Goal: Information Seeking & Learning: Learn about a topic

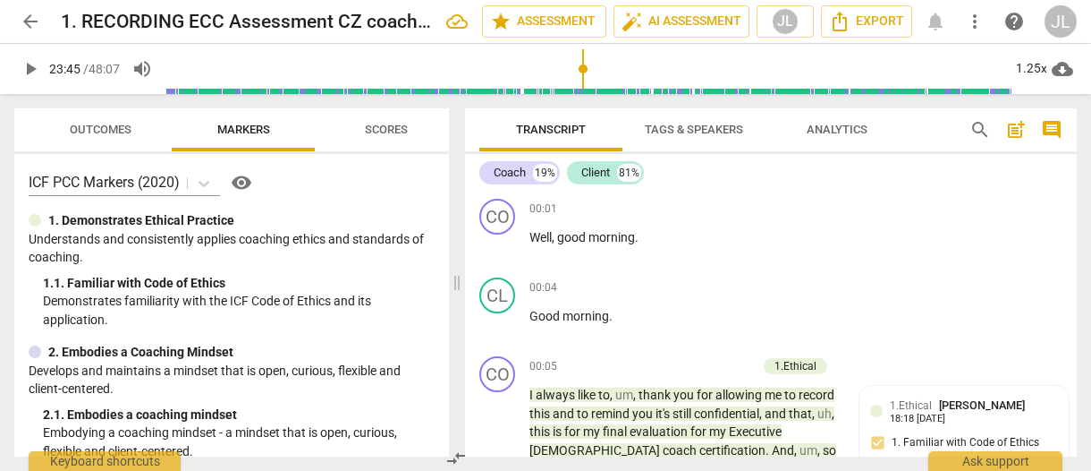
scroll to position [16048, 0]
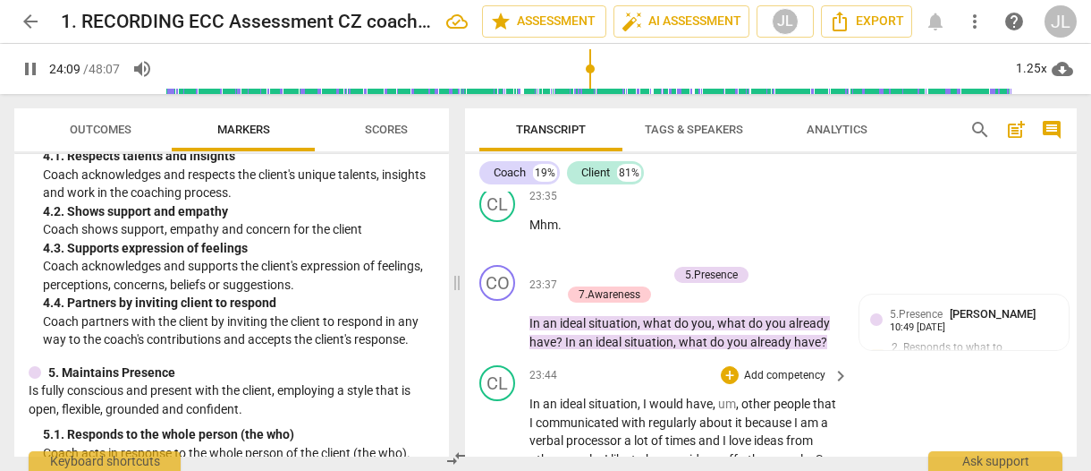
type input "1450"
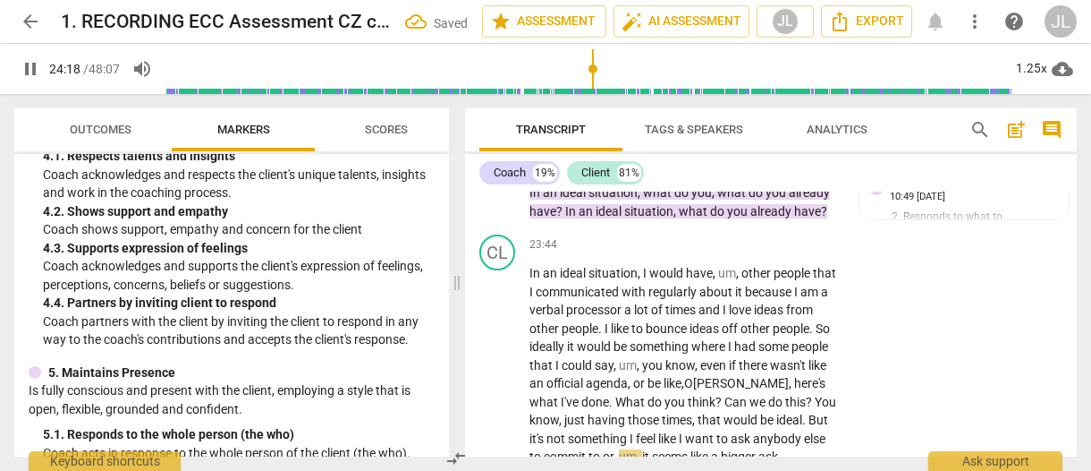
scroll to position [16243, 0]
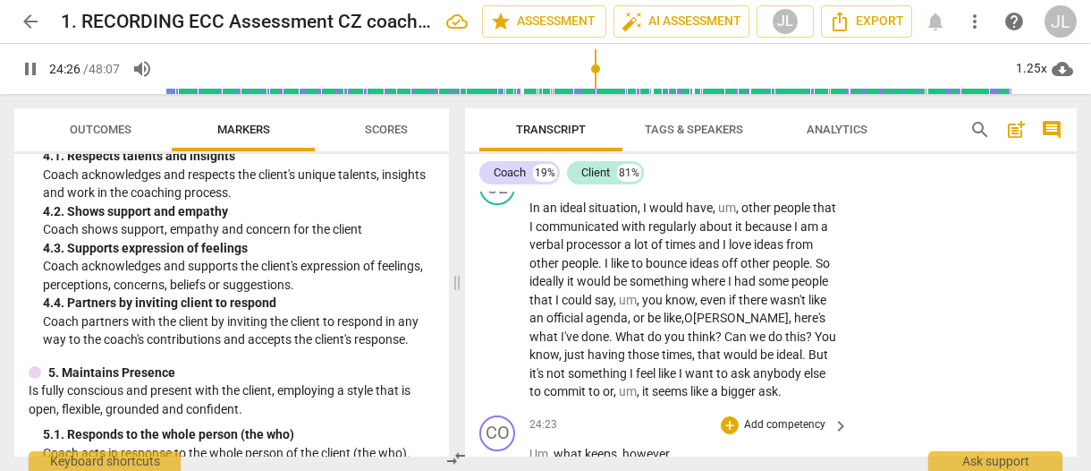
drag, startPoint x: 494, startPoint y: 321, endPoint x: 513, endPoint y: 318, distance: 19.1
click at [494, 452] on span "pause" at bounding box center [498, 462] width 21 height 21
type input "1467"
click at [623, 446] on span "however" at bounding box center [646, 453] width 47 height 14
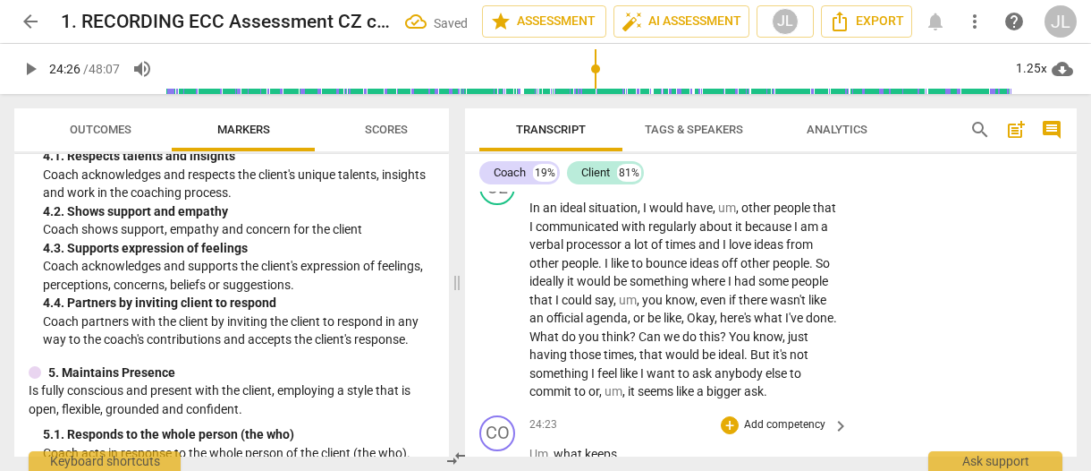
click at [624, 445] on p "Um , what keeps ." at bounding box center [685, 454] width 310 height 19
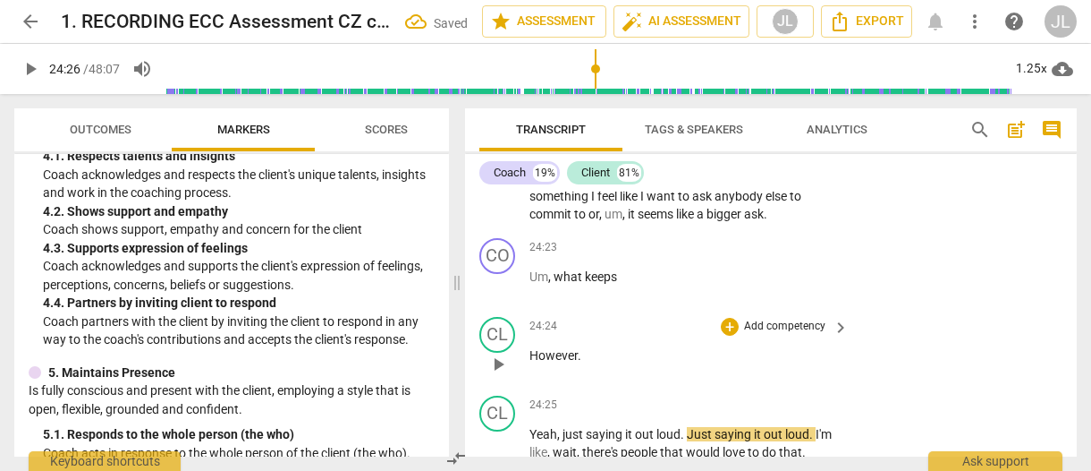
click at [530, 348] on span "However" at bounding box center [554, 355] width 48 height 14
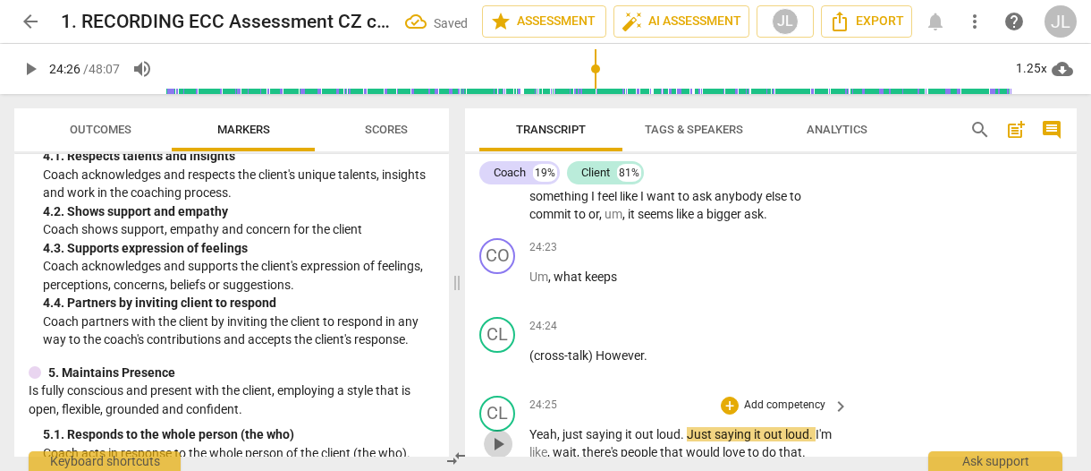
click at [499, 433] on span "play_arrow" at bounding box center [498, 443] width 21 height 21
click at [499, 433] on span "pause" at bounding box center [498, 443] width 21 height 21
click at [540, 427] on span "Yeah" at bounding box center [544, 434] width 28 height 14
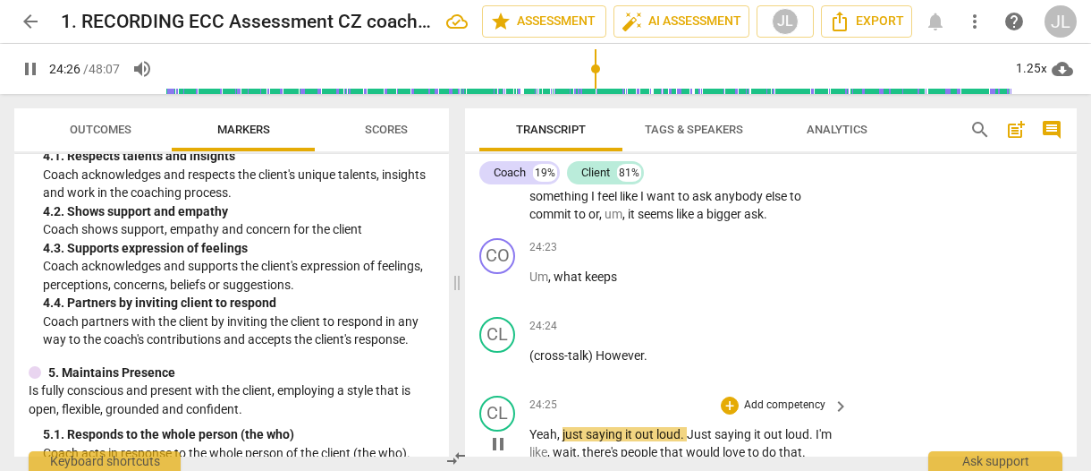
click at [505, 433] on span "pause" at bounding box center [498, 443] width 21 height 21
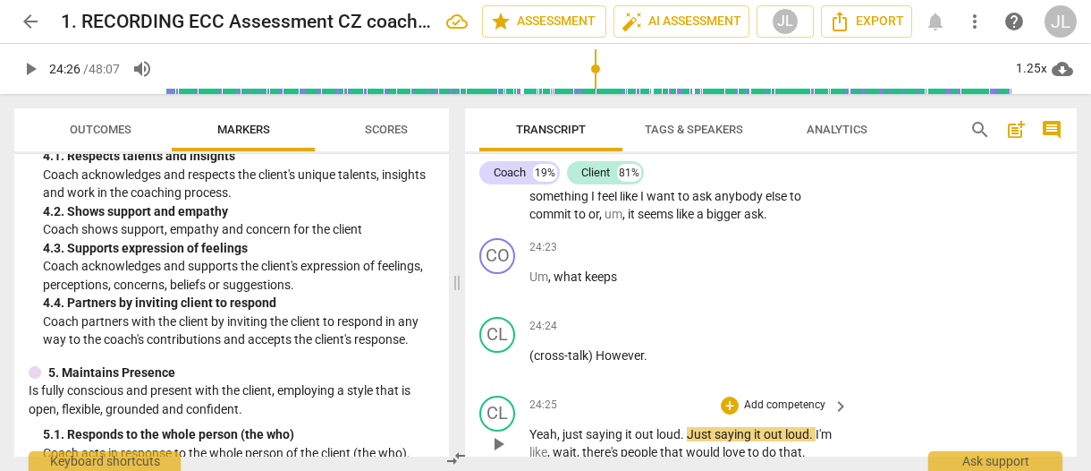
type input "1467"
click at [562, 427] on span "," at bounding box center [559, 434] width 5 height 14
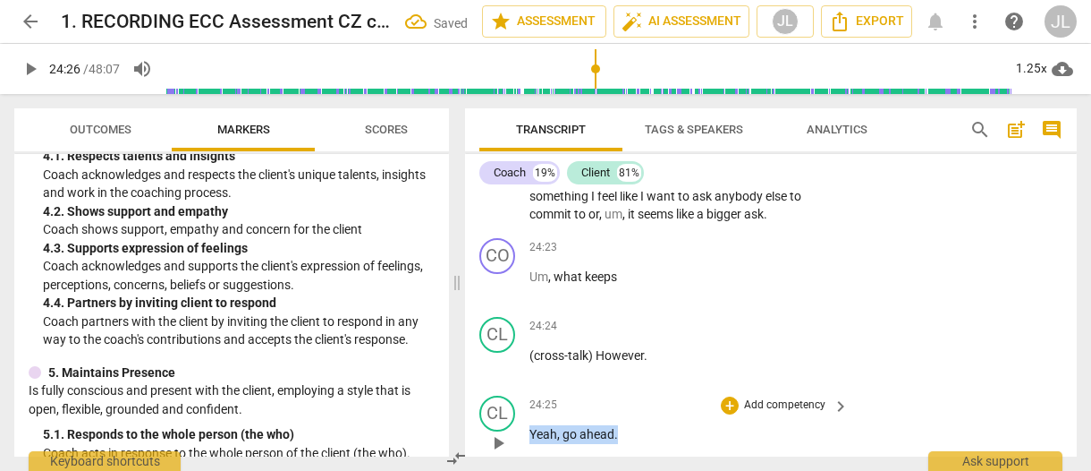
drag, startPoint x: 623, startPoint y: 296, endPoint x: 530, endPoint y: 300, distance: 93.1
click at [530, 425] on p "Yeah , go ahead ." at bounding box center [685, 434] width 310 height 19
click at [633, 269] on div "+" at bounding box center [633, 272] width 18 height 18
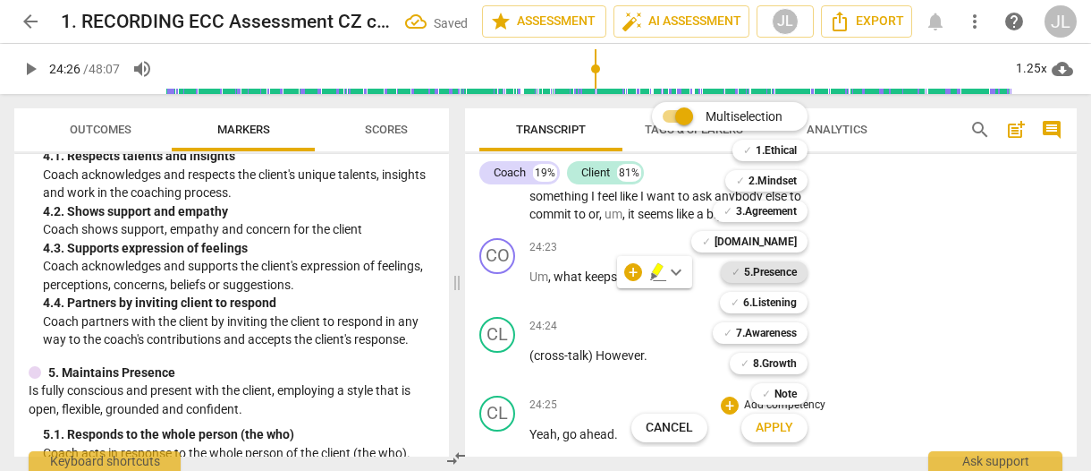
click at [775, 271] on b "5.Presence" at bounding box center [770, 271] width 53 height 21
click at [785, 432] on span "Apply" at bounding box center [775, 428] width 38 height 18
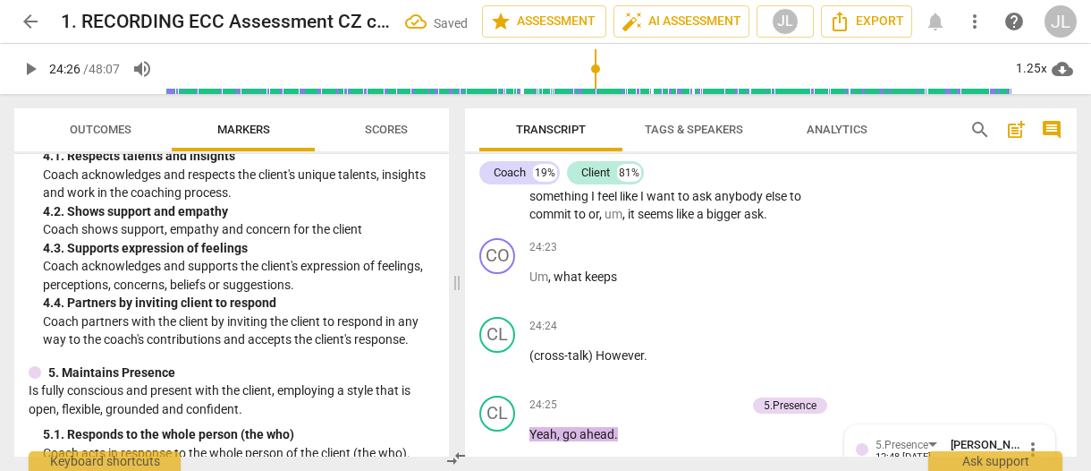
scroll to position [16596, 0]
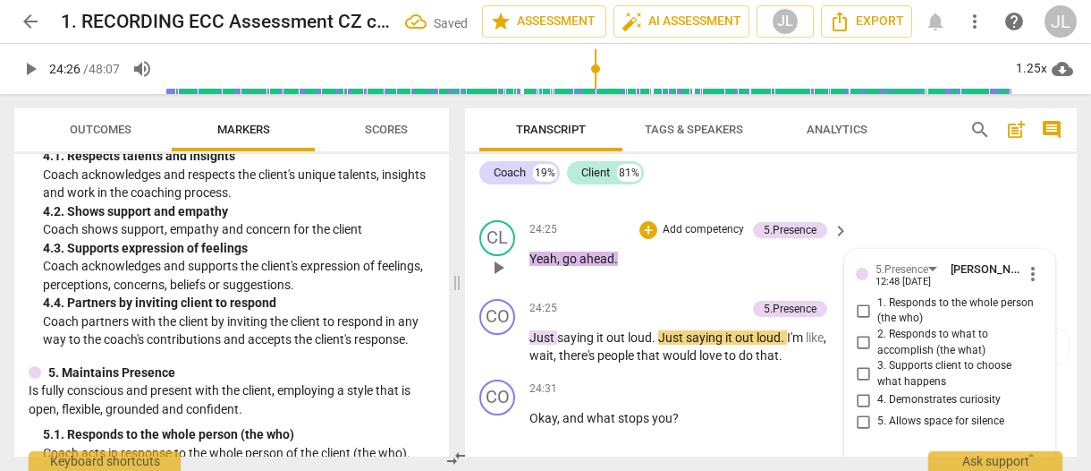
click at [862, 363] on input "3. Supports client to choose what happens" at bounding box center [863, 373] width 29 height 21
checkbox input "true"
click at [500, 336] on span "play_arrow" at bounding box center [498, 346] width 21 height 21
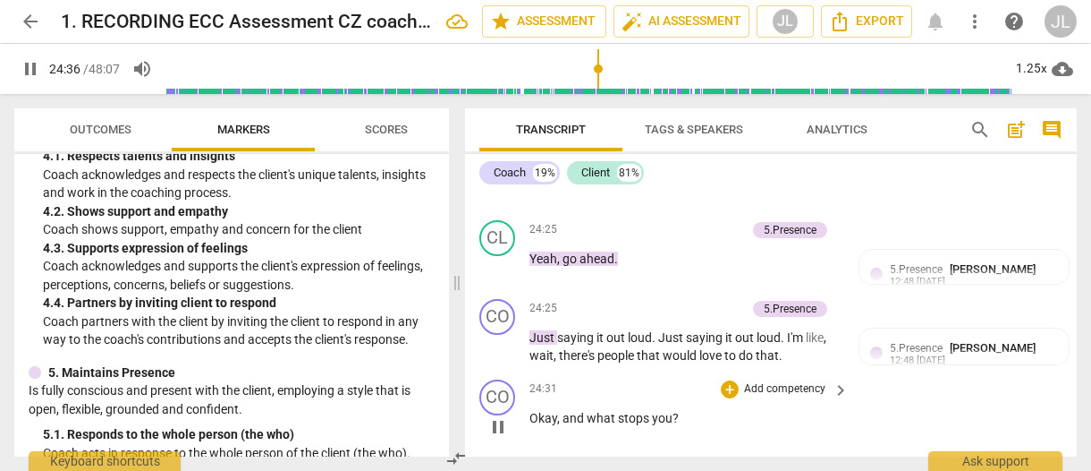
click at [503, 416] on span "pause" at bounding box center [498, 426] width 21 height 21
click at [503, 416] on span "play_arrow" at bounding box center [498, 426] width 21 height 21
click at [488, 416] on span "pause" at bounding box center [498, 426] width 21 height 21
type input "1474"
drag, startPoint x: 684, startPoint y: 277, endPoint x: 530, endPoint y: 287, distance: 155.1
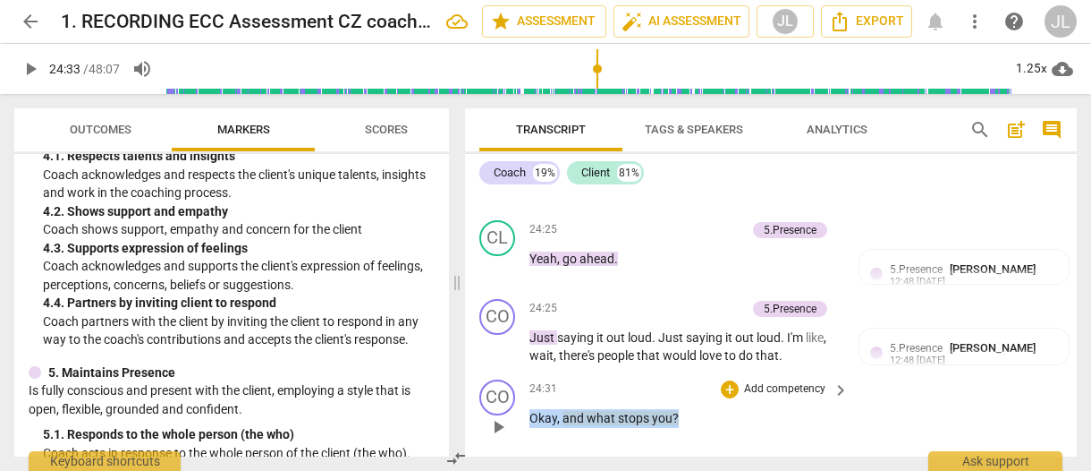
click at [530, 409] on p "Okay , and what stops you ?" at bounding box center [685, 418] width 310 height 19
click at [692, 259] on div "+" at bounding box center [692, 256] width 18 height 18
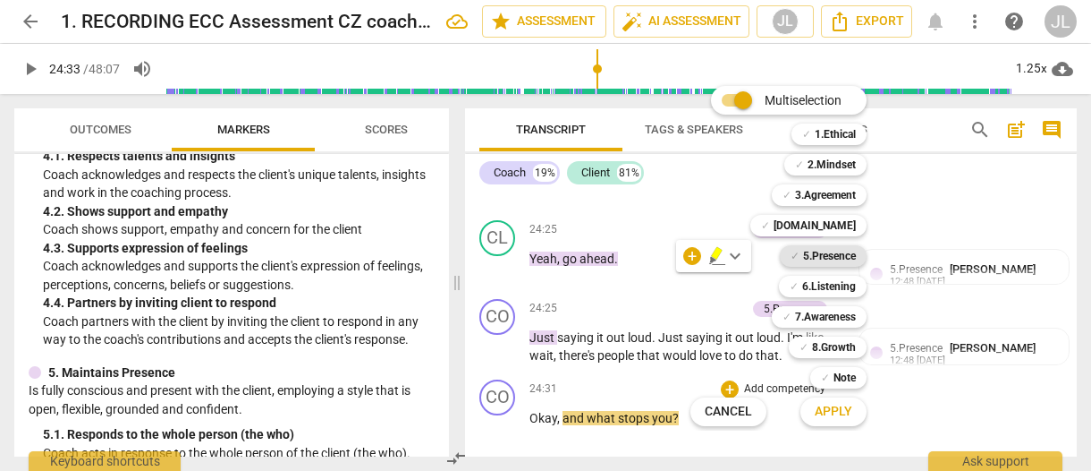
click at [831, 252] on b "5.Presence" at bounding box center [829, 255] width 53 height 21
click at [835, 312] on b "7.Awareness" at bounding box center [825, 316] width 61 height 21
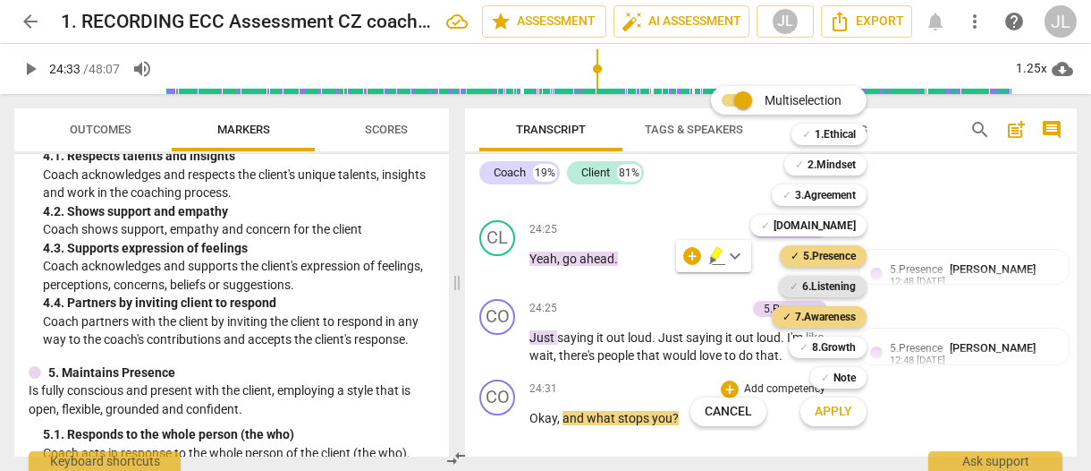
click at [834, 287] on b "6.Listening" at bounding box center [829, 286] width 54 height 21
click at [853, 403] on button "Apply" at bounding box center [834, 411] width 66 height 32
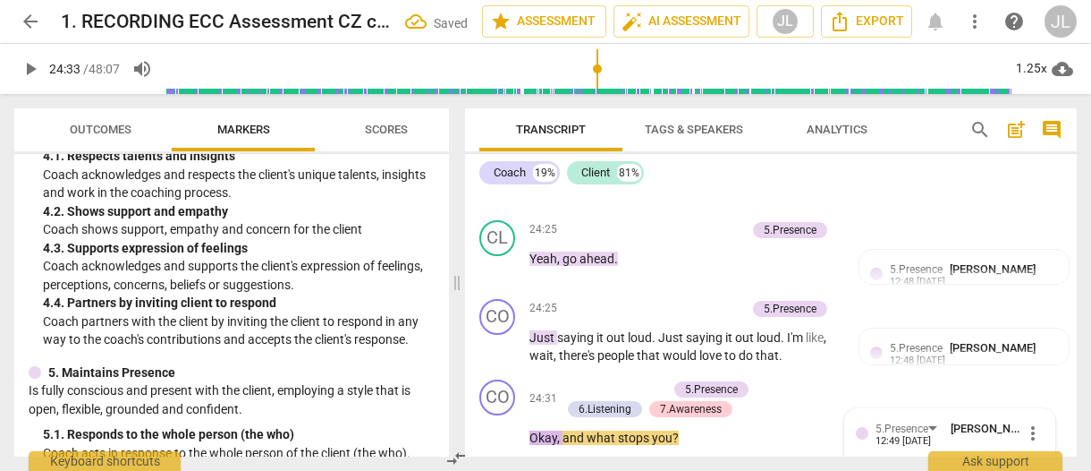
scroll to position [16755, 0]
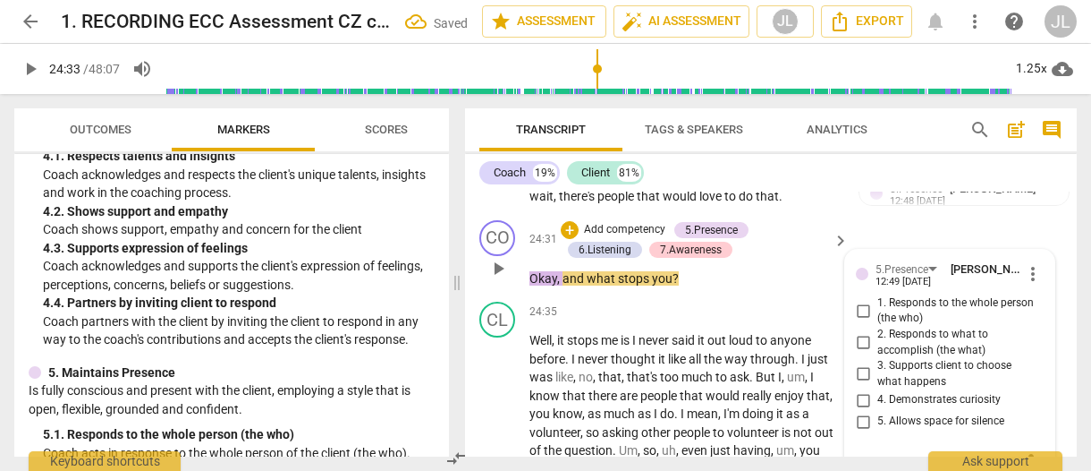
click at [1025, 326] on span "2. Responds to what to accomplish (the what)" at bounding box center [957, 341] width 159 height 31
click at [878, 332] on input "2. Responds to what to accomplish (the what)" at bounding box center [863, 342] width 29 height 21
checkbox input "true"
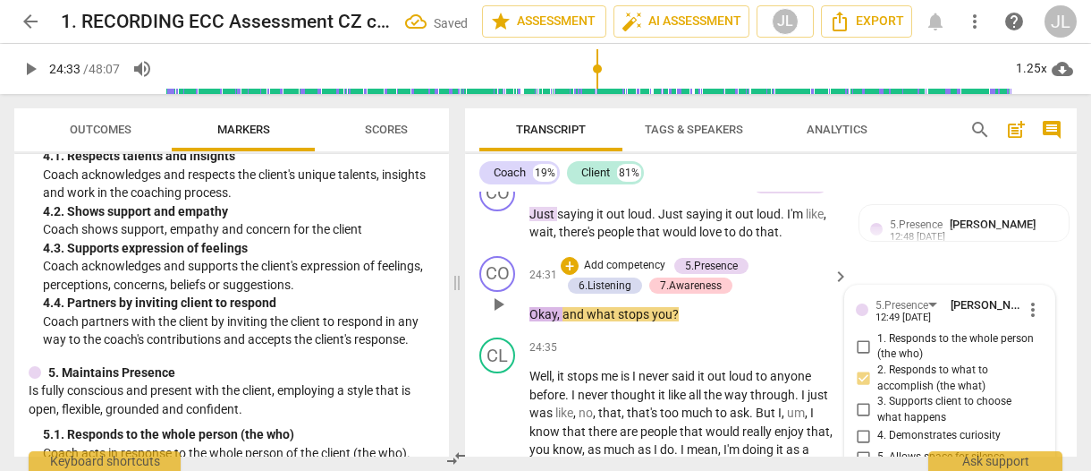
scroll to position [16684, 0]
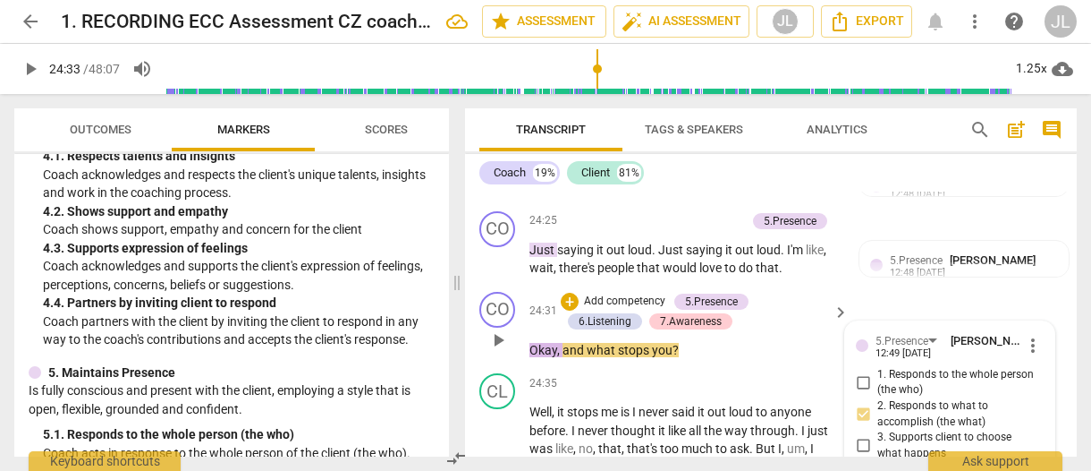
click at [860, 371] on input "1. Responds to the whole person (the who)" at bounding box center [863, 381] width 29 height 21
checkbox input "true"
click at [861, 461] on input "4. Demonstrates curiosity" at bounding box center [863, 471] width 29 height 21
checkbox input "true"
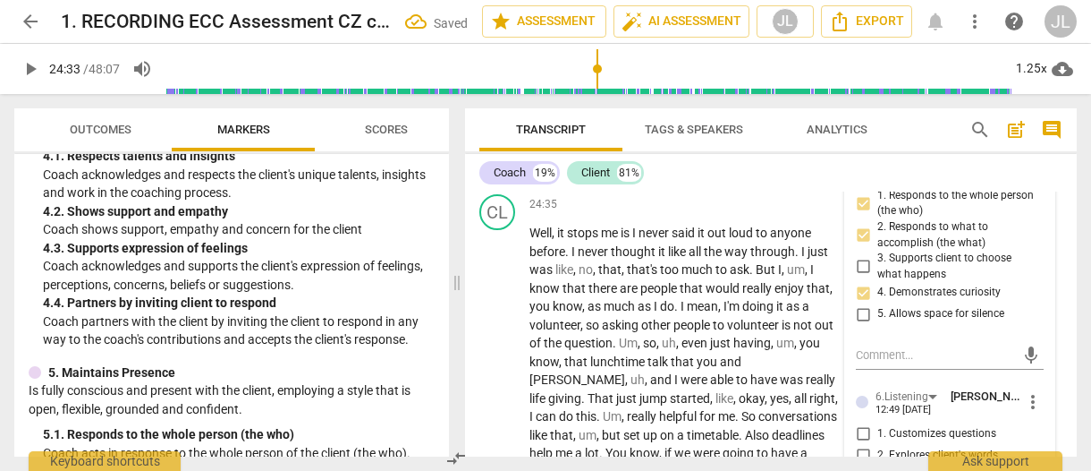
scroll to position [16898, 0]
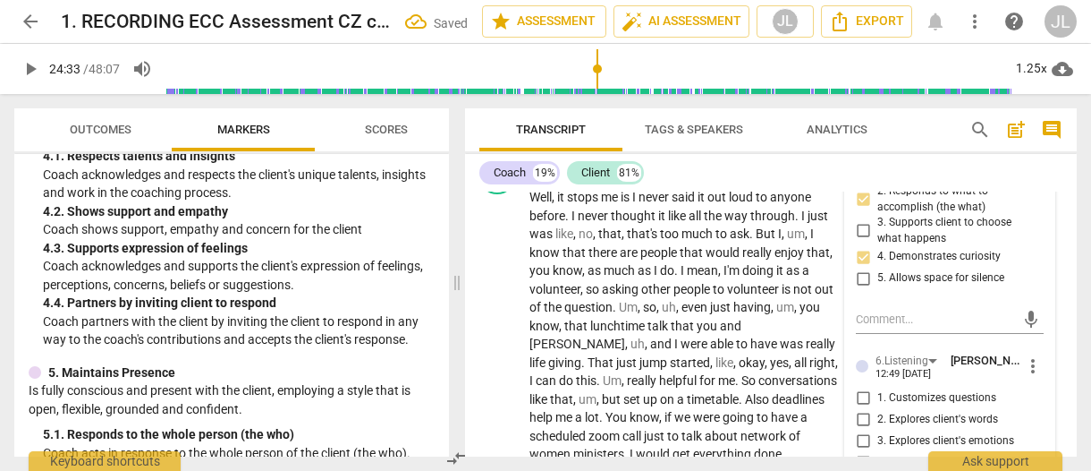
checkbox input "true"
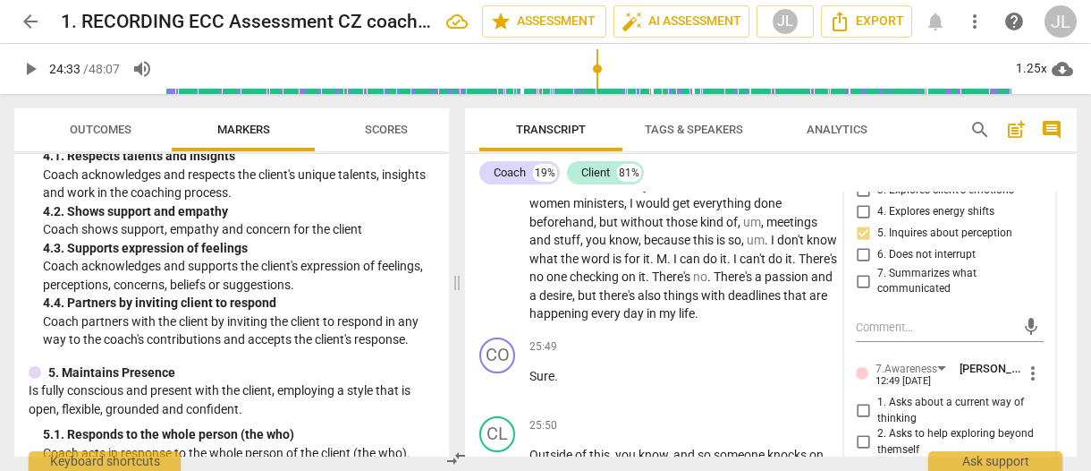
scroll to position [17184, 0]
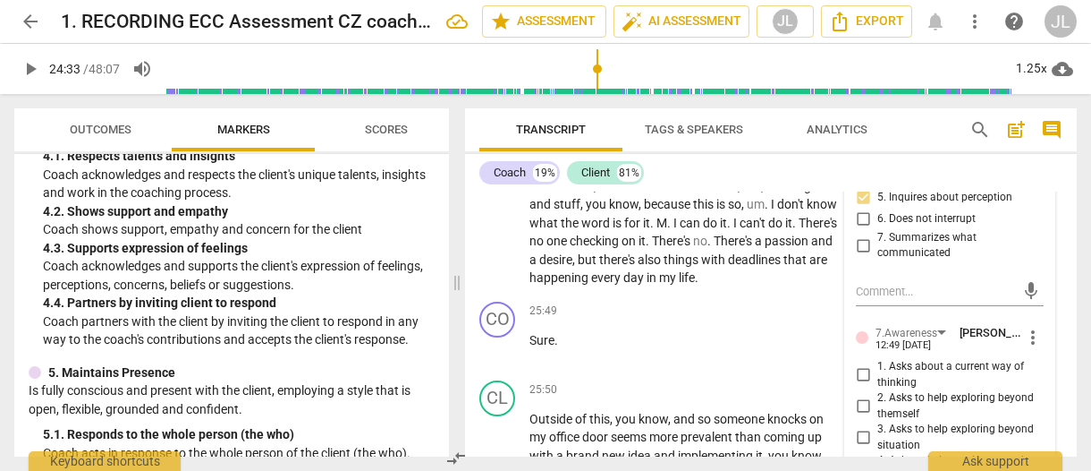
click at [866, 395] on input "2. Asks to help exploring beyond themself" at bounding box center [863, 405] width 29 height 21
checkbox input "true"
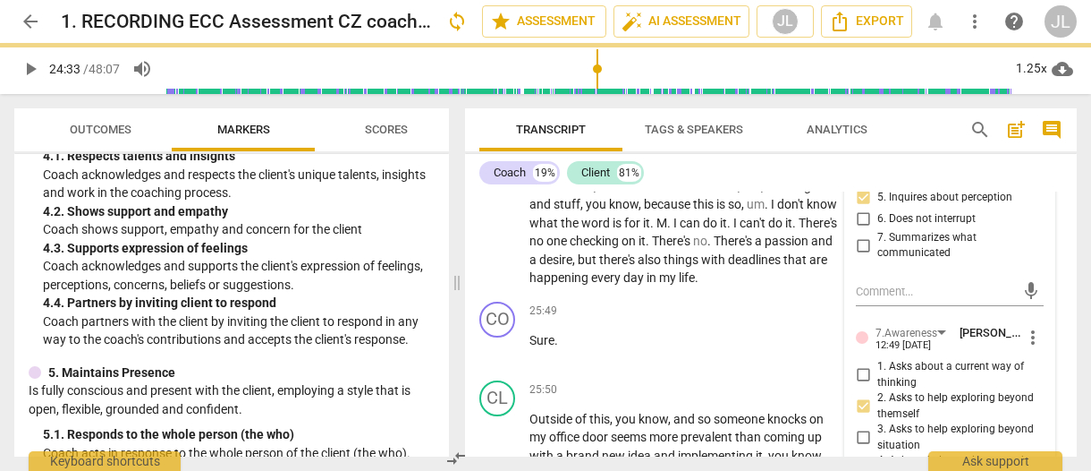
checkbox input "true"
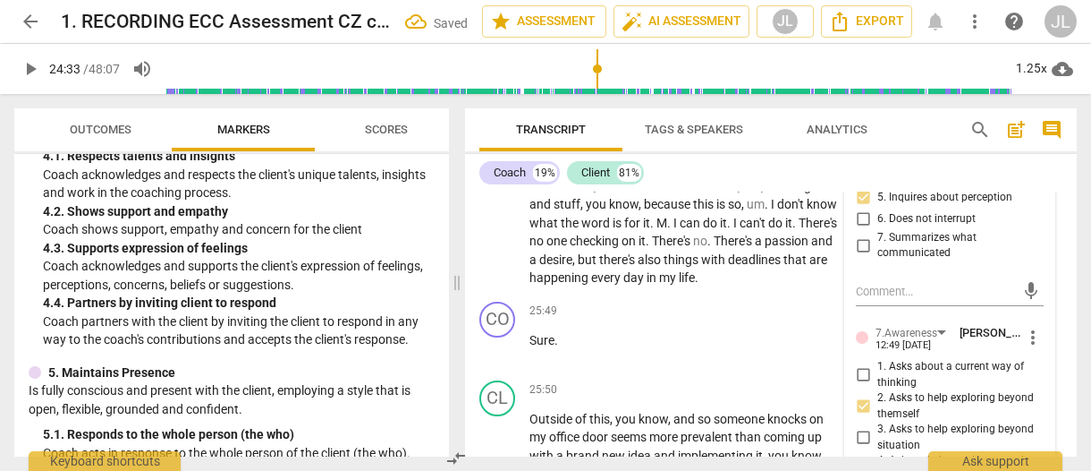
checkbox input "true"
click at [487, 119] on span "Transcript" at bounding box center [550, 130] width 143 height 24
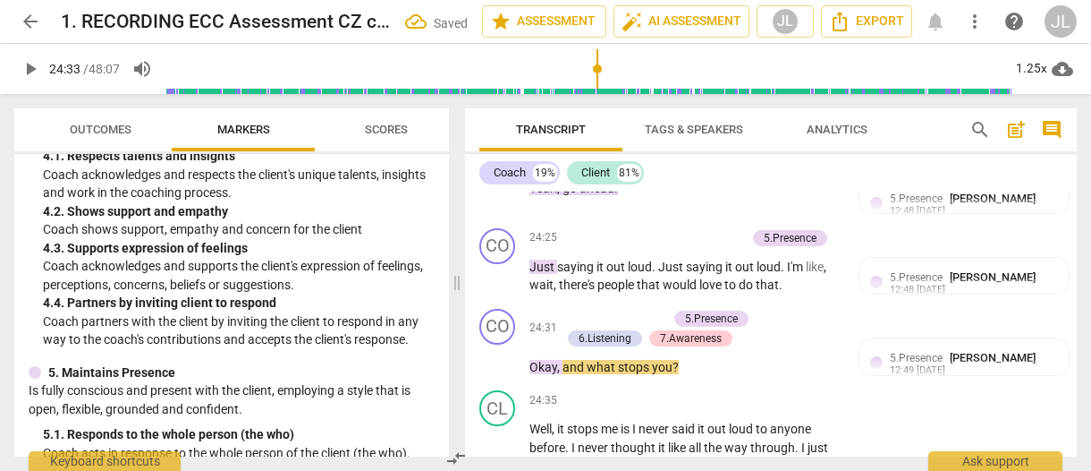
scroll to position [16732, 0]
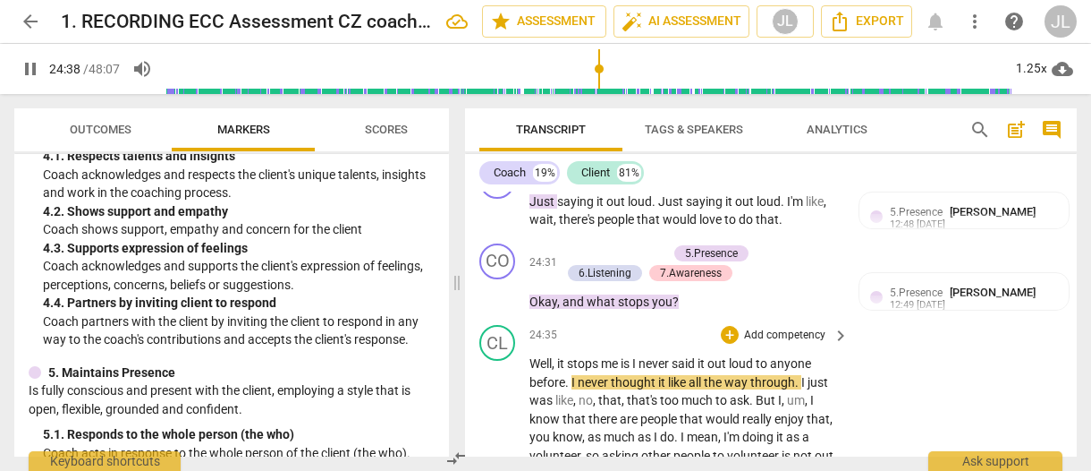
drag, startPoint x: 498, startPoint y: 407, endPoint x: 659, endPoint y: 227, distance: 241.4
type input "1479"
click at [639, 356] on span "I" at bounding box center [635, 363] width 6 height 14
click at [614, 356] on span "me" at bounding box center [611, 363] width 20 height 14
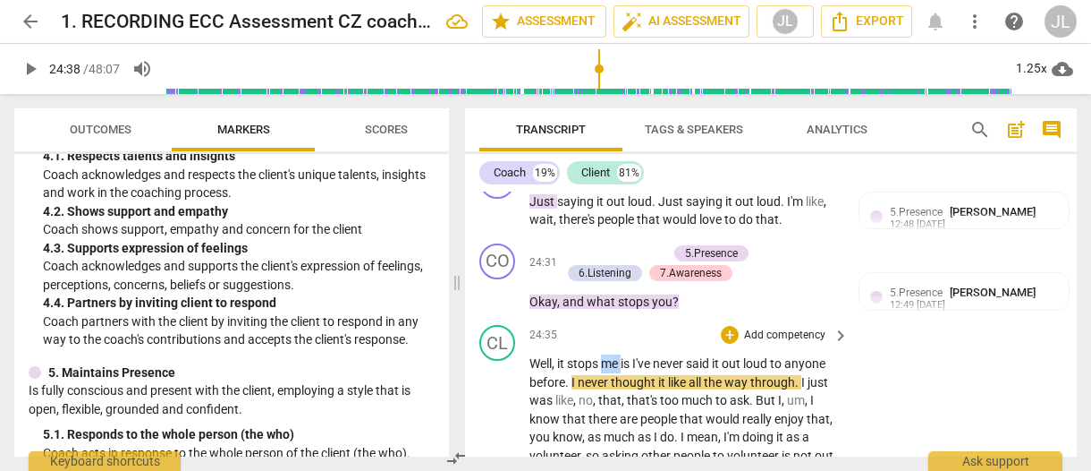
click at [614, 356] on span "me" at bounding box center [611, 363] width 20 height 14
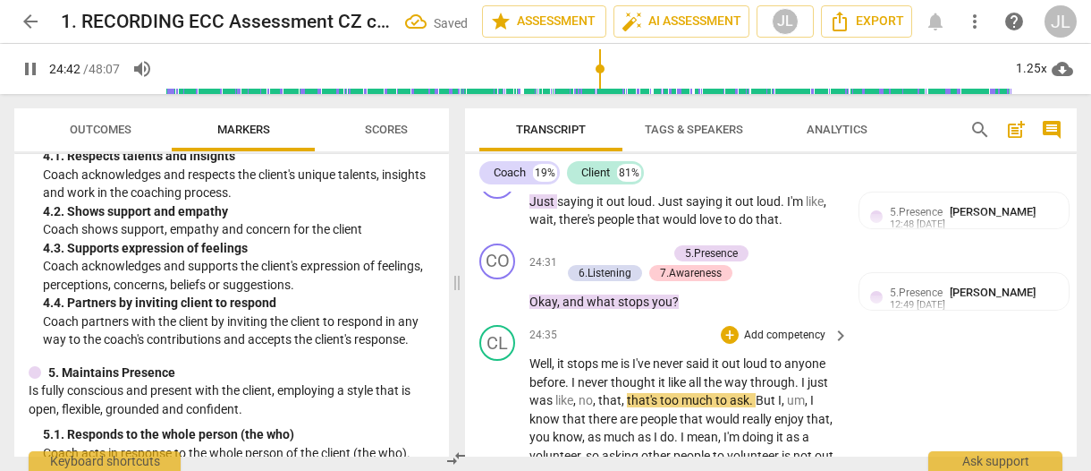
type input "1483"
click at [571, 375] on span "." at bounding box center [568, 382] width 6 height 14
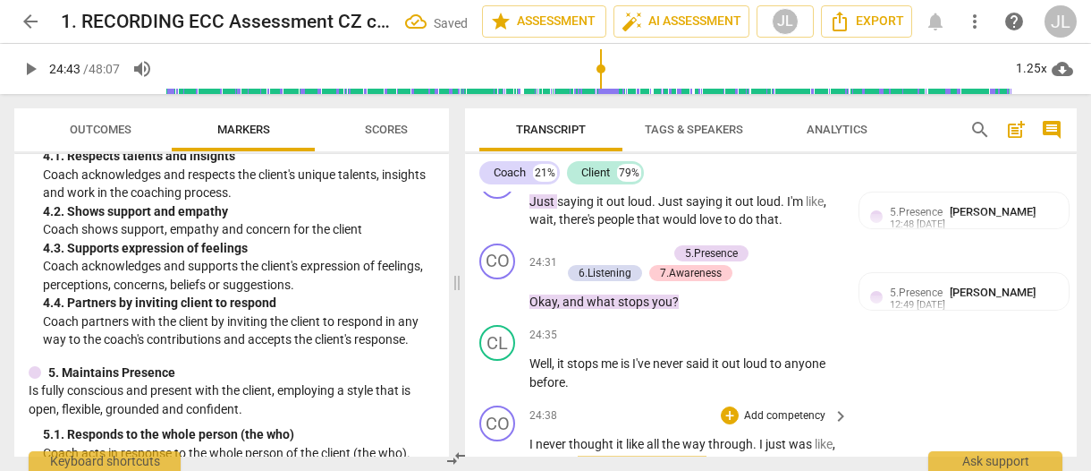
click at [530, 437] on span "I" at bounding box center [533, 444] width 6 height 14
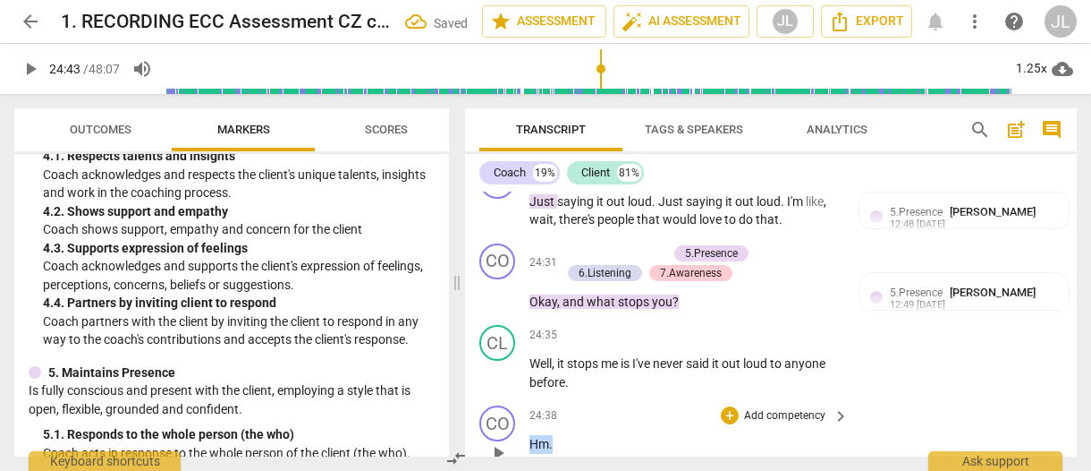
drag, startPoint x: 530, startPoint y: 300, endPoint x: 530, endPoint y: 312, distance: 12.5
click at [530, 435] on p "Hm ." at bounding box center [685, 444] width 310 height 19
click at [567, 284] on div "+" at bounding box center [569, 283] width 18 height 18
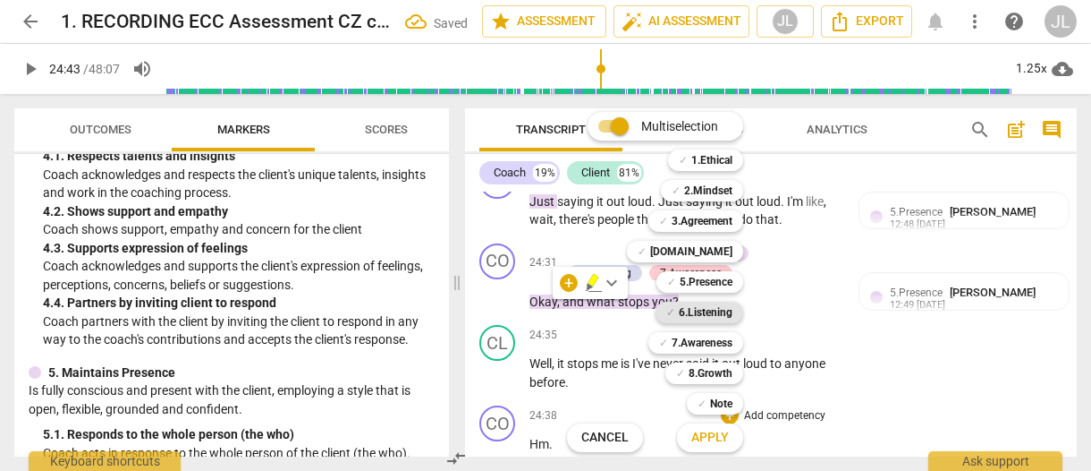
click at [700, 312] on b "6.Listening" at bounding box center [706, 311] width 54 height 21
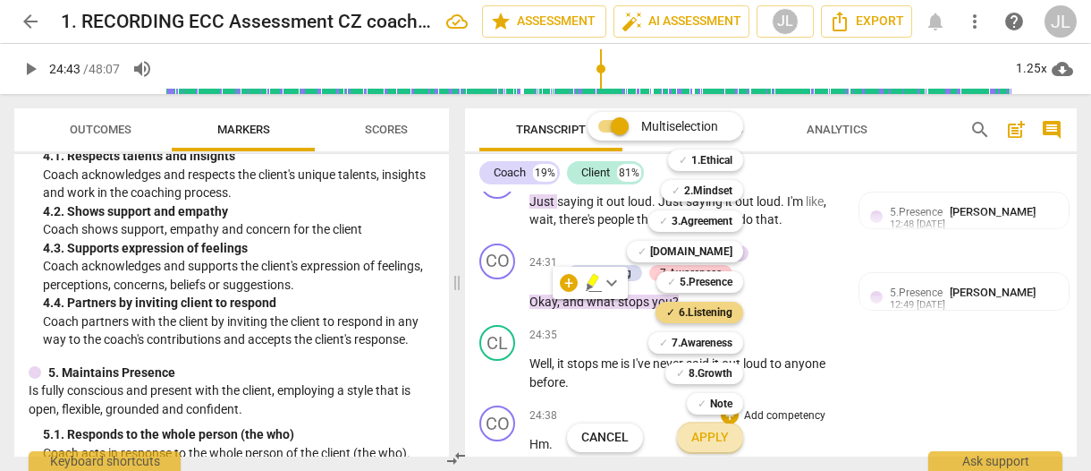
click at [713, 443] on span "Apply" at bounding box center [710, 437] width 38 height 18
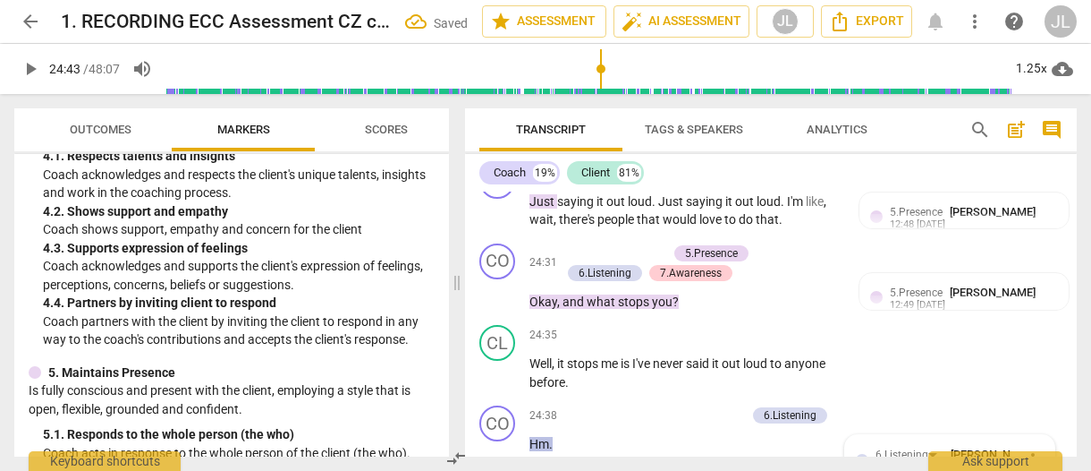
scroll to position [16940, 0]
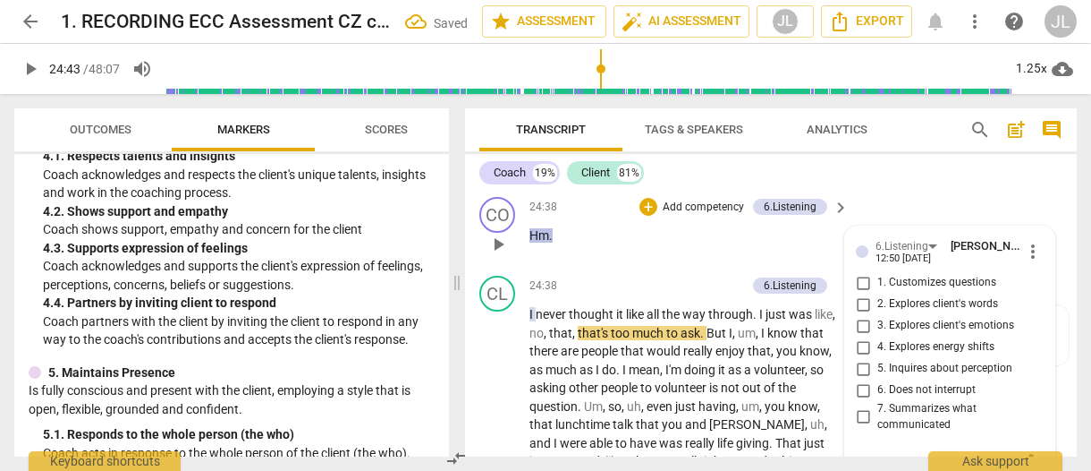
click at [862, 379] on input "6. Does not interrupt" at bounding box center [863, 389] width 29 height 21
checkbox input "true"
click at [498, 469] on span "play_arrow" at bounding box center [498, 479] width 21 height 21
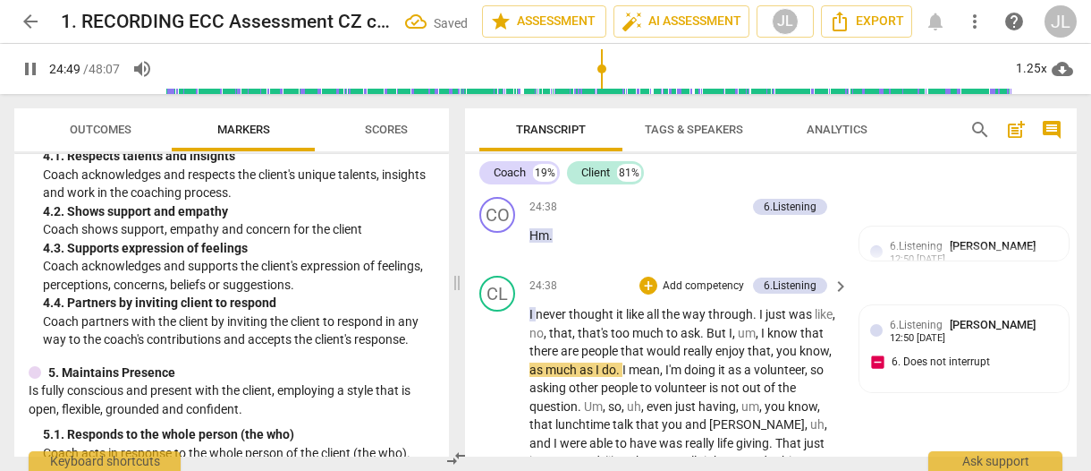
click at [494, 469] on span "pause" at bounding box center [498, 479] width 21 height 21
type input "1490"
click at [800, 343] on span "you" at bounding box center [787, 350] width 23 height 14
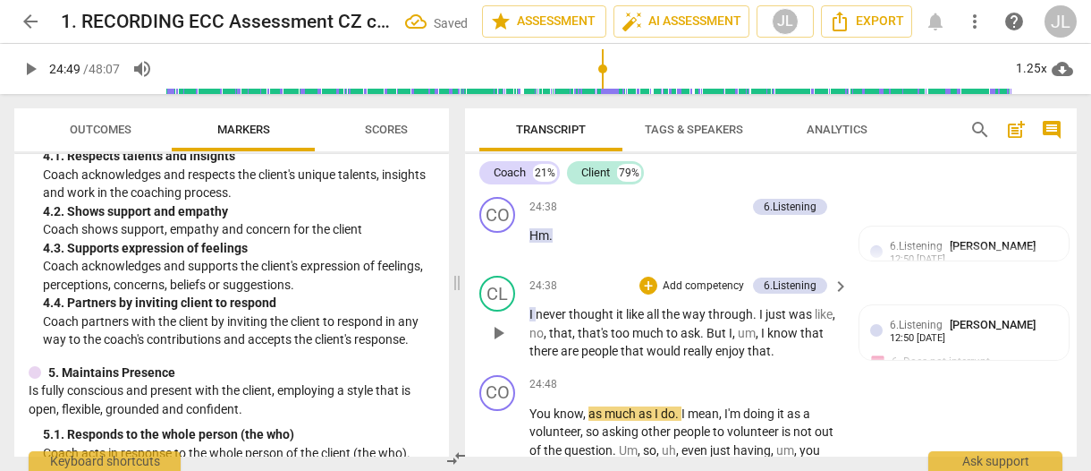
click at [800, 305] on p "I never thought it like all the way through . I just was like , no , that , tha…" at bounding box center [685, 332] width 310 height 55
click at [530, 406] on span "You" at bounding box center [542, 413] width 24 height 14
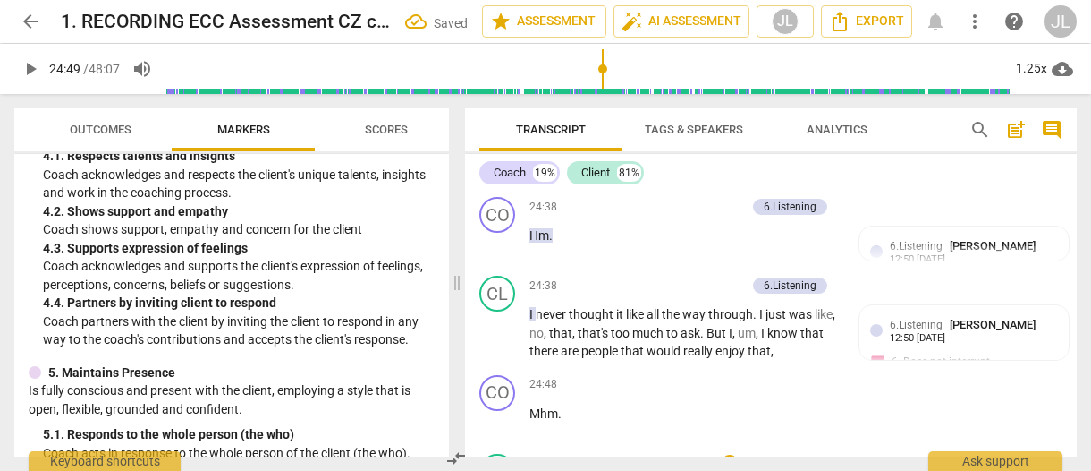
drag, startPoint x: 563, startPoint y: 271, endPoint x: 531, endPoint y: 276, distance: 31.8
click at [531, 404] on p "Mhm ." at bounding box center [685, 413] width 310 height 19
click at [573, 253] on div "+" at bounding box center [578, 251] width 18 height 18
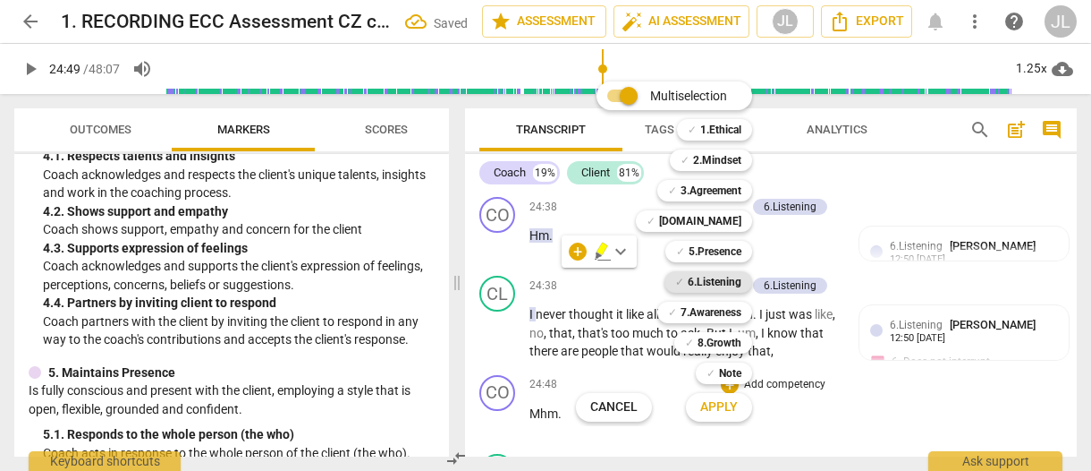
click at [717, 279] on b "6.Listening" at bounding box center [715, 281] width 54 height 21
click at [726, 416] on button "Apply" at bounding box center [719, 407] width 66 height 32
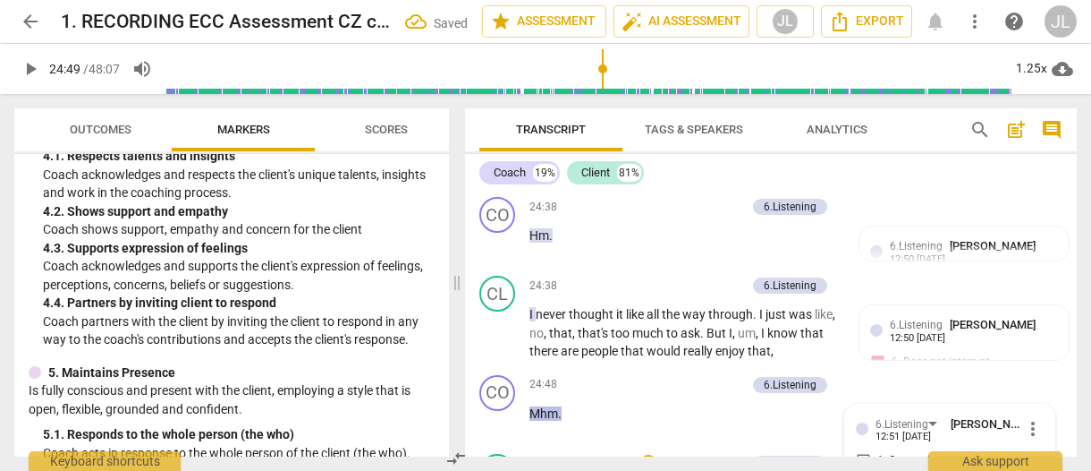
scroll to position [17118, 0]
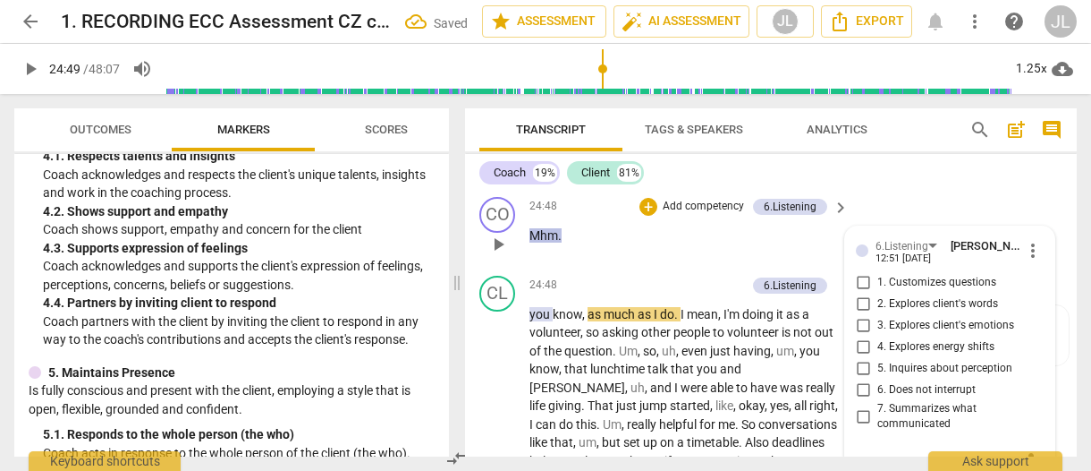
click at [858, 379] on input "6. Does not interrupt" at bounding box center [863, 389] width 29 height 21
checkbox input "true"
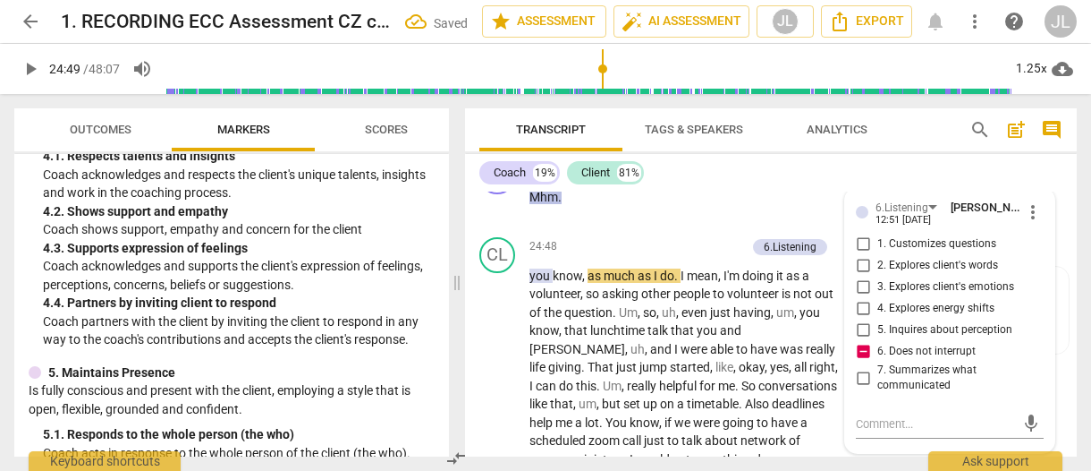
scroll to position [17090, 0]
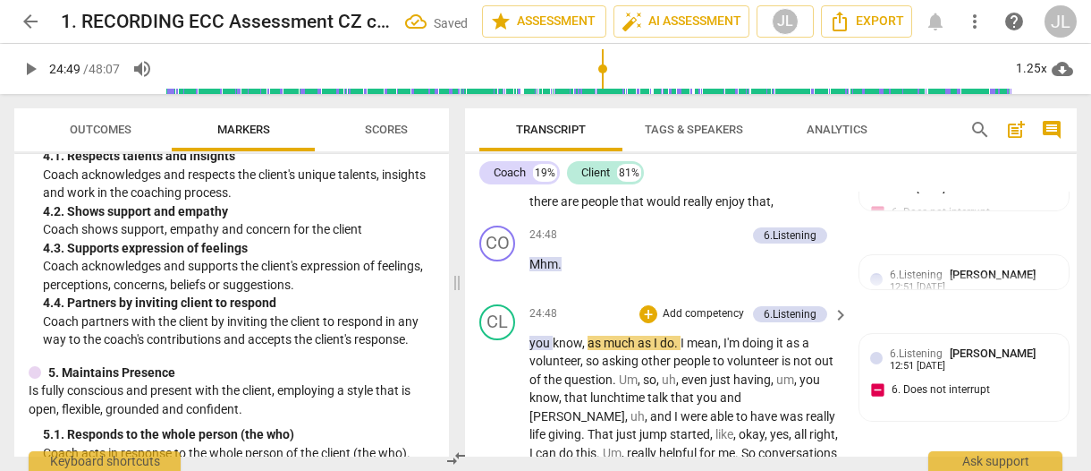
drag, startPoint x: 503, startPoint y: 355, endPoint x: 496, endPoint y: 370, distance: 16.8
type input "1513"
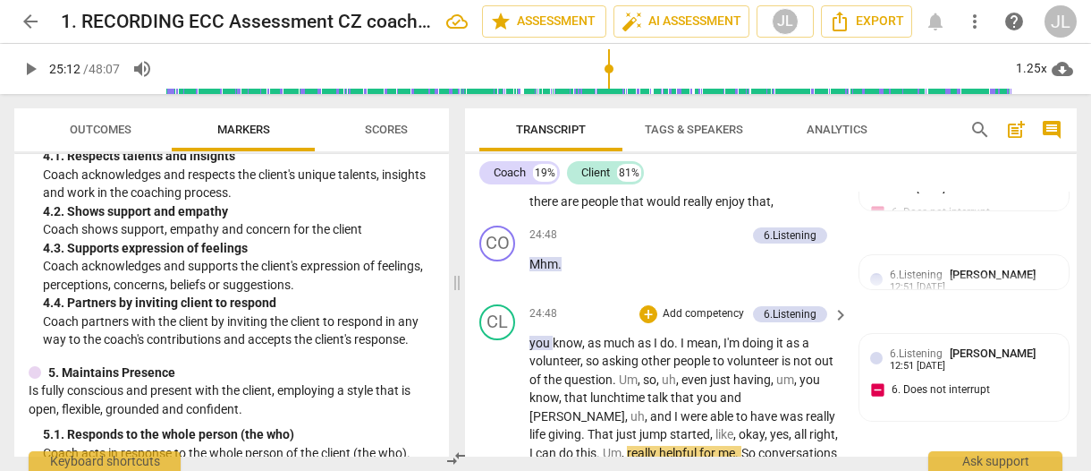
click at [739, 427] on span "okay" at bounding box center [752, 434] width 26 height 14
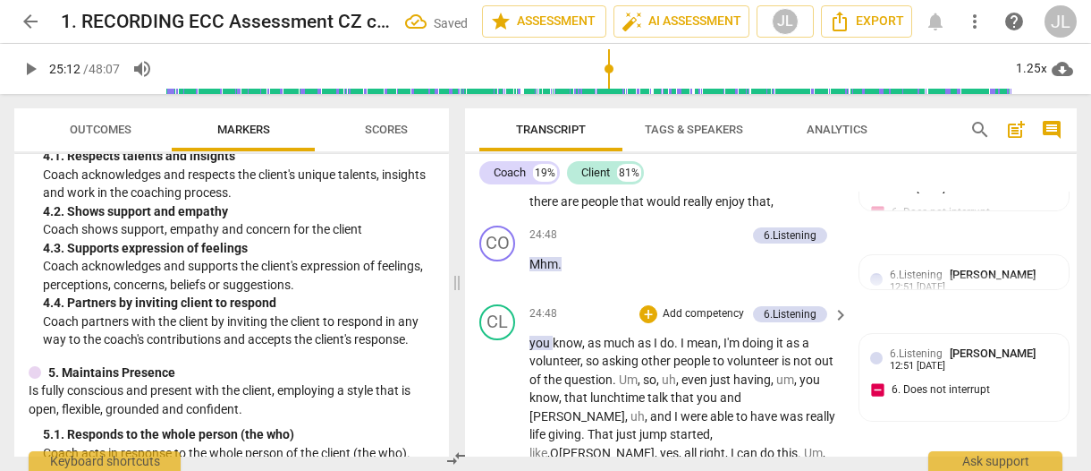
click at [710, 409] on span "able" at bounding box center [723, 416] width 26 height 14
type input "1513"
click at [653, 445] on span "Um" at bounding box center [643, 452] width 19 height 14
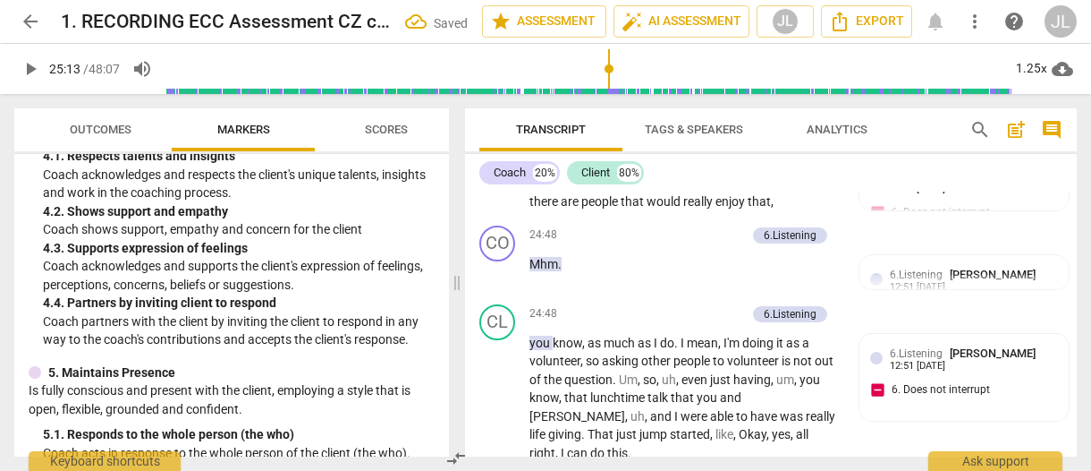
drag, startPoint x: 566, startPoint y: 355, endPoint x: 528, endPoint y: 359, distance: 38.6
click at [571, 334] on div "+" at bounding box center [576, 335] width 18 height 18
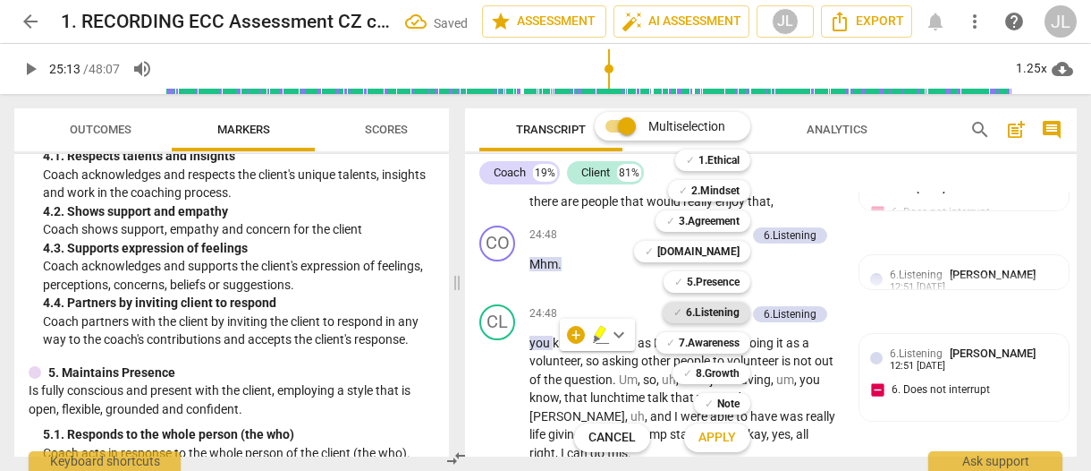
click at [726, 310] on b "6.Listening" at bounding box center [713, 311] width 54 height 21
click at [719, 401] on b "Note" at bounding box center [728, 403] width 22 height 21
click at [734, 401] on b "Note" at bounding box center [728, 403] width 22 height 21
click at [729, 432] on span "Apply" at bounding box center [718, 437] width 38 height 18
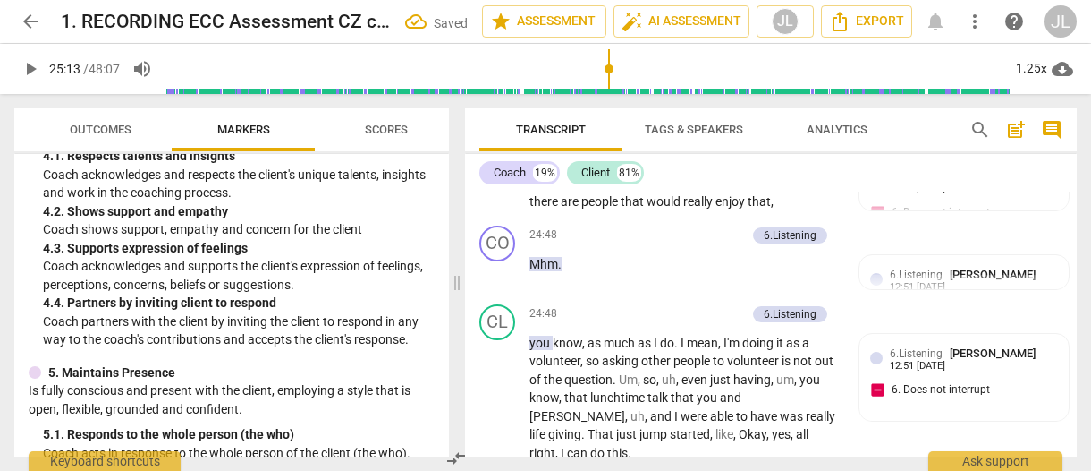
scroll to position [17351, 0]
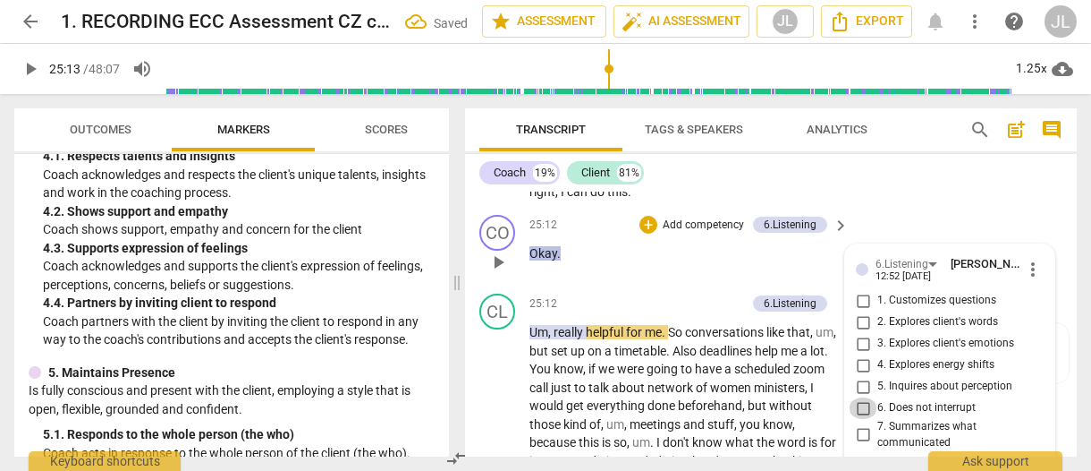
click at [862, 397] on input "6. Does not interrupt" at bounding box center [863, 407] width 29 height 21
checkbox input "true"
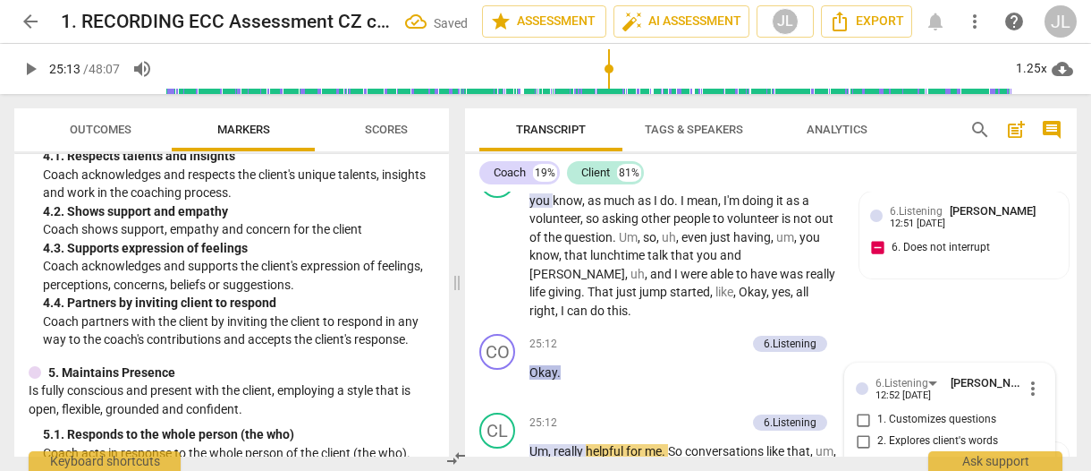
scroll to position [17298, 0]
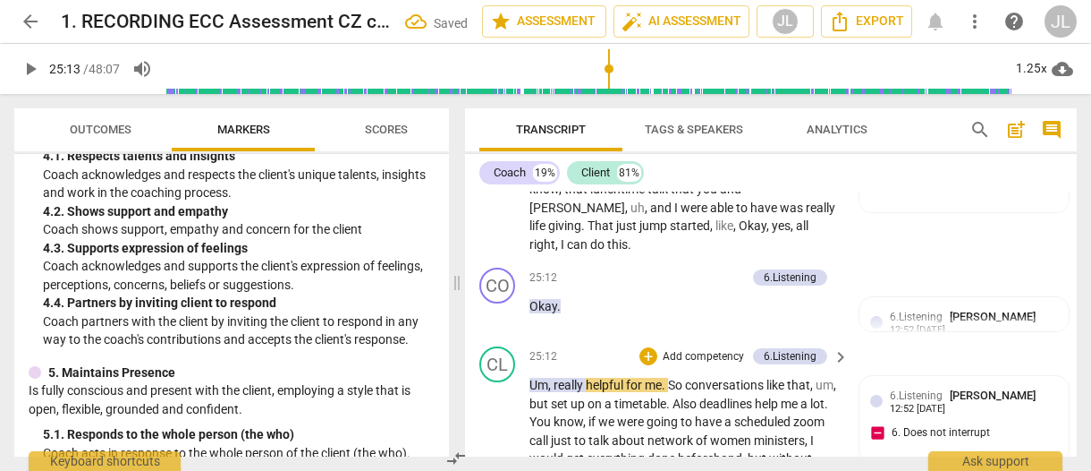
click at [594, 377] on span "helpful" at bounding box center [606, 384] width 40 height 14
click at [496, 466] on span "play_arrow" at bounding box center [498, 476] width 21 height 21
click at [496, 466] on span "pause" at bounding box center [498, 476] width 21 height 21
type input "1530"
click at [748, 451] on span "," at bounding box center [744, 458] width 5 height 14
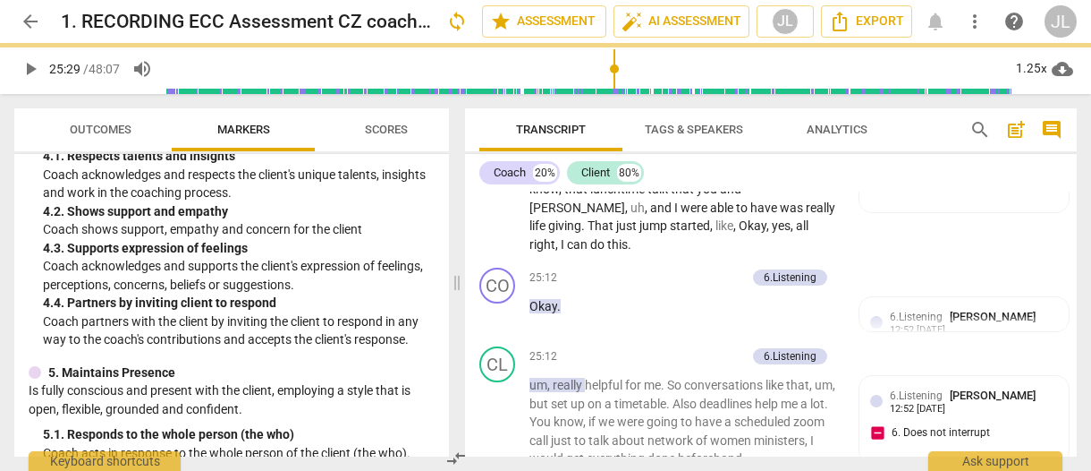
scroll to position [17343, 0]
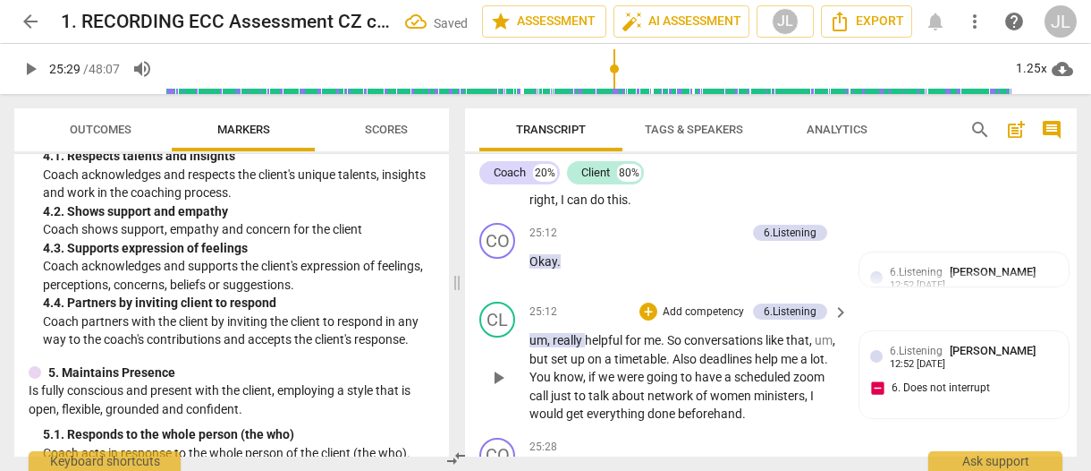
click at [810, 331] on p "um , really helpful for me . So conversations like that , um , but set up on a …" at bounding box center [685, 377] width 310 height 92
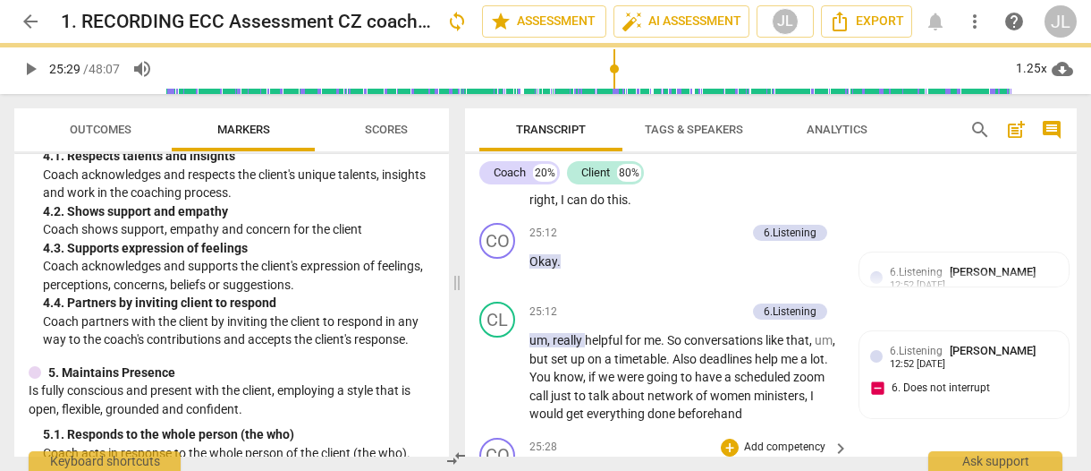
click at [530, 469] on span "But" at bounding box center [541, 476] width 22 height 14
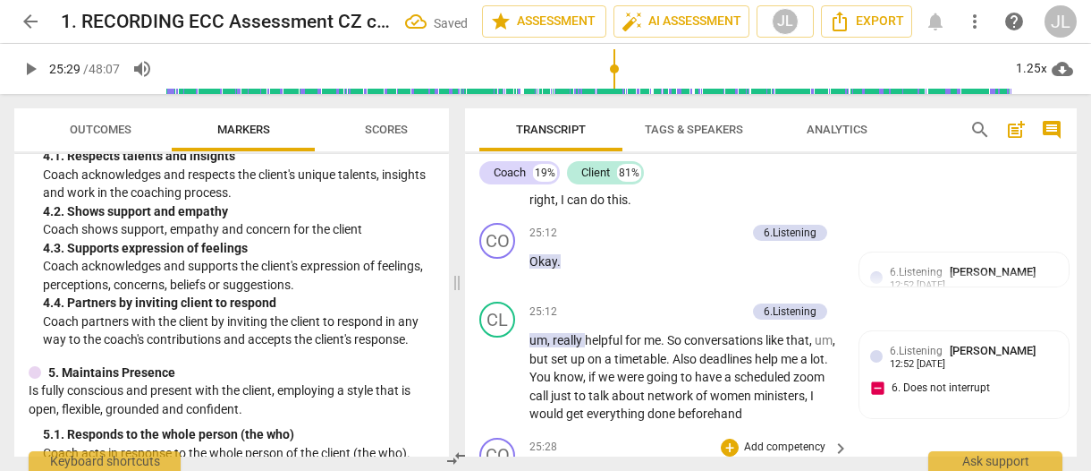
click at [545, 469] on span "Mym" at bounding box center [544, 476] width 28 height 14
drag, startPoint x: 564, startPoint y: 321, endPoint x: 526, endPoint y: 323, distance: 38.5
click at [526, 430] on div "CO play_arrow pause 25:28 + Add competency keyboard_arrow_right Mhm ." at bounding box center [771, 469] width 612 height 79
click at [573, 300] on div "+" at bounding box center [578, 296] width 18 height 18
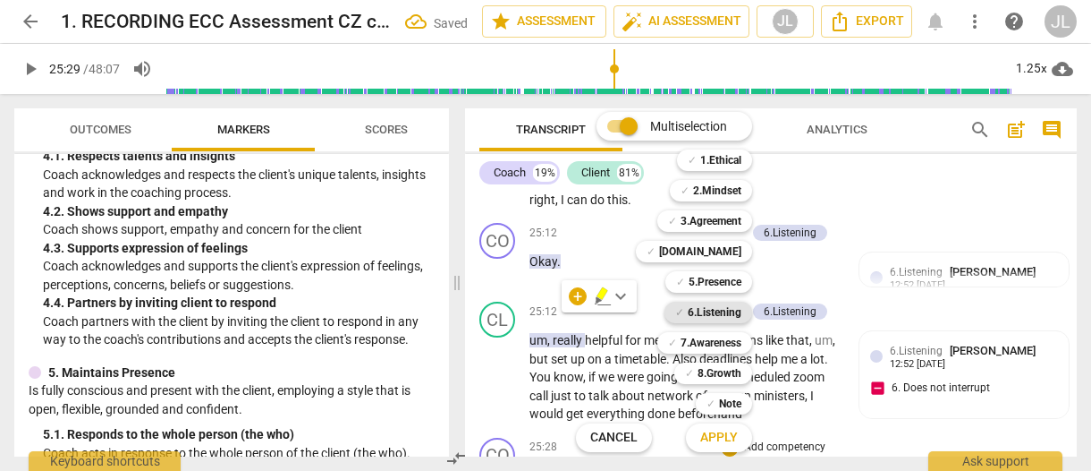
click at [733, 310] on b "6.Listening" at bounding box center [715, 311] width 54 height 21
click at [730, 434] on span "Apply" at bounding box center [719, 437] width 38 height 18
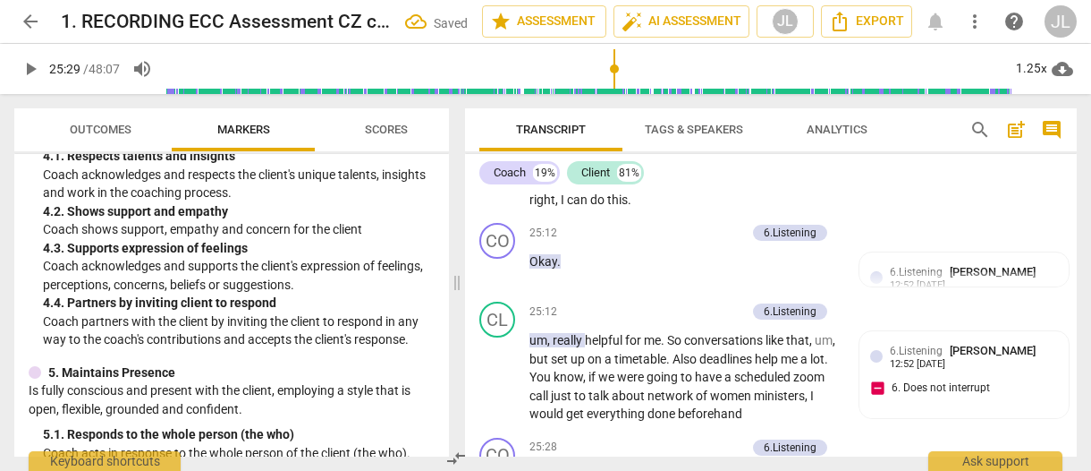
scroll to position [17565, 0]
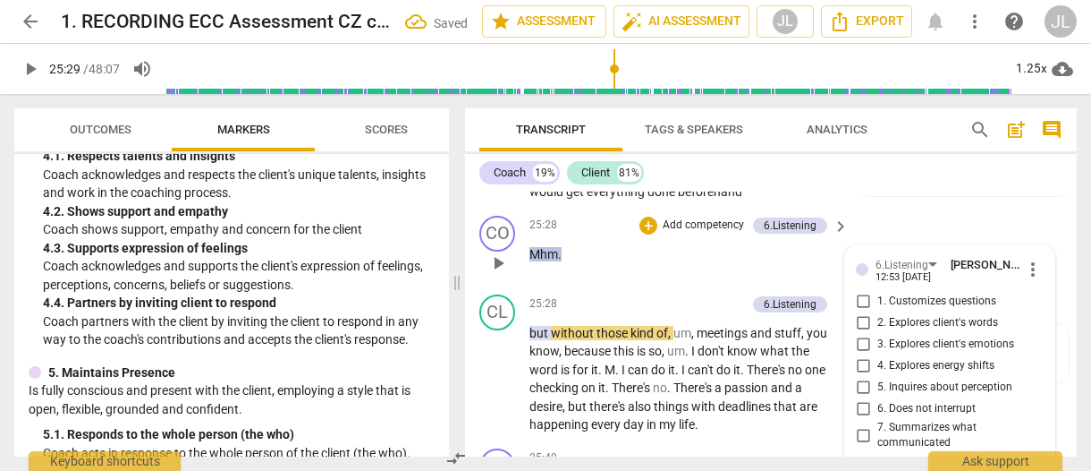
click at [863, 398] on input "6. Does not interrupt" at bounding box center [863, 408] width 29 height 21
checkbox input "true"
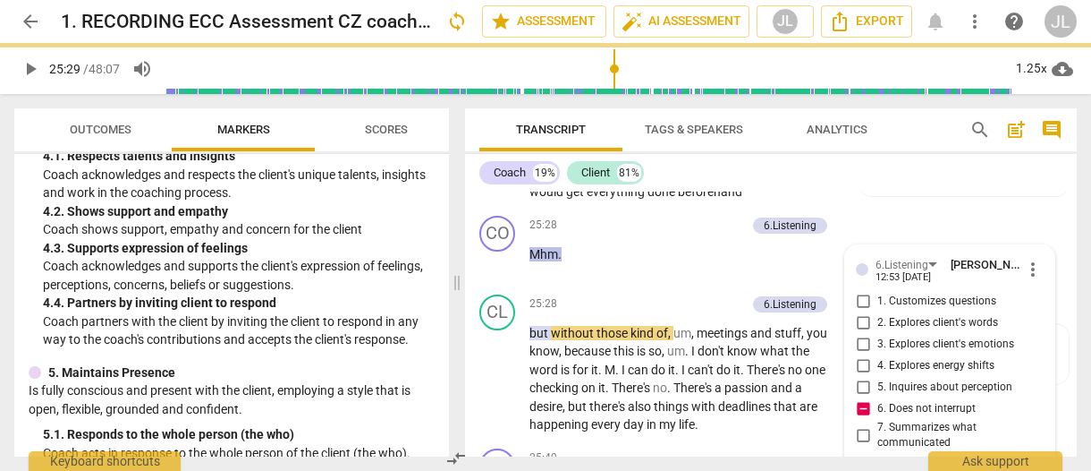
click at [1070, 441] on div "CO play_arrow pause 25:49 + Add competency keyboard_arrow_right Sure ." at bounding box center [771, 480] width 612 height 79
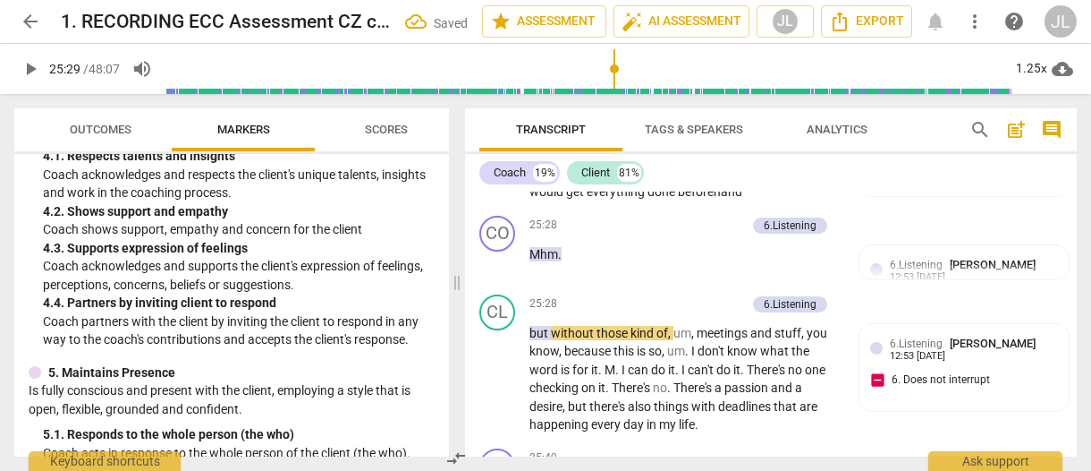
scroll to position [17441, 0]
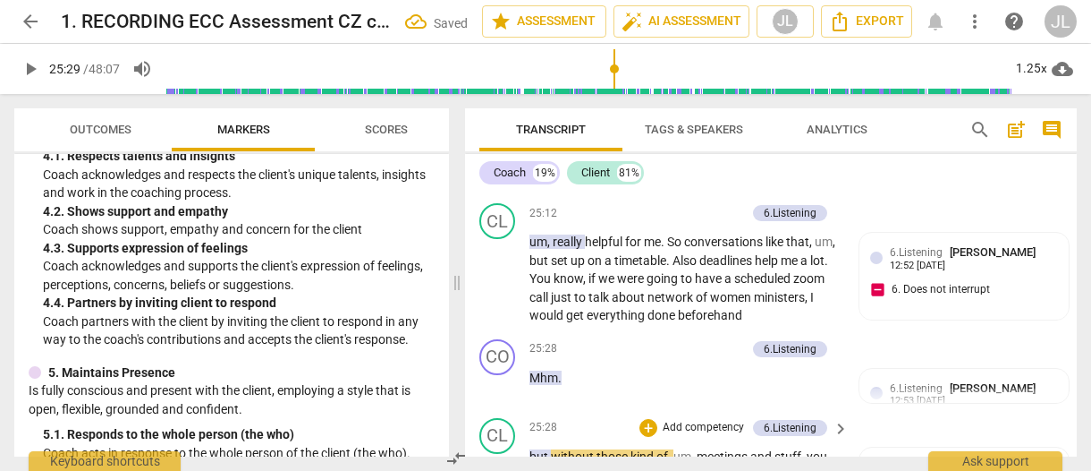
drag, startPoint x: 499, startPoint y: 349, endPoint x: 608, endPoint y: 328, distance: 111.1
type input "1538"
click at [690, 467] on span "." at bounding box center [688, 474] width 6 height 14
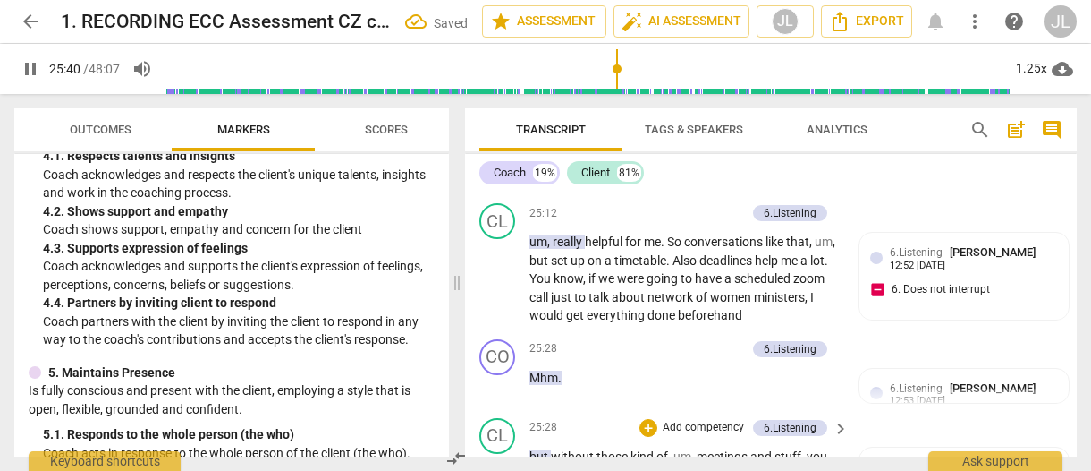
type input "1542"
drag, startPoint x: 566, startPoint y: 398, endPoint x: 531, endPoint y: 398, distance: 34.9
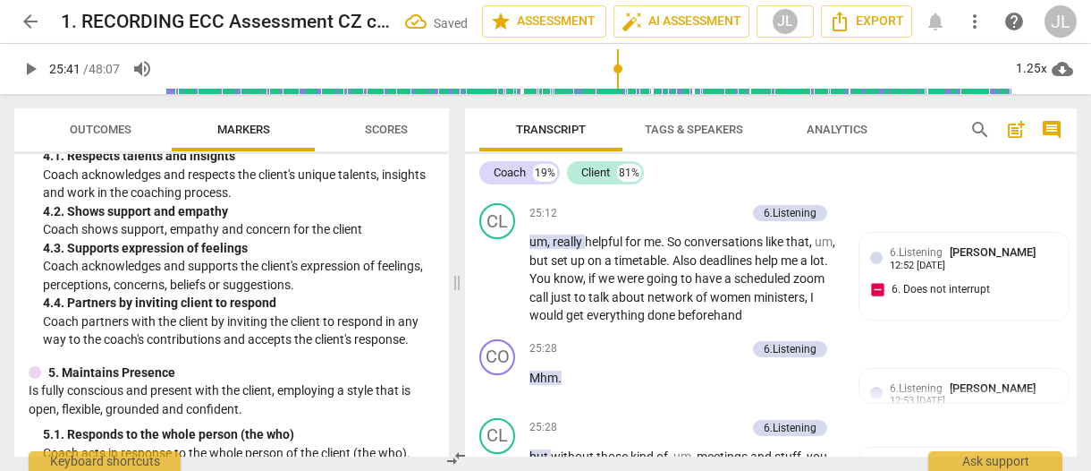
click at [575, 380] on div "+" at bounding box center [578, 376] width 18 height 18
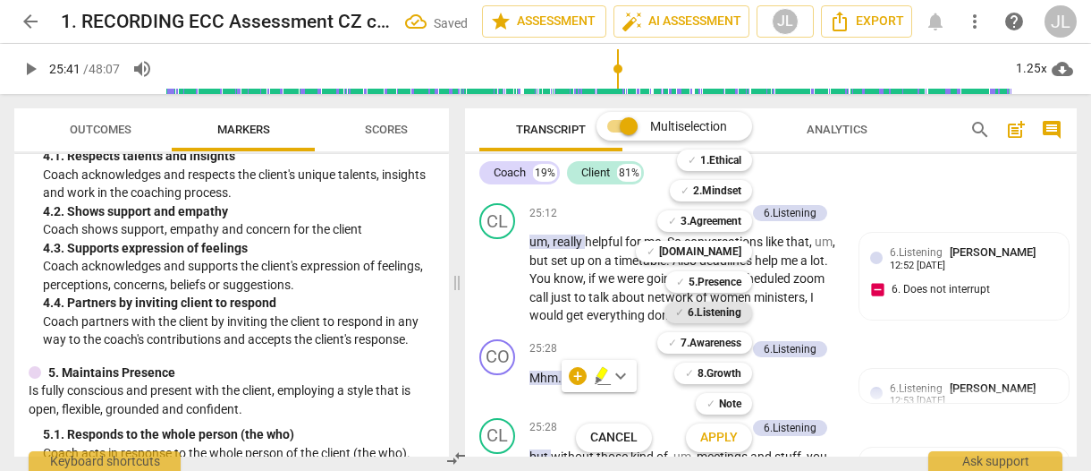
click at [728, 304] on b "6.Listening" at bounding box center [715, 311] width 54 height 21
click at [733, 437] on span "Apply" at bounding box center [719, 437] width 38 height 18
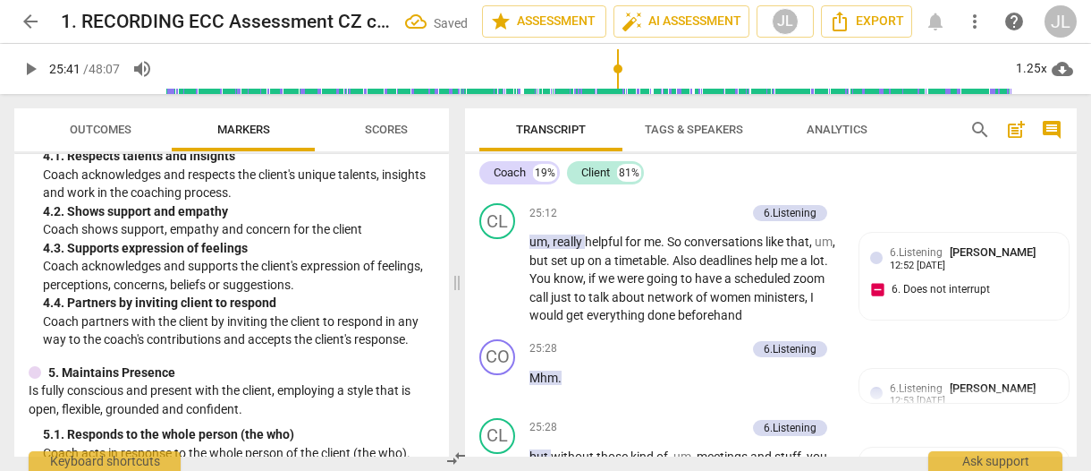
scroll to position [17743, 0]
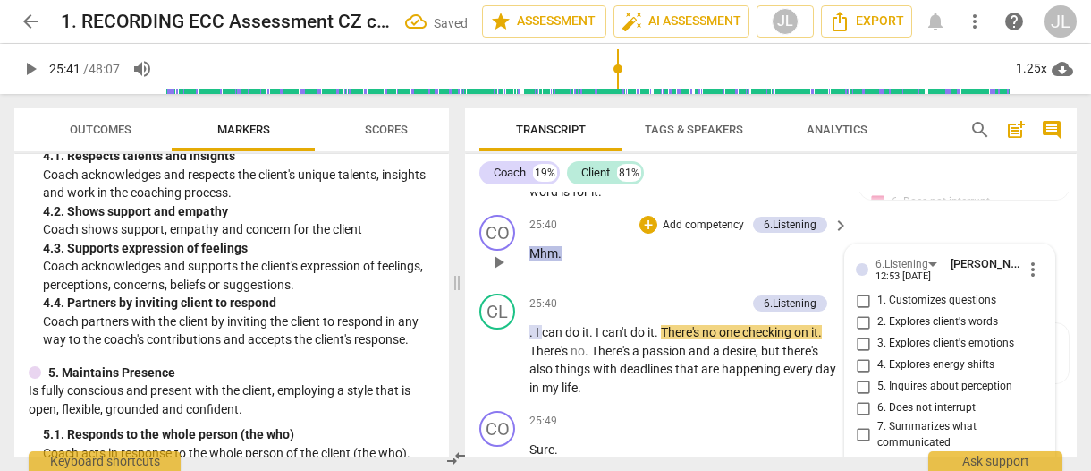
click at [861, 397] on input "6. Does not interrupt" at bounding box center [863, 407] width 29 height 21
checkbox input "true"
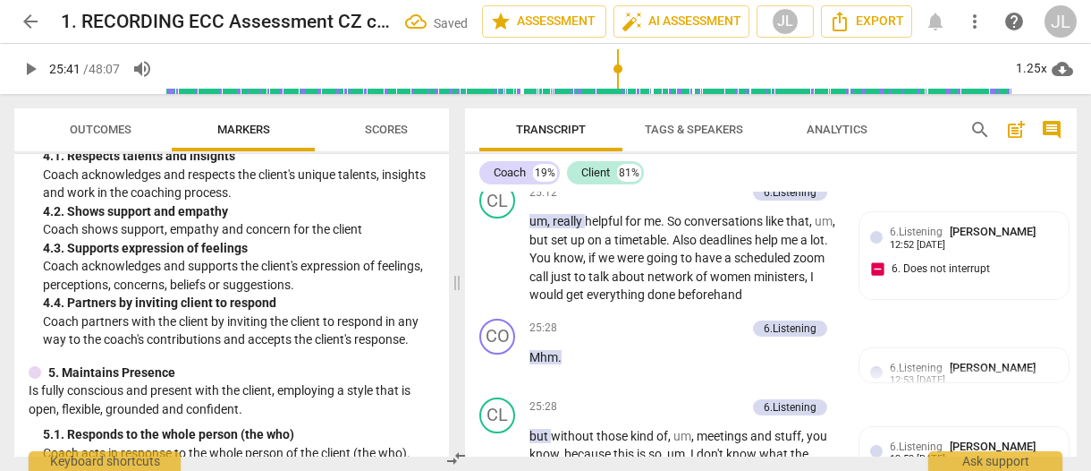
scroll to position [17663, 0]
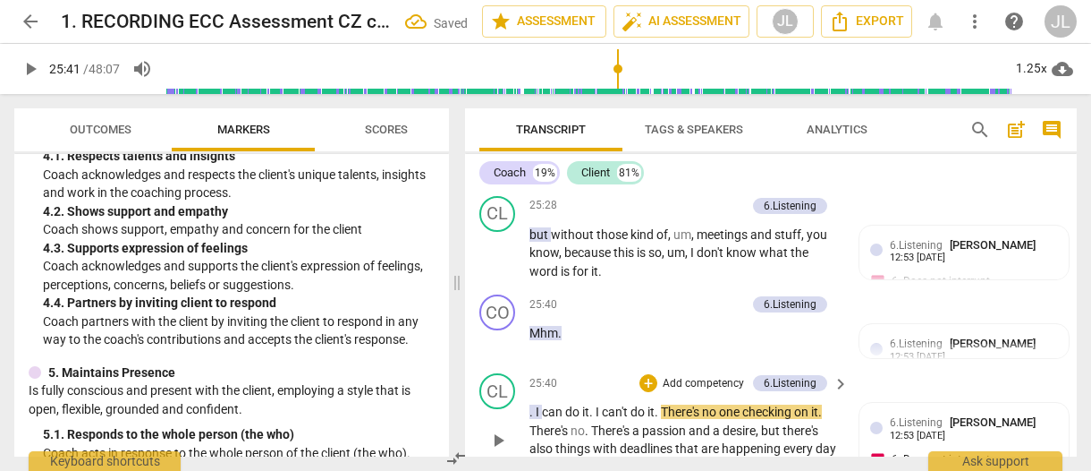
click at [498, 429] on span "play_arrow" at bounding box center [498, 439] width 21 height 21
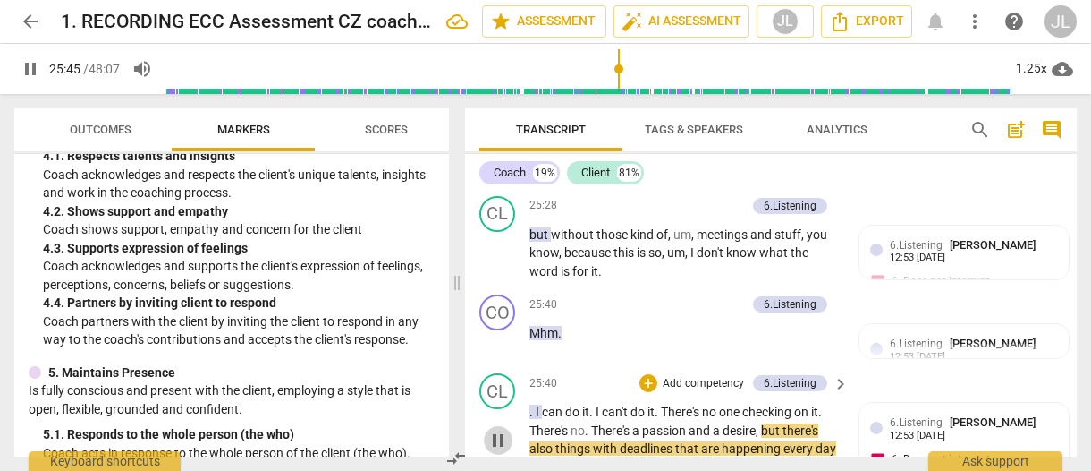
click at [503, 429] on span "pause" at bounding box center [498, 439] width 21 height 21
click at [581, 404] on span "do" at bounding box center [573, 411] width 17 height 14
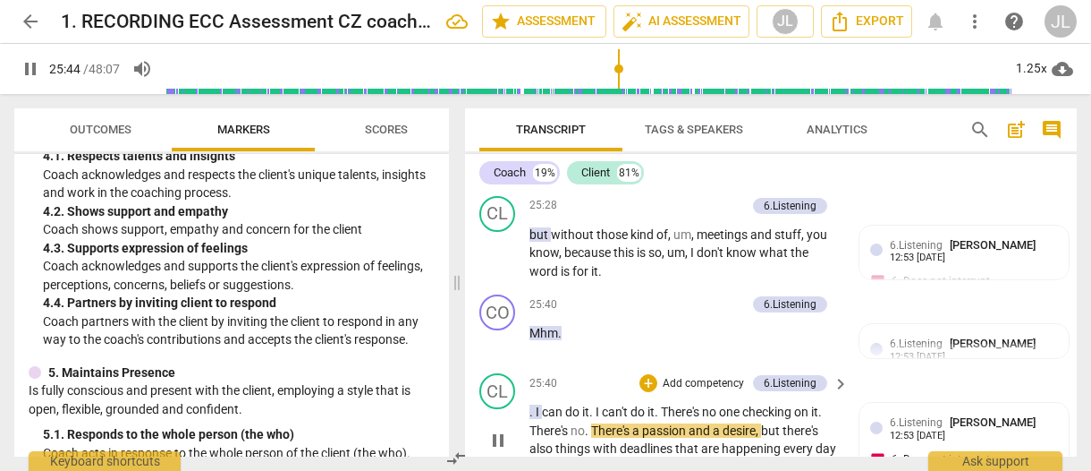
click at [499, 429] on span "pause" at bounding box center [498, 439] width 21 height 21
type input "1545"
click at [590, 423] on span "." at bounding box center [588, 430] width 6 height 14
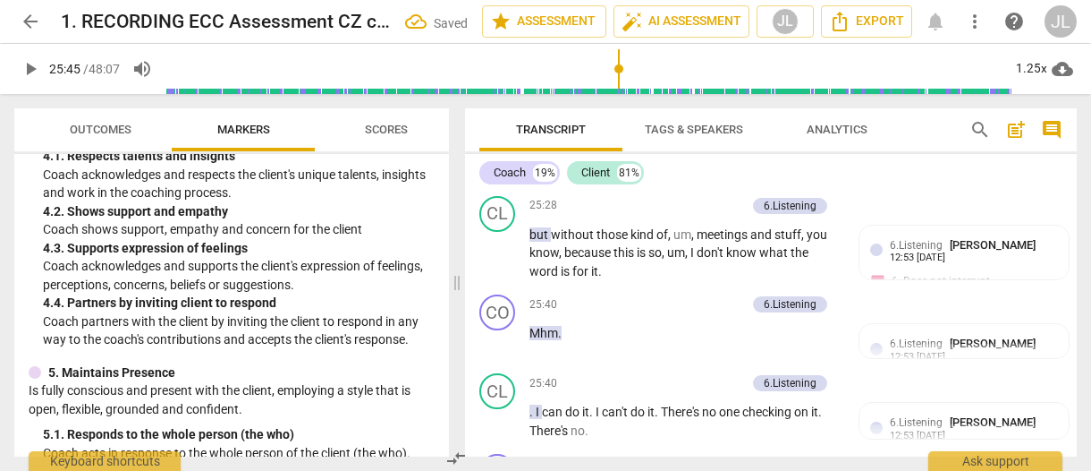
click at [590, 403] on p ". I can do it . I can't do it . There's no one checking on it . There's no ." at bounding box center [685, 421] width 310 height 37
drag, startPoint x: 558, startPoint y: 335, endPoint x: 530, endPoint y: 336, distance: 28.7
click at [572, 312] on div "+" at bounding box center [574, 313] width 18 height 18
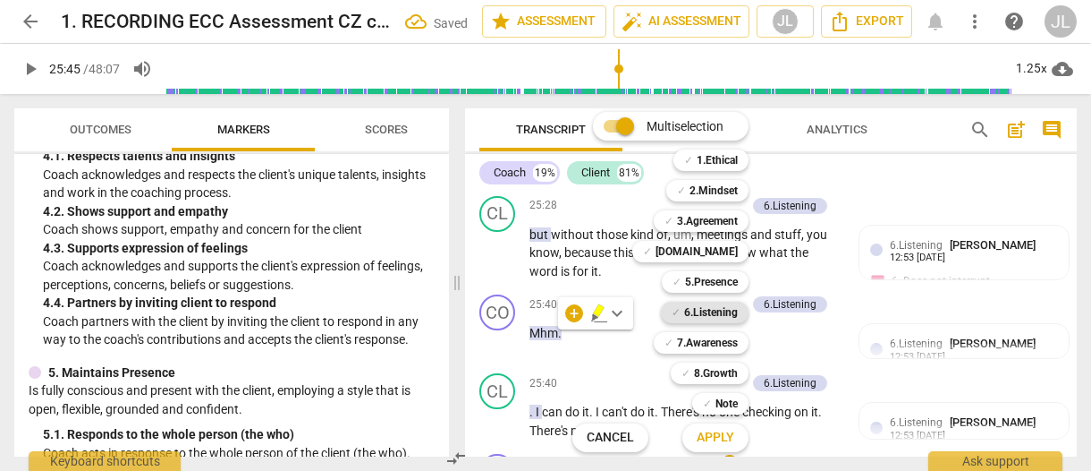
click at [712, 315] on b "6.Listening" at bounding box center [711, 311] width 54 height 21
click at [728, 437] on span "Apply" at bounding box center [716, 437] width 38 height 18
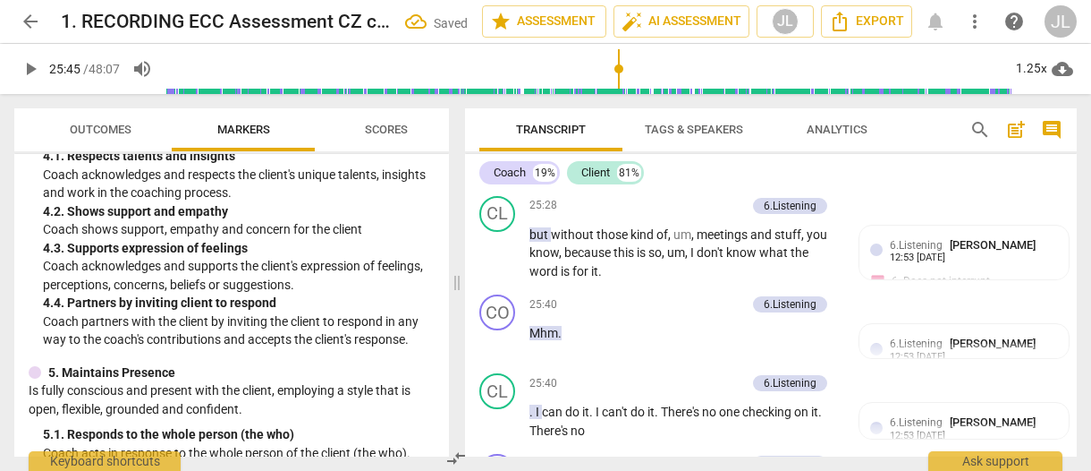
scroll to position [17902, 0]
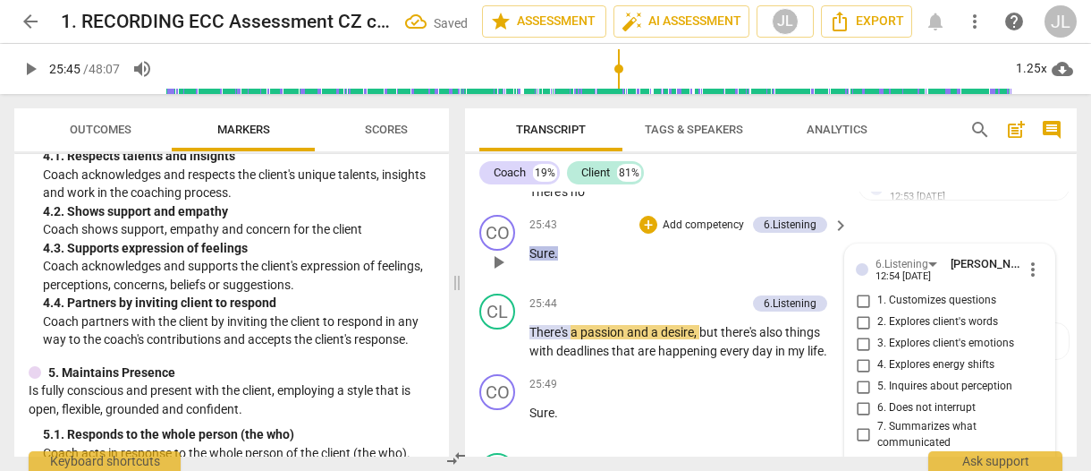
click at [860, 397] on input "6. Does not interrupt" at bounding box center [863, 407] width 29 height 21
checkbox input "true"
click at [481, 125] on span "Transcript" at bounding box center [550, 130] width 143 height 24
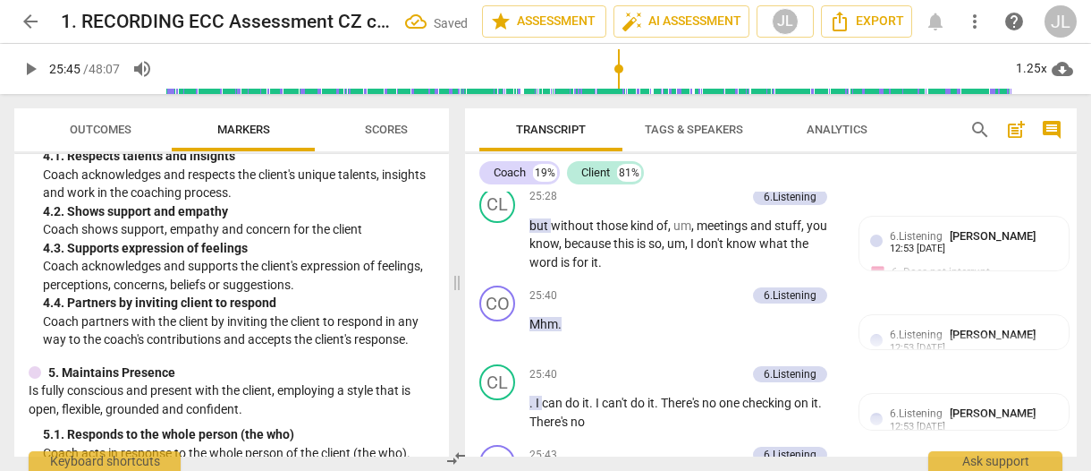
scroll to position [17806, 0]
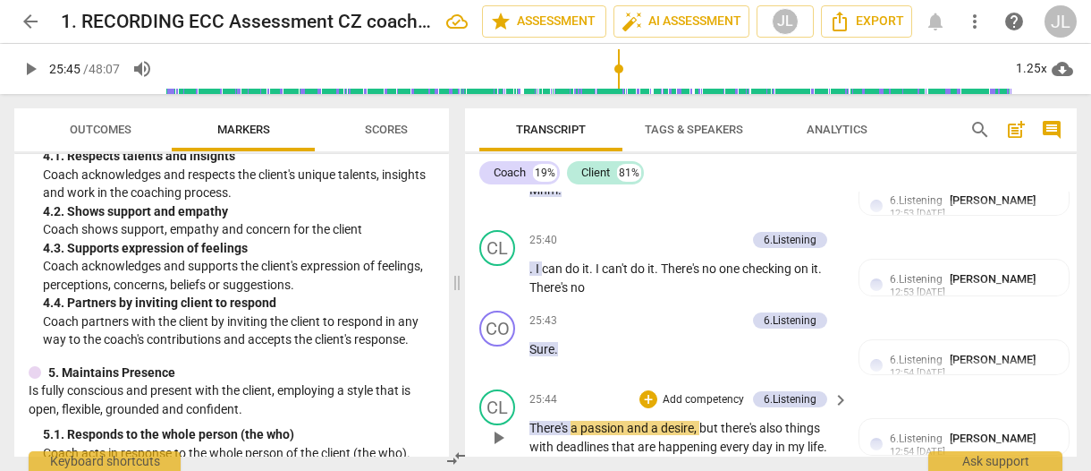
click at [496, 427] on span "play_arrow" at bounding box center [498, 437] width 21 height 21
drag, startPoint x: 499, startPoint y: 367, endPoint x: 537, endPoint y: 352, distance: 40.2
type input "1551"
drag, startPoint x: 570, startPoint y: 353, endPoint x: 530, endPoint y: 353, distance: 40.3
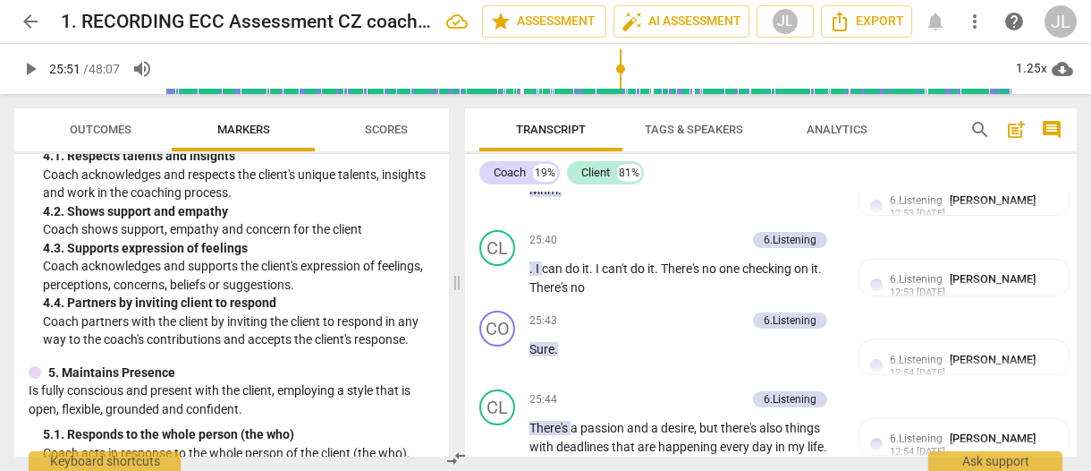
click at [569, 326] on div "+" at bounding box center [574, 328] width 18 height 18
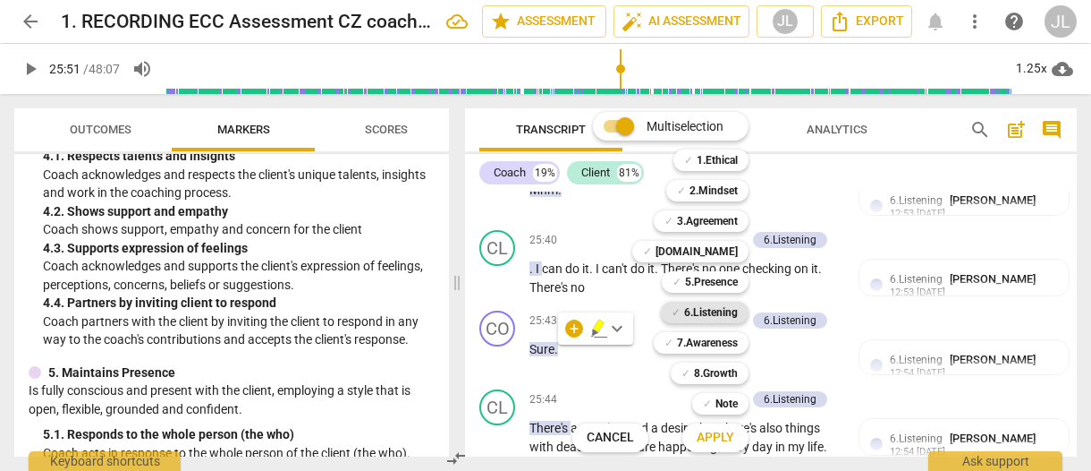
click at [723, 309] on b "6.Listening" at bounding box center [711, 311] width 54 height 21
click at [737, 429] on button "Apply" at bounding box center [716, 437] width 66 height 32
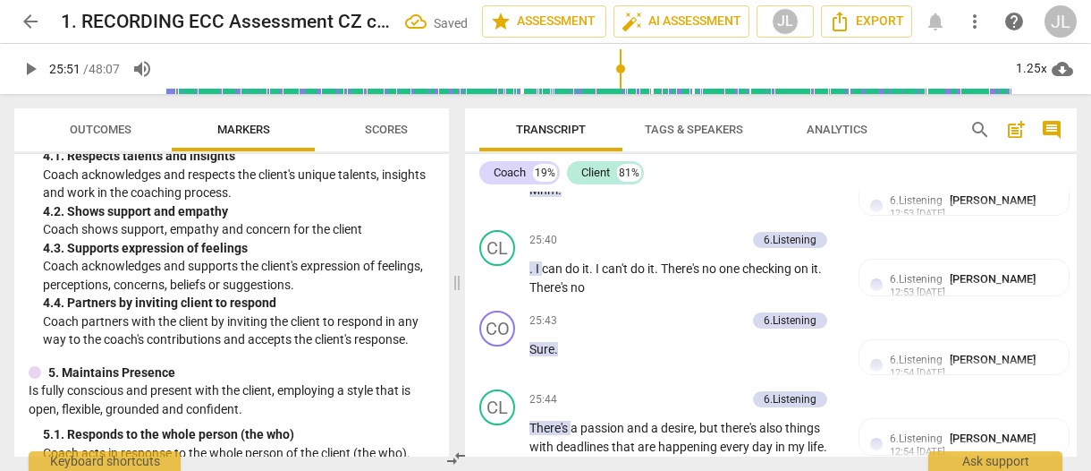
scroll to position [18061, 0]
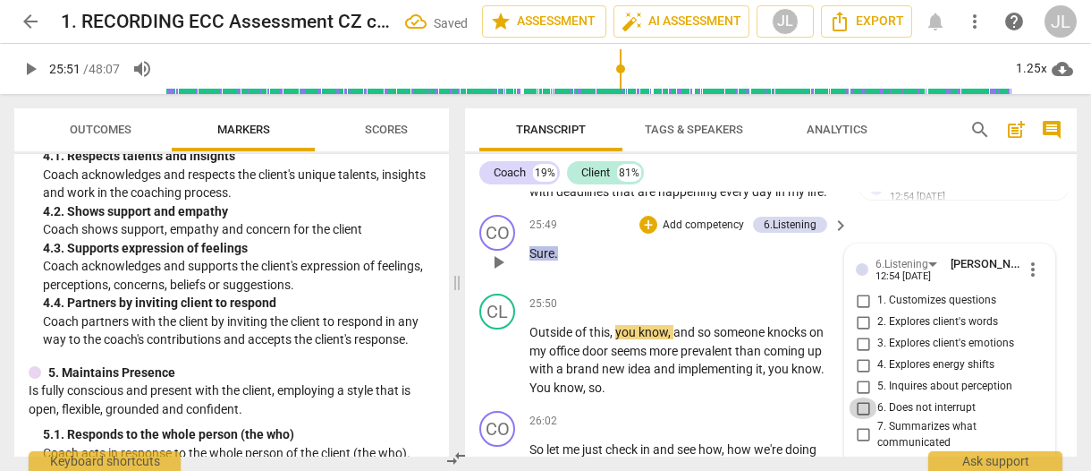
click at [864, 397] on input "6. Does not interrupt" at bounding box center [863, 407] width 29 height 21
checkbox input "true"
click at [482, 114] on button "Transcript" at bounding box center [550, 129] width 143 height 43
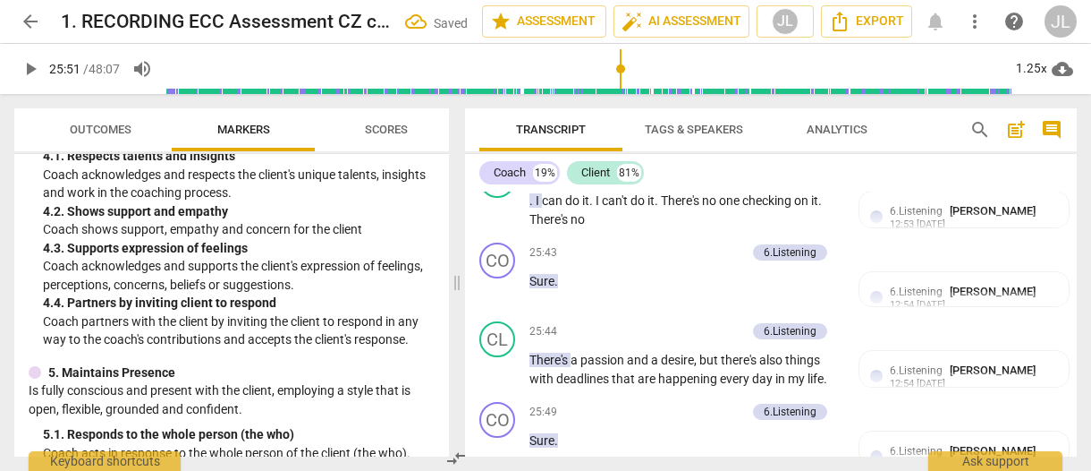
scroll to position [17941, 0]
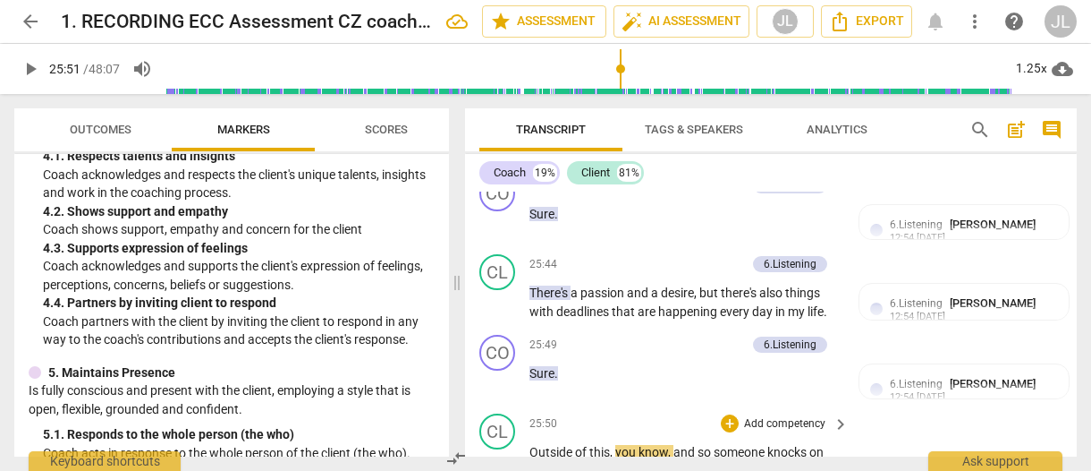
click at [540, 445] on span "Outside" at bounding box center [553, 452] width 46 height 14
click at [498, 470] on span "pause" at bounding box center [498, 480] width 21 height 21
type input "1552"
click at [538, 445] on span "Outside" at bounding box center [553, 452] width 46 height 14
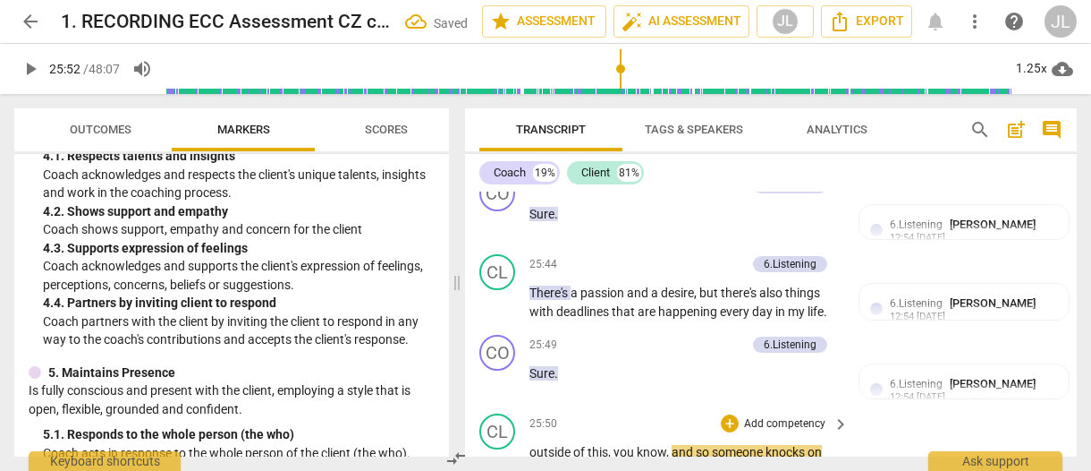
click at [669, 445] on span "," at bounding box center [668, 452] width 5 height 14
click at [504, 470] on span "play_arrow" at bounding box center [498, 480] width 21 height 21
drag, startPoint x: 496, startPoint y: 321, endPoint x: 531, endPoint y: 350, distance: 45.1
click at [496, 470] on span "pause" at bounding box center [498, 480] width 21 height 21
click at [0, 0] on span "play_arrow" at bounding box center [0, 0] width 0 height 0
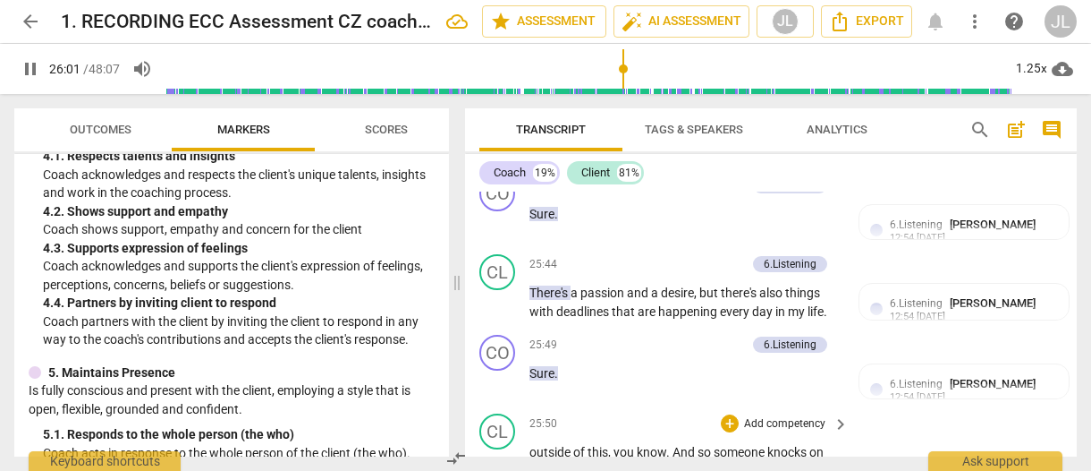
click at [496, 470] on span "pause" at bounding box center [498, 480] width 21 height 21
type input "1565"
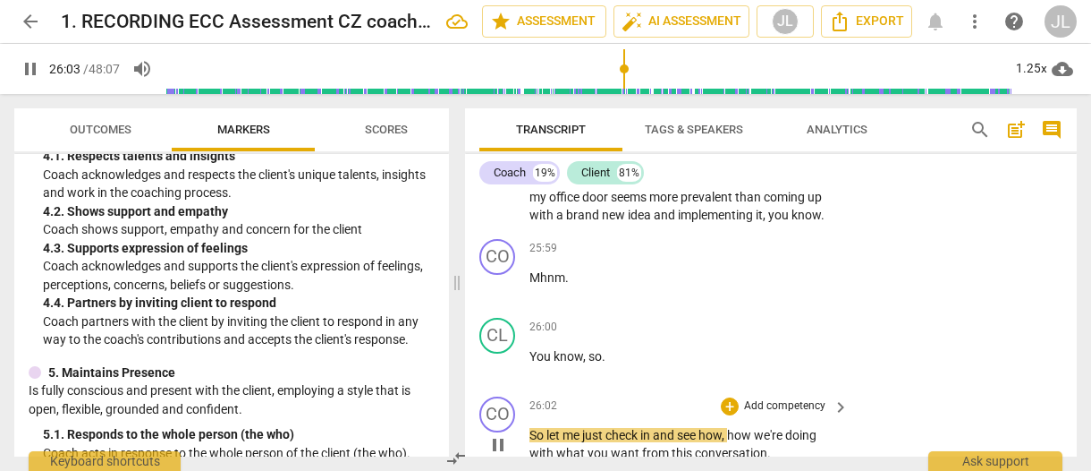
click at [495, 434] on span "pause" at bounding box center [498, 444] width 21 height 21
type input "1564"
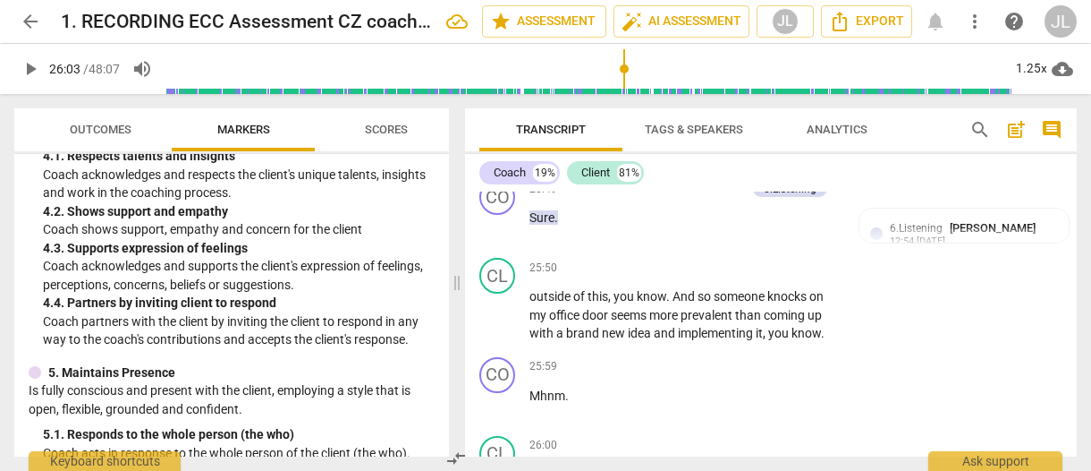
scroll to position [17962, 0]
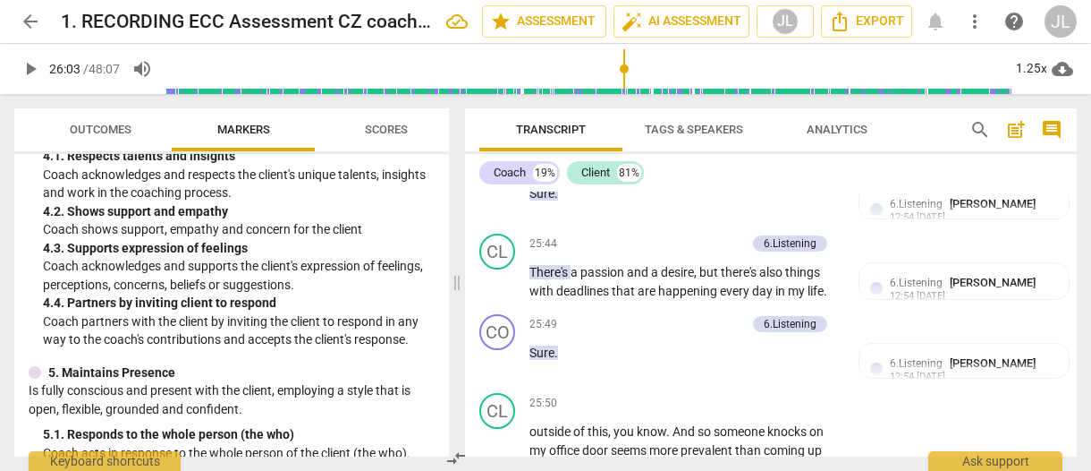
drag, startPoint x: 564, startPoint y: 373, endPoint x: 526, endPoint y: 375, distance: 38.5
click at [575, 348] on div "+" at bounding box center [578, 351] width 18 height 18
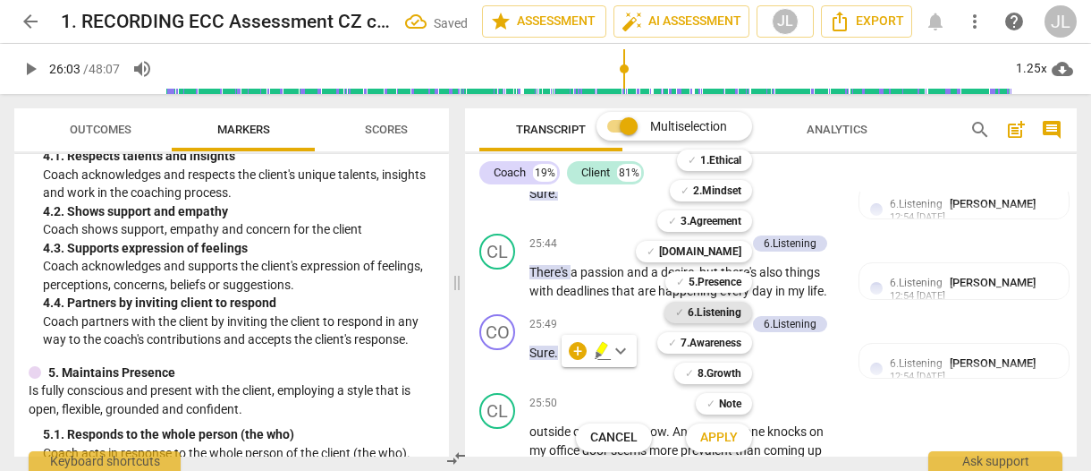
click at [735, 309] on b "6.Listening" at bounding box center [715, 311] width 54 height 21
click at [739, 430] on button "Apply" at bounding box center [719, 437] width 66 height 32
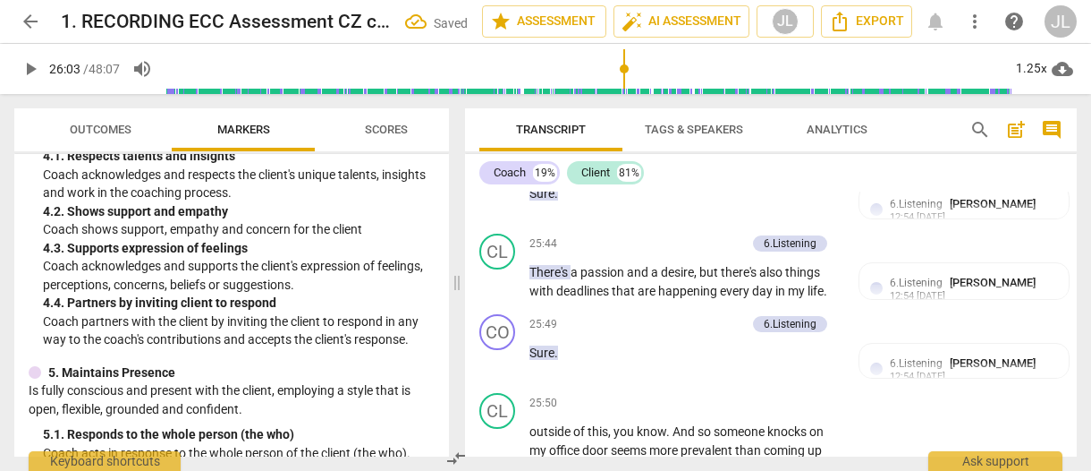
scroll to position [18238, 0]
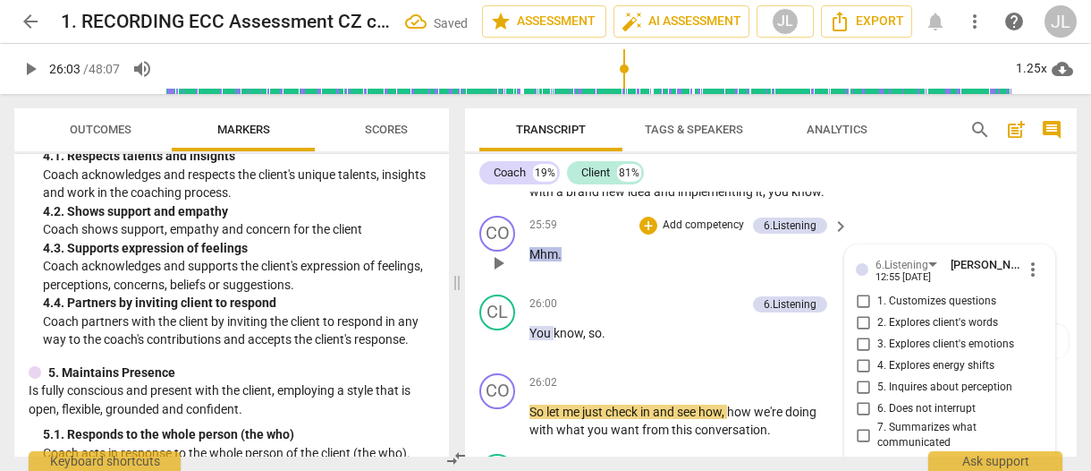
click at [860, 398] on input "6. Does not interrupt" at bounding box center [863, 408] width 29 height 21
checkbox input "true"
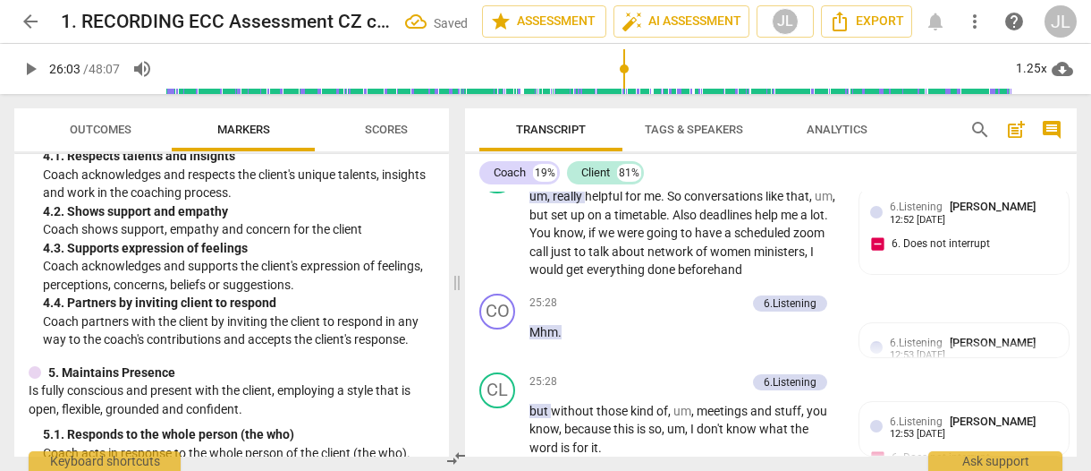
scroll to position [17623, 0]
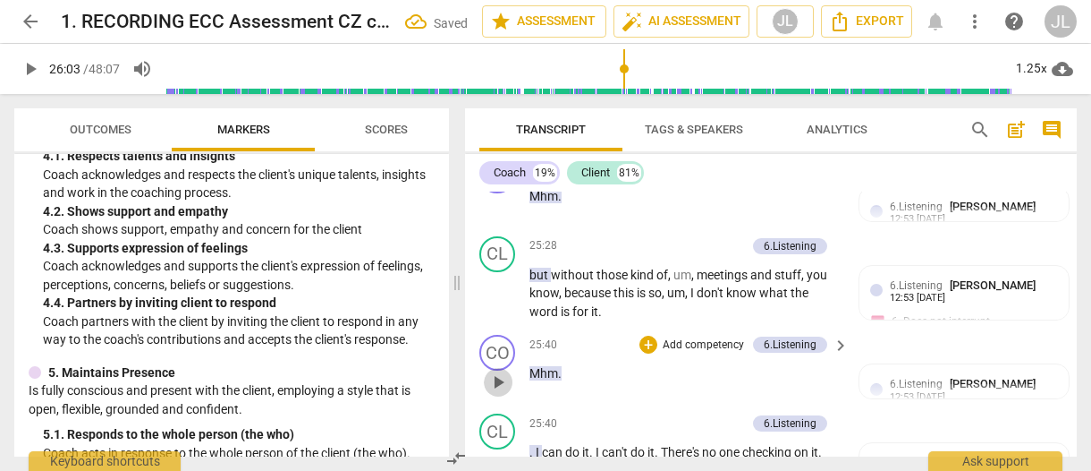
click at [498, 371] on span "play_arrow" at bounding box center [498, 381] width 21 height 21
drag, startPoint x: 496, startPoint y: 377, endPoint x: 1068, endPoint y: 285, distance: 579.7
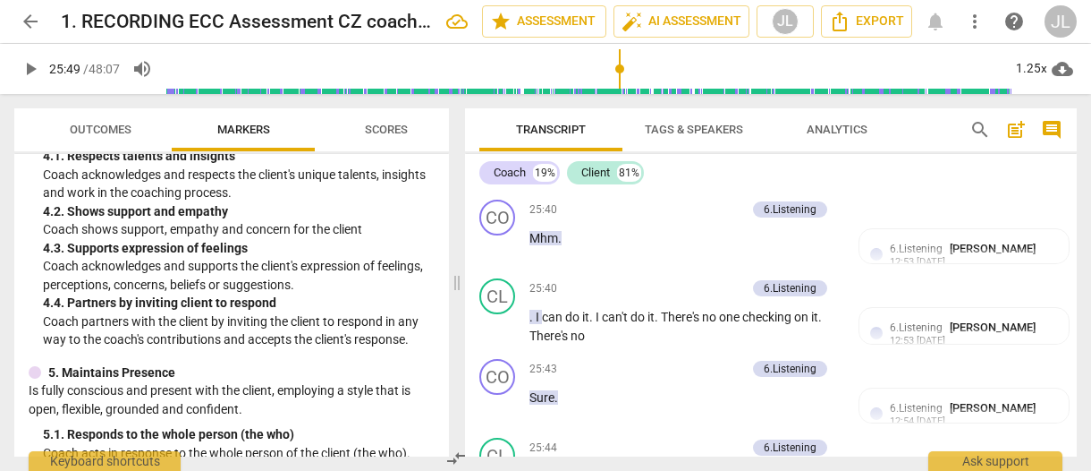
scroll to position [17826, 0]
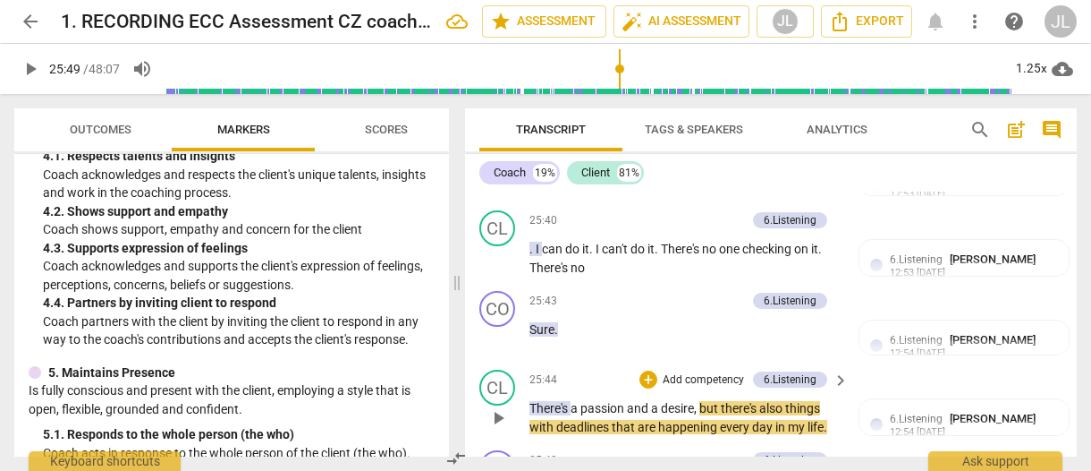
click at [496, 403] on button "play_arrow" at bounding box center [498, 417] width 29 height 29
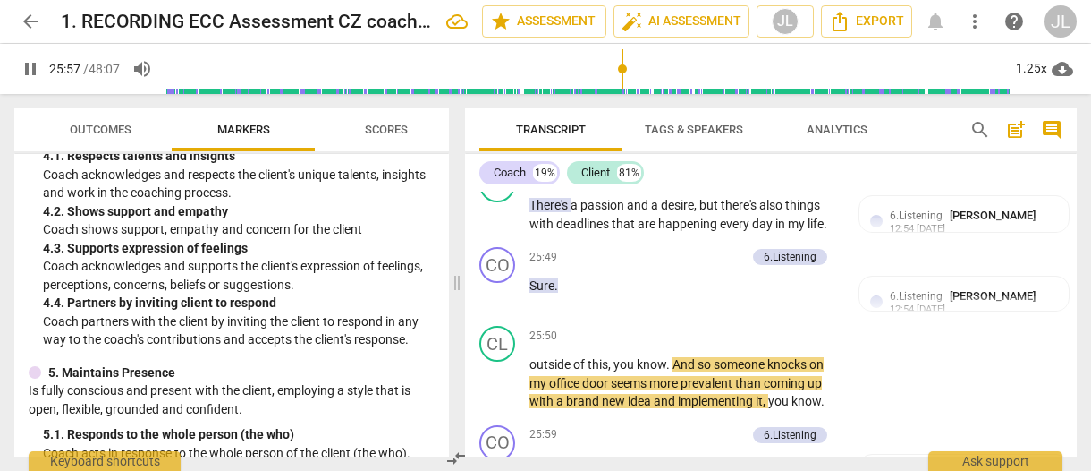
scroll to position [18030, 0]
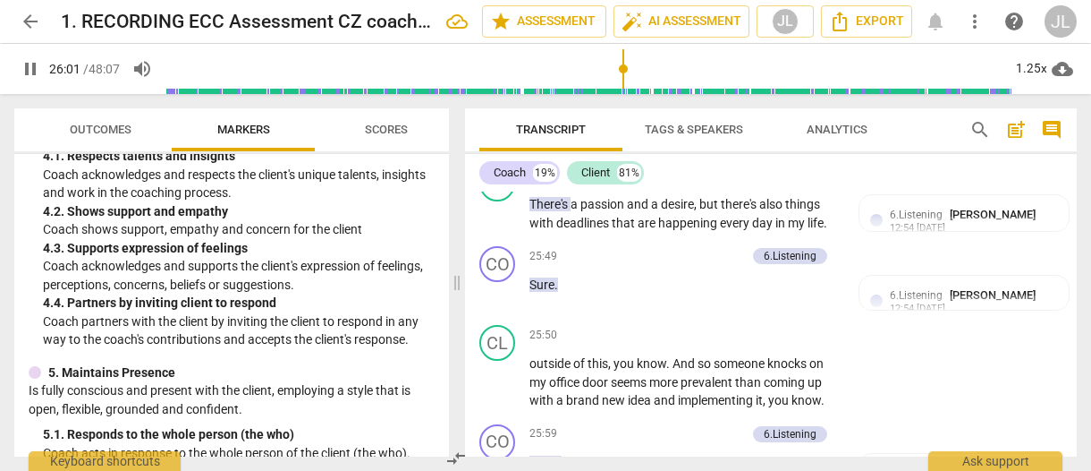
type input "1562"
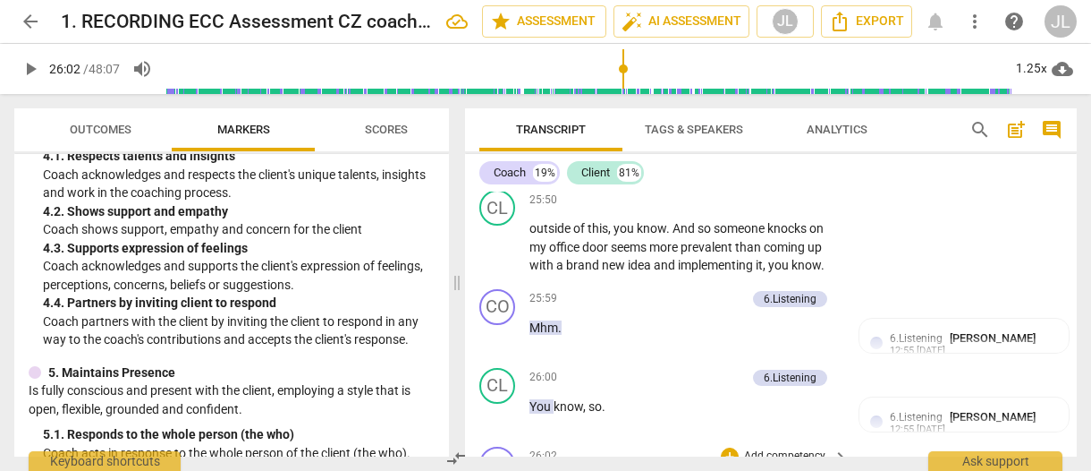
type input "1568"
drag, startPoint x: 807, startPoint y: 348, endPoint x: 564, endPoint y: 329, distance: 243.1
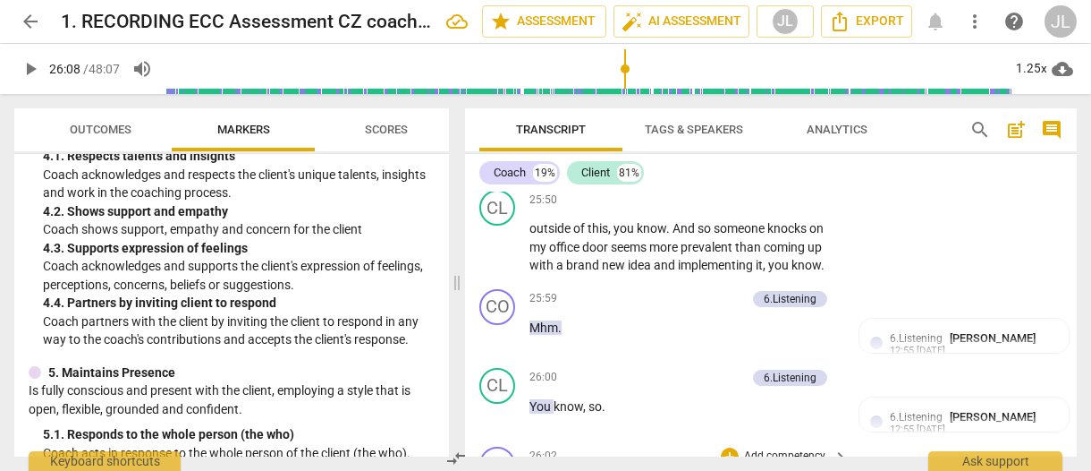
click at [811, 322] on div "+" at bounding box center [819, 323] width 18 height 18
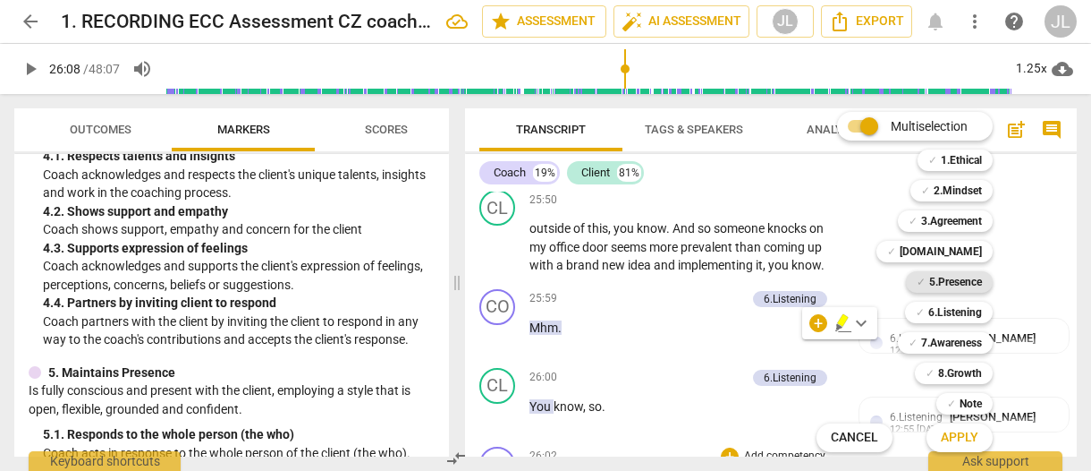
click at [961, 282] on b "5.Presence" at bounding box center [955, 281] width 53 height 21
click at [959, 373] on b "8.Growth" at bounding box center [960, 372] width 44 height 21
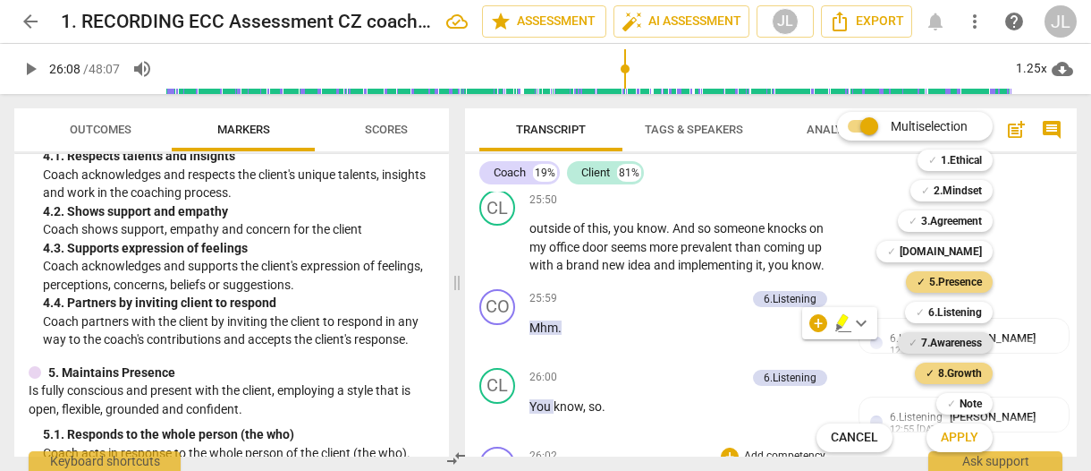
click at [953, 345] on b "7.Awareness" at bounding box center [951, 342] width 61 height 21
click at [956, 435] on span "Apply" at bounding box center [960, 437] width 38 height 18
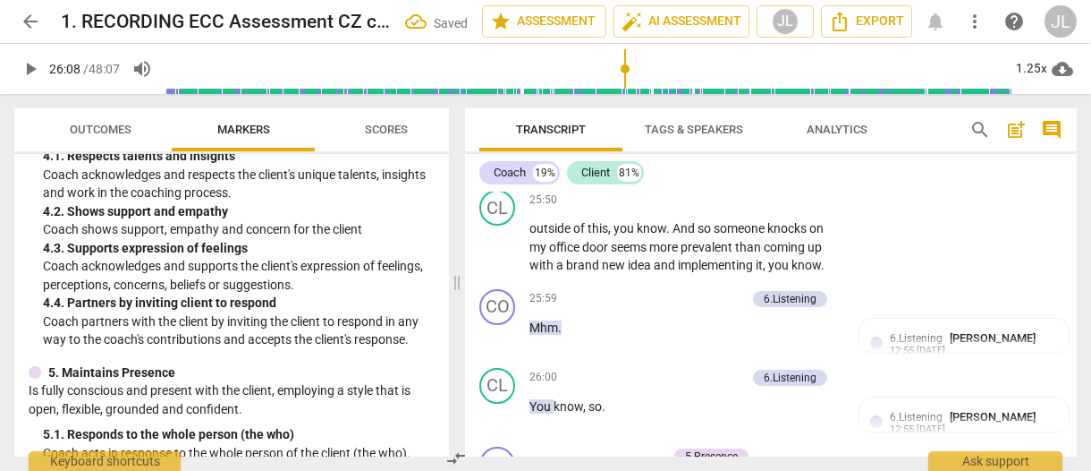
scroll to position [18373, 0]
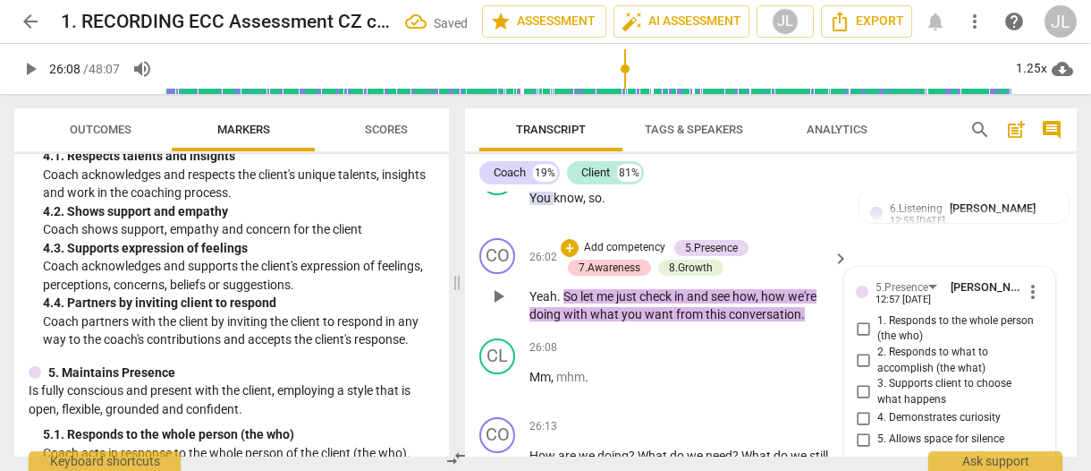
click at [1032, 376] on div "3. Supports client to choose what happens" at bounding box center [950, 391] width 188 height 31
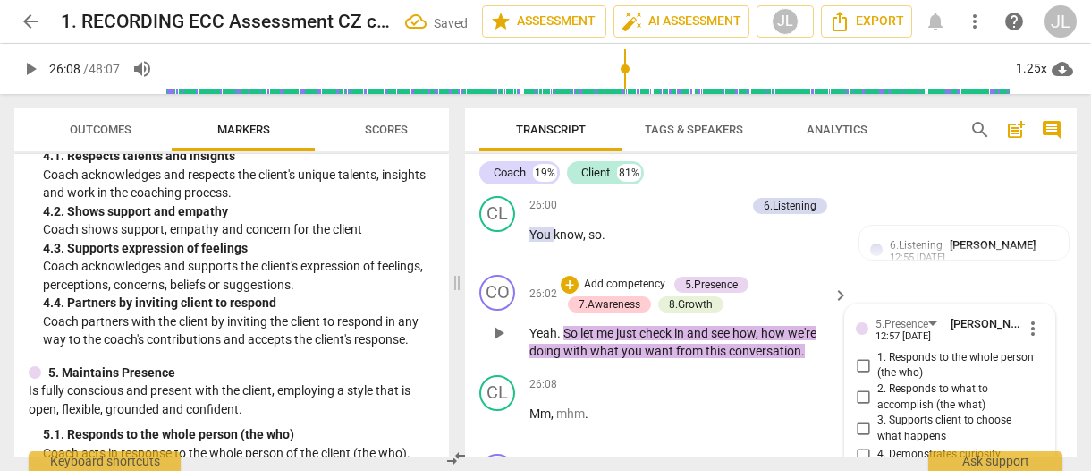
scroll to position [18302, 0]
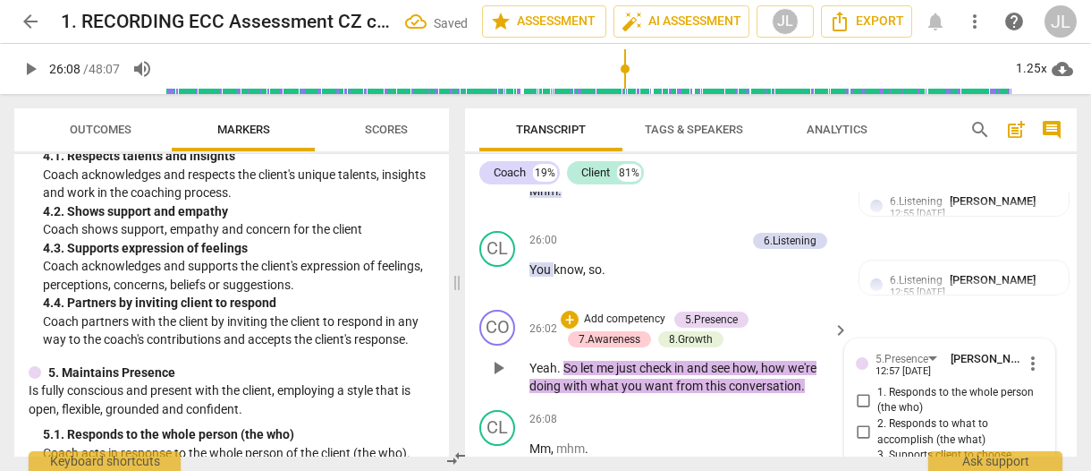
click at [859, 389] on input "1. Responds to the whole person (the who)" at bounding box center [863, 399] width 29 height 21
checkbox input "true"
click at [860, 421] on input "2. Responds to what to accomplish (the what)" at bounding box center [863, 431] width 29 height 21
checkbox input "true"
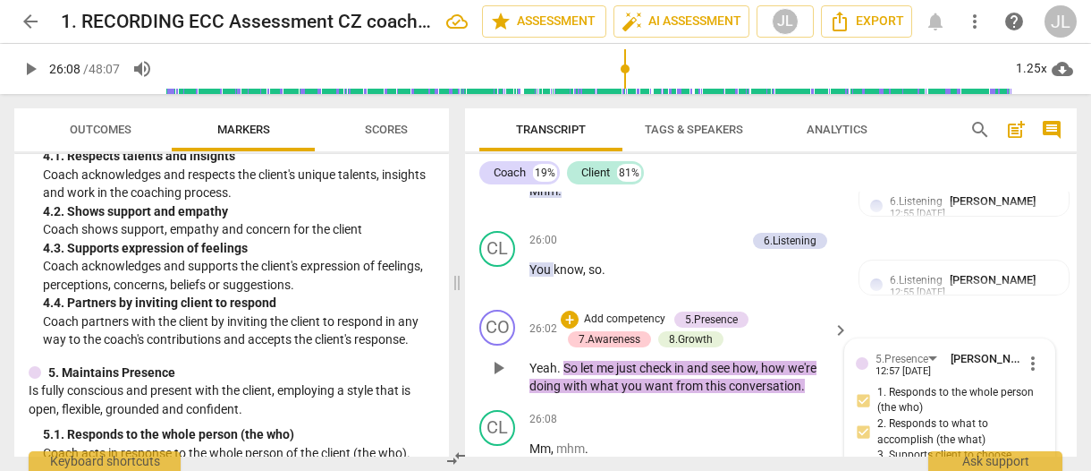
checkbox input "true"
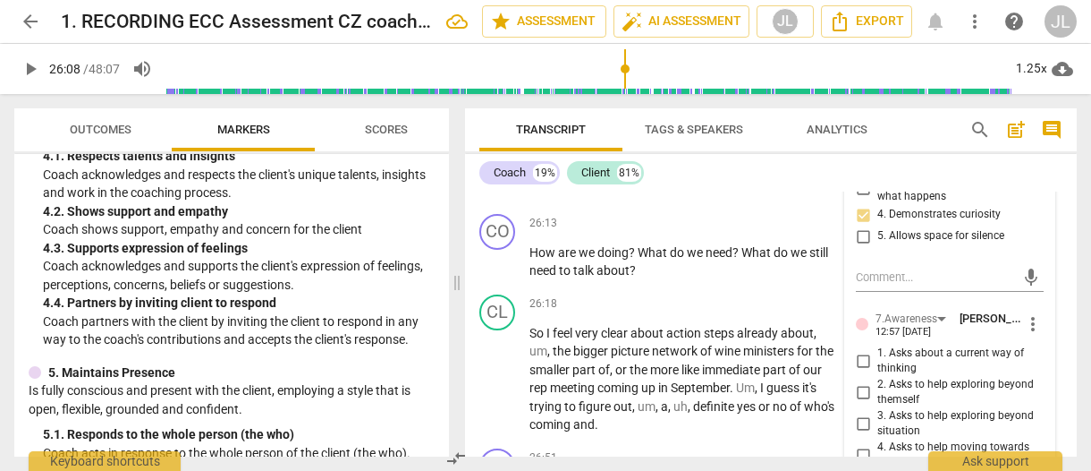
scroll to position [18588, 0]
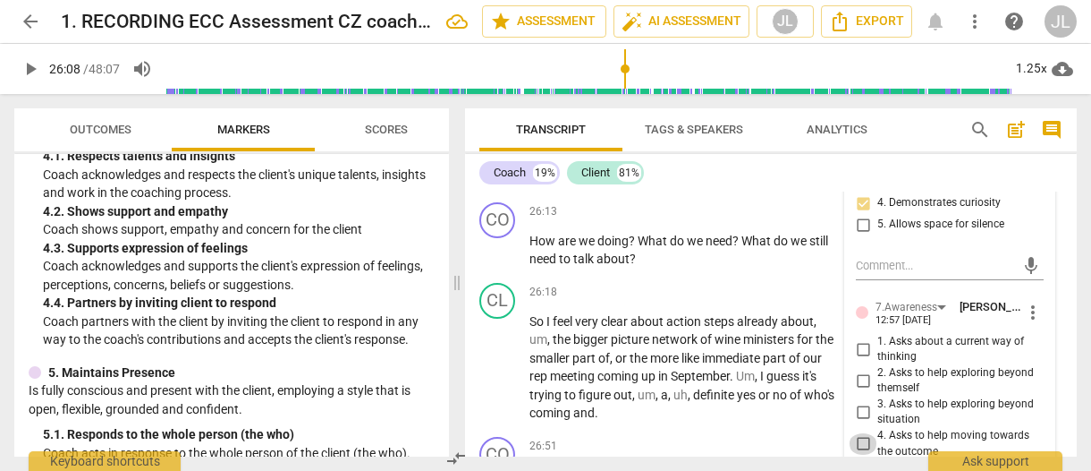
click at [861, 433] on input "4. Asks to help moving towards the outcome" at bounding box center [863, 443] width 29 height 21
checkbox input "true"
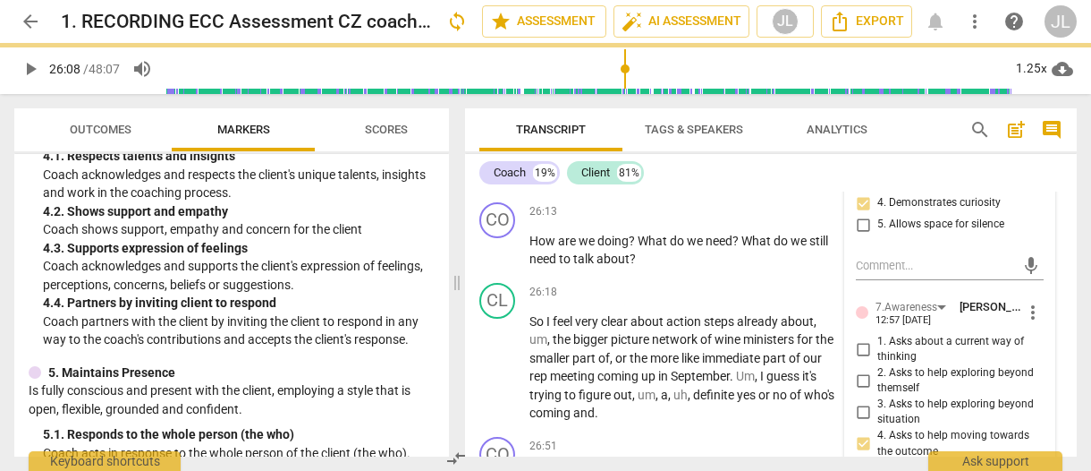
checkbox input "true"
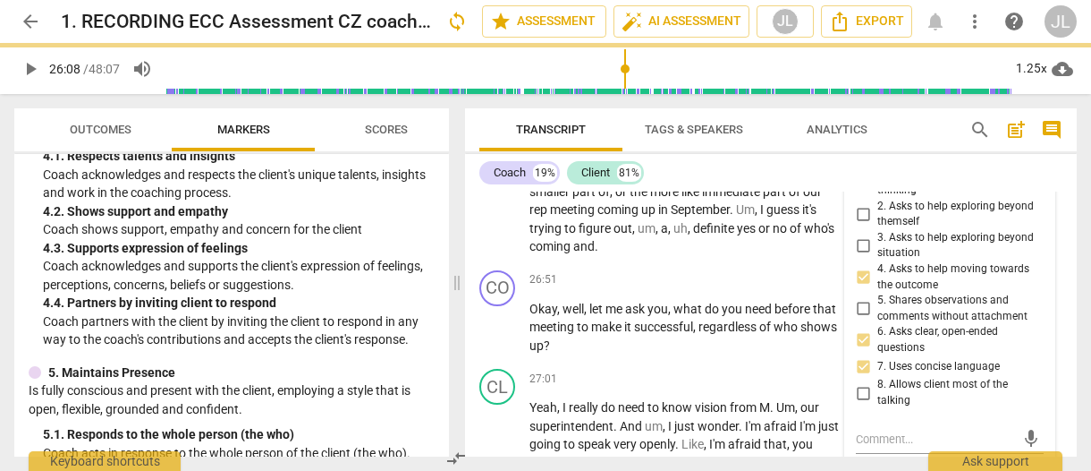
scroll to position [18767, 0]
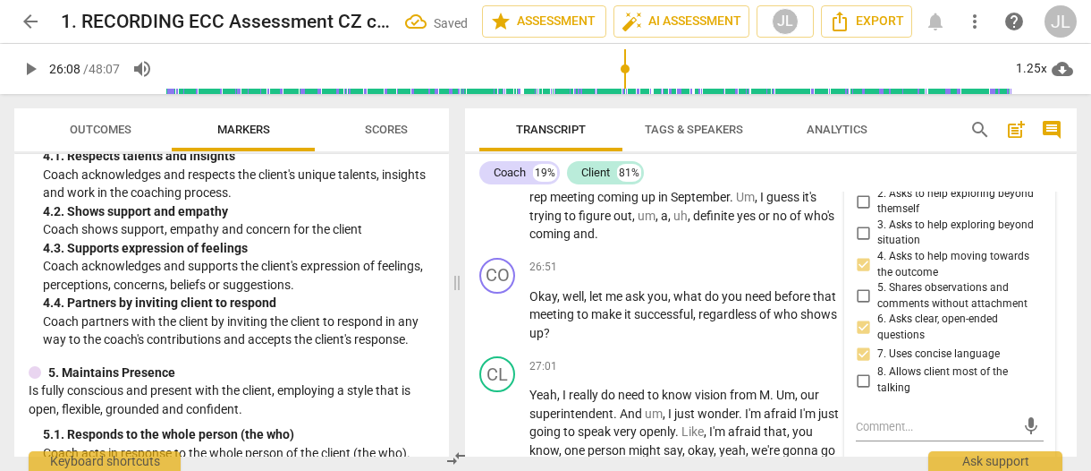
checkbox input "true"
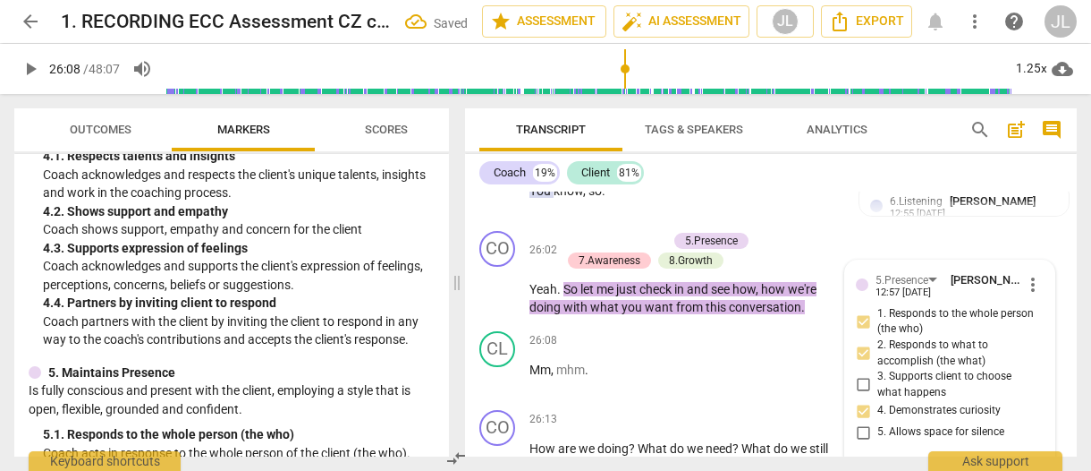
scroll to position [18245, 0]
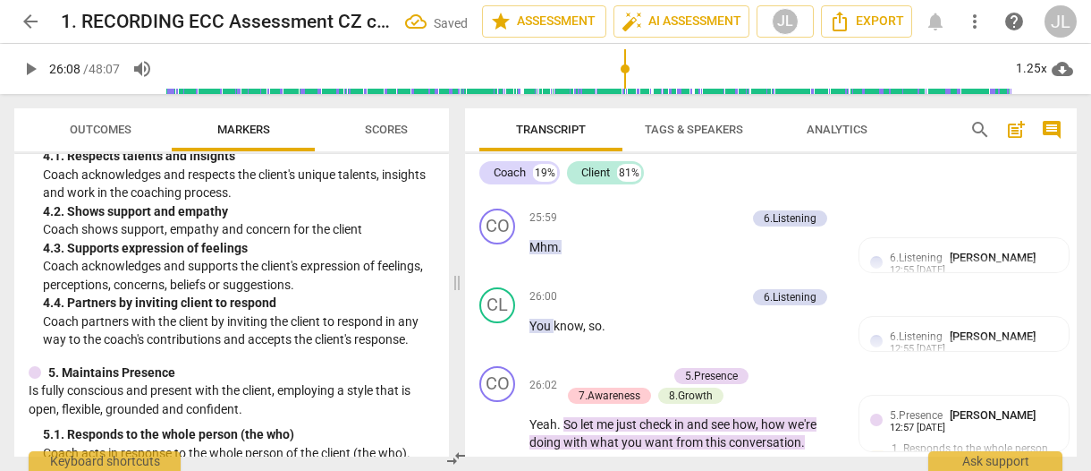
type input "1578"
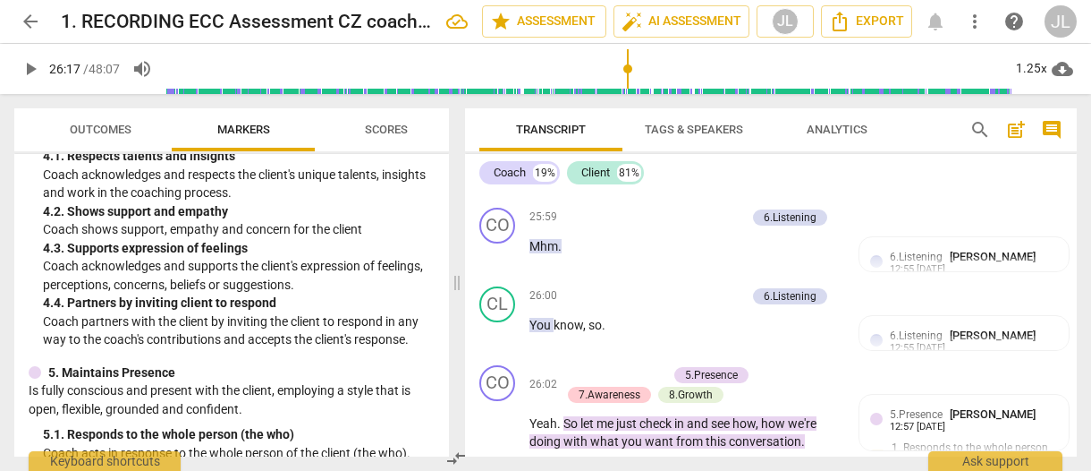
drag, startPoint x: 642, startPoint y: 448, endPoint x: 531, endPoint y: 428, distance: 112.7
click at [656, 420] on div "+" at bounding box center [651, 420] width 18 height 18
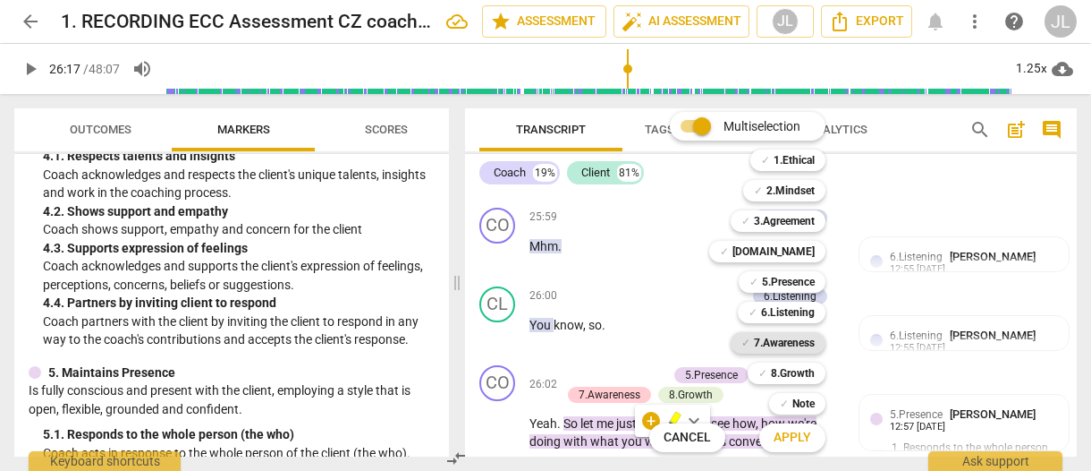
click at [800, 344] on b "7.Awareness" at bounding box center [784, 342] width 61 height 21
click at [802, 277] on b "5.Presence" at bounding box center [788, 281] width 53 height 21
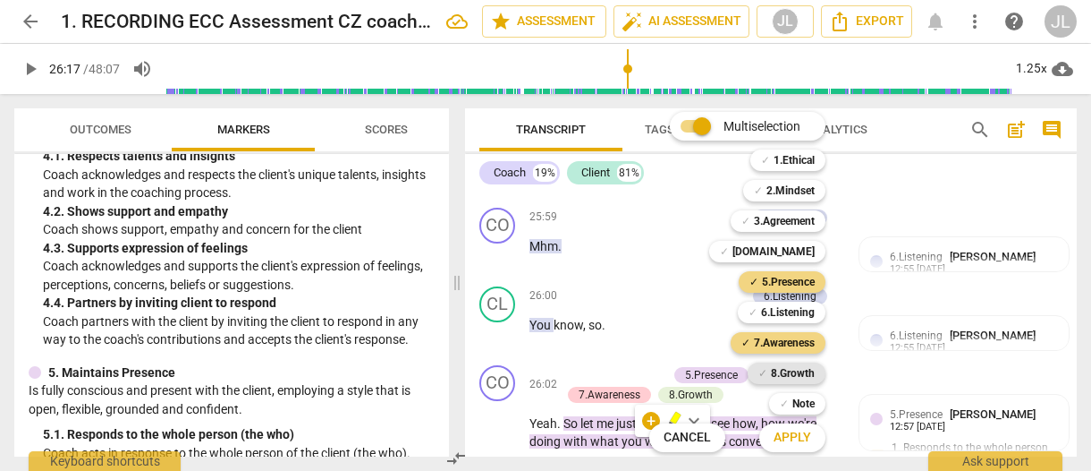
click at [803, 368] on b "8.Growth" at bounding box center [793, 372] width 44 height 21
click at [797, 439] on span "Apply" at bounding box center [793, 437] width 38 height 18
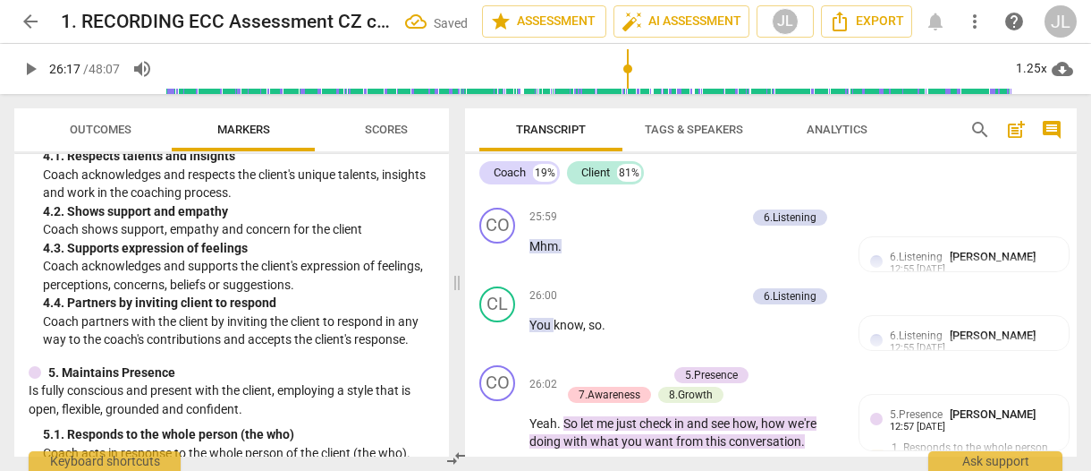
scroll to position [18552, 0]
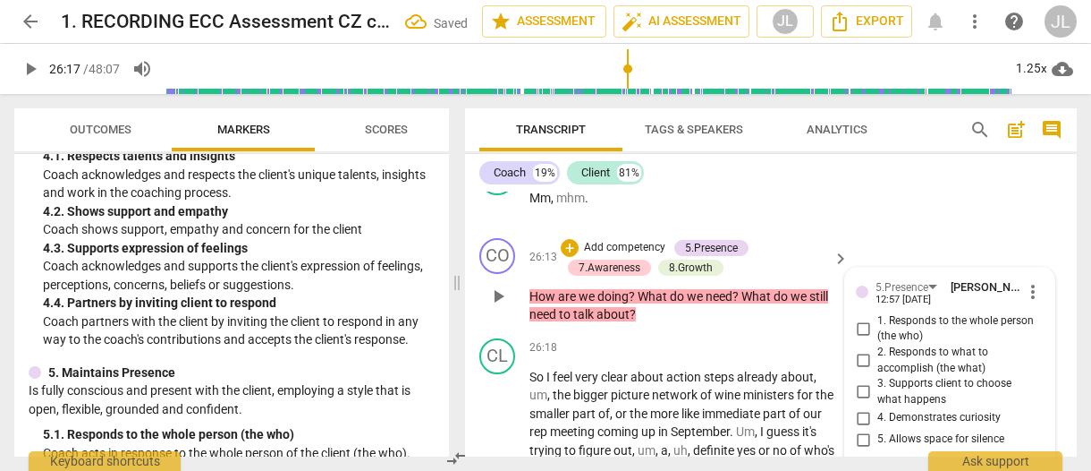
click at [1033, 344] on div "2. Responds to what to accomplish (the what)" at bounding box center [950, 359] width 188 height 31
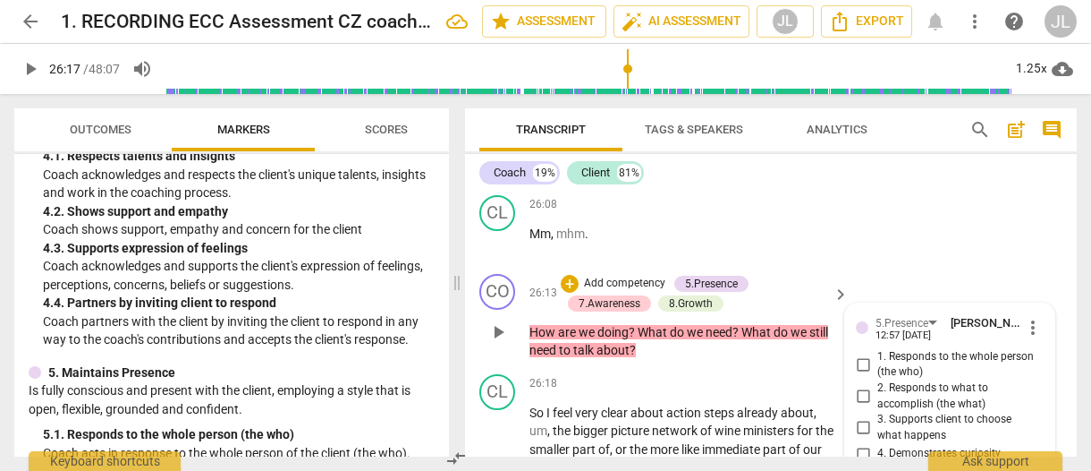
click at [856, 353] on input "1. Responds to the whole person (the who)" at bounding box center [863, 363] width 29 height 21
checkbox input "true"
click at [856, 386] on input "2. Responds to what to accomplish (the what)" at bounding box center [863, 396] width 29 height 21
checkbox input "true"
click at [859, 417] on input "3. Supports client to choose what happens" at bounding box center [863, 427] width 29 height 21
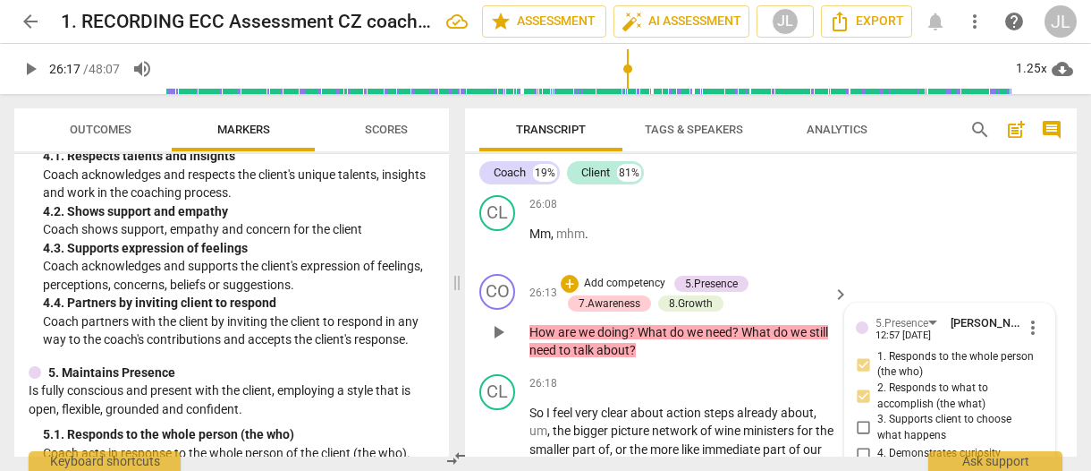
checkbox input "true"
click at [861, 443] on input "4. Demonstrates curiosity" at bounding box center [863, 453] width 29 height 21
checkbox input "true"
click at [863, 417] on input "3. Supports client to choose what happens" at bounding box center [863, 427] width 29 height 21
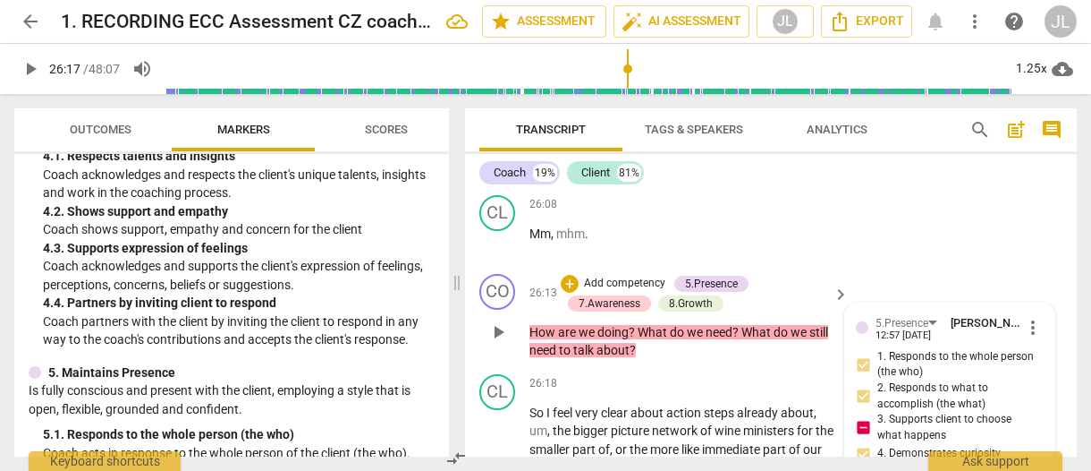
click at [863, 417] on input "3. Supports client to choose what happens" at bounding box center [863, 427] width 29 height 21
checkbox input "true"
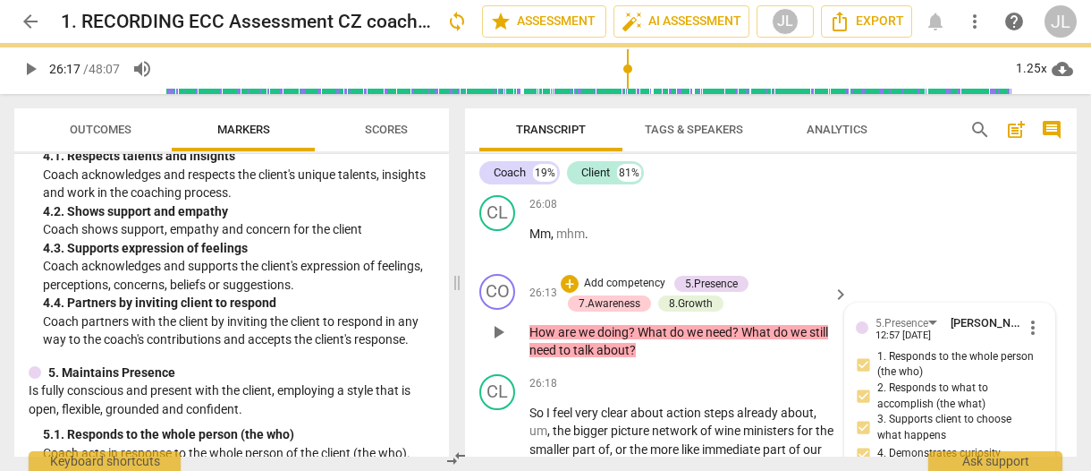
click at [1036, 464] on div "5. Allows space for silence" at bounding box center [950, 474] width 188 height 21
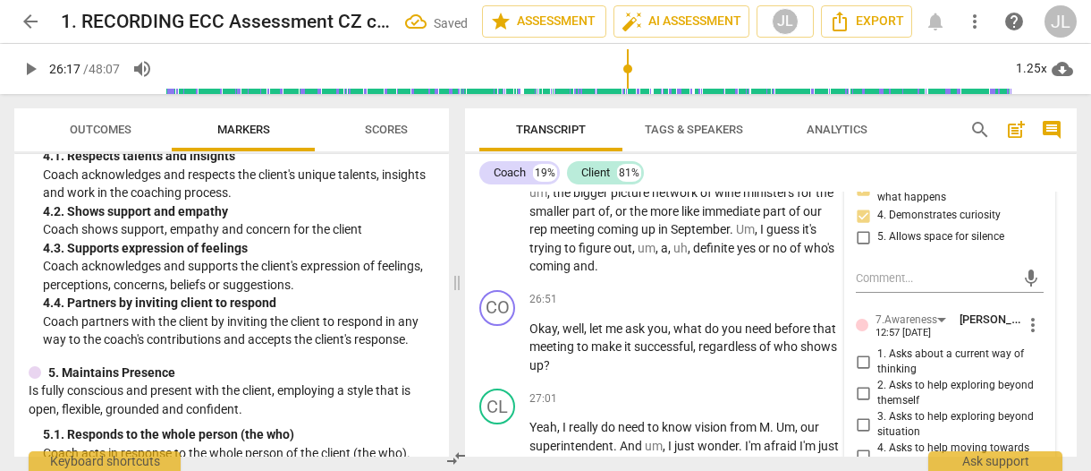
scroll to position [18767, 0]
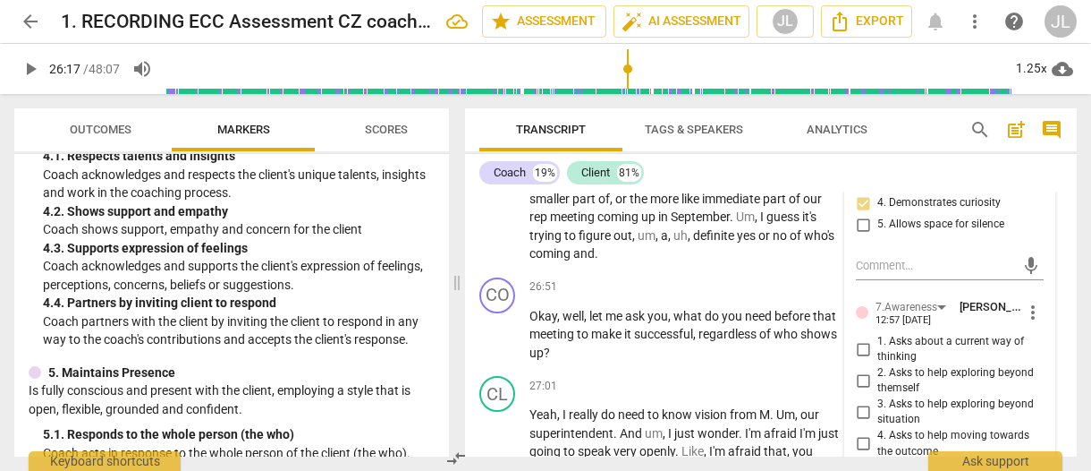
checkbox input "true"
drag, startPoint x: 921, startPoint y: 373, endPoint x: 950, endPoint y: 376, distance: 28.7
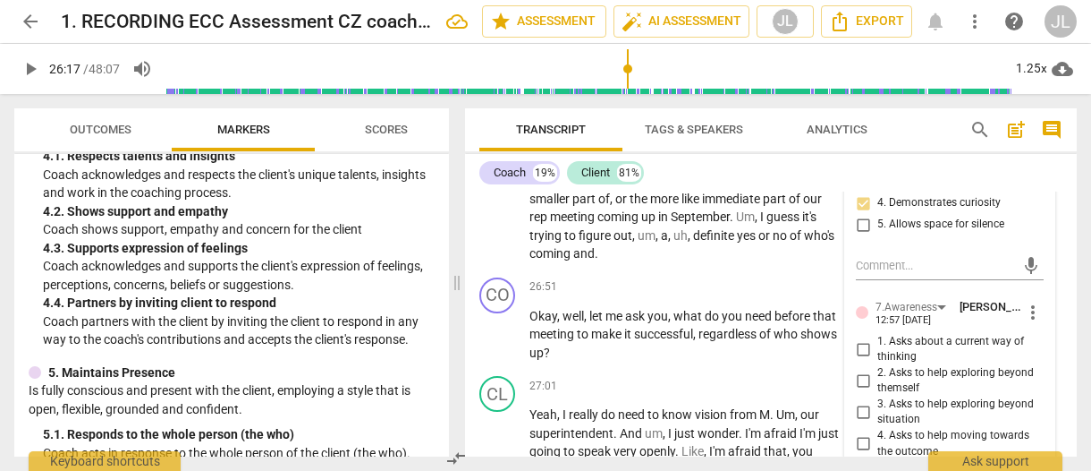
drag, startPoint x: 950, startPoint y: 376, endPoint x: 1035, endPoint y: 407, distance: 90.6
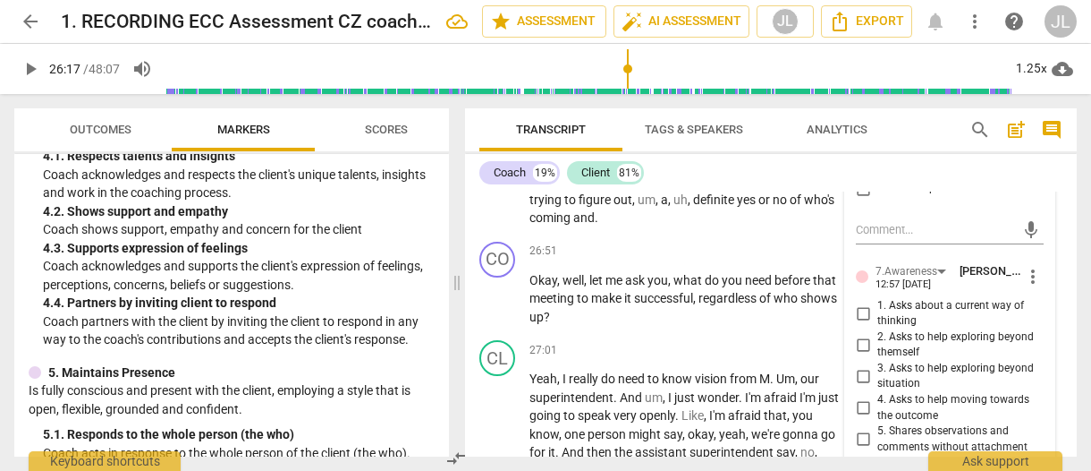
scroll to position [18838, 0]
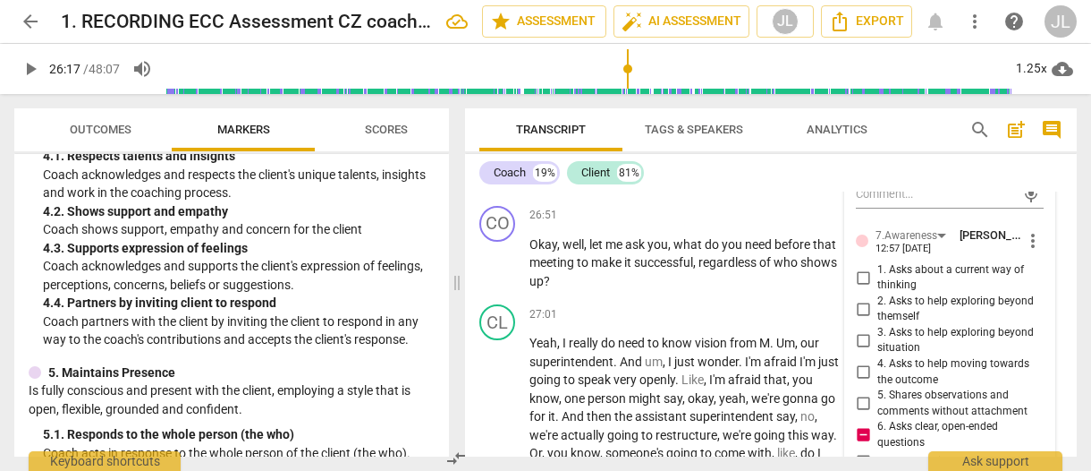
type textarea "N"
type textarea "No"
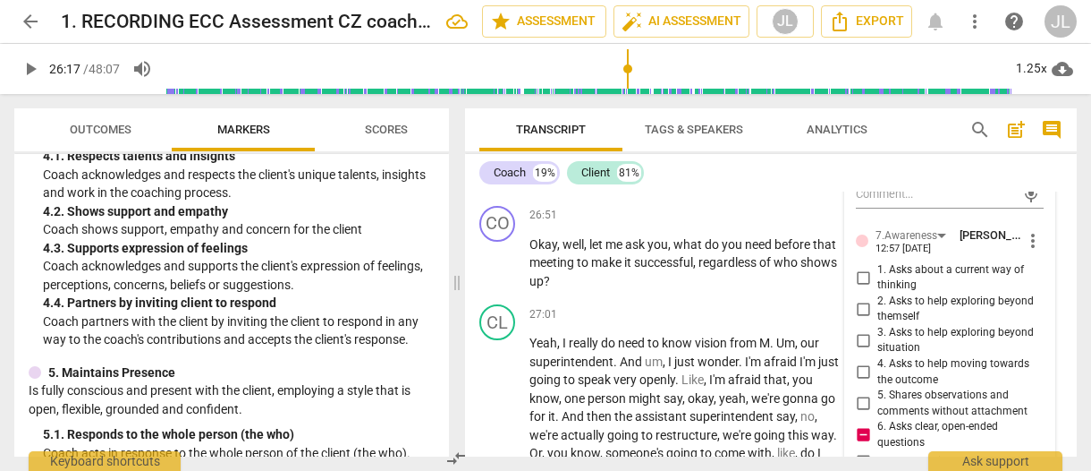
type textarea "Not"
type textarea "Note"
type textarea "Note:"
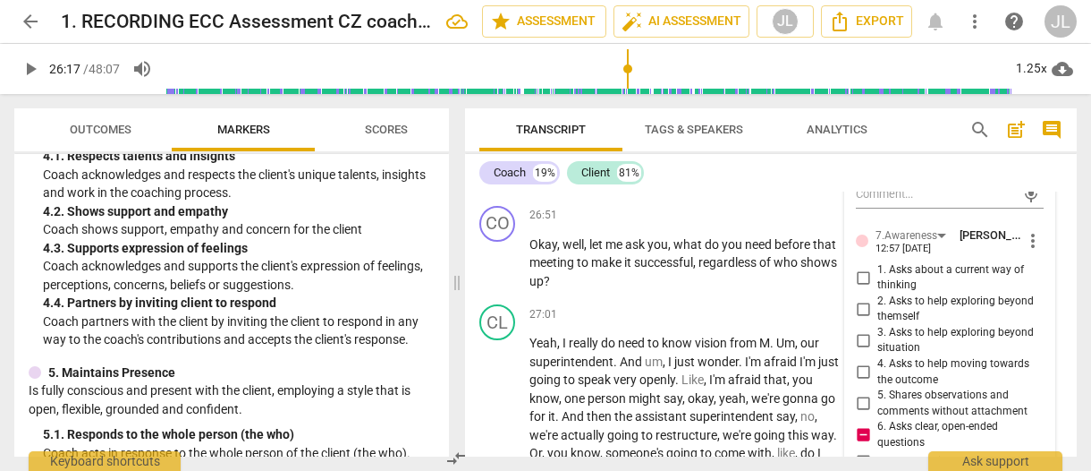
type textarea "Note:"
type textarea "Note: s"
type textarea "Note: st"
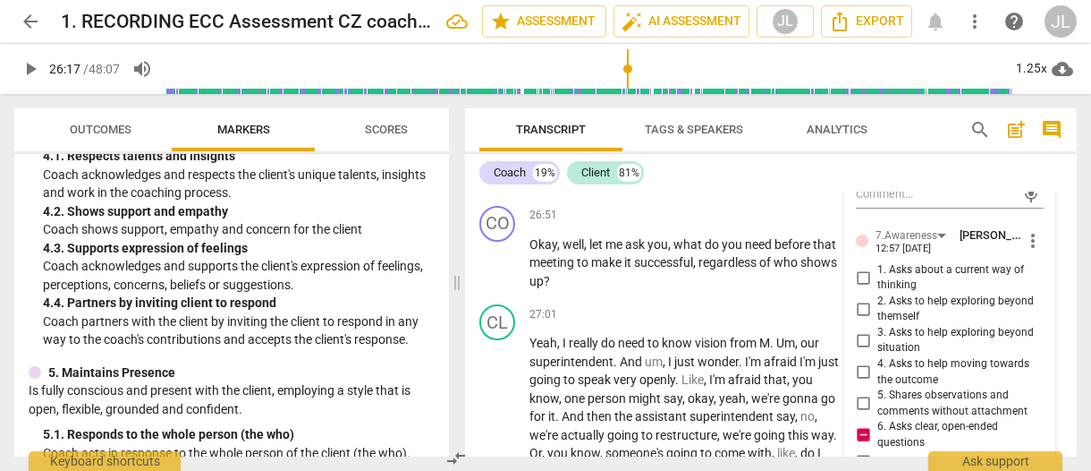
type textarea "Note: sta"
type textarea "Note: stac"
type textarea "Note: stack"
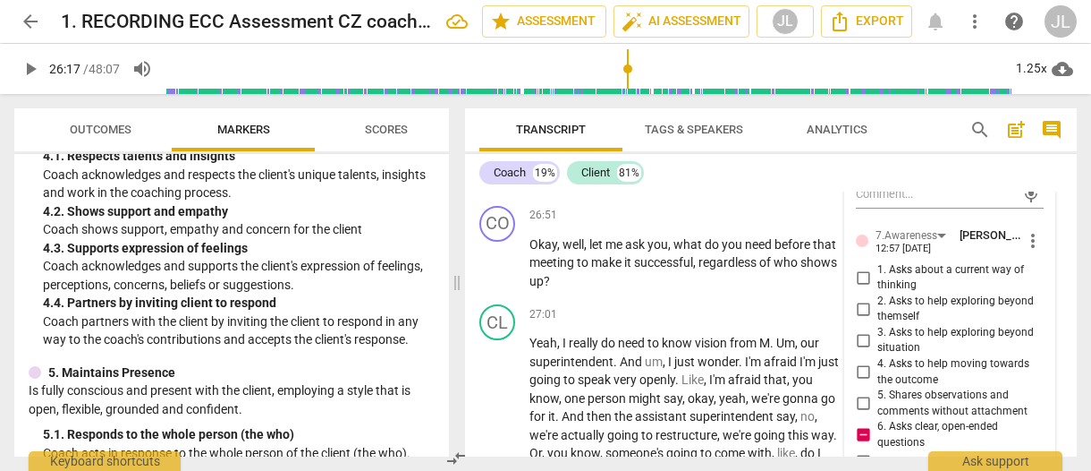
type textarea "Note: stack"
type textarea "Note: stacke"
type textarea "Note: stacked"
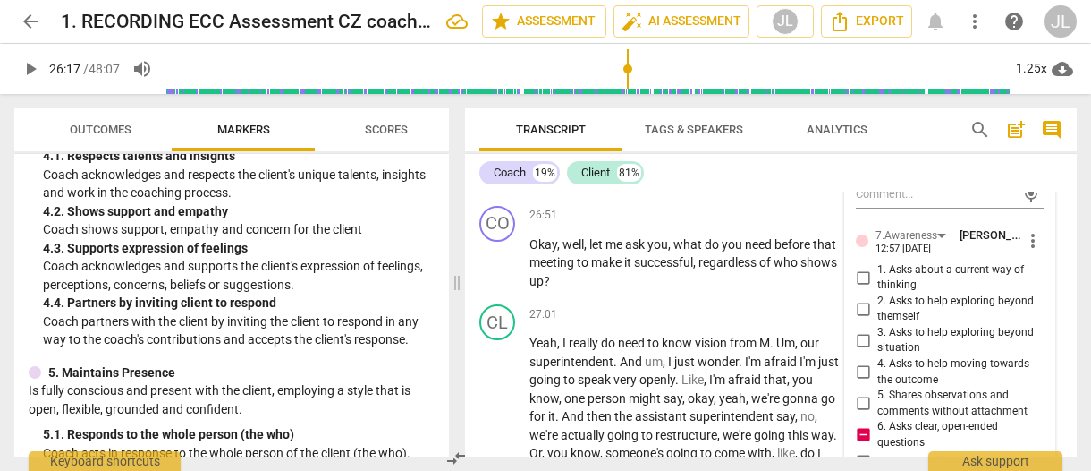
type textarea "Note: stacked/"
type textarea "Note: stacked/r"
type textarea "Note: stacked/re"
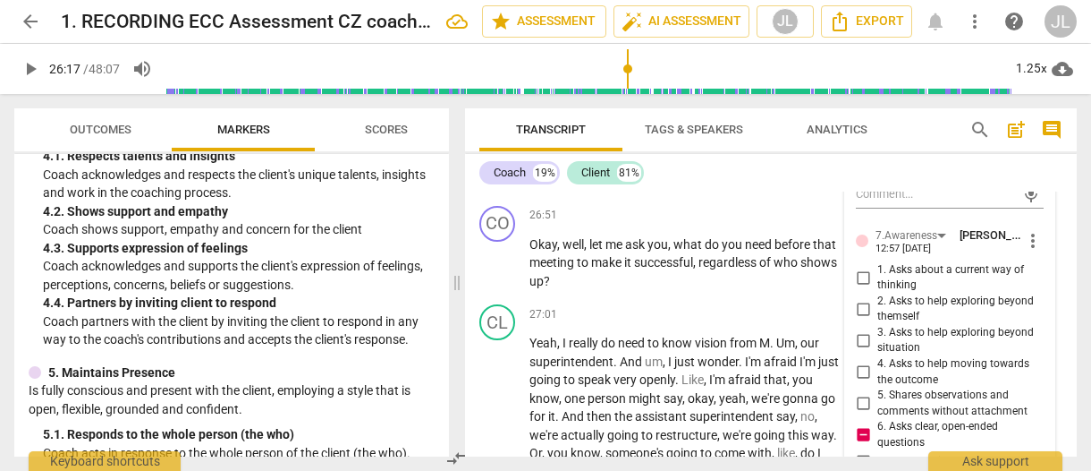
type textarea "Note: stacked/re"
type textarea "Note: stacked/rep"
type textarea "Note: stacked/repe"
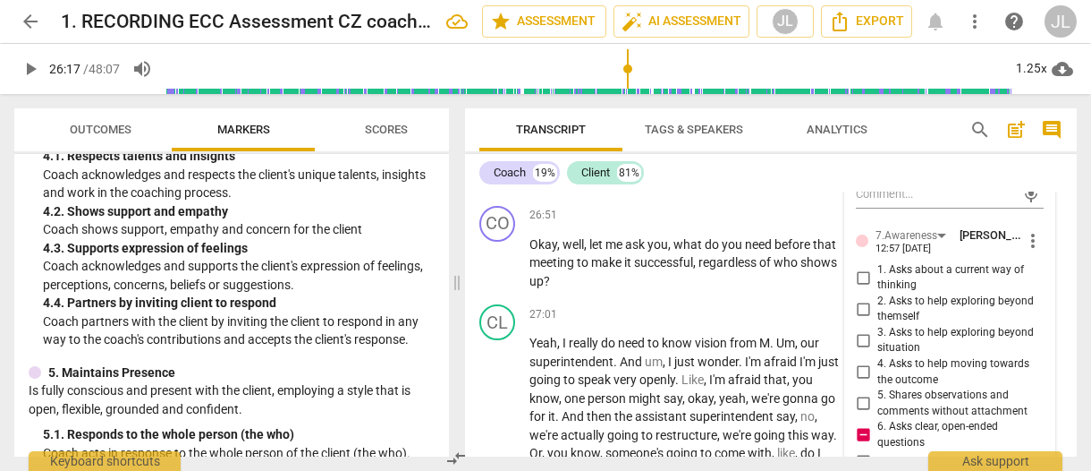
type textarea "Note: stacked/repea"
type textarea "Note: stacked/repeat"
type textarea "Note: stacked/repeate"
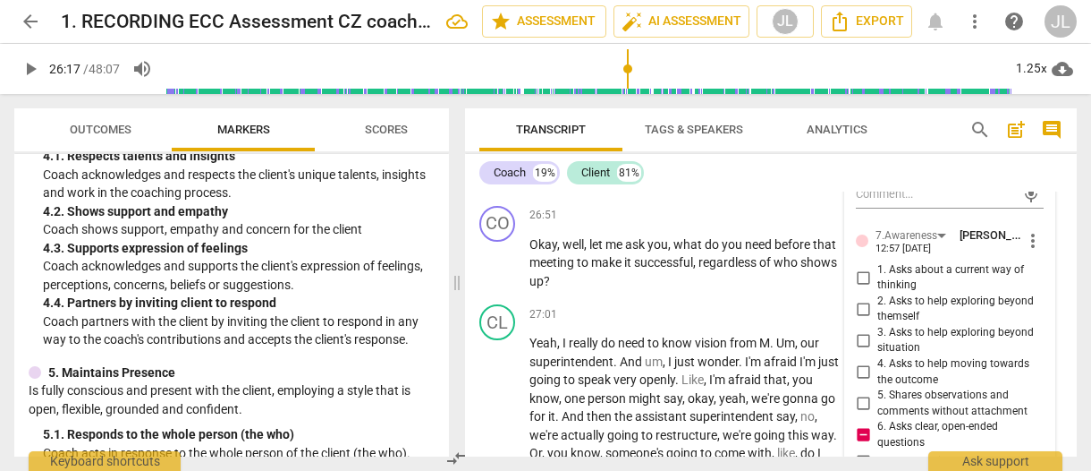
type textarea "Note: stacked/repeate"
type textarea "Note: stacked/repeated"
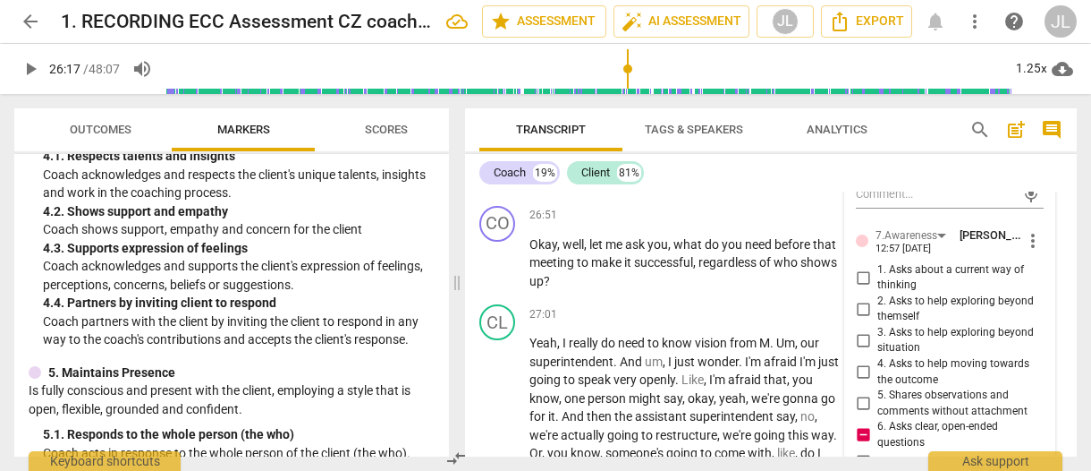
type textarea "Note: stacked/repeated q"
type textarea "Note: stacked/repeated qu"
type textarea "Note: stacked/repeated que"
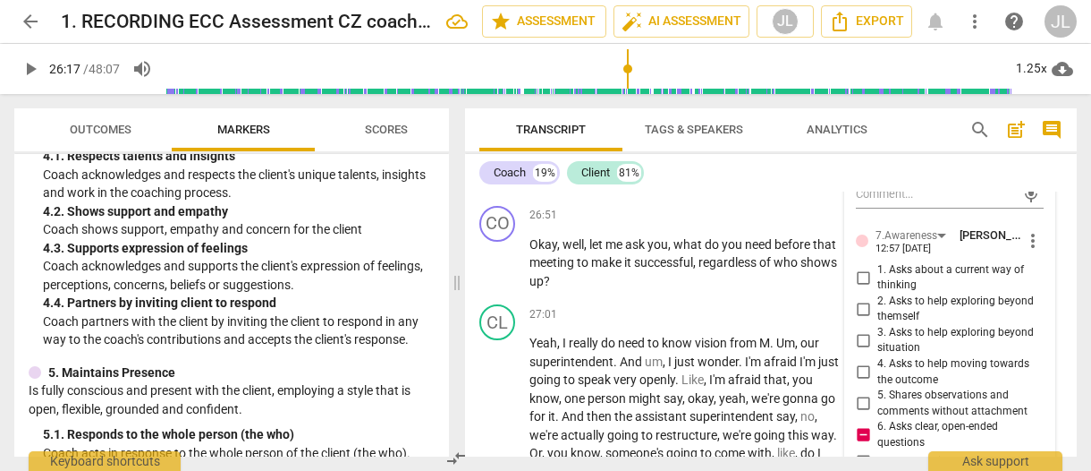
type textarea "Note: stacked/repeated que"
type textarea "Note: stacked/repeated ques"
type textarea "Note: stacked/repeated quest"
type textarea "Note: stacked/repeated questi"
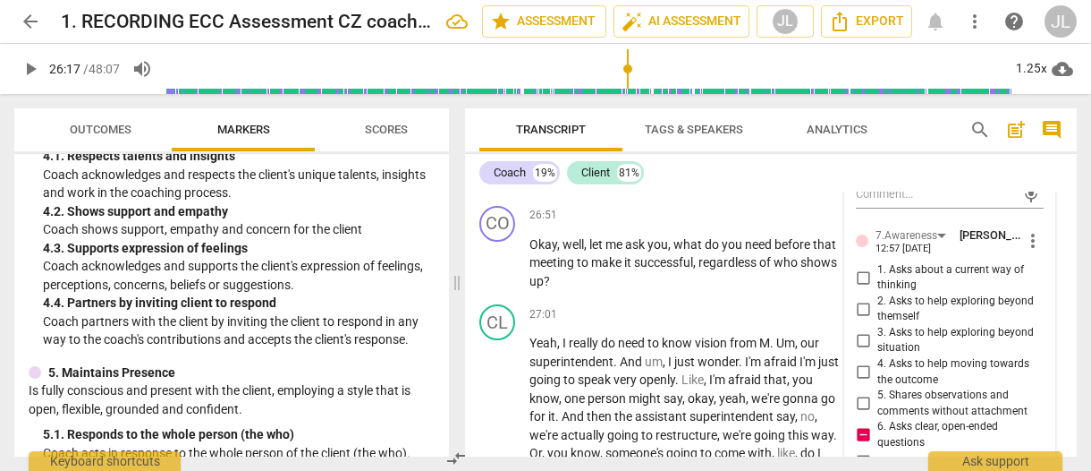
type textarea "Note: stacked/repeated questi"
type textarea "Note: stacked/repeated questio"
type textarea "Note: stacked/repeated question"
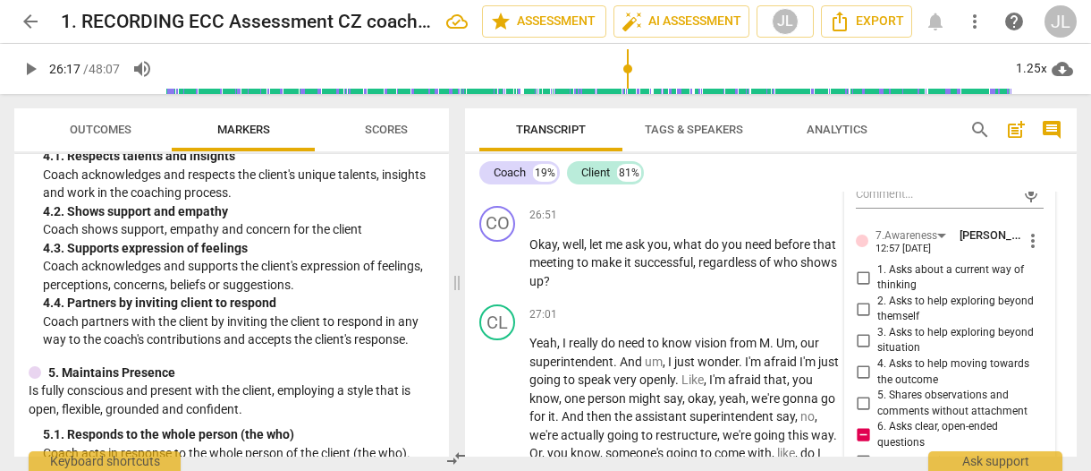
type textarea "Note: stacked/repeated question."
type textarea "Note: tstacked/repeated question."
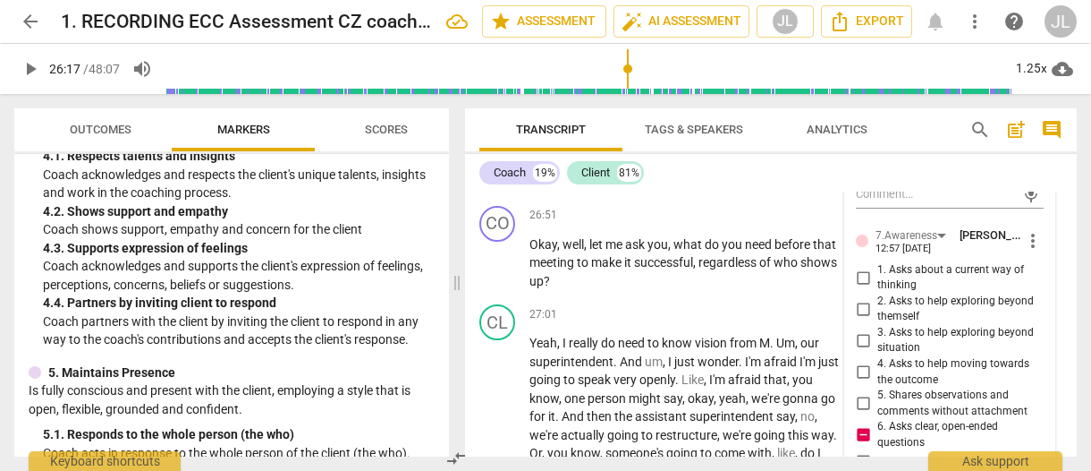
type textarea "Note: tstacked/repeated question."
type textarea "Note: thstacked/repeated question."
type textarea "Note: thistacked/repeated question."
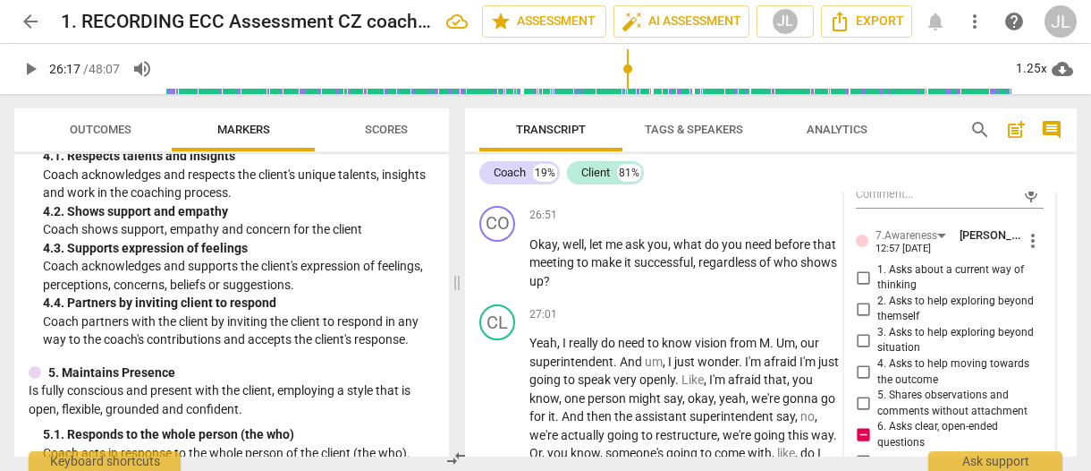
type textarea "Note: thisstacked/repeated question."
type textarea "Note: this stacked/repeated question."
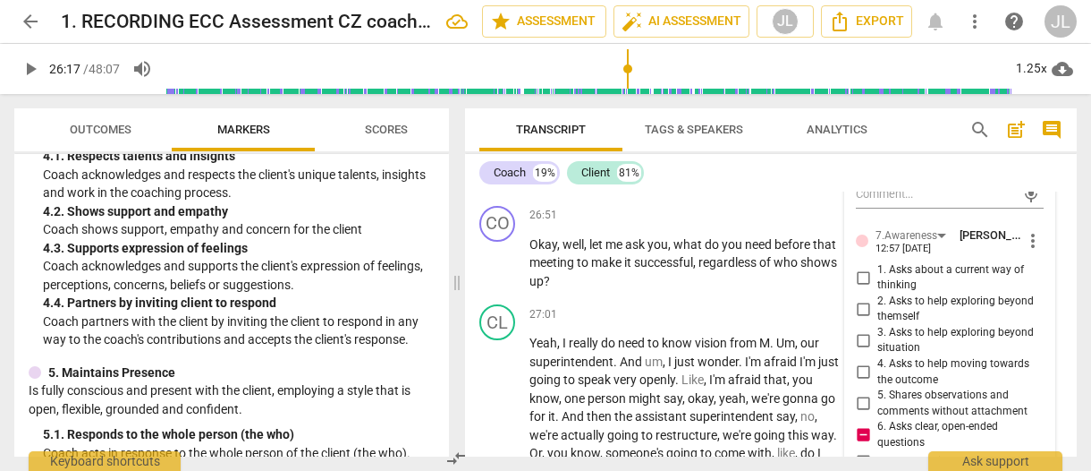
type textarea "Note: this istacked/repeated question."
type textarea "Note: this isstacked/repeated question."
type textarea "Note: this is stacked/repeated question."
type textarea "Note: this is astacked/repeated question."
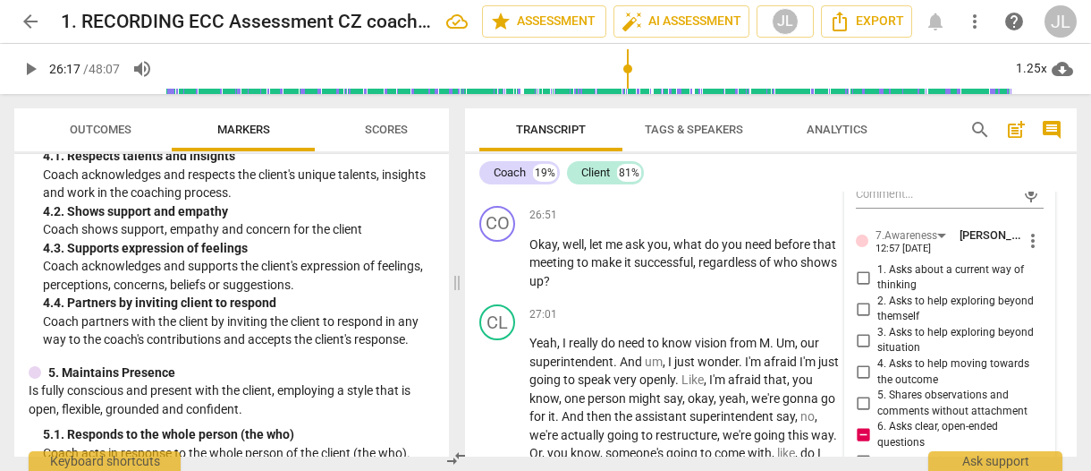
type textarea "Note: this is astacked/repeated question."
type textarea "Note: this is a stacked/repeated question."
click at [1077, 363] on div "Transcript Tags & Speakers Analytics search post_add comment Coach 19% Client 8…" at bounding box center [774, 282] width 633 height 377
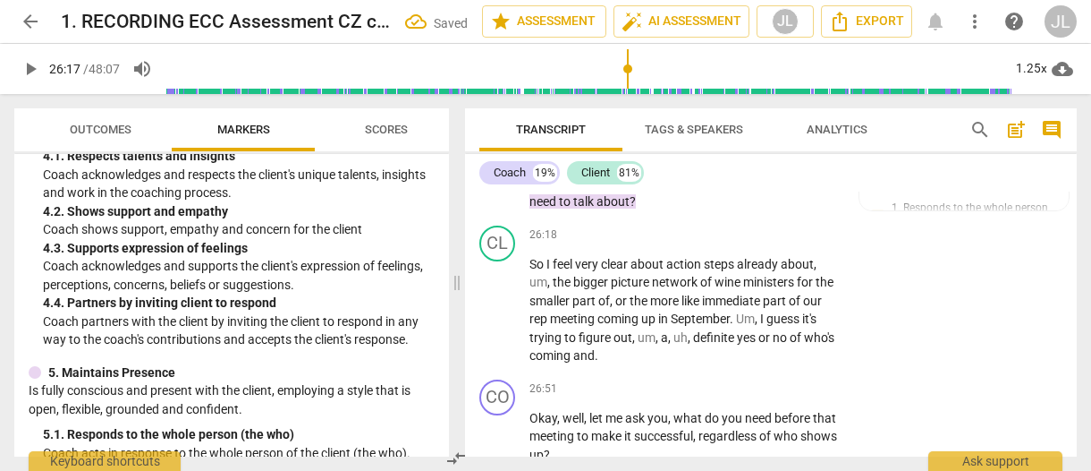
scroll to position [18461, 0]
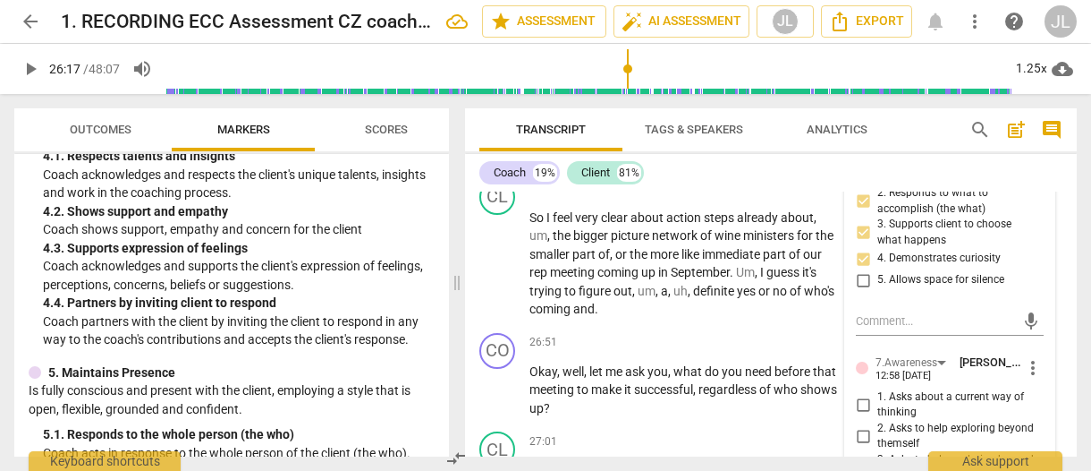
scroll to position [18676, 0]
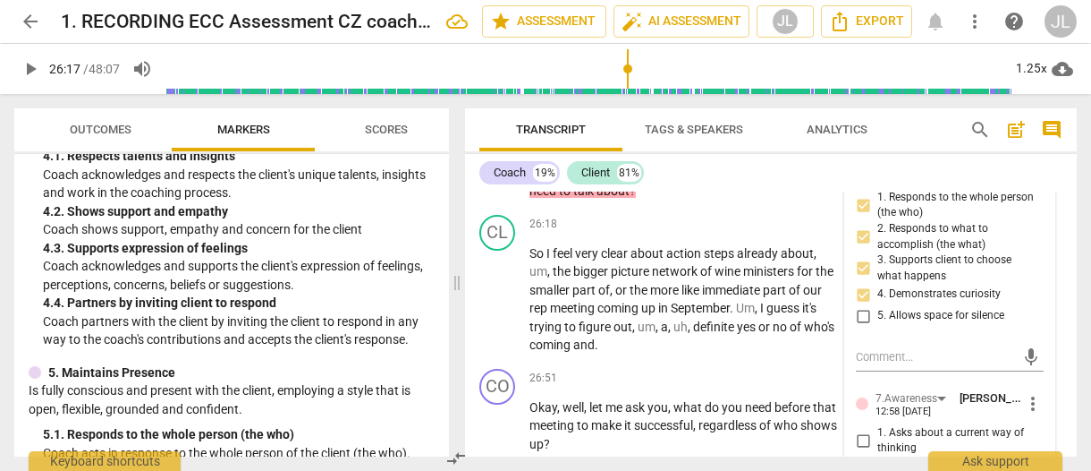
click at [861, 429] on input "1. Asks about a current way of thinking" at bounding box center [863, 439] width 29 height 21
checkbox input "true"
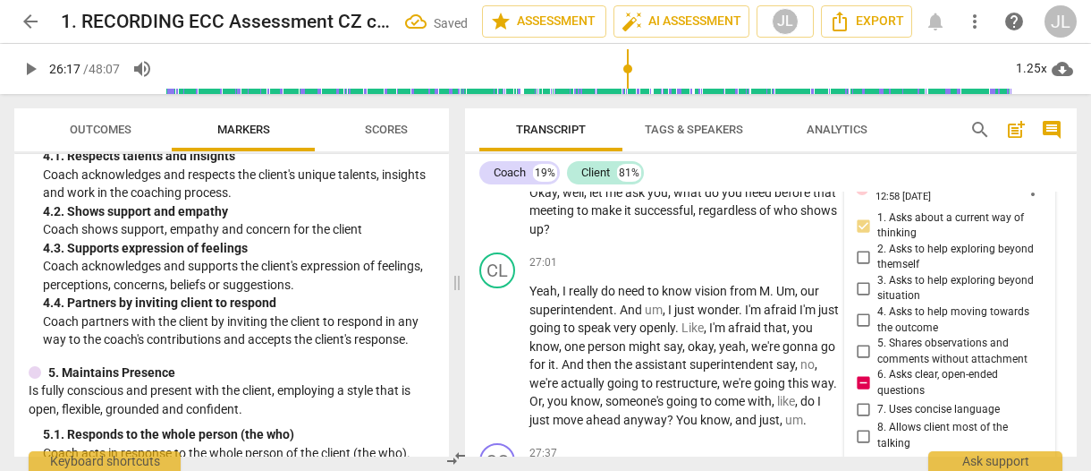
scroll to position [18998, 0]
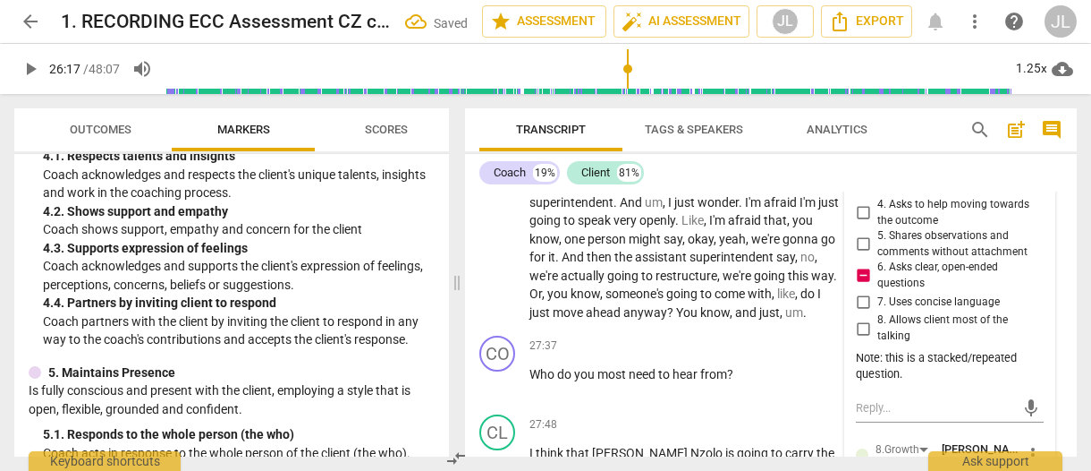
checkbox input "true"
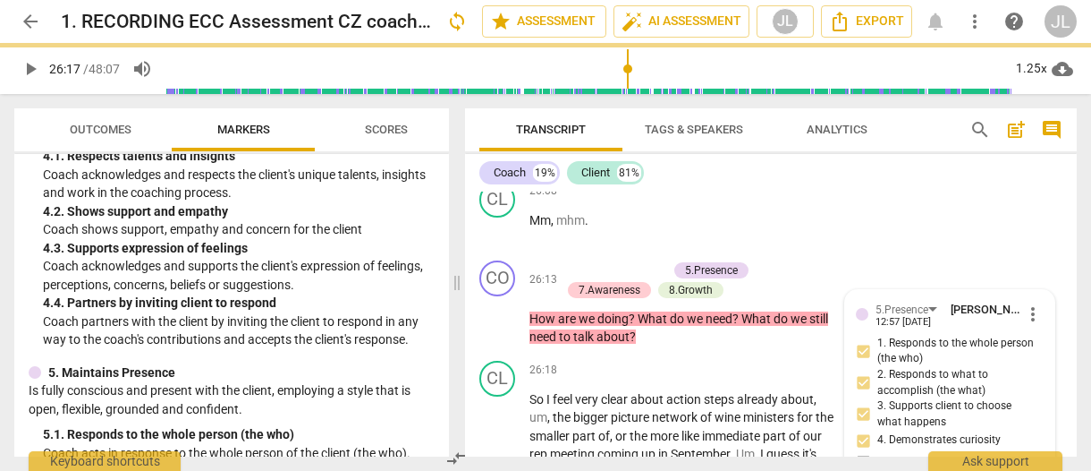
scroll to position [18461, 0]
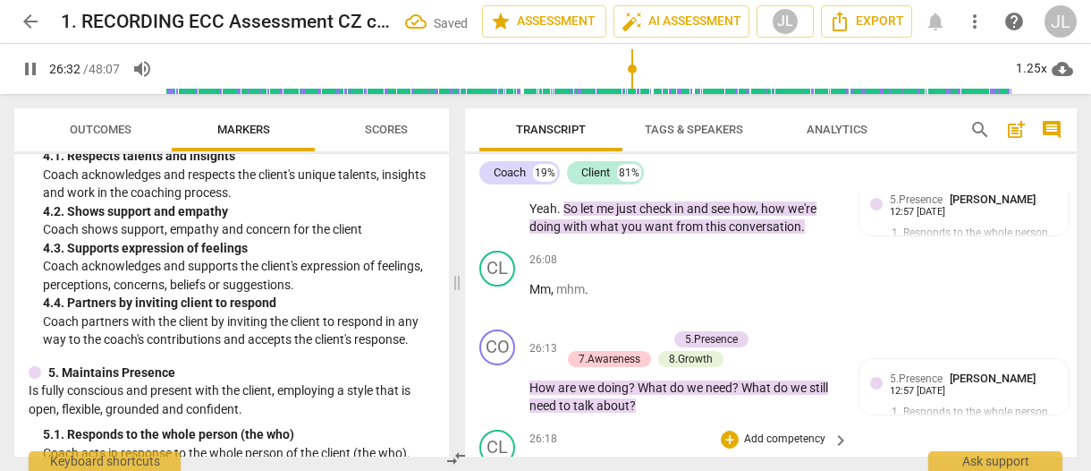
drag, startPoint x: 503, startPoint y: 356, endPoint x: 547, endPoint y: 345, distance: 46.0
type input "1593"
drag, startPoint x: 742, startPoint y: 325, endPoint x: 724, endPoint y: 325, distance: 18.8
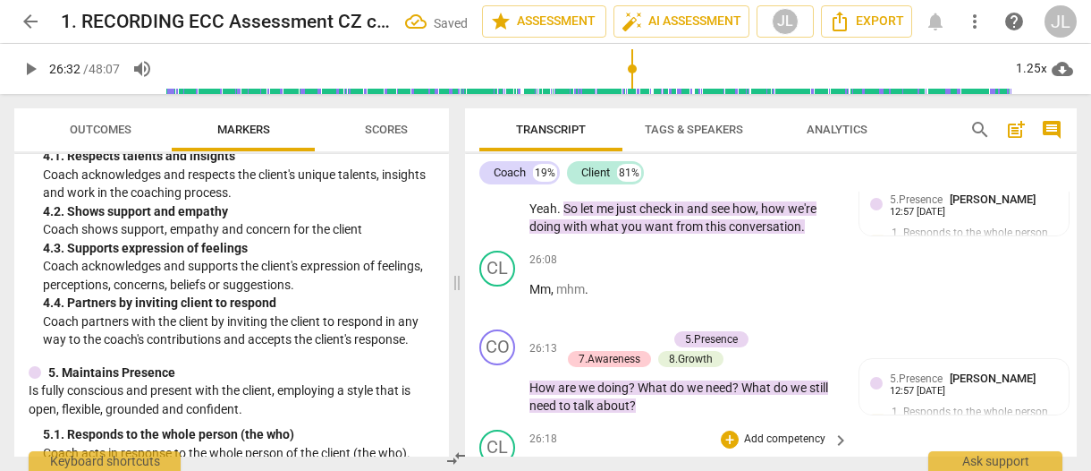
drag, startPoint x: 498, startPoint y: 351, endPoint x: 748, endPoint y: 365, distance: 250.0
type input "1596"
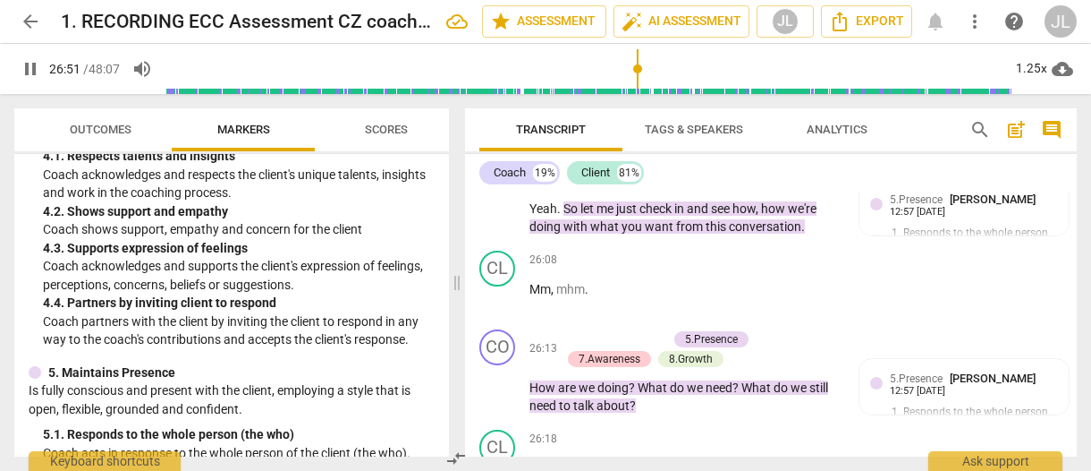
scroll to position [18727, 0]
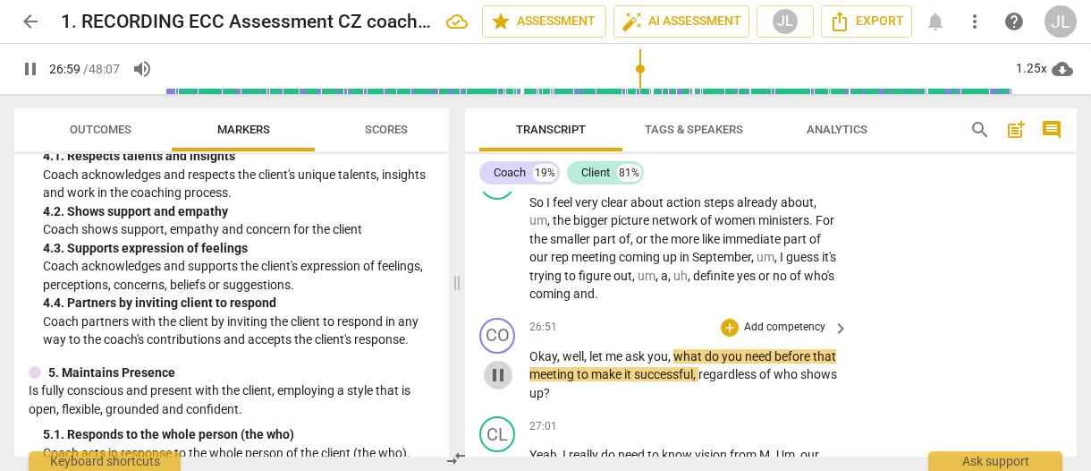
click at [502, 364] on span "pause" at bounding box center [498, 374] width 21 height 21
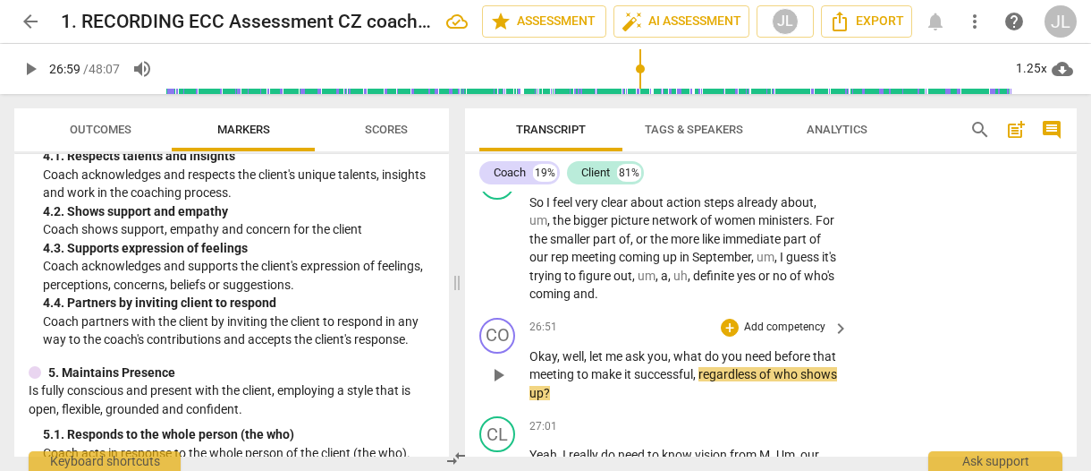
type input "1620"
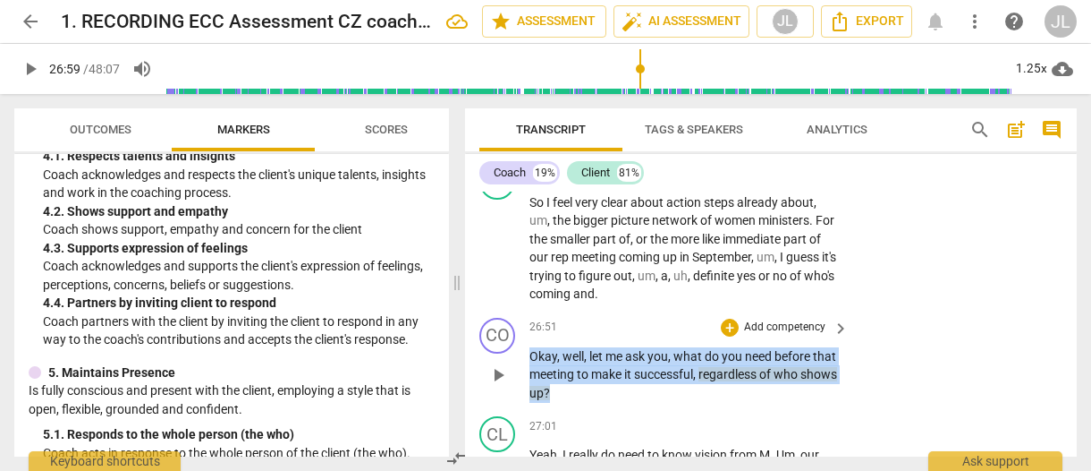
drag, startPoint x: 600, startPoint y: 235, endPoint x: 532, endPoint y: 205, distance: 74.5
click at [532, 347] on p "Okay , well , let me ask you , what do you need before that meeting to make it …" at bounding box center [685, 374] width 310 height 55
click at [601, 216] on div "+" at bounding box center [605, 213] width 18 height 18
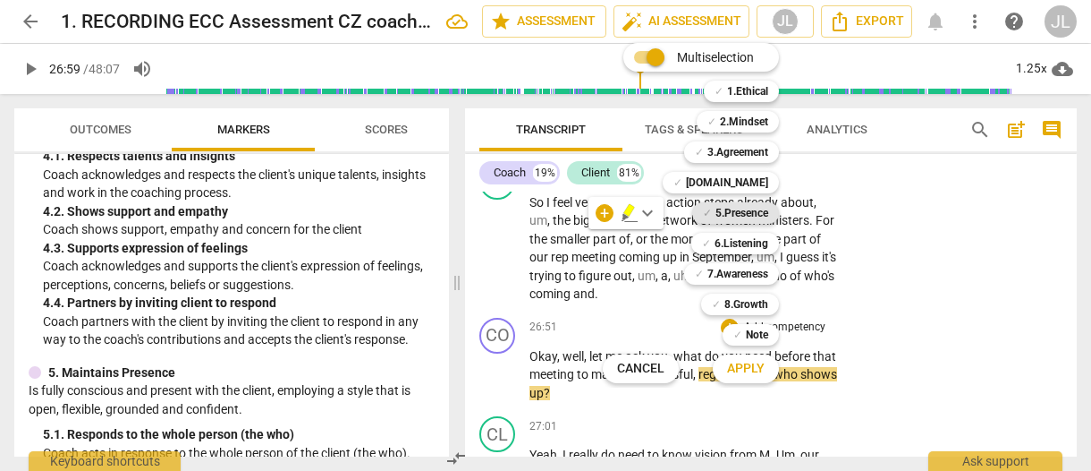
click at [752, 208] on b "5.Presence" at bounding box center [742, 212] width 53 height 21
click at [752, 268] on b "7.Awareness" at bounding box center [738, 273] width 61 height 21
click at [759, 363] on span "Apply" at bounding box center [746, 369] width 38 height 18
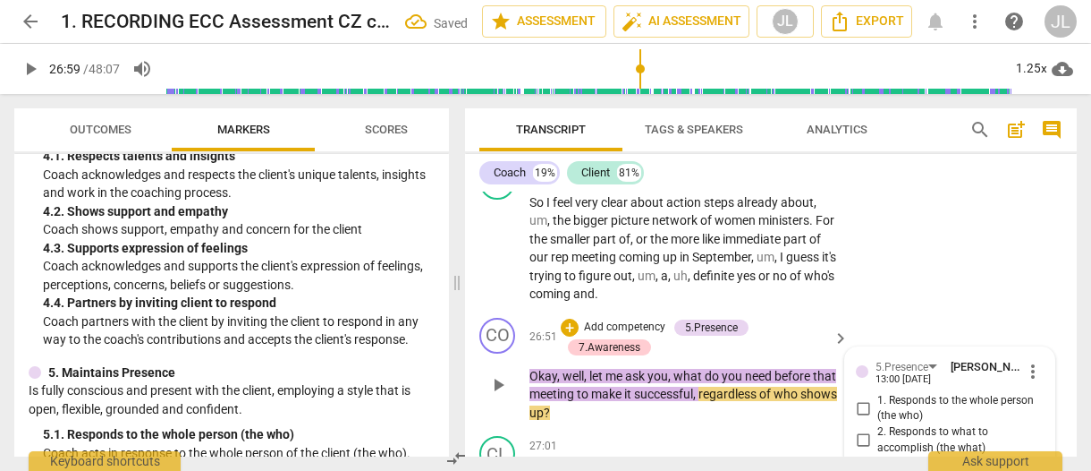
click at [864, 429] on input "2. Responds to what to accomplish (the what)" at bounding box center [863, 439] width 29 height 21
checkbox input "true"
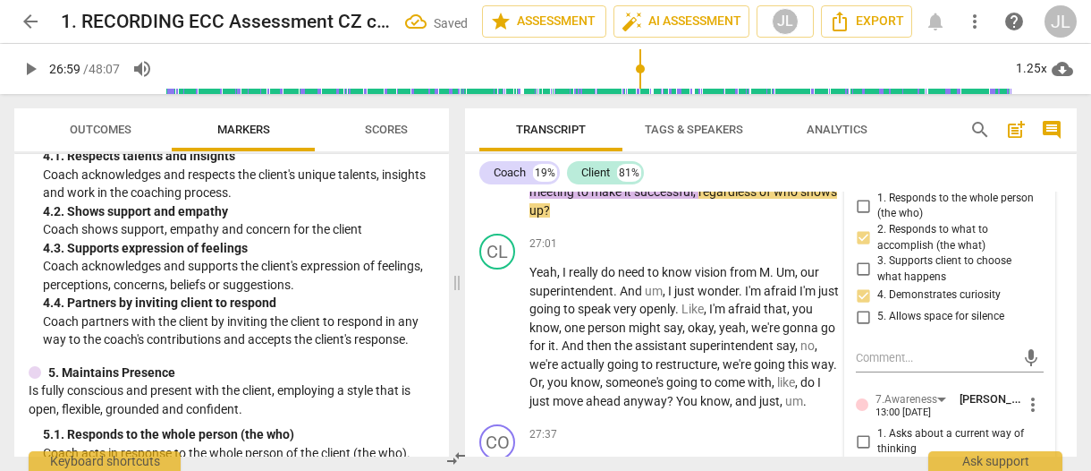
scroll to position [18941, 0]
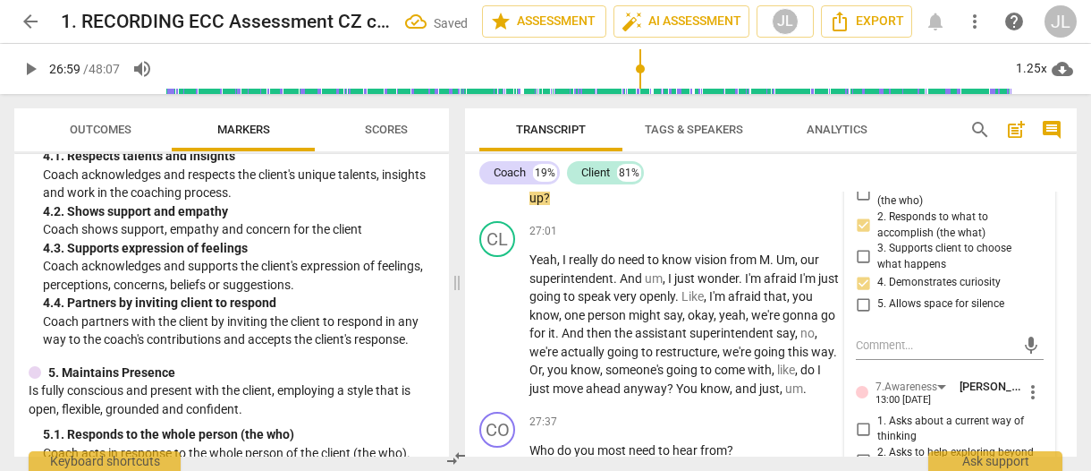
checkbox input "true"
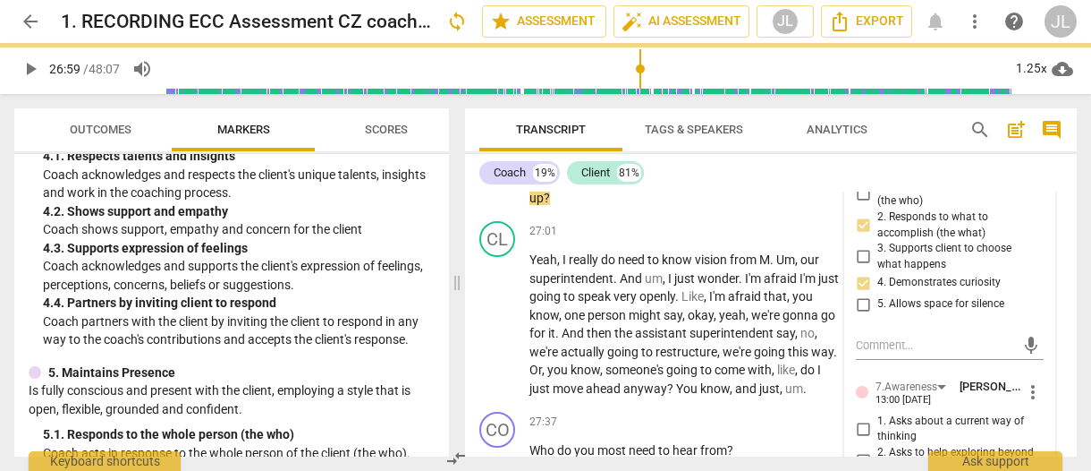
checkbox input "true"
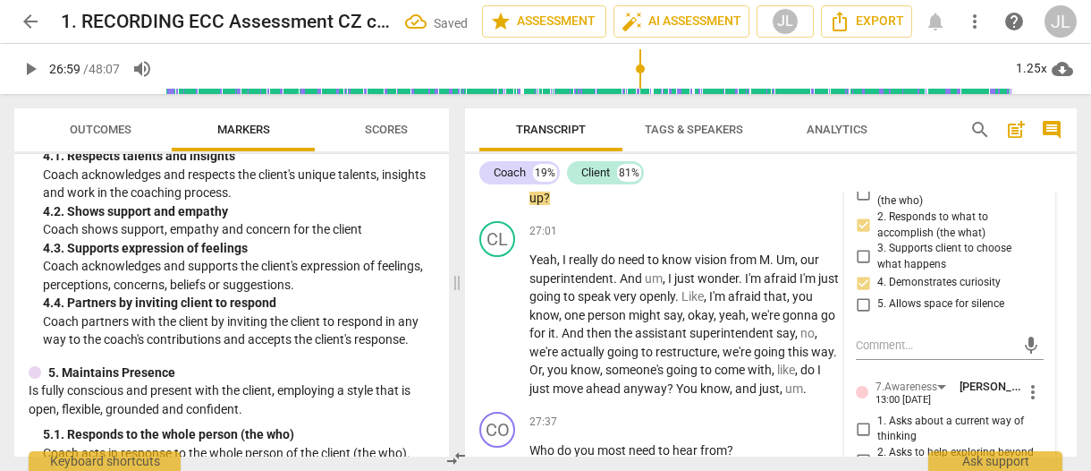
scroll to position [18977, 0]
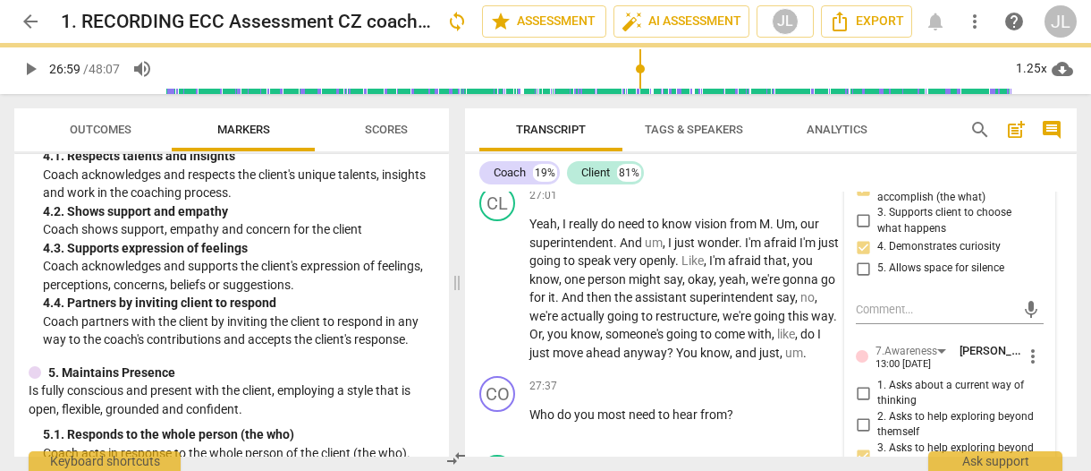
checkbox input "true"
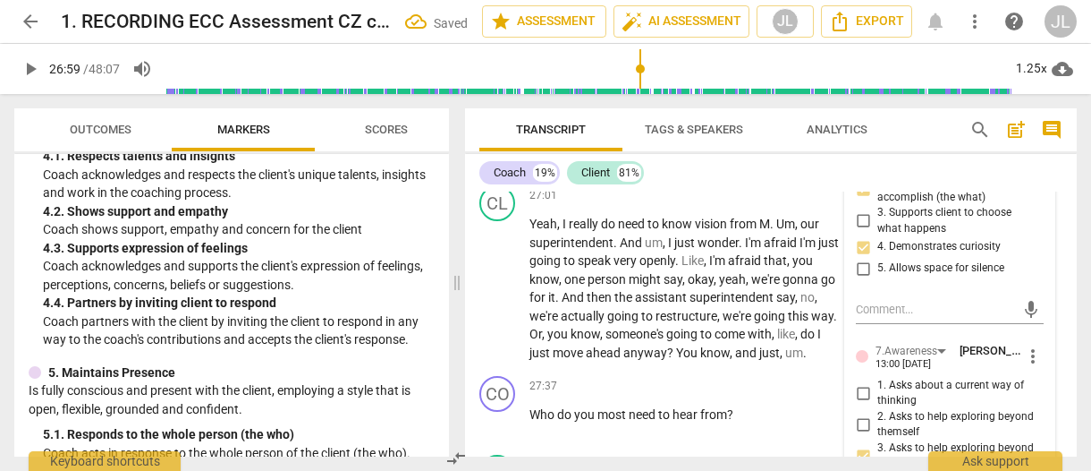
click at [498, 133] on span "Transcript" at bounding box center [551, 130] width 113 height 24
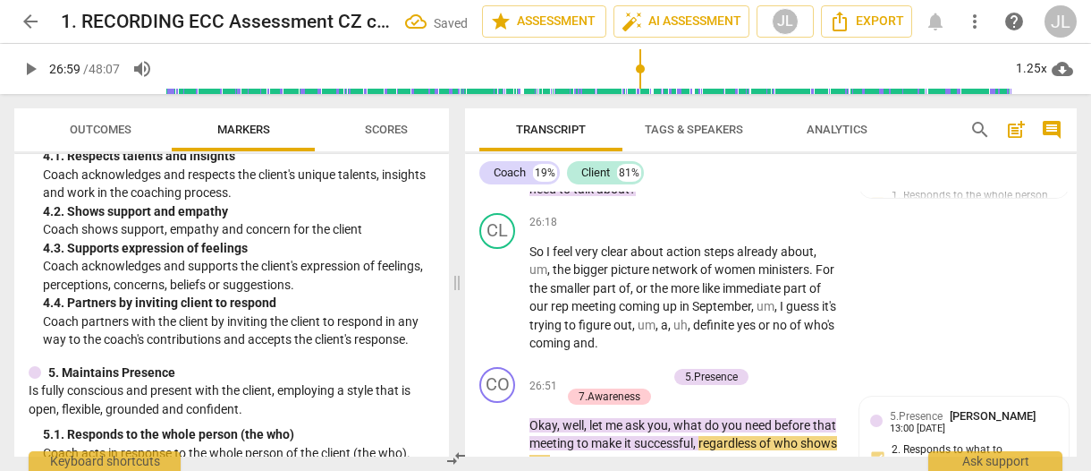
scroll to position [18746, 0]
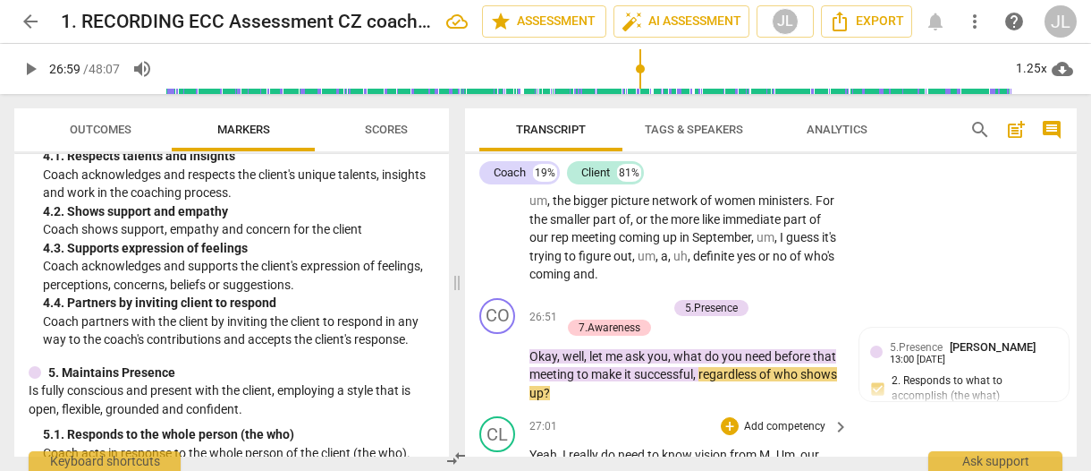
drag, startPoint x: 496, startPoint y: 370, endPoint x: 755, endPoint y: 321, distance: 264.0
type input "1627"
click at [776, 447] on span "." at bounding box center [773, 454] width 6 height 14
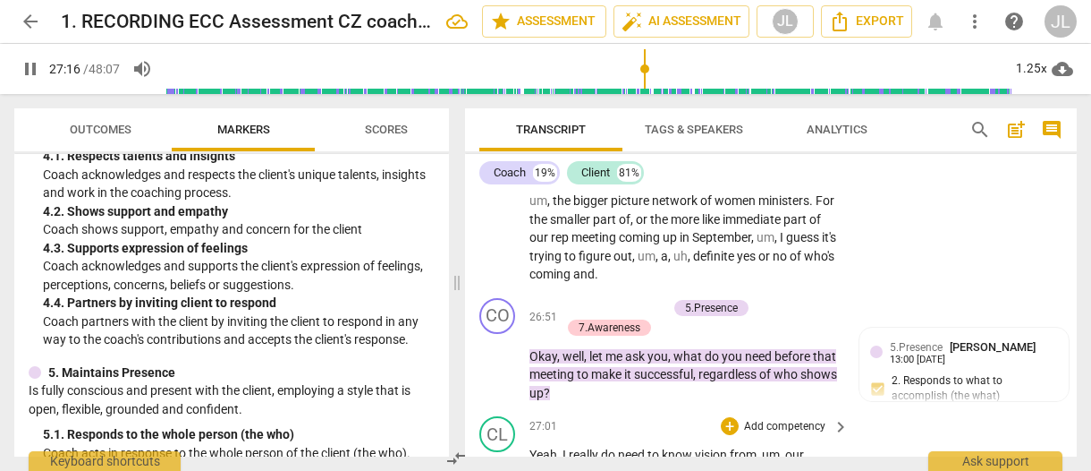
type input "1637"
click at [742, 466] on span "." at bounding box center [742, 473] width 6 height 14
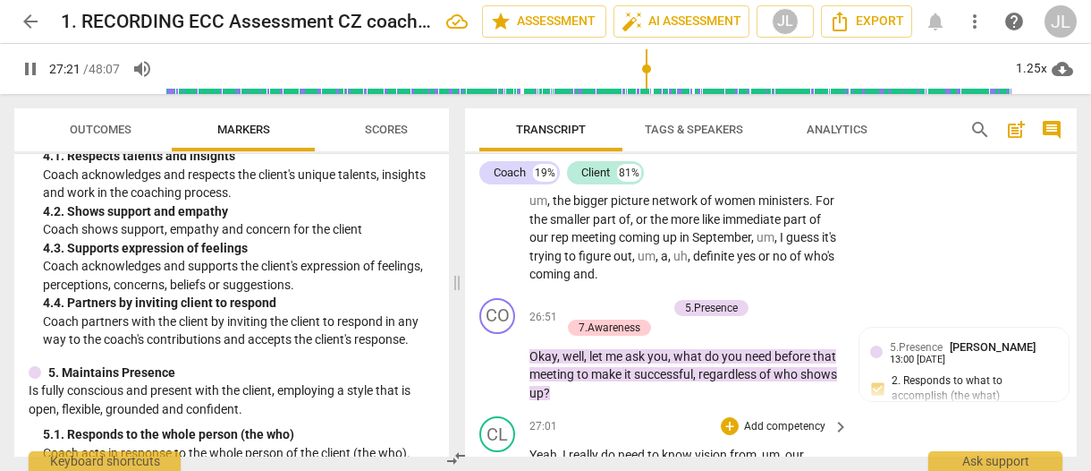
type input "1642"
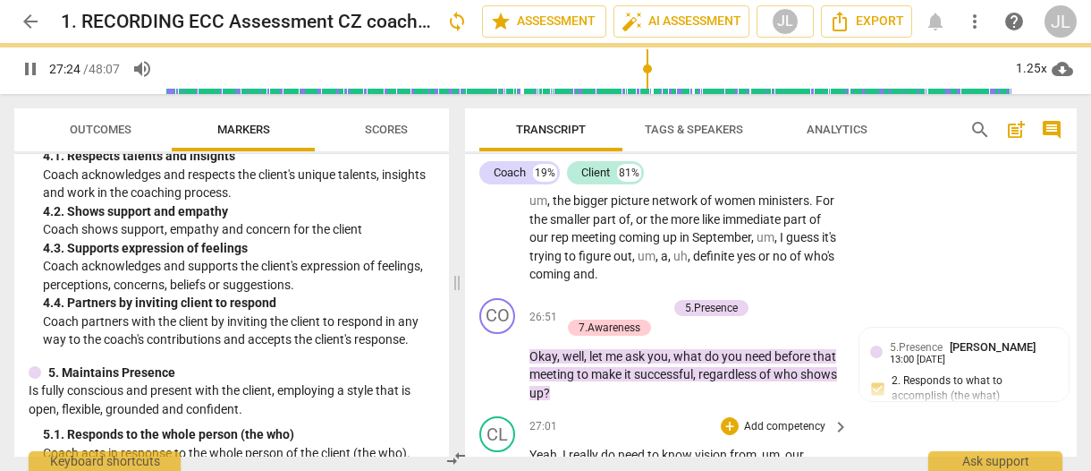
type input "1645"
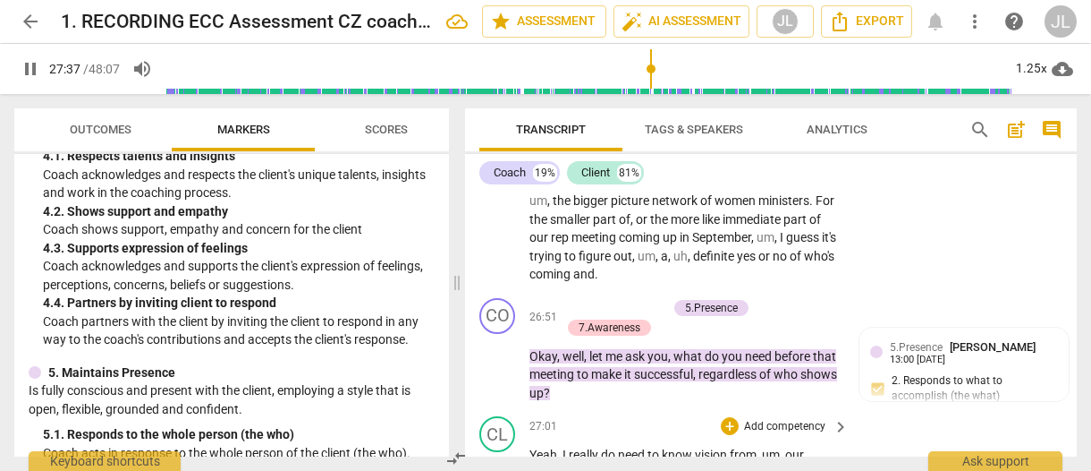
scroll to position [19054, 0]
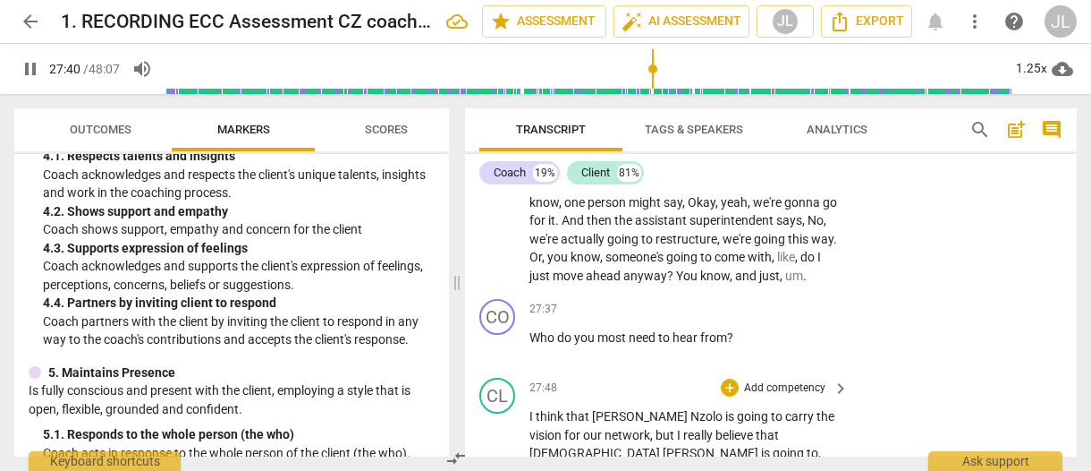
type input "1661"
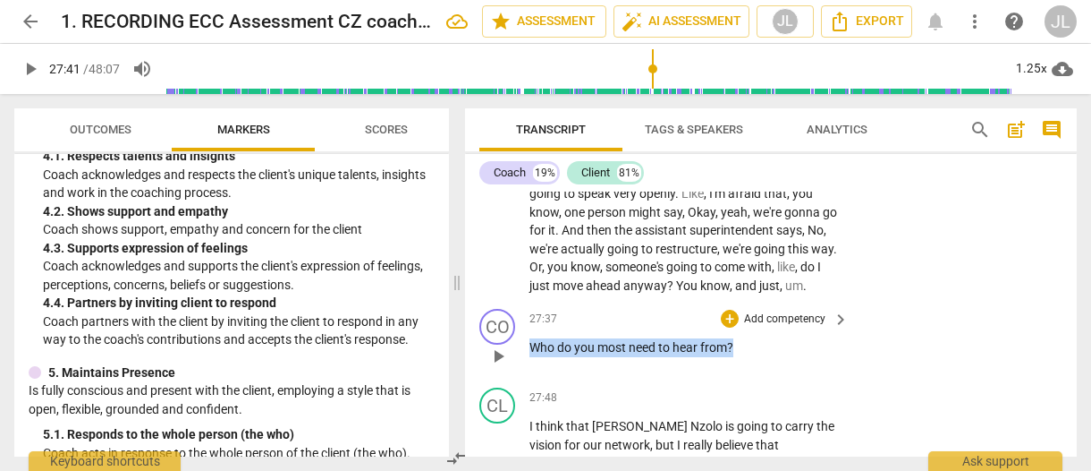
drag, startPoint x: 735, startPoint y: 195, endPoint x: 532, endPoint y: 217, distance: 204.3
click at [532, 338] on p "Who do you most need to hear from ?" at bounding box center [685, 347] width 310 height 19
click at [745, 183] on div "+" at bounding box center [751, 186] width 18 height 18
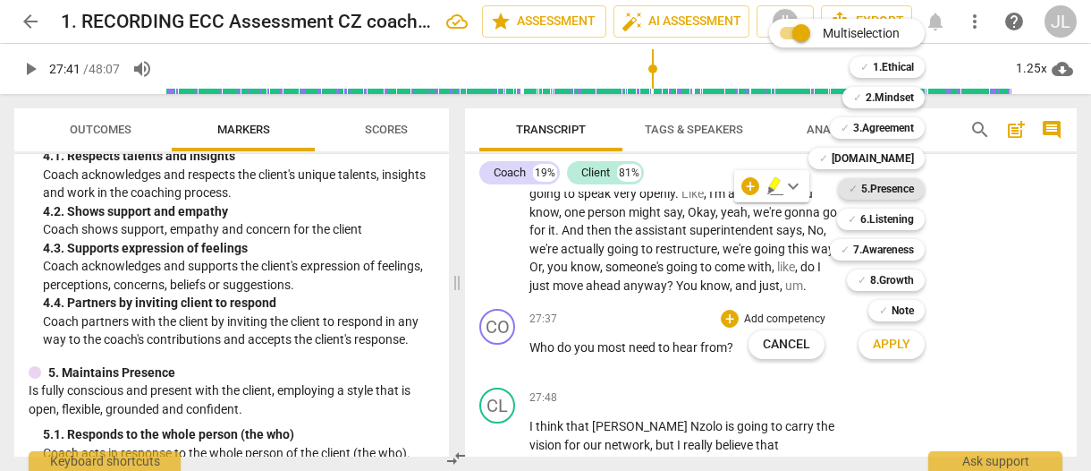
click at [894, 184] on b "5.Presence" at bounding box center [887, 188] width 53 height 21
click at [895, 242] on b "7.Awareness" at bounding box center [883, 249] width 61 height 21
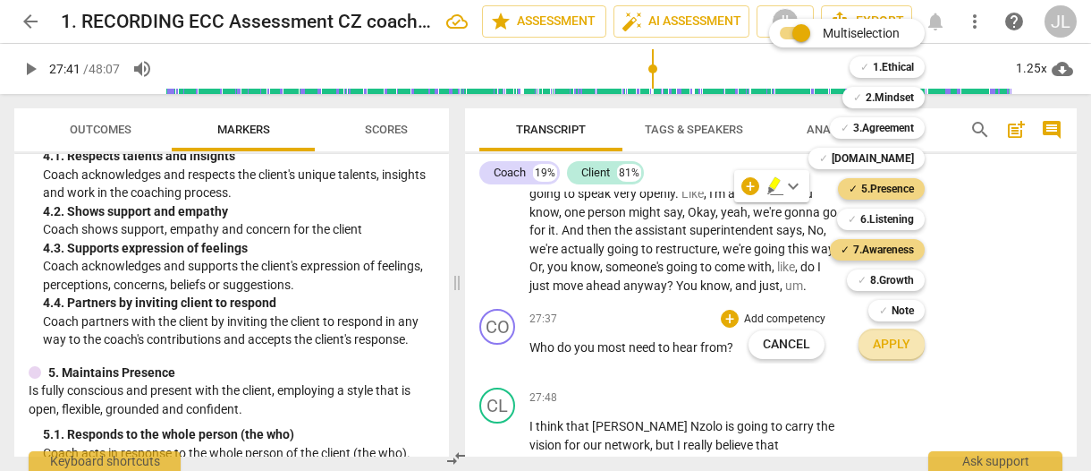
click at [905, 344] on span "Apply" at bounding box center [892, 344] width 38 height 18
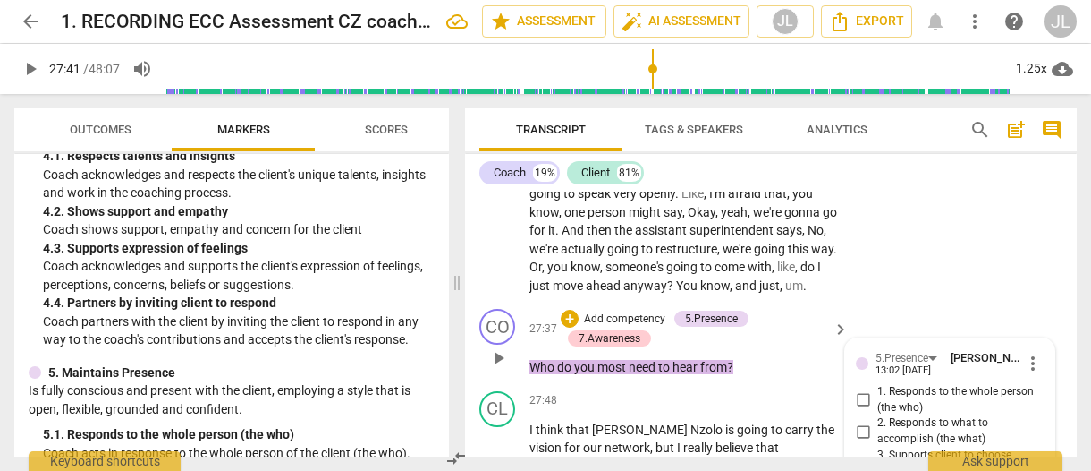
click at [861, 420] on input "2. Responds to what to accomplish (the what)" at bounding box center [863, 430] width 29 height 21
checkbox input "true"
click at [859, 389] on input "1. Responds to the whole person (the who)" at bounding box center [863, 399] width 29 height 21
checkbox input "true"
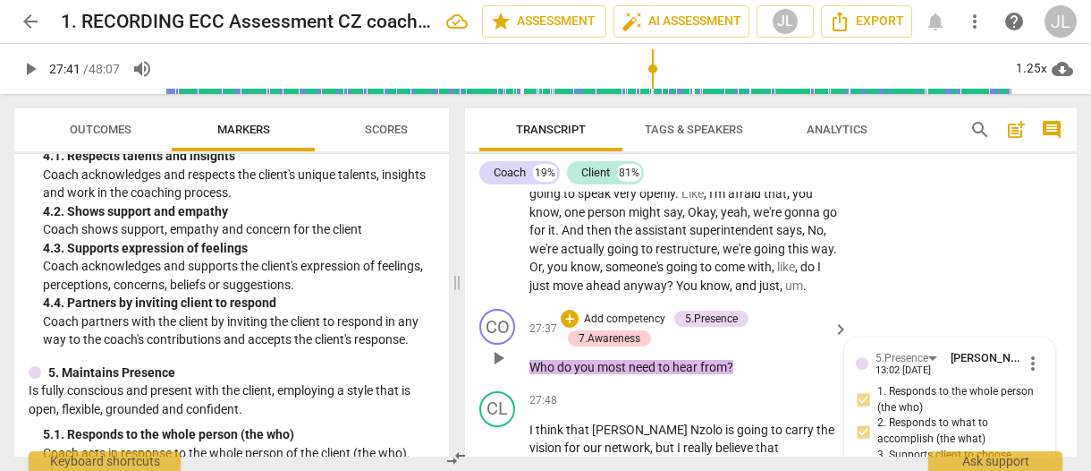
checkbox input "true"
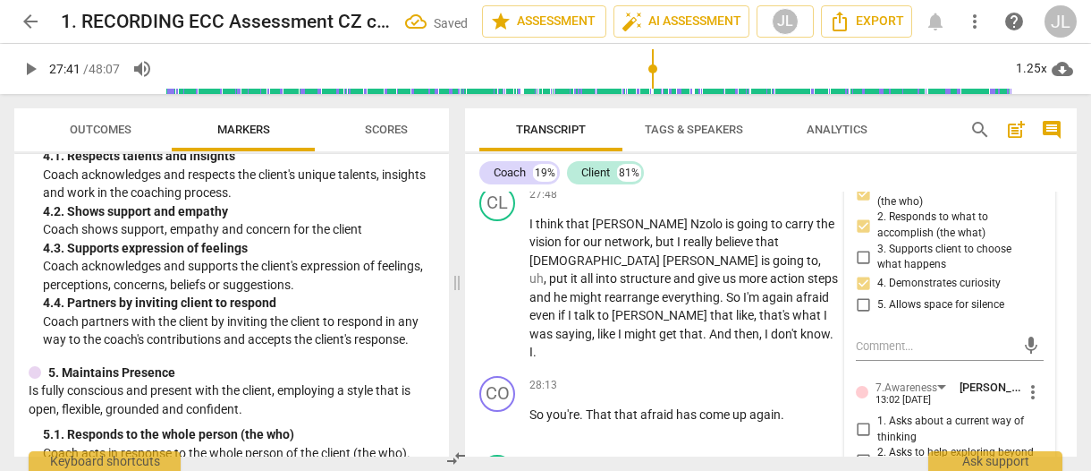
scroll to position [19259, 0]
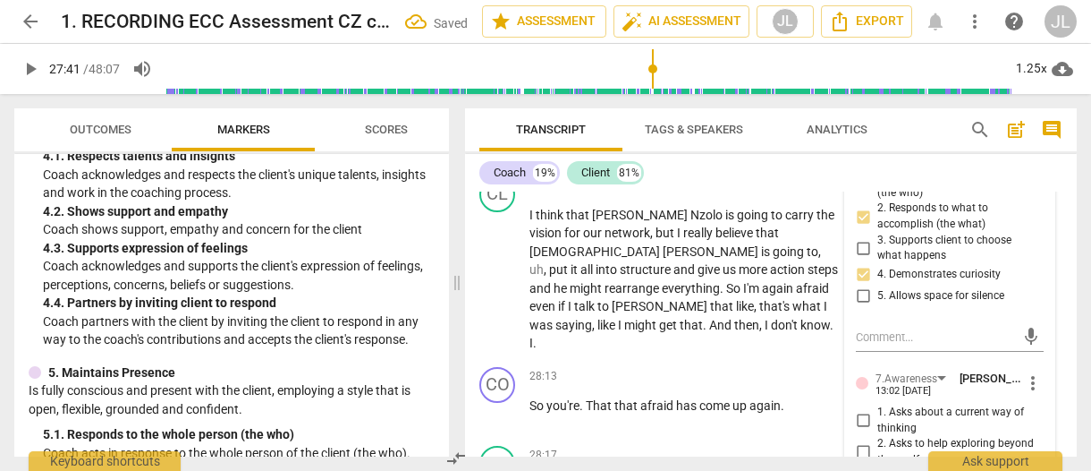
click at [859, 441] on input "2. Asks to help exploring beyond themself" at bounding box center [863, 451] width 29 height 21
checkbox input "true"
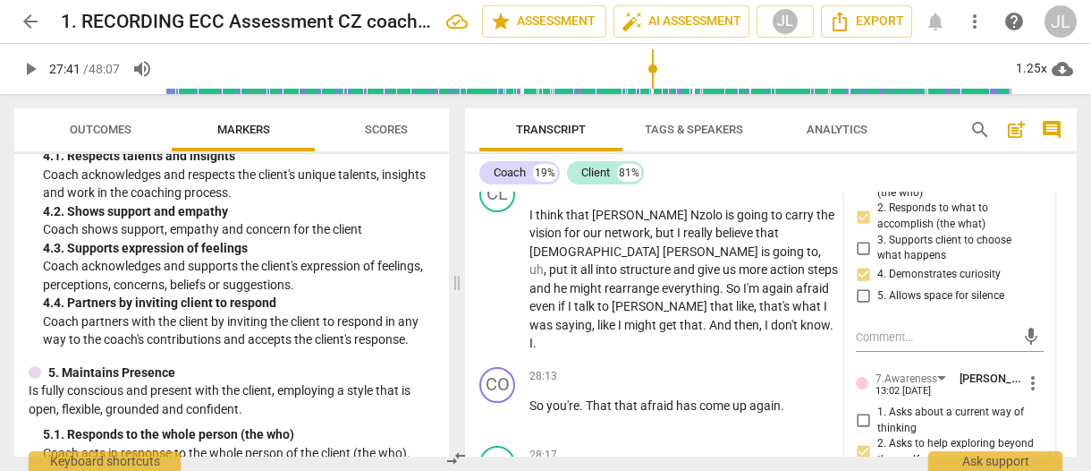
checkbox input "true"
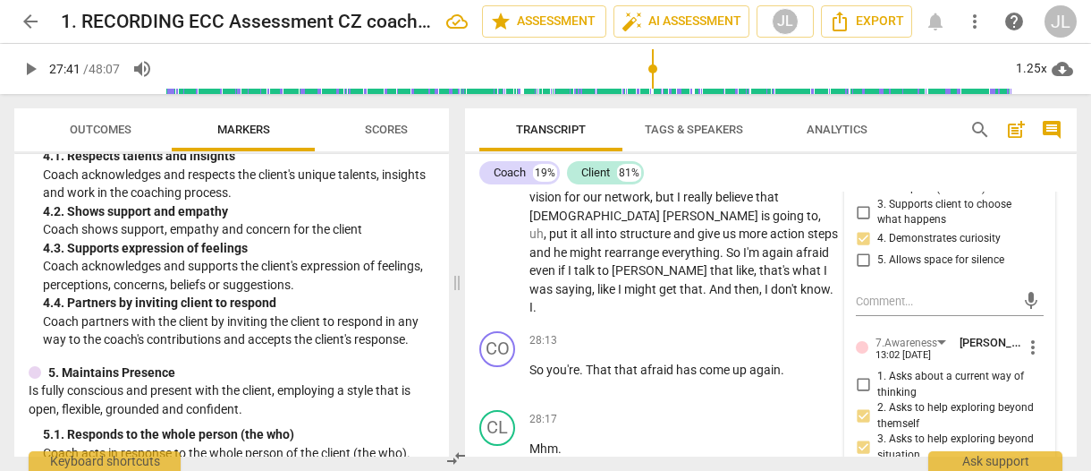
drag, startPoint x: 859, startPoint y: 428, endPoint x: 926, endPoint y: 380, distance: 82.7
checkbox input "true"
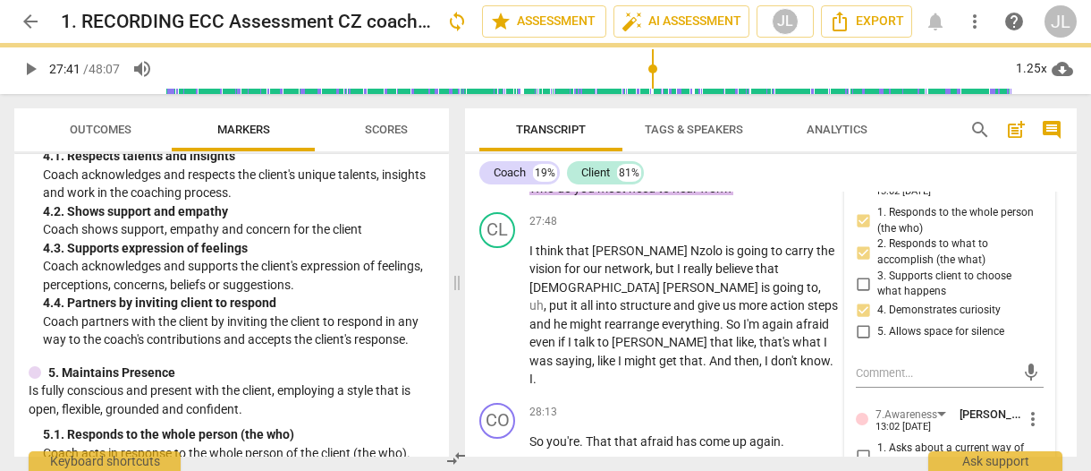
scroll to position [18952, 0]
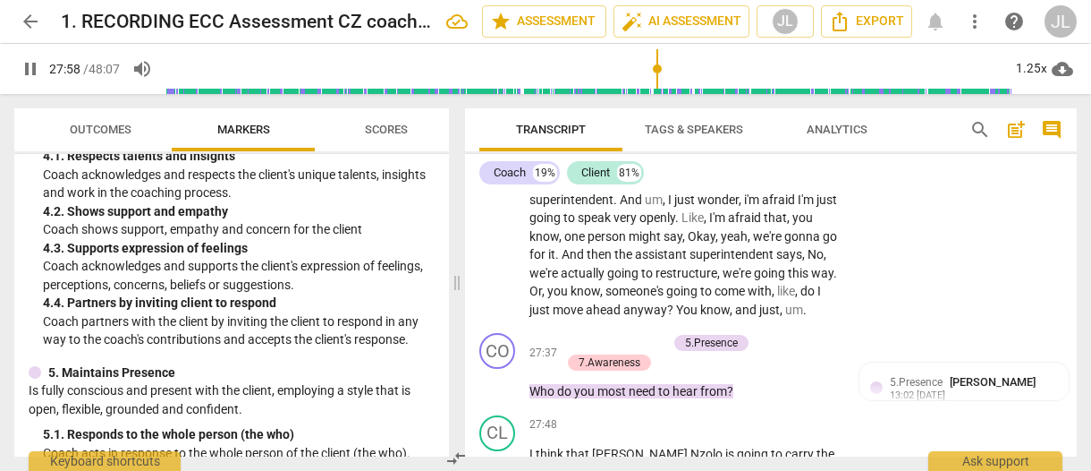
scroll to position [19088, 0]
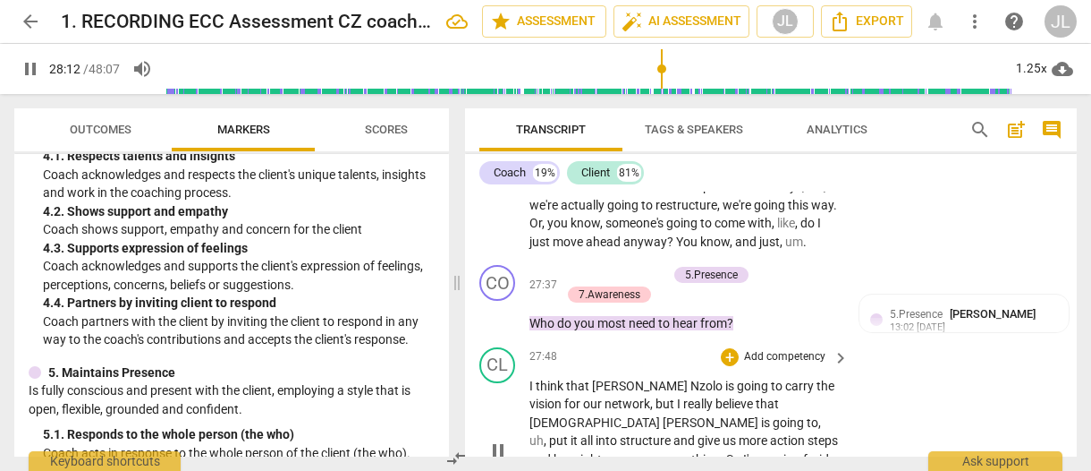
type input "1693"
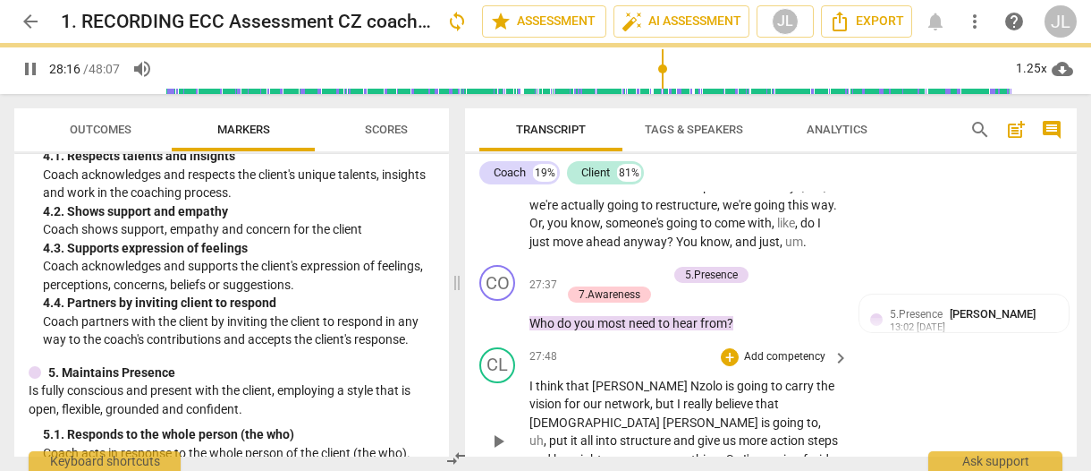
type input "1698"
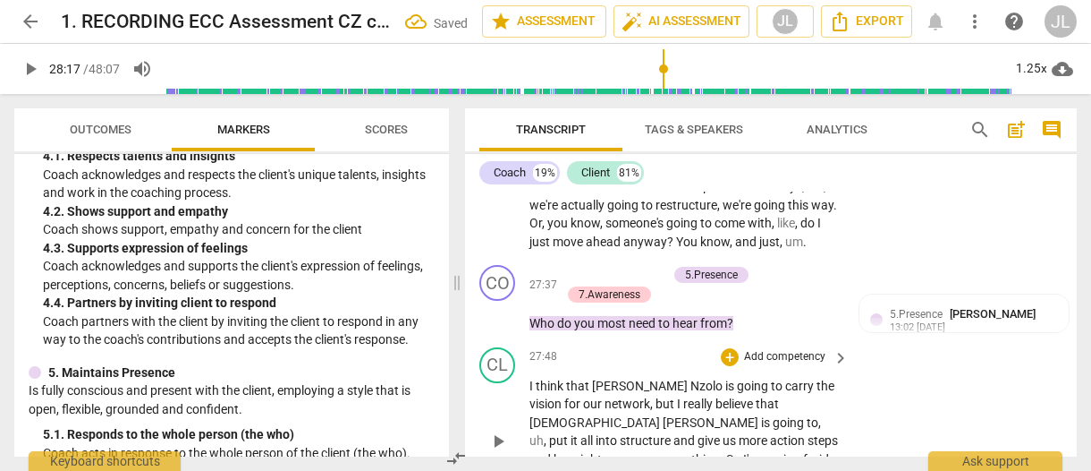
drag, startPoint x: 786, startPoint y: 418, endPoint x: 676, endPoint y: 418, distance: 110.0
drag, startPoint x: 780, startPoint y: 420, endPoint x: 526, endPoint y: 418, distance: 254.0
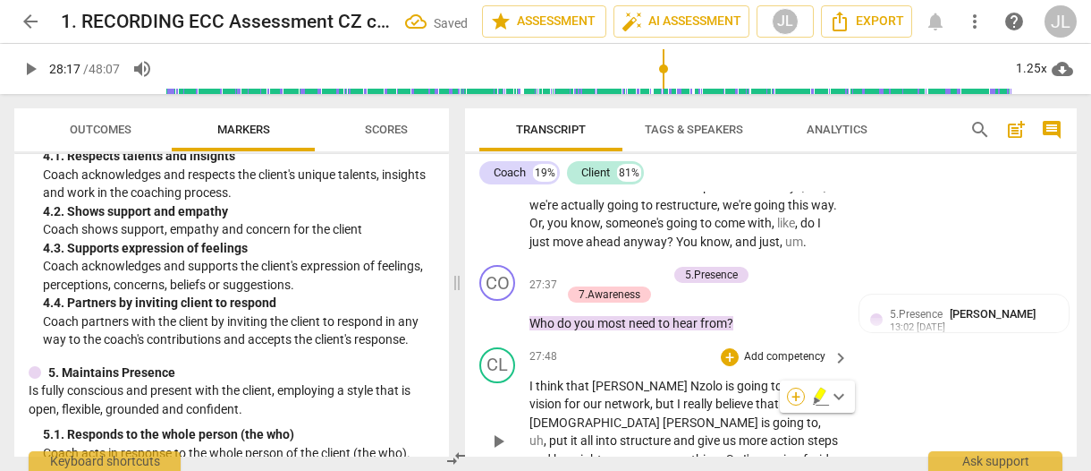
click at [799, 397] on div "+" at bounding box center [796, 396] width 18 height 18
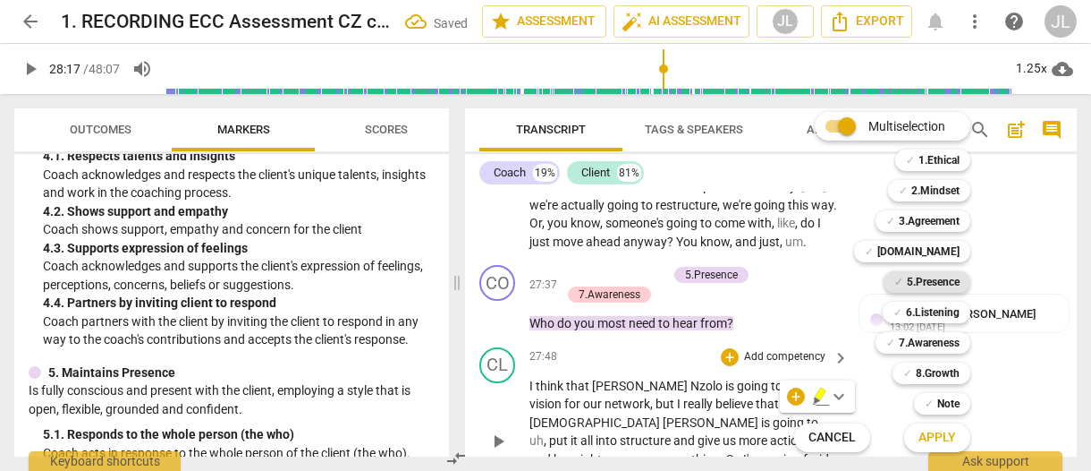
click at [951, 278] on b "5.Presence" at bounding box center [933, 281] width 53 height 21
click at [951, 313] on b "6.Listening" at bounding box center [933, 311] width 54 height 21
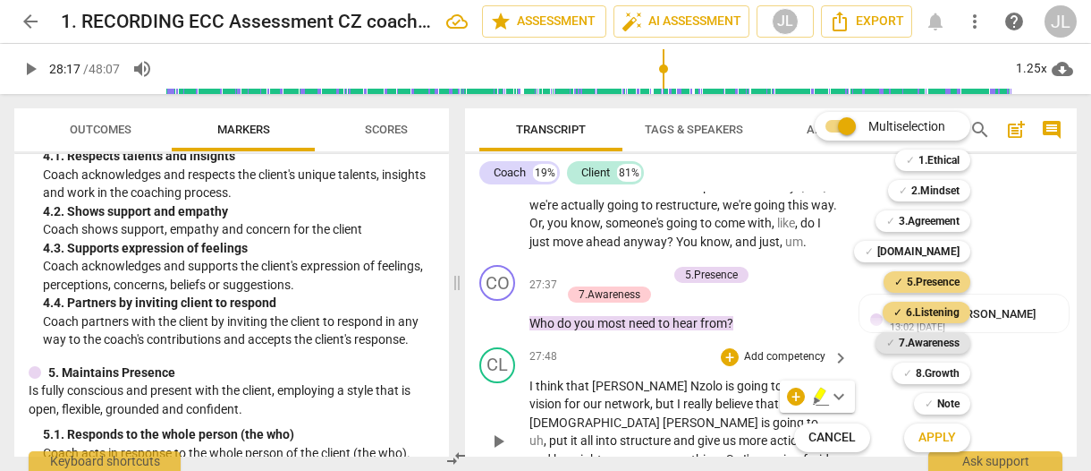
click at [951, 338] on b "7.Awareness" at bounding box center [929, 342] width 61 height 21
click at [955, 432] on button "Apply" at bounding box center [937, 437] width 66 height 32
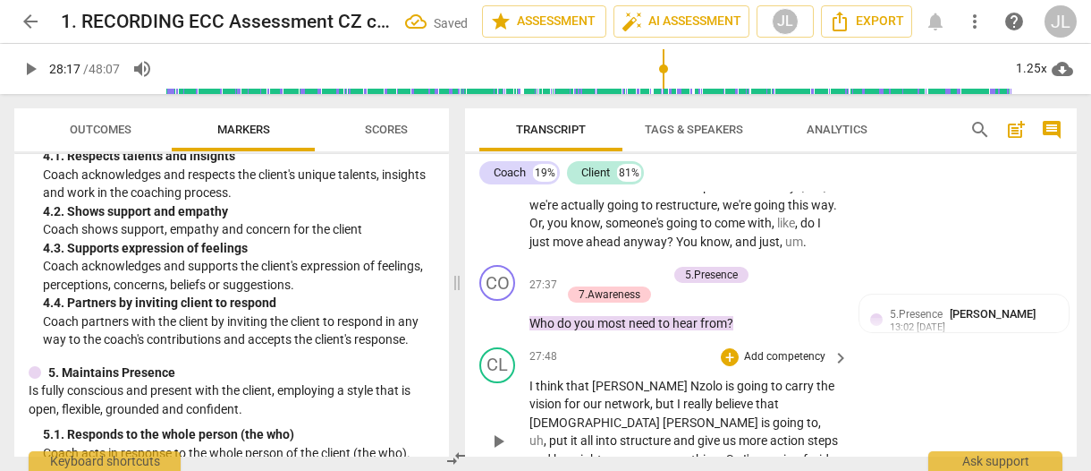
scroll to position [19388, 0]
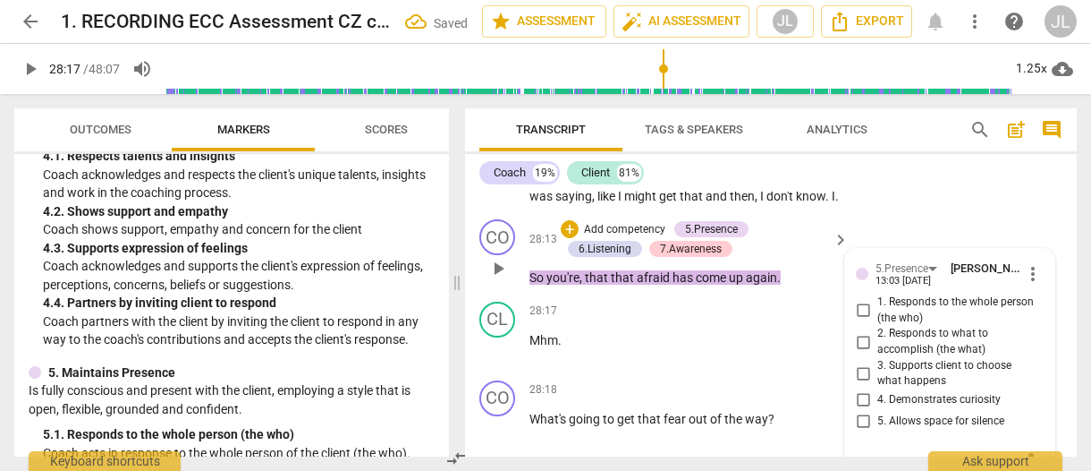
click at [1023, 389] on label "4. Demonstrates curiosity" at bounding box center [943, 399] width 188 height 21
click at [878, 389] on input "4. Demonstrates curiosity" at bounding box center [863, 399] width 29 height 21
checkbox input "true"
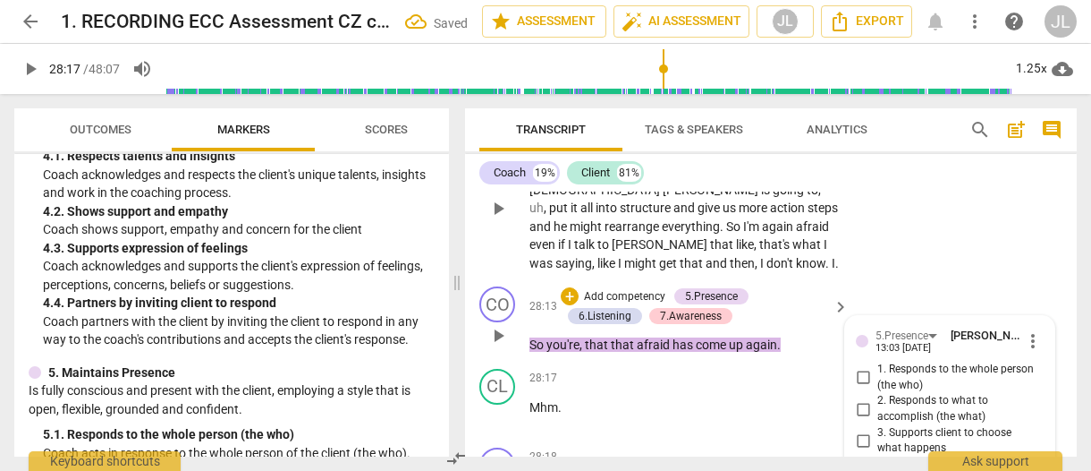
scroll to position [19316, 0]
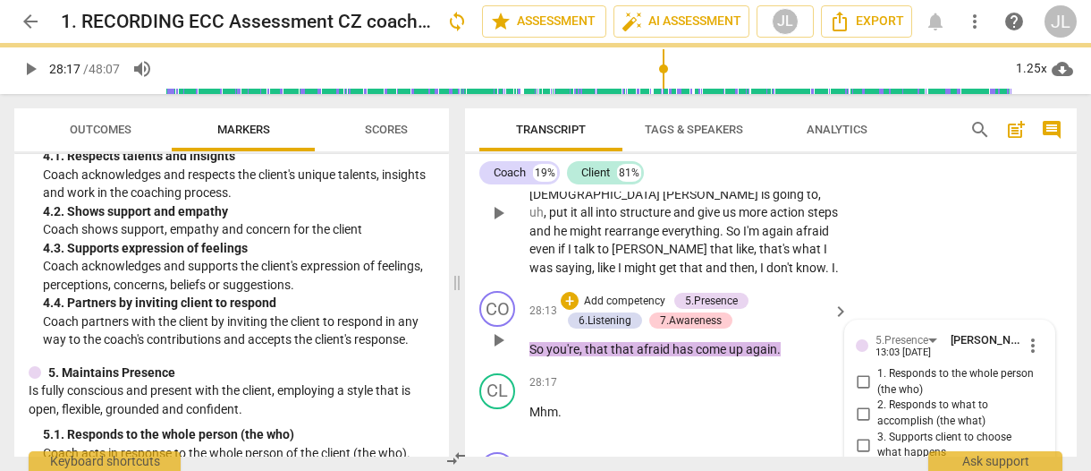
drag, startPoint x: 861, startPoint y: 239, endPoint x: 877, endPoint y: 293, distance: 56.0
click at [861, 371] on input "1. Responds to the whole person (the who)" at bounding box center [863, 381] width 29 height 21
checkbox input "true"
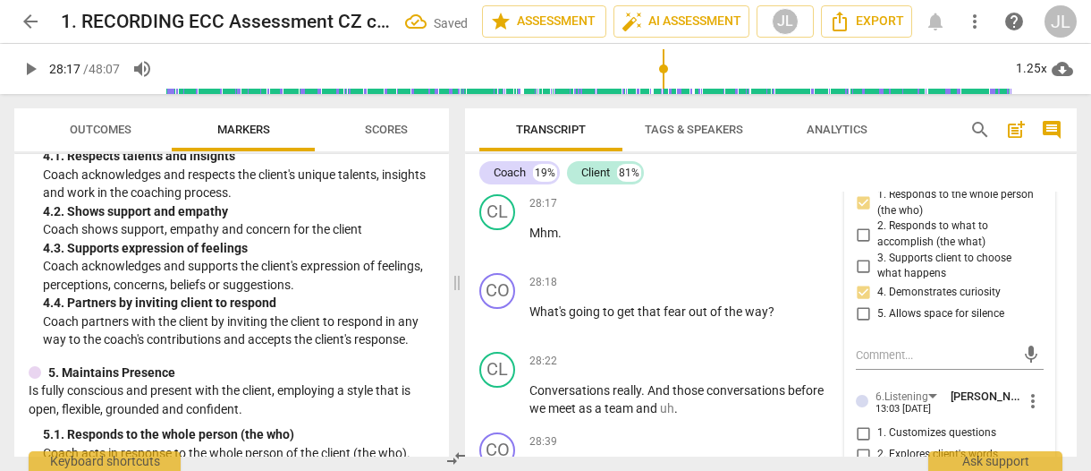
scroll to position [19531, 0]
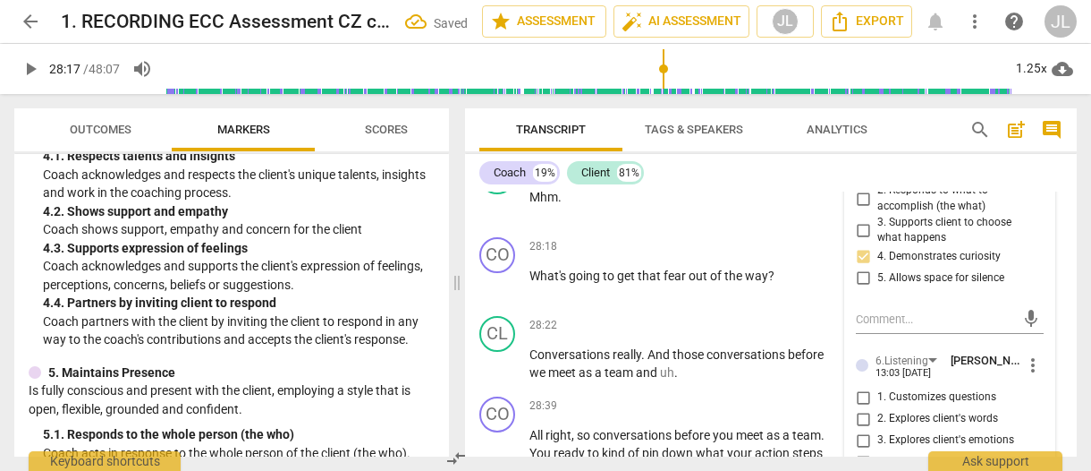
click at [861, 429] on input "3. Explores client's emotions" at bounding box center [863, 439] width 29 height 21
checkbox input "true"
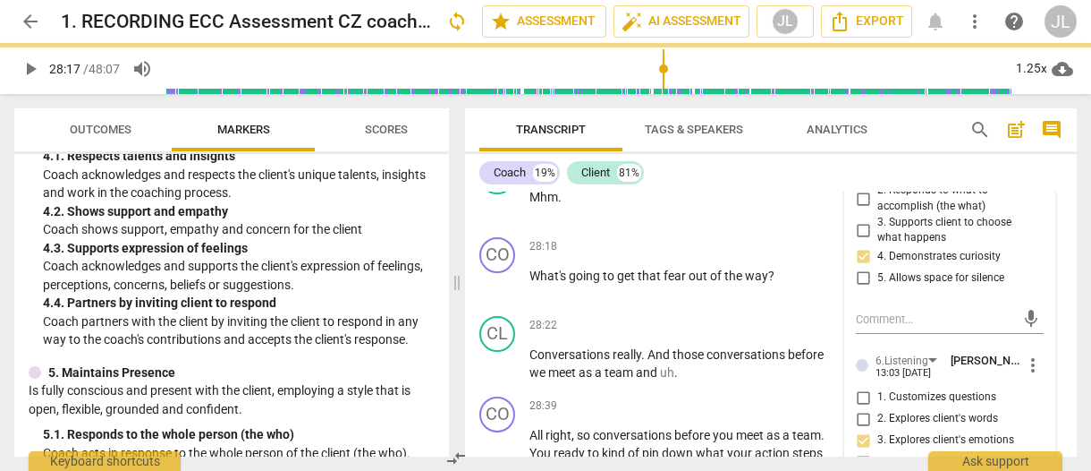
click at [860, 408] on input "2. Explores client's words" at bounding box center [863, 418] width 29 height 21
checkbox input "true"
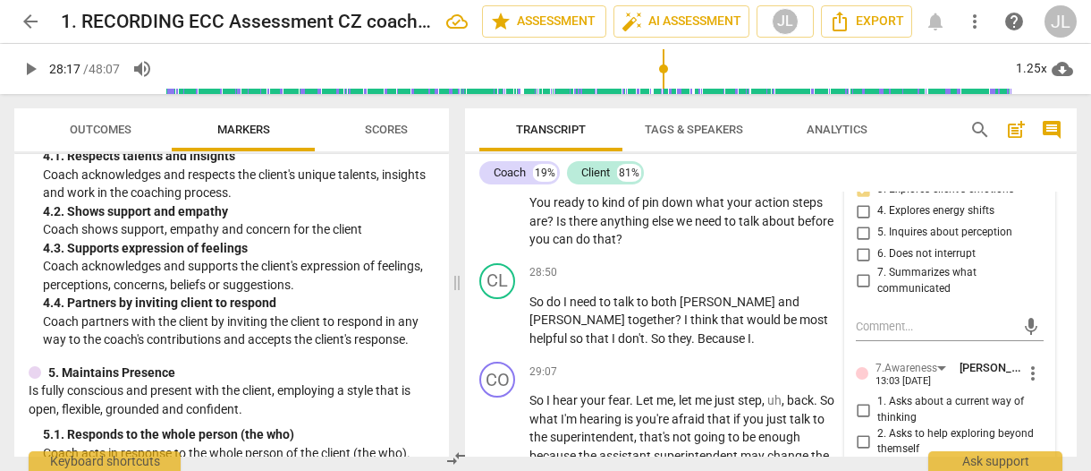
scroll to position [19817, 0]
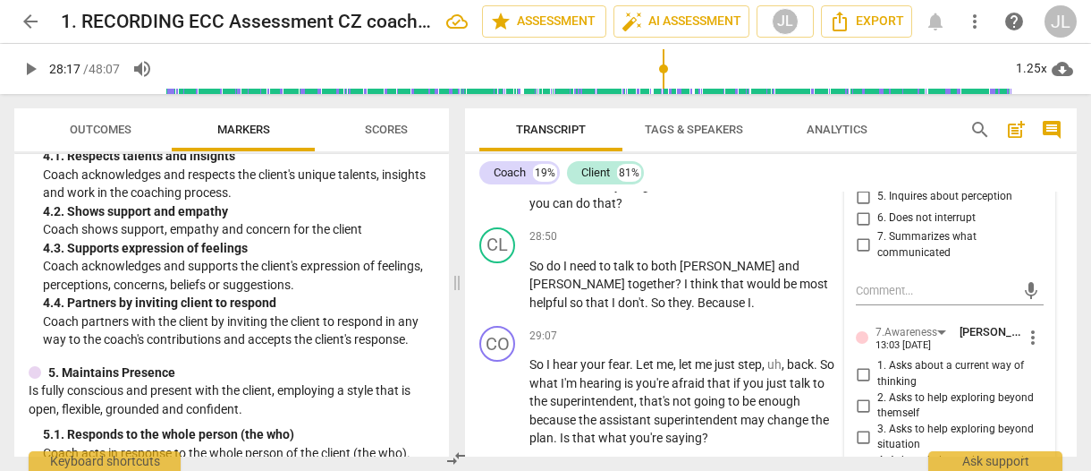
click at [858, 394] on input "2. Asks to help exploring beyond themself" at bounding box center [863, 404] width 29 height 21
checkbox input "true"
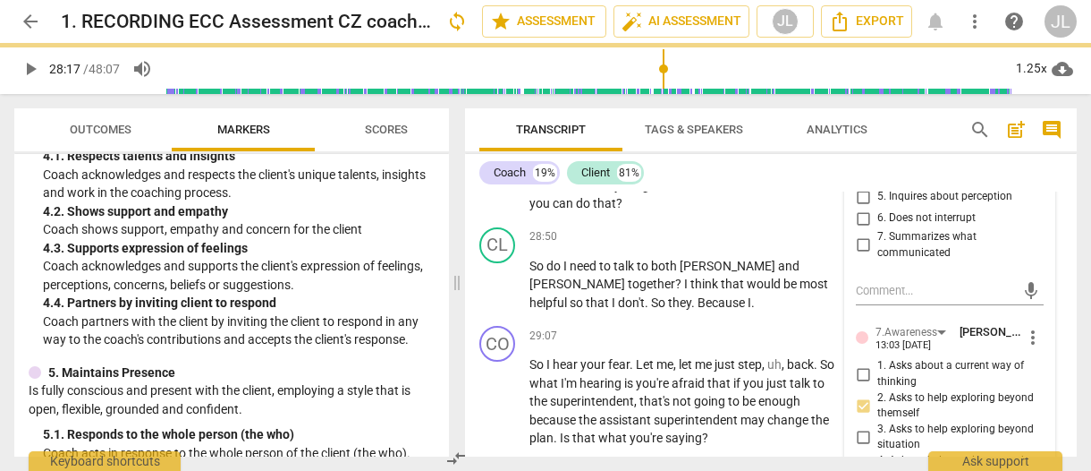
checkbox input "true"
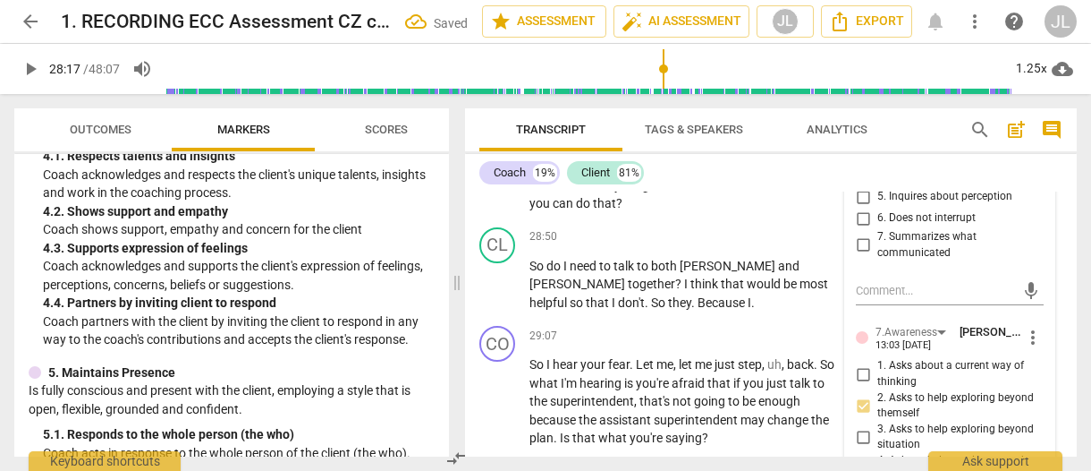
checkbox input "true"
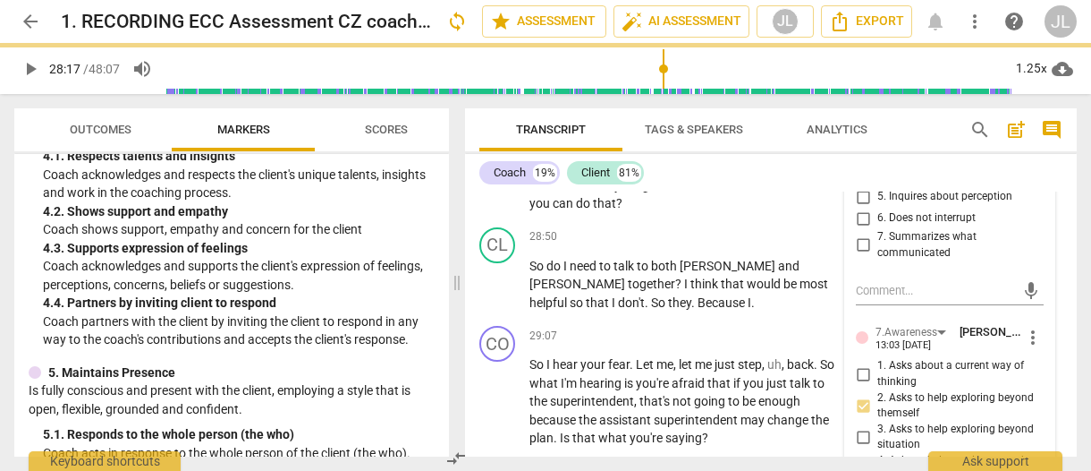
click at [475, 171] on div "Coach 19% Client 81% CO play_arrow pause 00:01 + Add competency keyboard_arrow_…" at bounding box center [771, 305] width 612 height 302
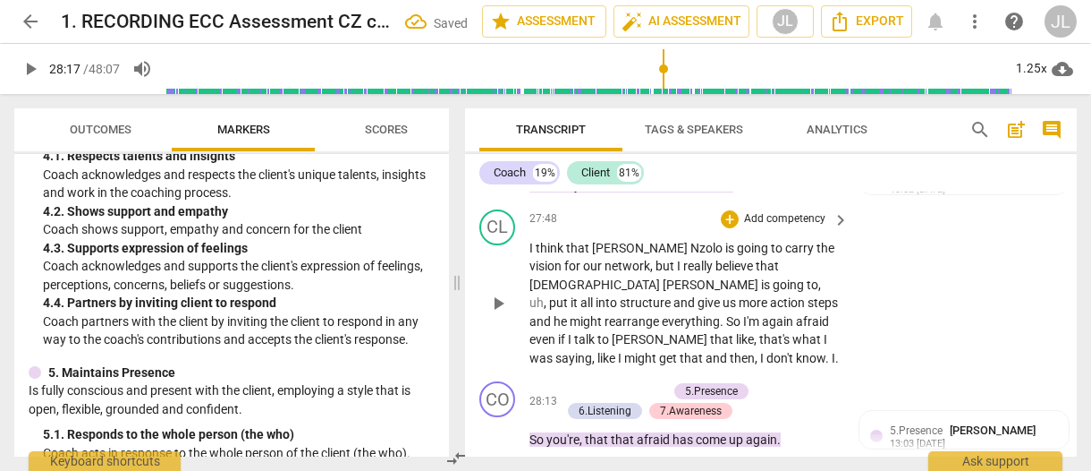
scroll to position [19294, 0]
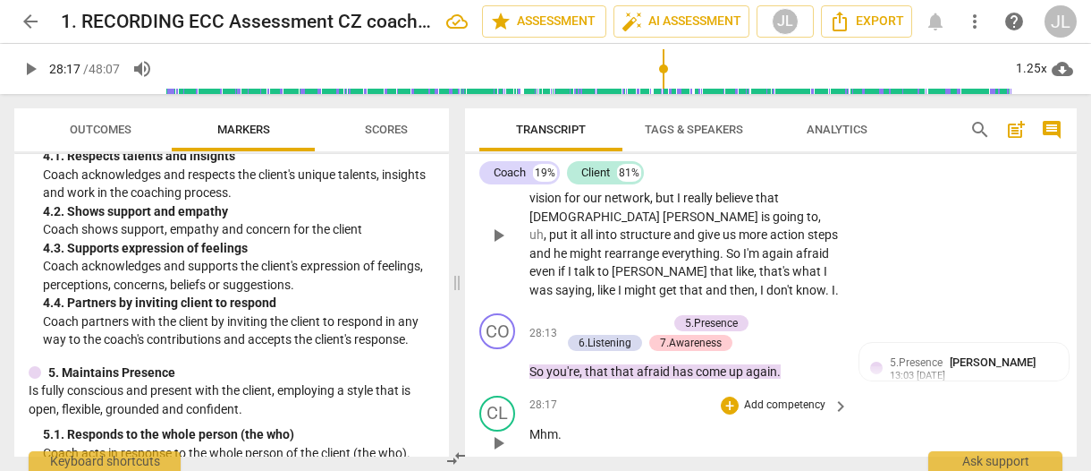
click at [496, 432] on span "play_arrow" at bounding box center [498, 442] width 21 height 21
type input "1700"
drag, startPoint x: 783, startPoint y: 371, endPoint x: 531, endPoint y: 371, distance: 251.4
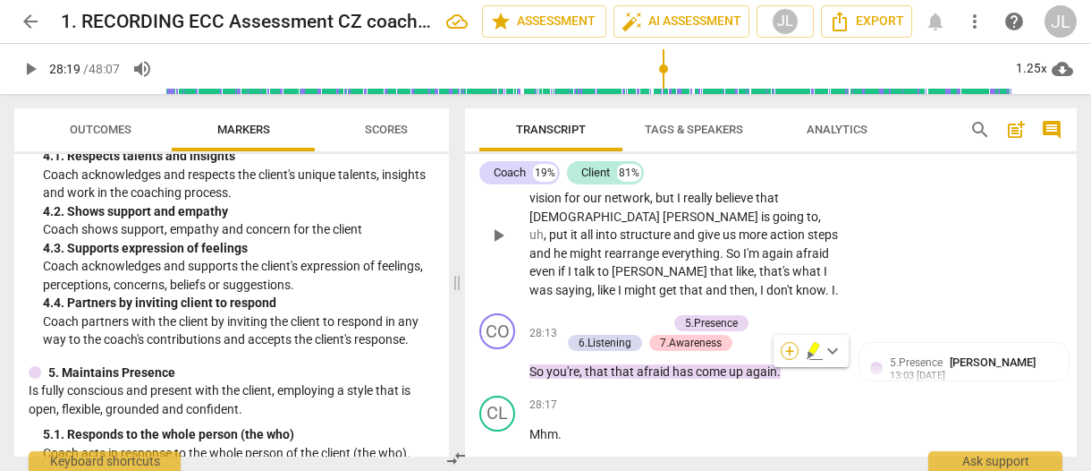
click at [785, 352] on div "+" at bounding box center [790, 351] width 18 height 18
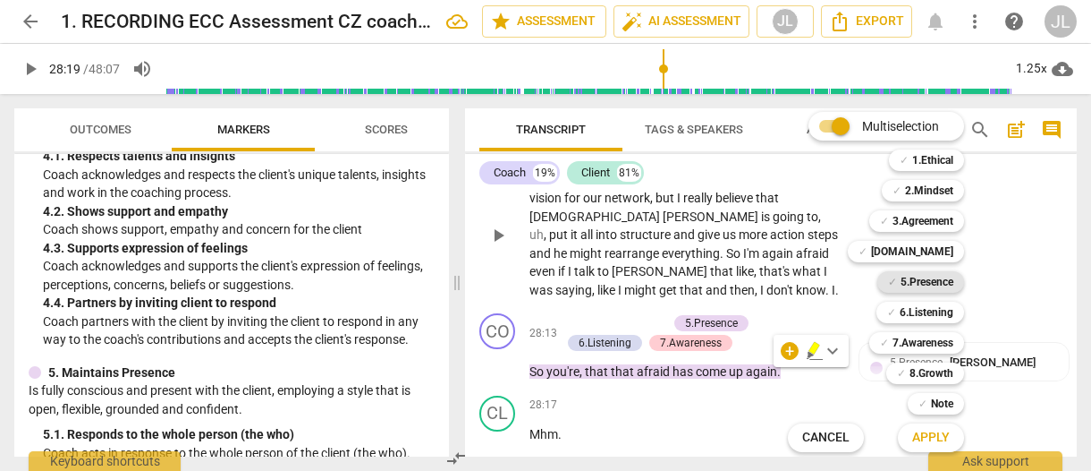
click at [926, 275] on b "5.Presence" at bounding box center [927, 281] width 53 height 21
click at [931, 310] on b "6.Listening" at bounding box center [927, 311] width 54 height 21
click at [932, 341] on b "7.Awareness" at bounding box center [923, 342] width 61 height 21
click at [945, 437] on span "Apply" at bounding box center [931, 437] width 38 height 18
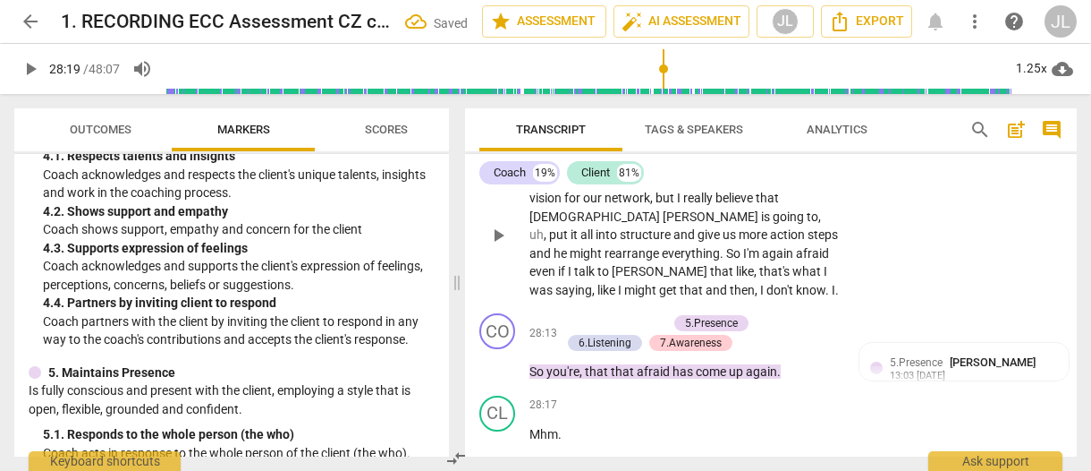
scroll to position [19548, 0]
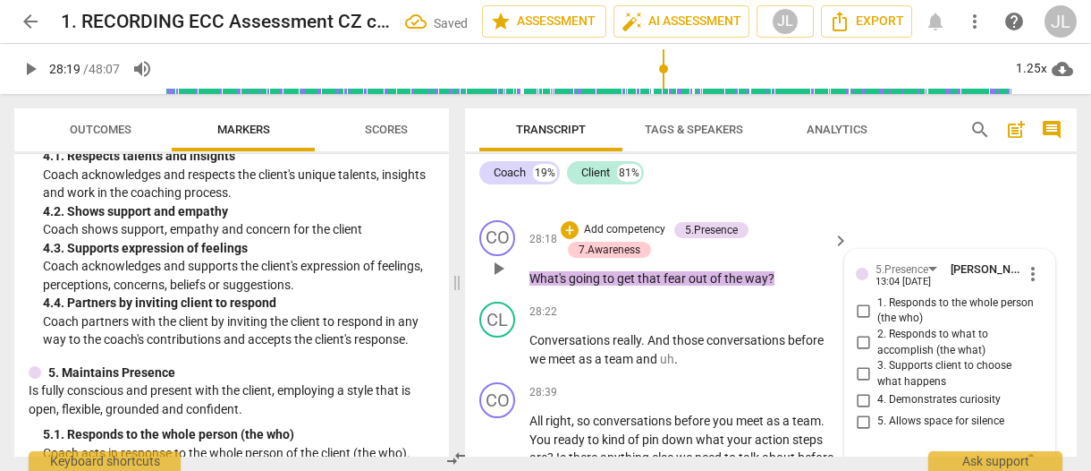
click at [1037, 411] on div "5. Allows space for silence" at bounding box center [950, 421] width 188 height 21
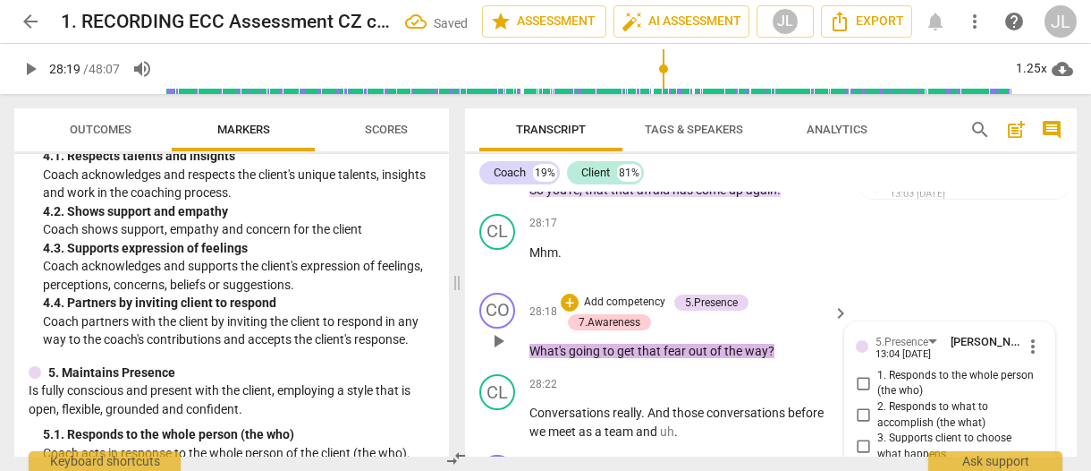
scroll to position [19440, 0]
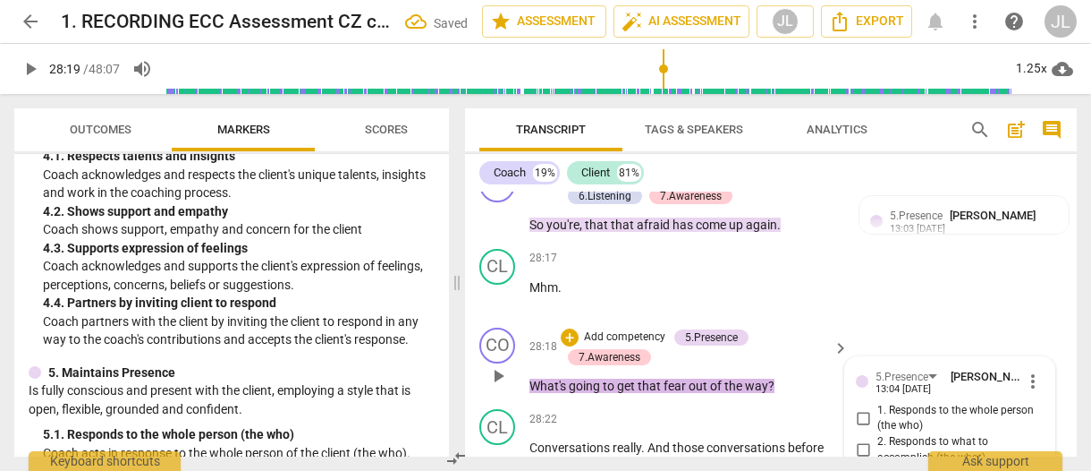
click at [862, 407] on input "1. Responds to the whole person (the who)" at bounding box center [863, 417] width 29 height 21
checkbox input "true"
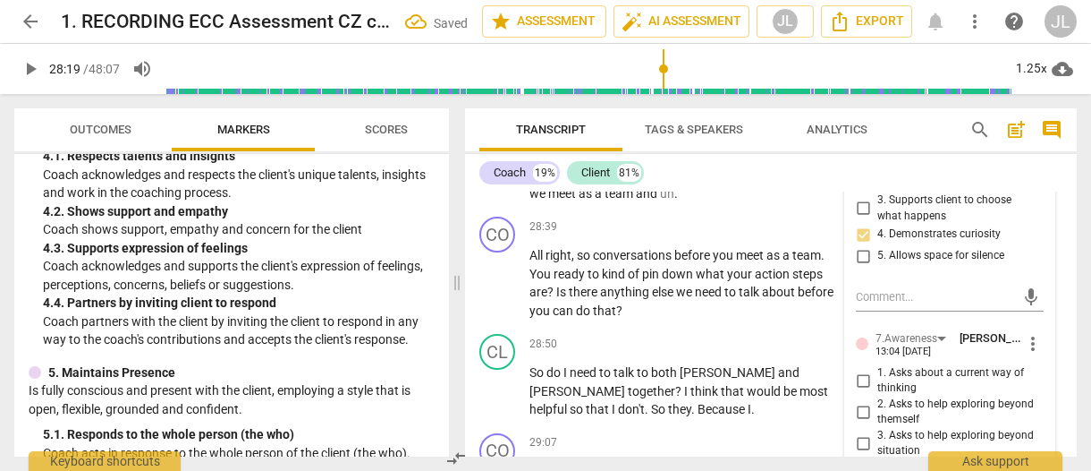
scroll to position [19727, 0]
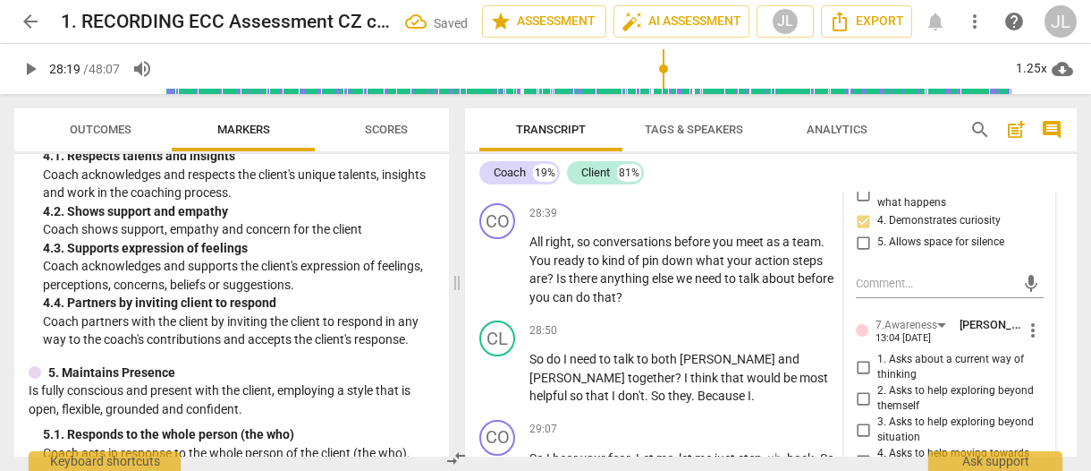
click at [860, 387] on input "2. Asks to help exploring beyond themself" at bounding box center [863, 397] width 29 height 21
checkbox input "true"
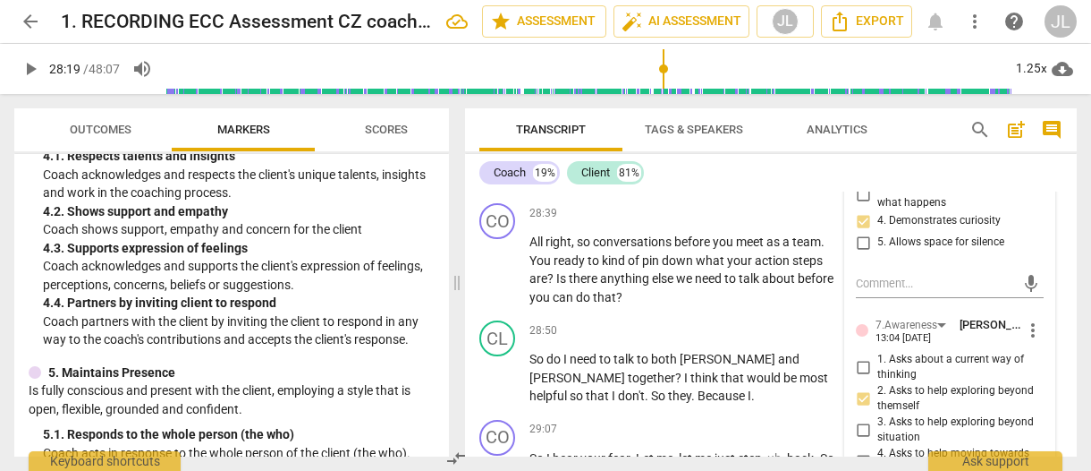
checkbox input "true"
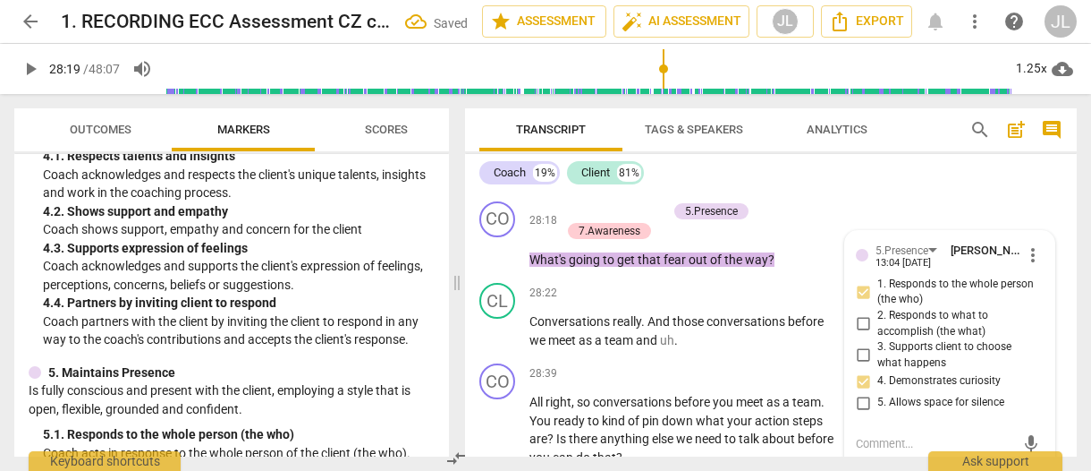
scroll to position [19431, 0]
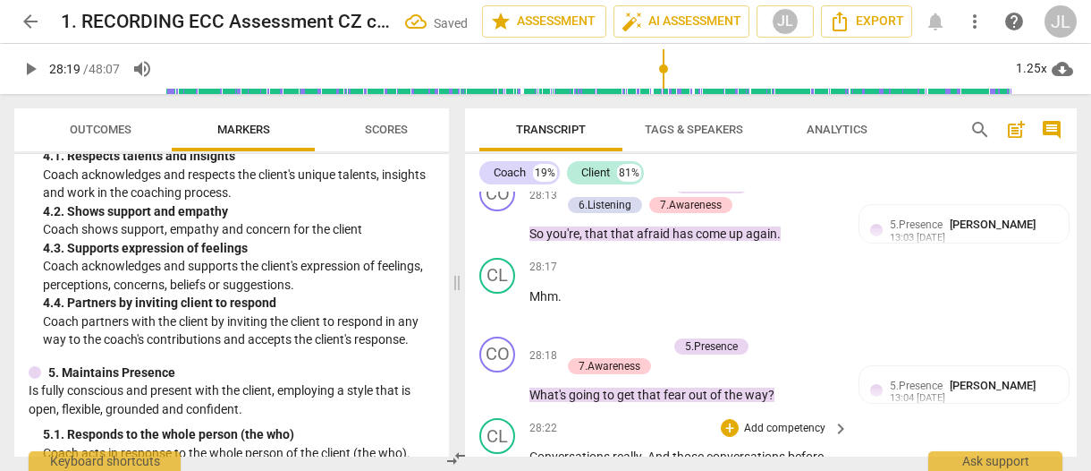
click at [503, 455] on span "play_arrow" at bounding box center [498, 465] width 21 height 21
type input "1729"
drag, startPoint x: 805, startPoint y: 398, endPoint x: 529, endPoint y: 397, distance: 276.4
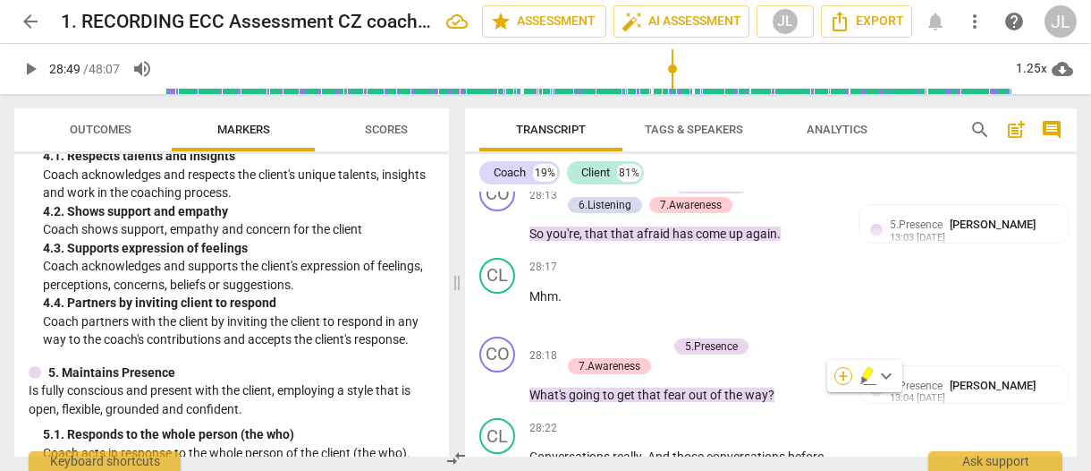
click at [841, 372] on div "+" at bounding box center [844, 376] width 18 height 18
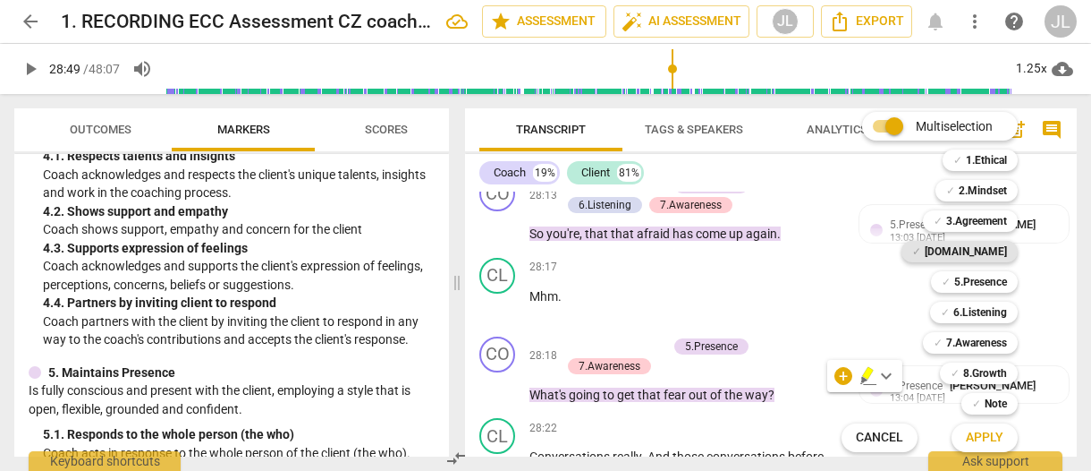
click at [999, 245] on b "[DOMAIN_NAME]" at bounding box center [966, 251] width 82 height 21
click at [988, 438] on span "Apply" at bounding box center [985, 437] width 38 height 18
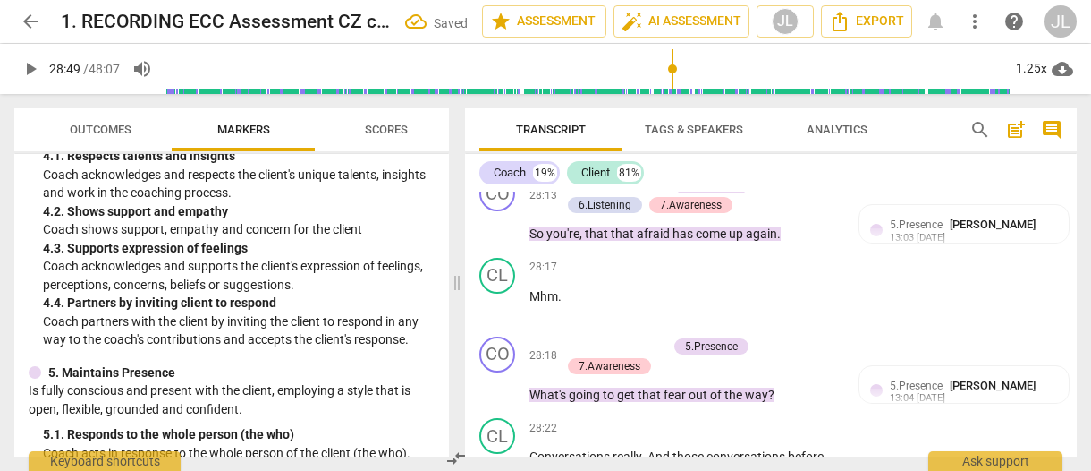
scroll to position [19679, 0]
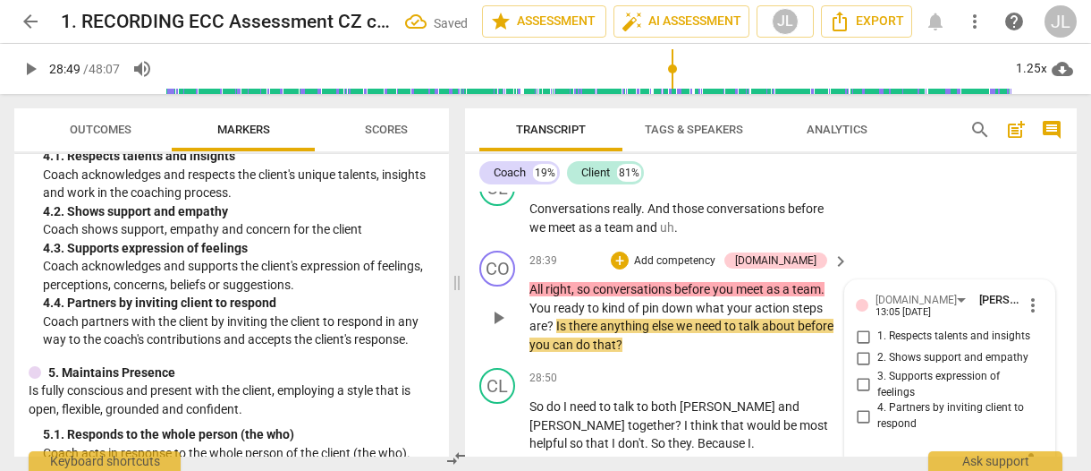
click at [861, 374] on input "3. Supports expression of feelings" at bounding box center [863, 384] width 29 height 21
checkbox input "true"
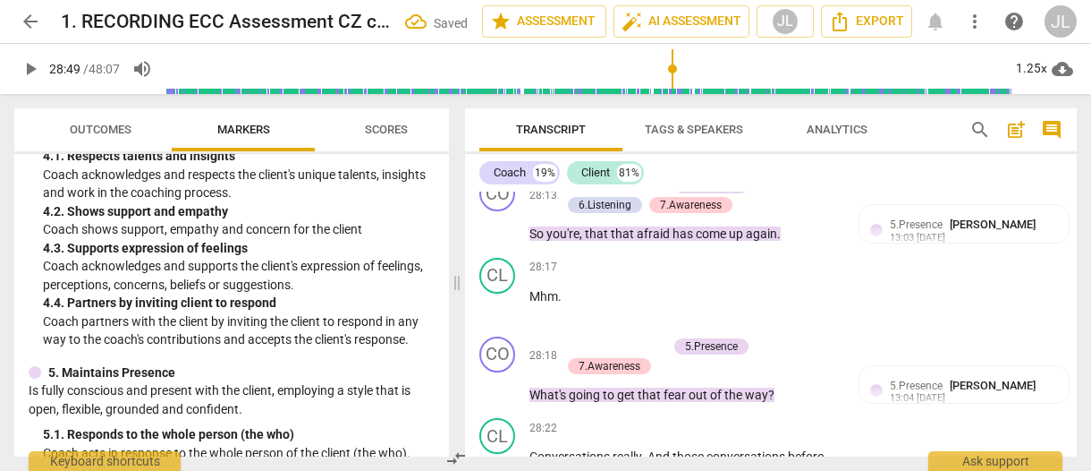
scroll to position [19499, 0]
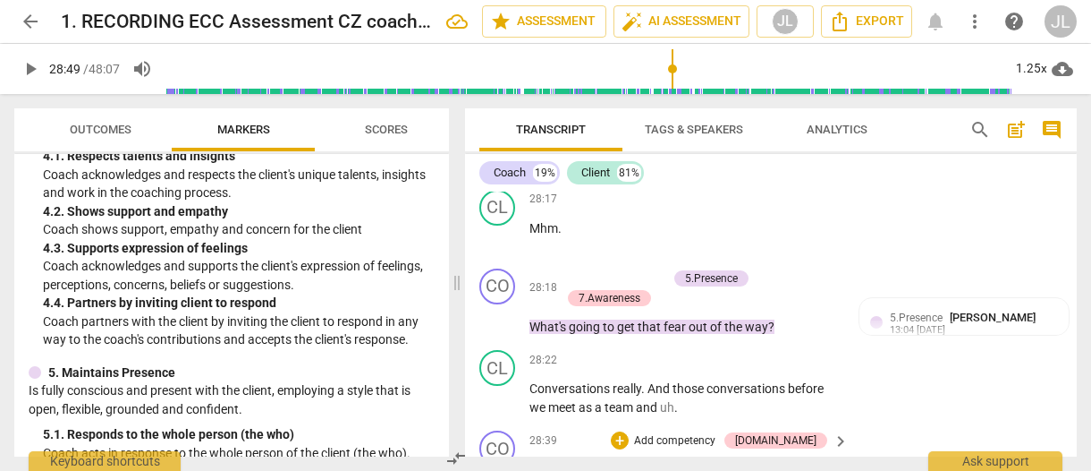
drag, startPoint x: 628, startPoint y: 384, endPoint x: 526, endPoint y: 349, distance: 107.8
click at [631, 369] on div "+" at bounding box center [637, 362] width 18 height 18
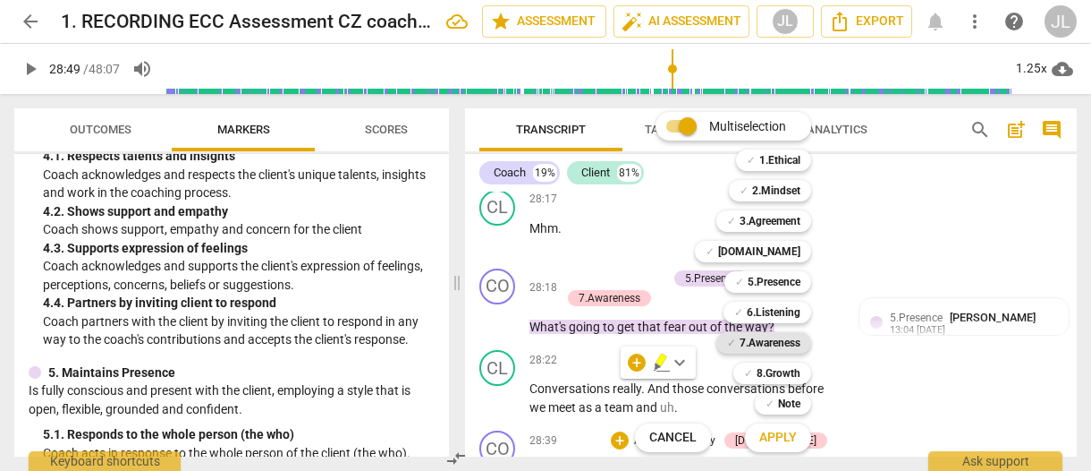
click at [799, 339] on b "7.Awareness" at bounding box center [770, 342] width 61 height 21
click at [789, 280] on b "5.Presence" at bounding box center [774, 281] width 53 height 21
click at [788, 440] on span "Apply" at bounding box center [778, 437] width 38 height 18
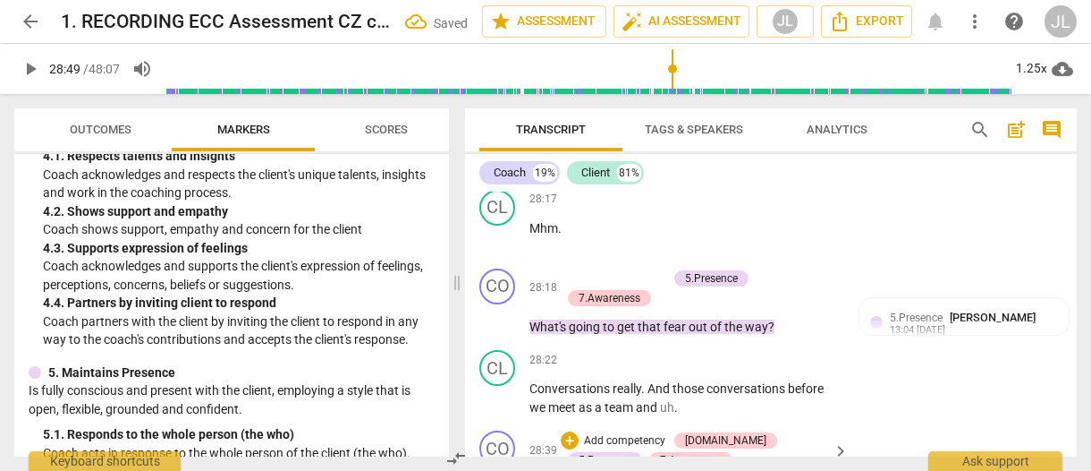
scroll to position [19710, 0]
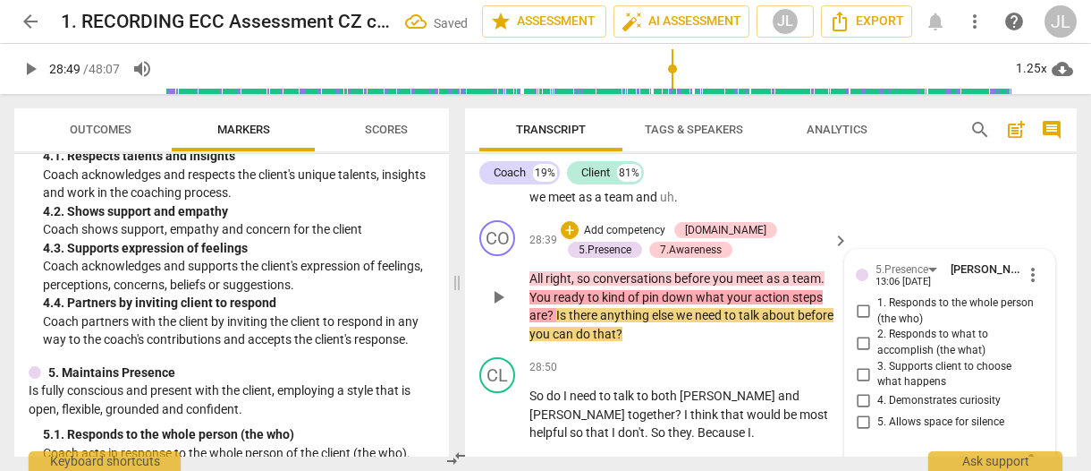
click at [861, 363] on input "3. Supports client to choose what happens" at bounding box center [863, 373] width 29 height 21
checkbox input "true"
click at [861, 390] on input "4. Demonstrates curiosity" at bounding box center [863, 400] width 29 height 21
click at [861, 332] on input "2. Responds to what to accomplish (the what)" at bounding box center [863, 342] width 29 height 21
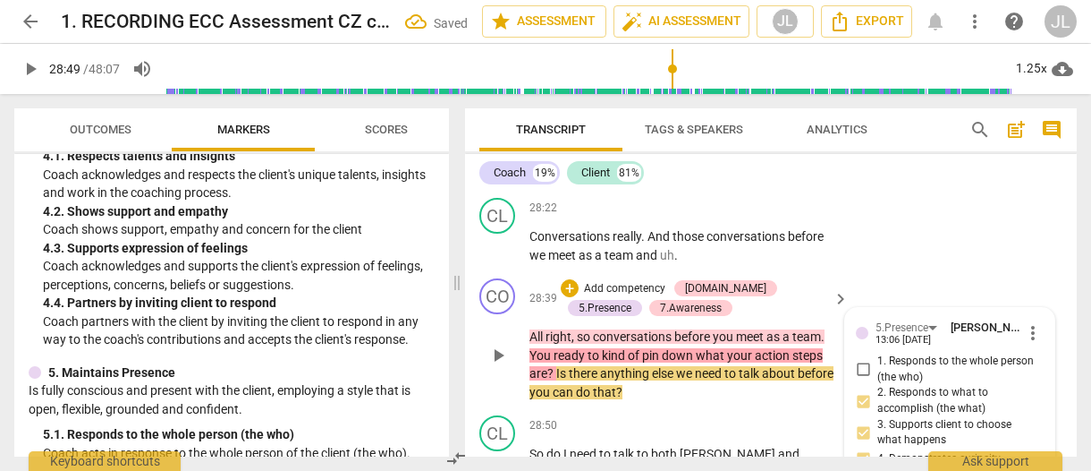
scroll to position [19638, 0]
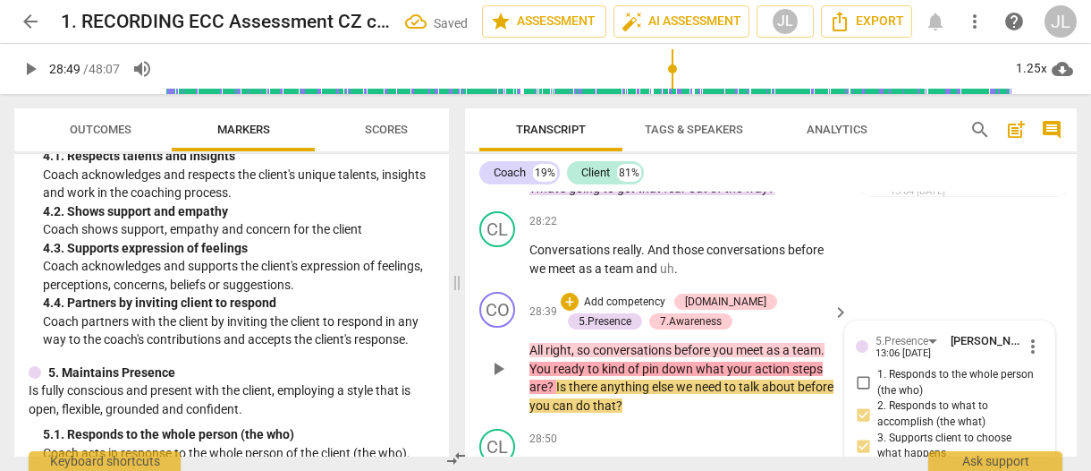
click at [862, 372] on input "1. Responds to the whole person (the who)" at bounding box center [863, 382] width 29 height 21
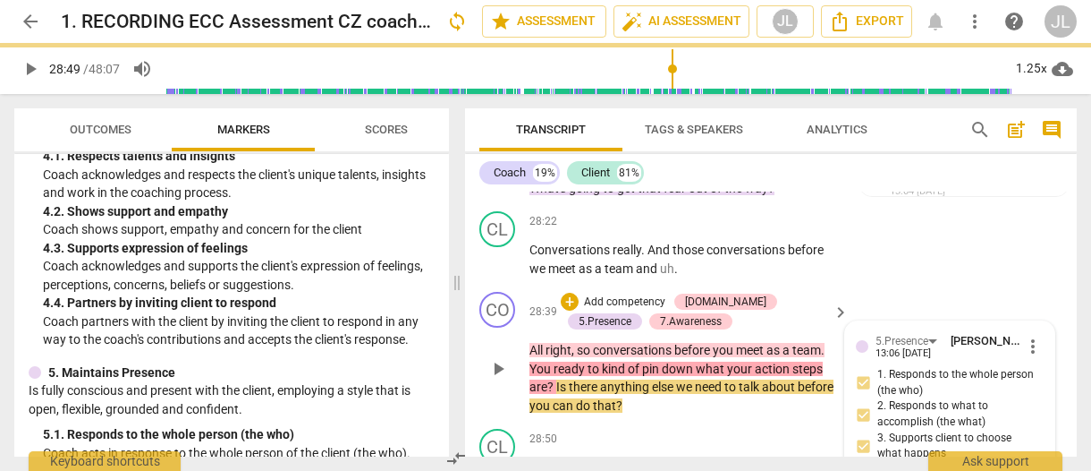
click at [862, 372] on input "1. Responds to the whole person (the who)" at bounding box center [863, 382] width 29 height 21
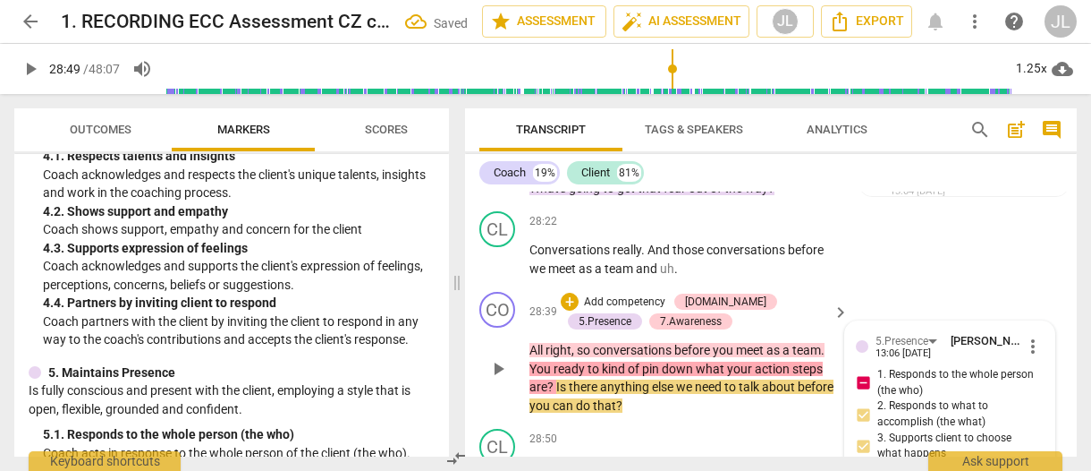
click at [864, 372] on input "1. Responds to the whole person (the who)" at bounding box center [863, 382] width 29 height 21
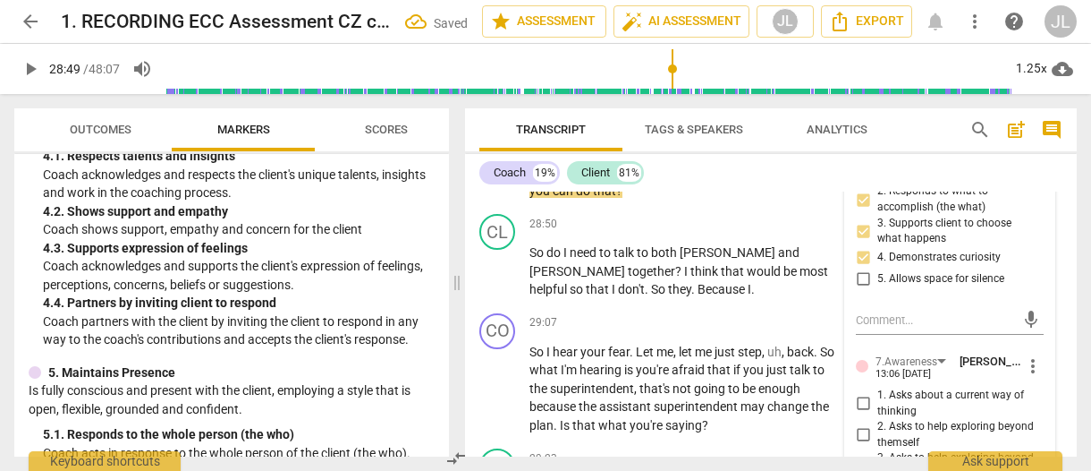
scroll to position [19889, 0]
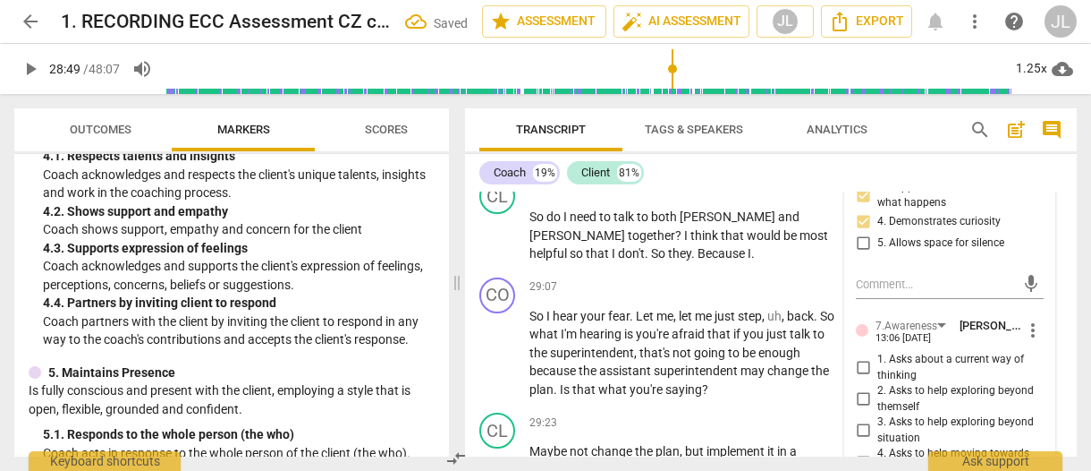
click at [862, 357] on input "1. Asks about a current way of thinking" at bounding box center [863, 367] width 29 height 21
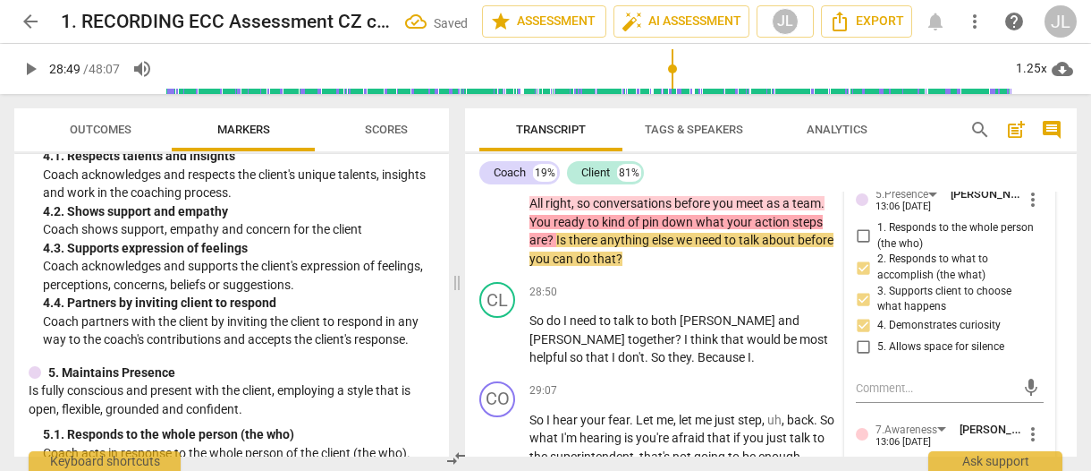
scroll to position [19581, 0]
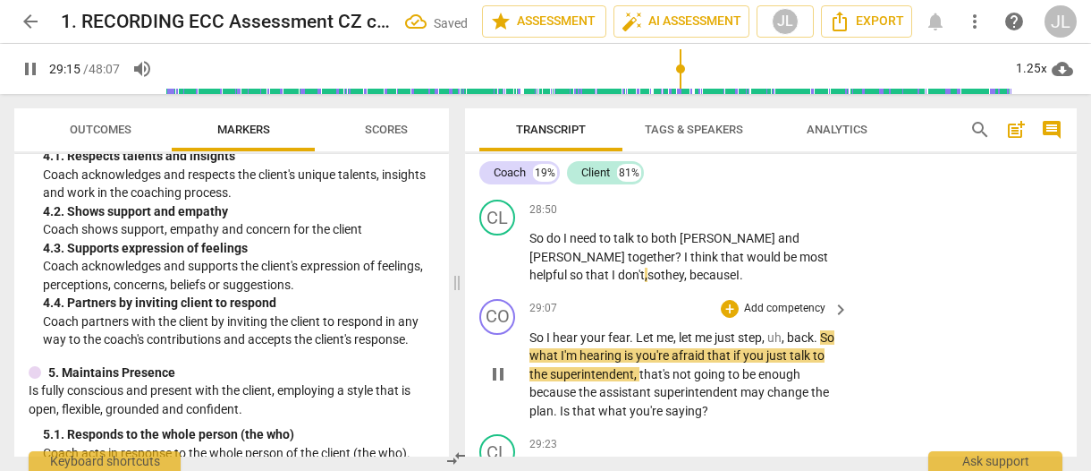
click at [501, 363] on span "pause" at bounding box center [498, 373] width 21 height 21
drag, startPoint x: 723, startPoint y: 284, endPoint x: 644, endPoint y: 249, distance: 86.1
click at [644, 292] on div "CO play_arrow pause 29:07 + Add competency keyboard_arrow_right So I hear your …" at bounding box center [771, 360] width 612 height 136
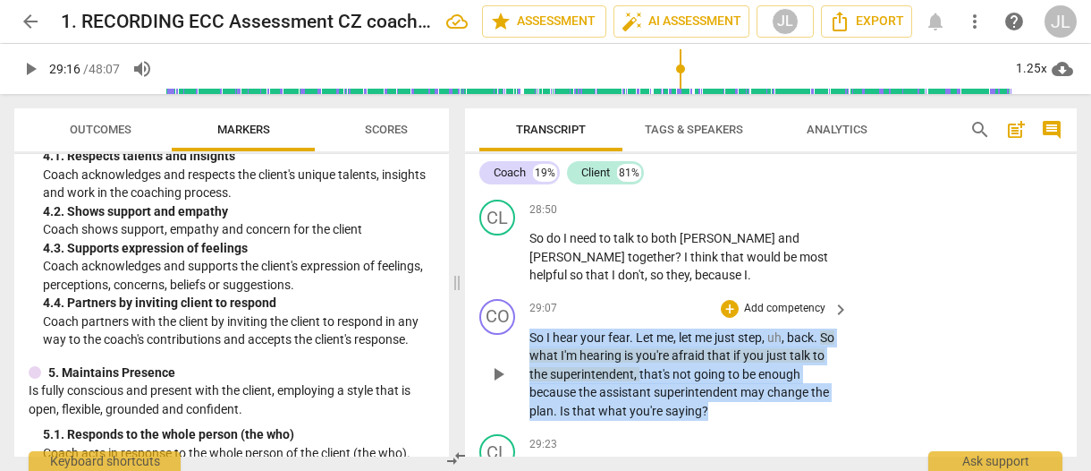
drag, startPoint x: 713, startPoint y: 274, endPoint x: 531, endPoint y: 205, distance: 194.2
click at [531, 328] on p "So I hear your fear . Let me , let me just step , uh , back . So what I'm heari…" at bounding box center [685, 374] width 310 height 92
click at [723, 244] on div "+" at bounding box center [722, 250] width 18 height 18
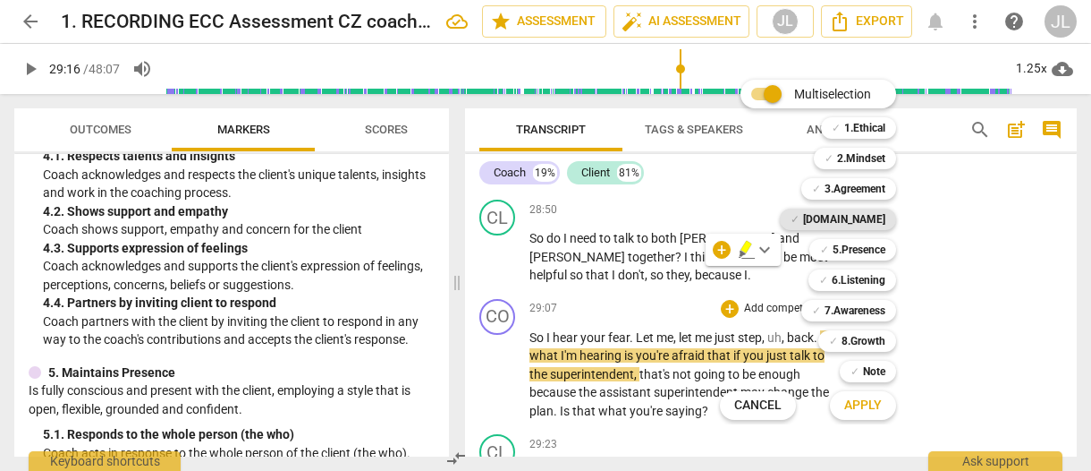
click at [877, 219] on b "[DOMAIN_NAME]" at bounding box center [844, 218] width 82 height 21
click at [875, 304] on b "7.Awareness" at bounding box center [855, 310] width 61 height 21
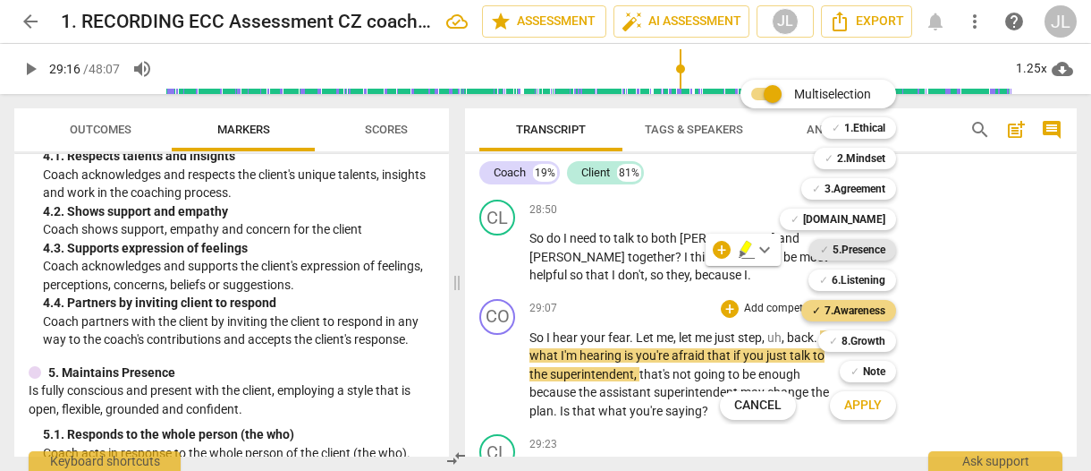
click at [870, 253] on b "5.Presence" at bounding box center [859, 249] width 53 height 21
click at [868, 212] on b "[DOMAIN_NAME]" at bounding box center [844, 218] width 82 height 21
click at [869, 404] on span "Apply" at bounding box center [863, 405] width 38 height 18
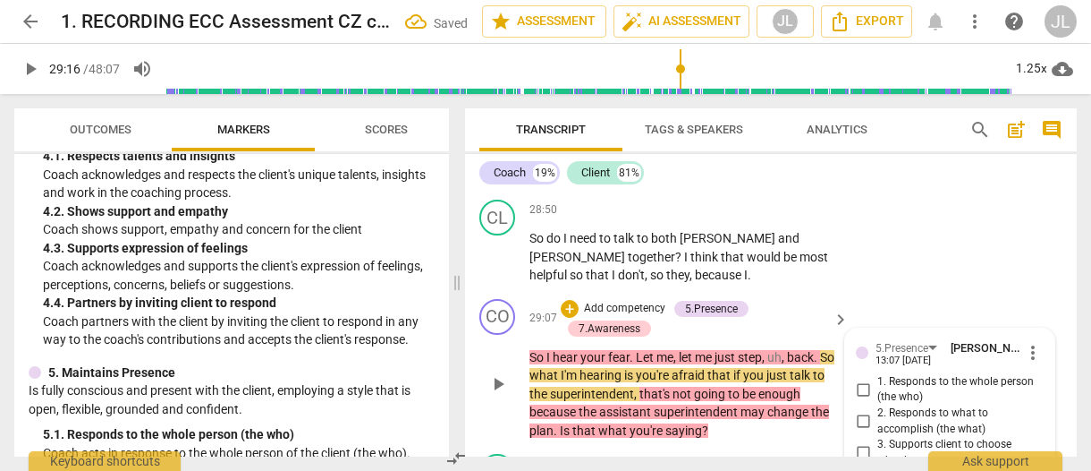
click at [1038, 405] on div "2. Responds to what to accomplish (the what)" at bounding box center [950, 420] width 188 height 31
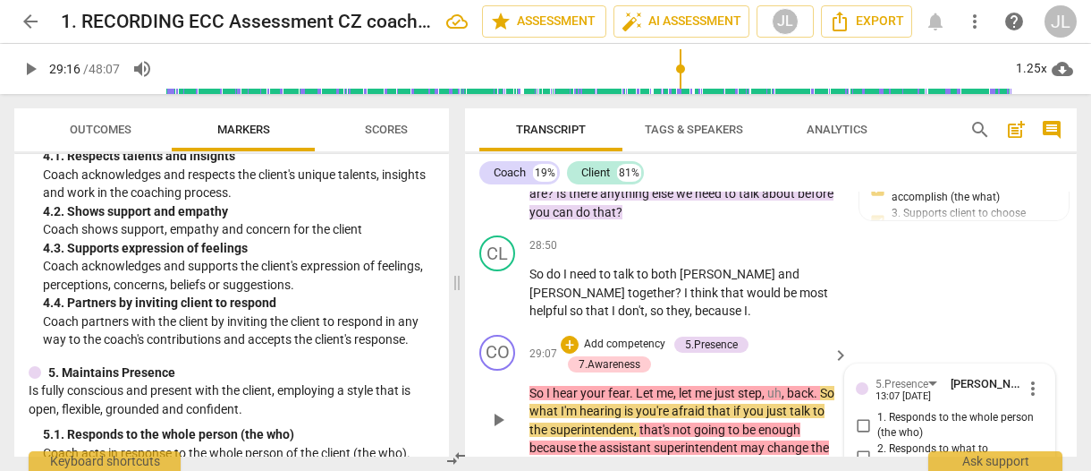
click at [864, 414] on input "1. Responds to the whole person (the who)" at bounding box center [863, 424] width 29 height 21
click at [861, 446] on input "2. Responds to what to accomplish (the what)" at bounding box center [863, 456] width 29 height 21
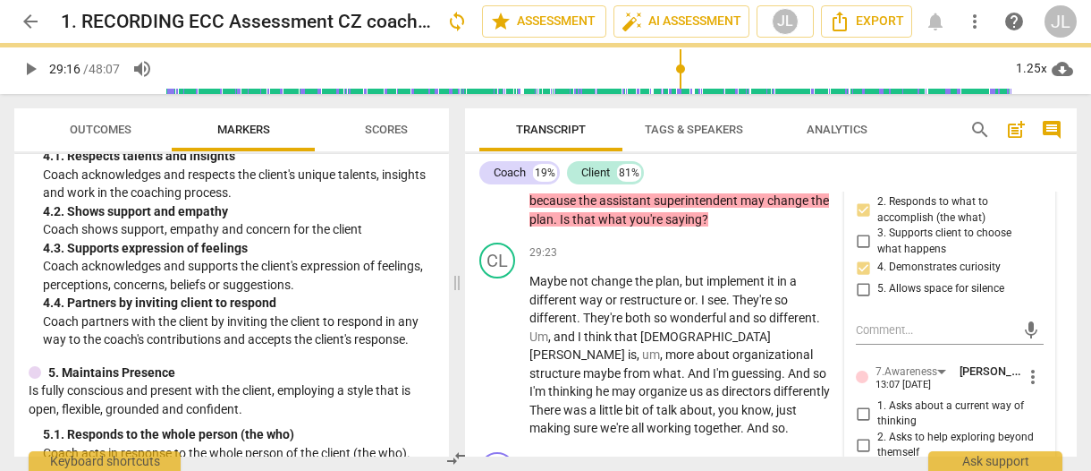
scroll to position [20082, 0]
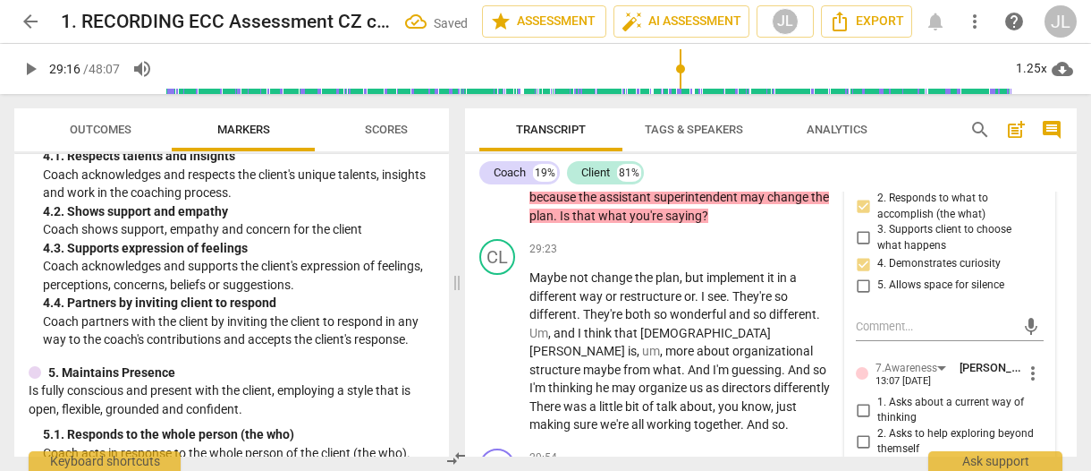
click at [857, 399] on input "1. Asks about a current way of thinking" at bounding box center [863, 409] width 29 height 21
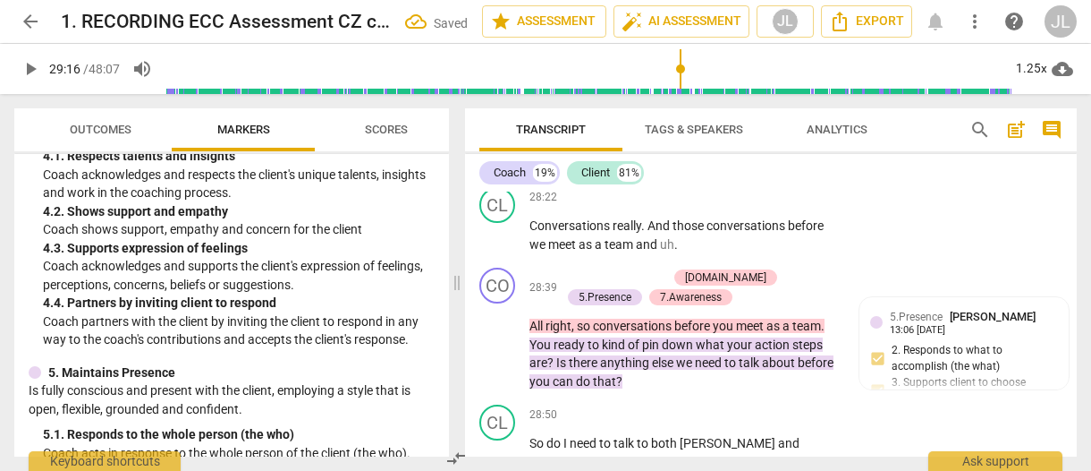
scroll to position [19731, 0]
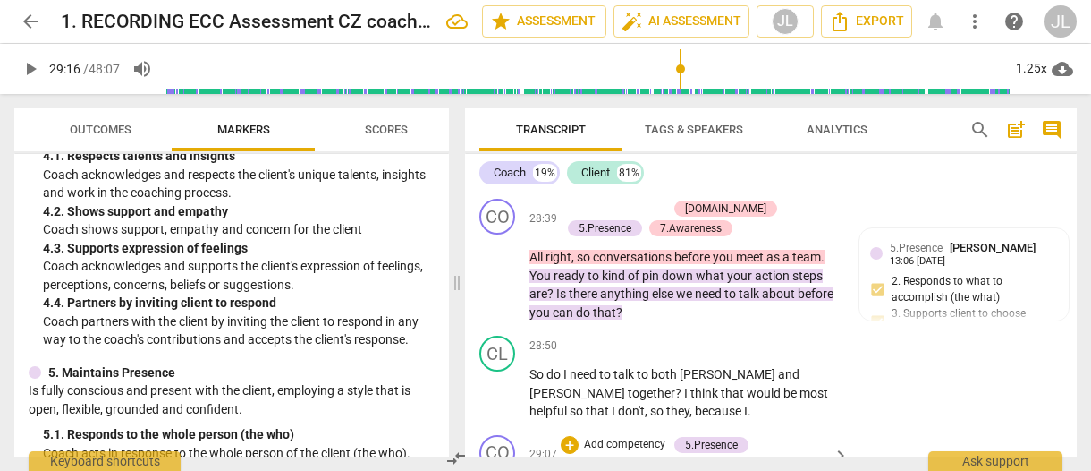
drag, startPoint x: 708, startPoint y: 428, endPoint x: 526, endPoint y: 358, distance: 194.5
click at [723, 403] on div "+" at bounding box center [722, 405] width 18 height 18
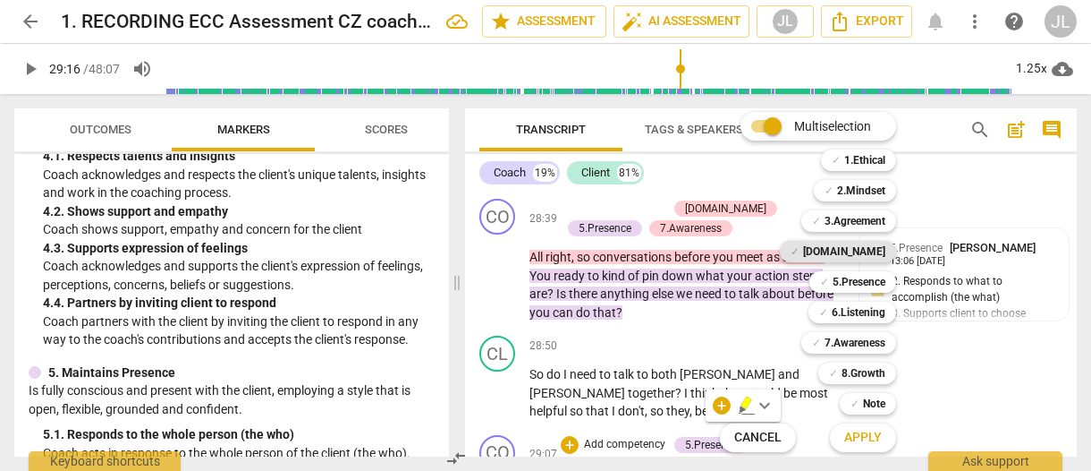
click at [870, 250] on b "[DOMAIN_NAME]" at bounding box center [844, 251] width 82 height 21
click at [862, 441] on span "Apply" at bounding box center [863, 437] width 38 height 18
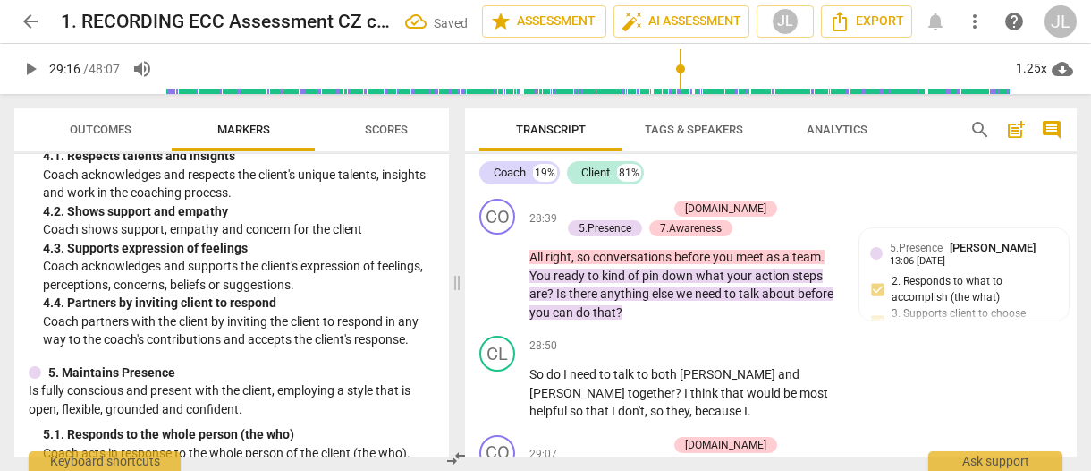
scroll to position [19914, 0]
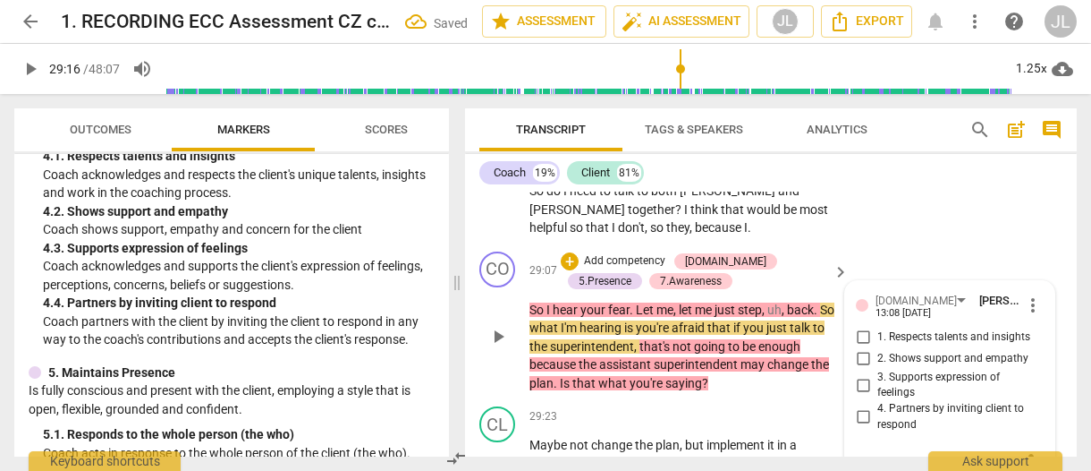
click at [863, 406] on input "4. Partners by inviting client to respond" at bounding box center [863, 416] width 29 height 21
click at [859, 374] on input "3. Supports expression of feelings" at bounding box center [863, 384] width 29 height 21
click at [491, 126] on span "Transcript" at bounding box center [550, 130] width 143 height 24
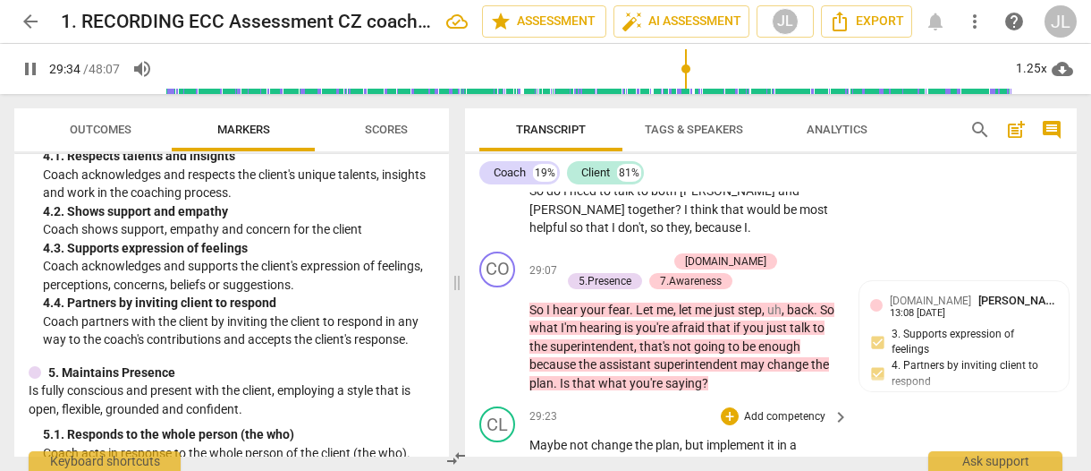
click at [698, 456] on span "." at bounding box center [698, 463] width 6 height 14
click at [732, 456] on span "." at bounding box center [728, 463] width 6 height 14
drag, startPoint x: 499, startPoint y: 382, endPoint x: 626, endPoint y: 374, distance: 127.3
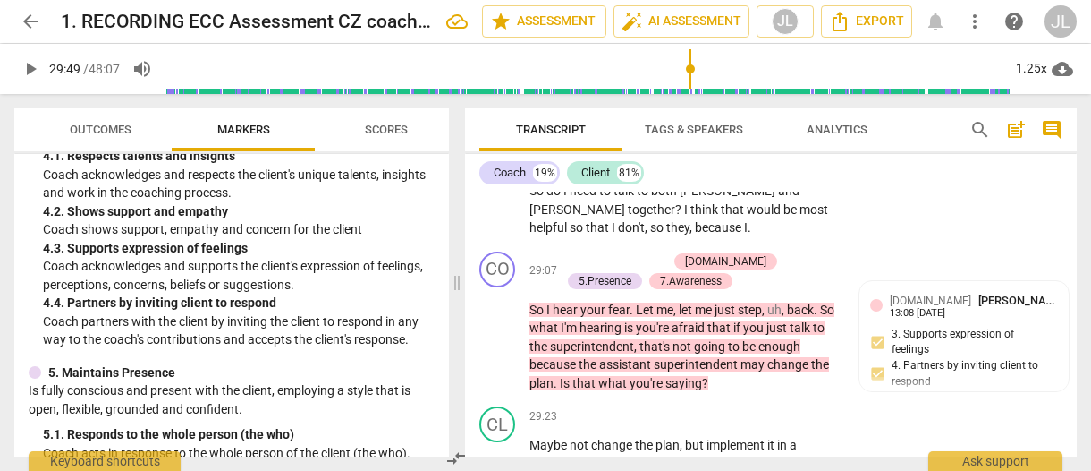
scroll to position [20139, 0]
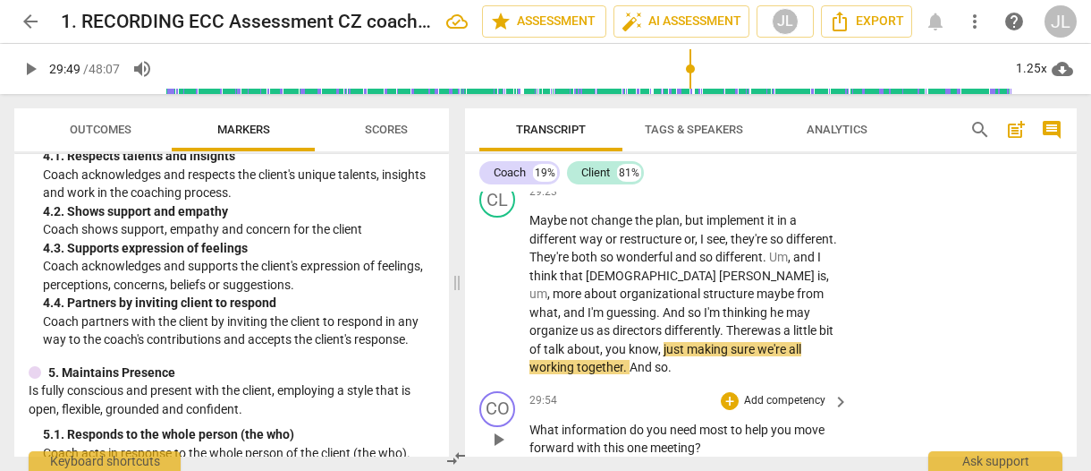
click at [503, 428] on span "play_arrow" at bounding box center [498, 438] width 21 height 21
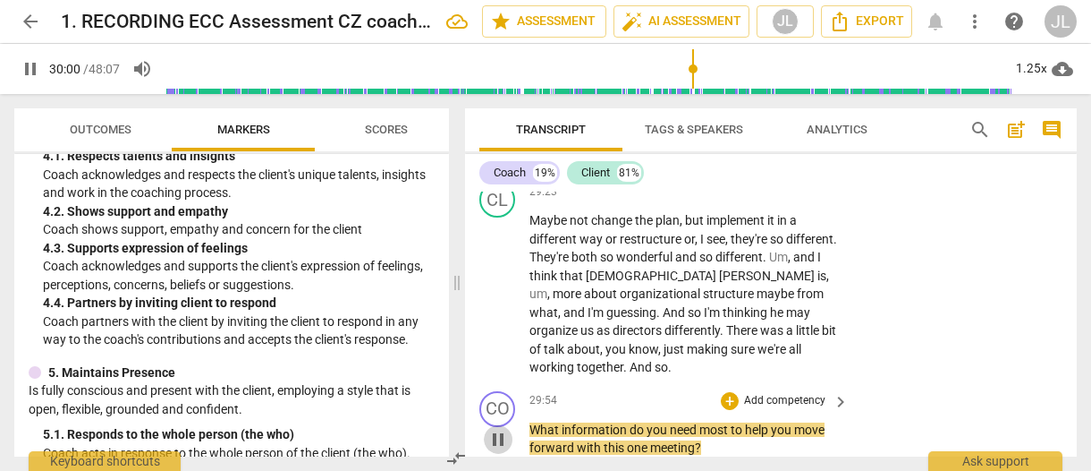
click at [498, 428] on span "pause" at bounding box center [498, 438] width 21 height 21
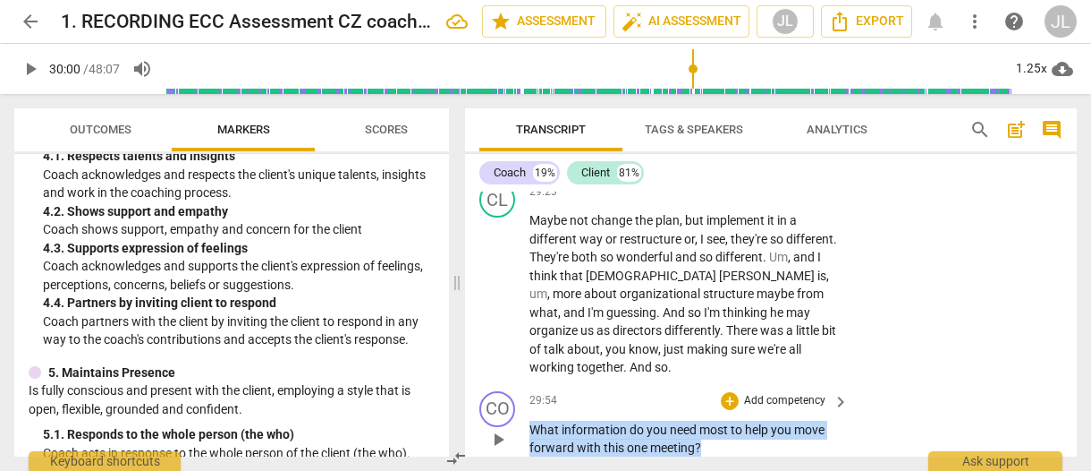
drag, startPoint x: 710, startPoint y: 305, endPoint x: 530, endPoint y: 298, distance: 180.8
click at [530, 420] on p "What information do you need most to help you move forward with this one meetin…" at bounding box center [685, 438] width 310 height 37
click at [718, 291] on div "+" at bounding box center [717, 286] width 18 height 18
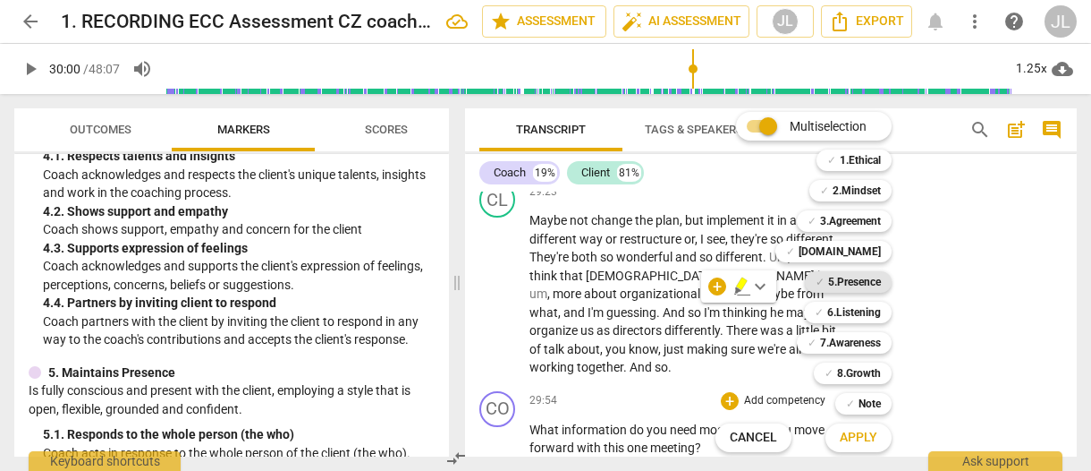
click at [858, 287] on b "5.Presence" at bounding box center [854, 281] width 53 height 21
click at [859, 334] on b "7.Awareness" at bounding box center [850, 342] width 61 height 21
click at [868, 441] on span "Apply" at bounding box center [859, 437] width 38 height 18
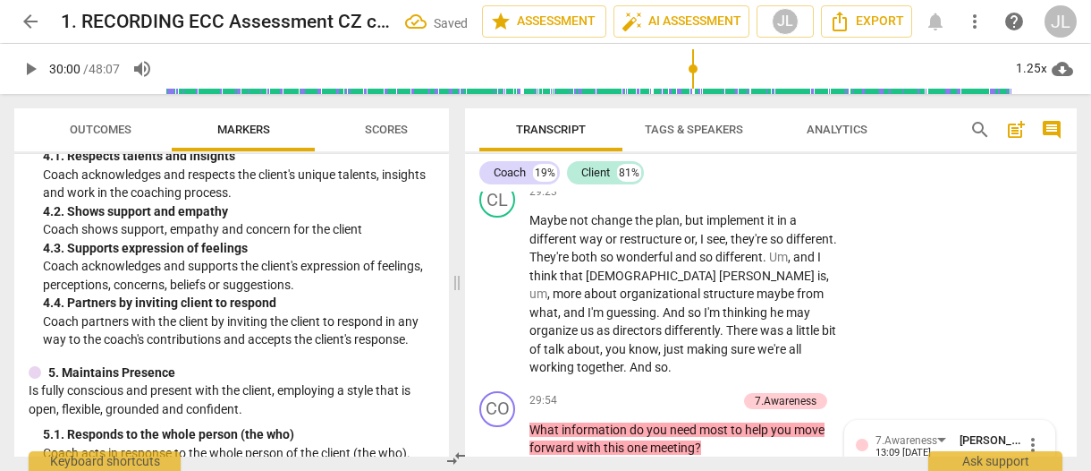
scroll to position [20415, 0]
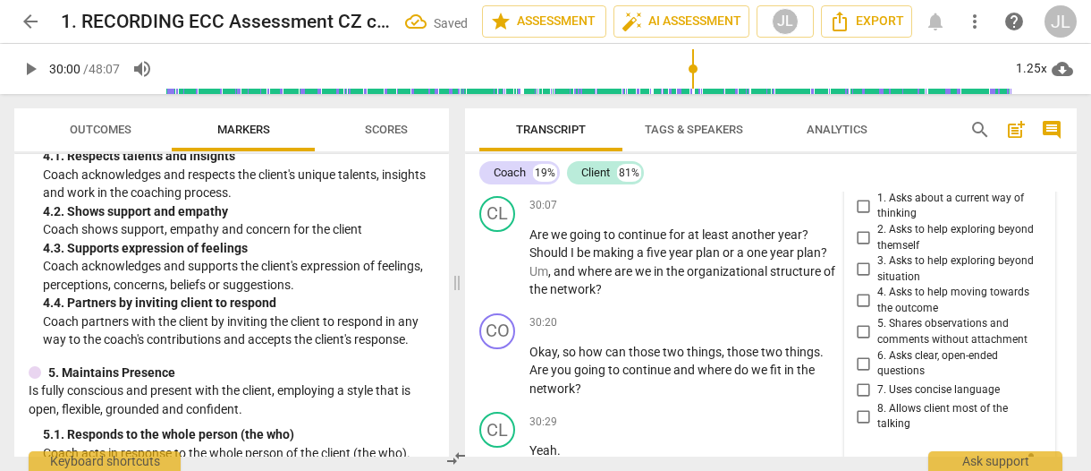
click at [859, 379] on input "7. Uses concise language" at bounding box center [863, 389] width 29 height 21
click at [859, 352] on input "6. Asks clear, open-ended questions" at bounding box center [863, 362] width 29 height 21
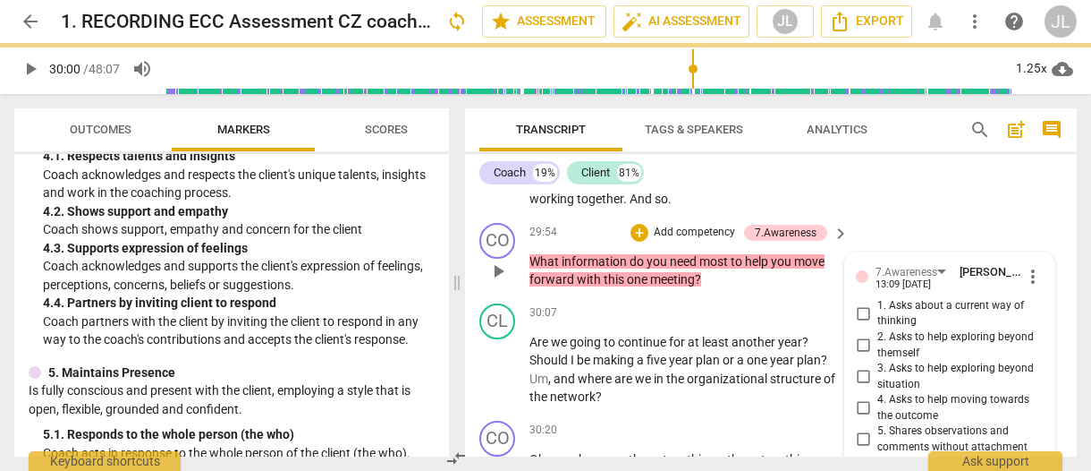
scroll to position [20271, 0]
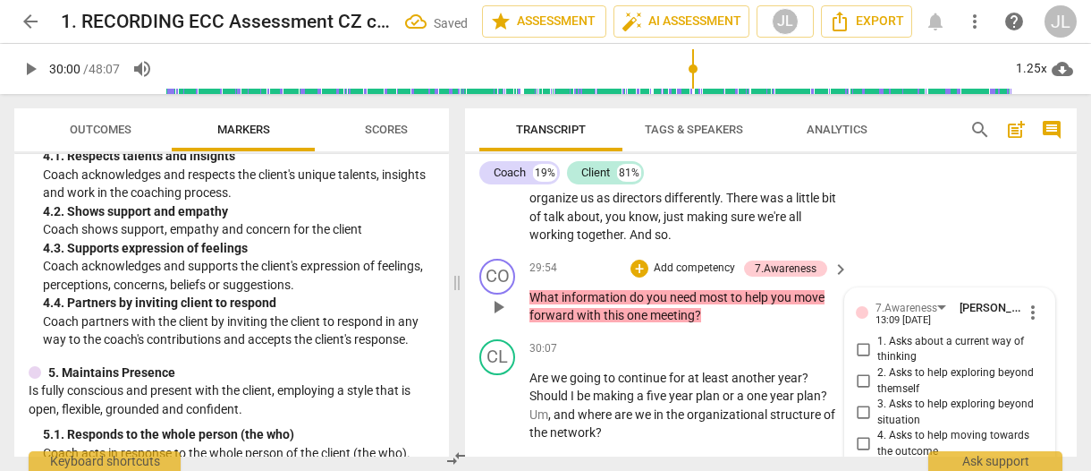
click at [861, 402] on input "3. Asks to help exploring beyond situation" at bounding box center [863, 412] width 29 height 21
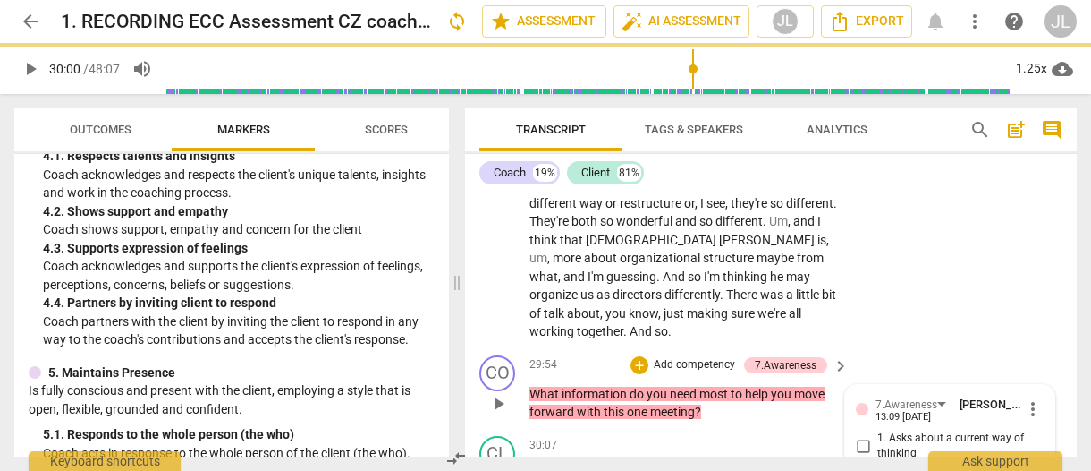
scroll to position [20164, 0]
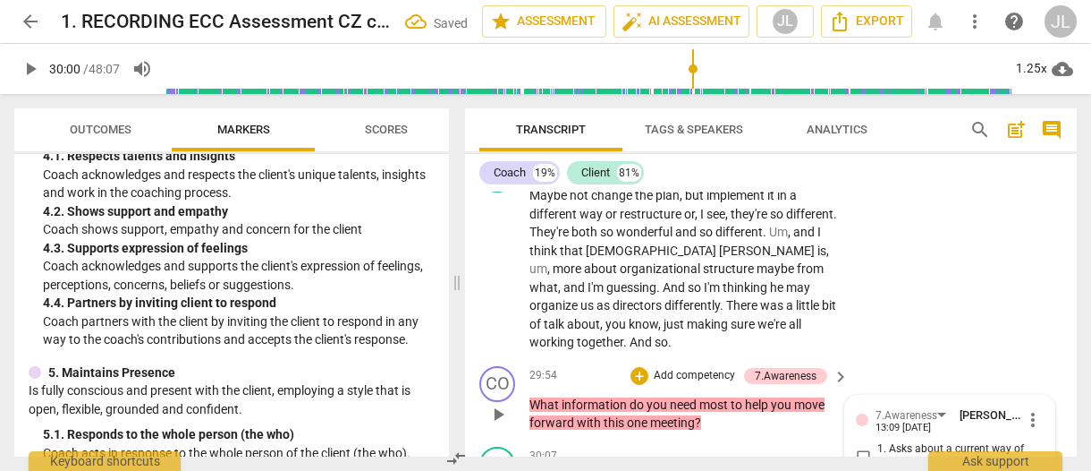
click at [703, 395] on p "What information do you need most to help you move forward with this one meetin…" at bounding box center [685, 413] width 310 height 37
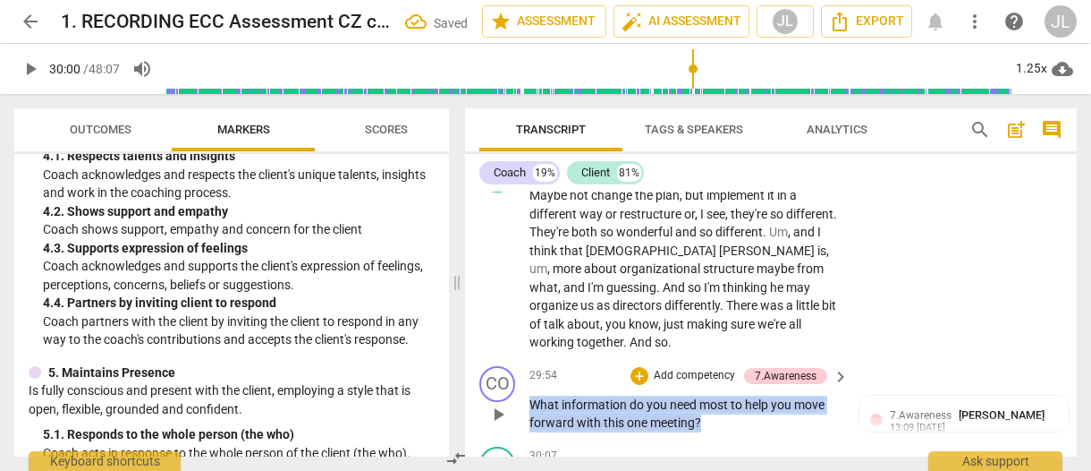
drag, startPoint x: 703, startPoint y: 284, endPoint x: 528, endPoint y: 271, distance: 175.8
click at [528, 359] on div "CO play_arrow pause 29:54 + Add competency 7.Awareness keyboard_arrow_right Wha…" at bounding box center [771, 399] width 612 height 81
click at [718, 262] on div "+" at bounding box center [717, 261] width 18 height 18
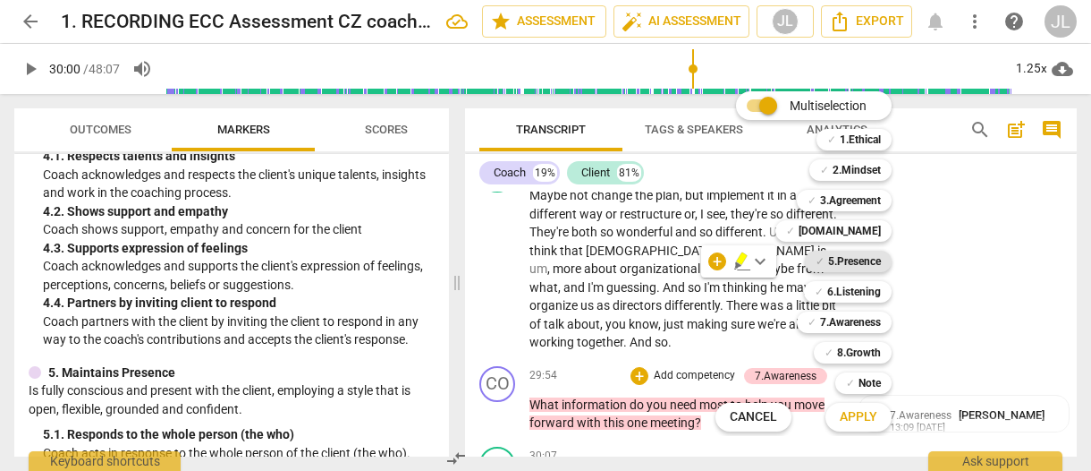
click at [864, 258] on b "5.Presence" at bounding box center [854, 260] width 53 height 21
click at [863, 414] on span "Apply" at bounding box center [859, 417] width 38 height 18
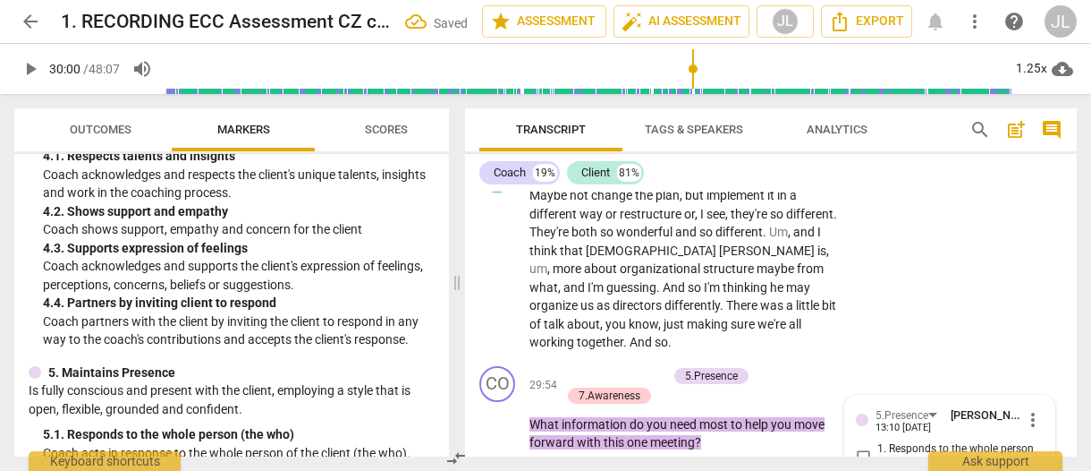
scroll to position [20310, 0]
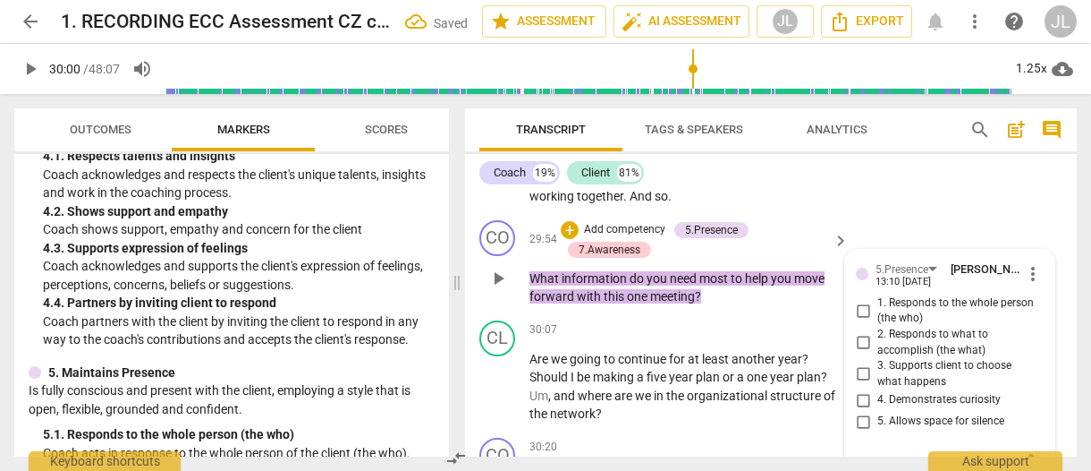
click at [863, 389] on input "4. Demonstrates curiosity" at bounding box center [863, 399] width 29 height 21
click at [859, 332] on input "2. Responds to what to accomplish (the what)" at bounding box center [863, 342] width 29 height 21
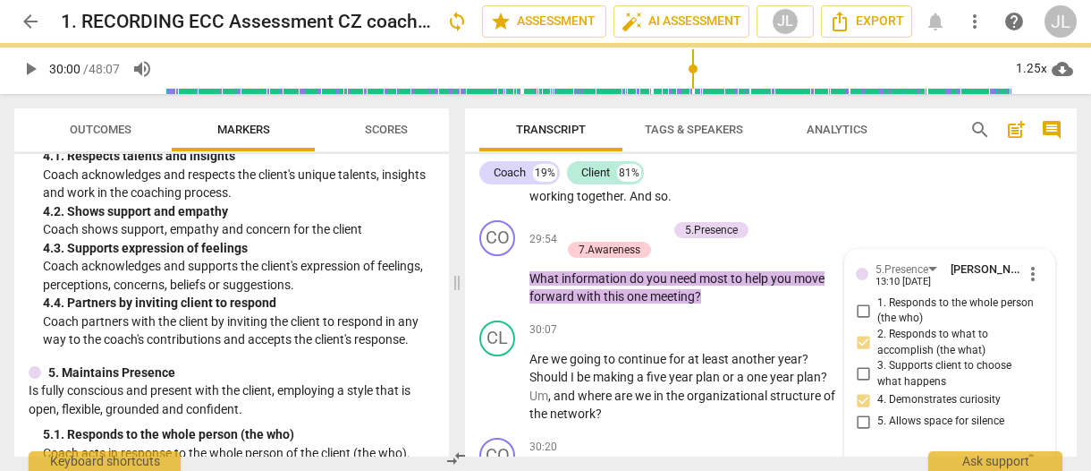
click at [490, 114] on button "Transcript" at bounding box center [550, 129] width 143 height 43
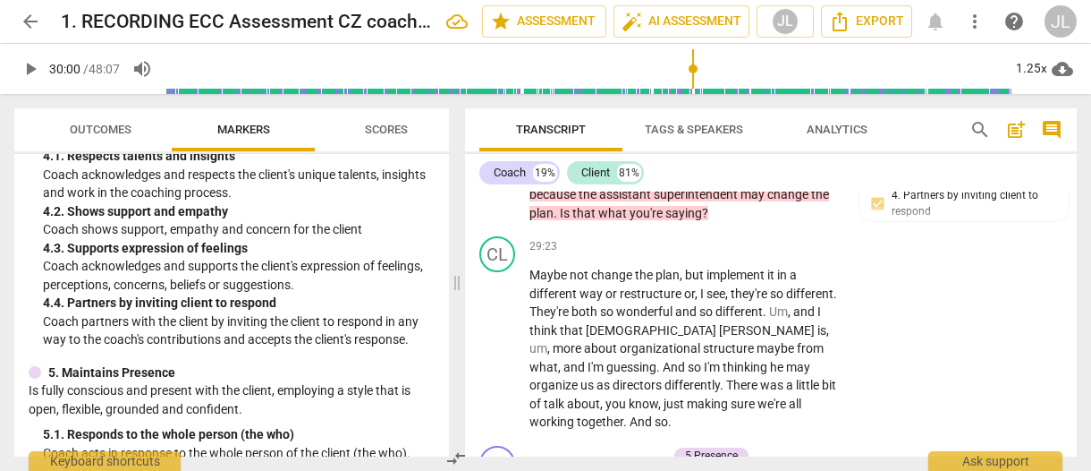
scroll to position [20152, 0]
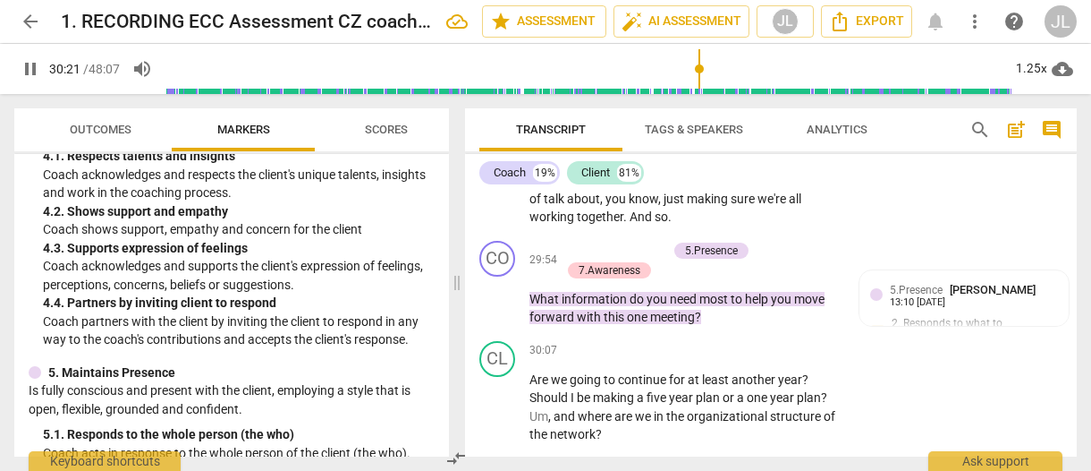
scroll to position [20220, 0]
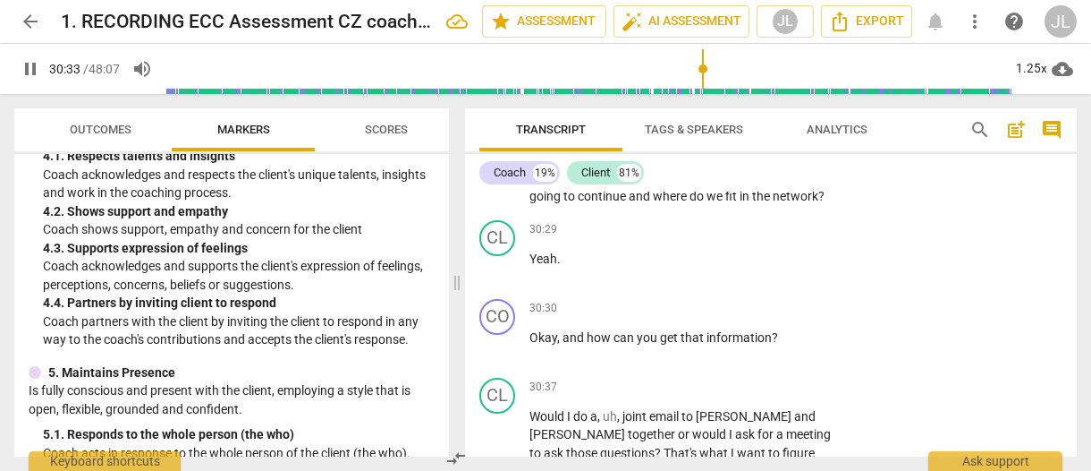
click at [503, 335] on span "pause" at bounding box center [498, 345] width 21 height 21
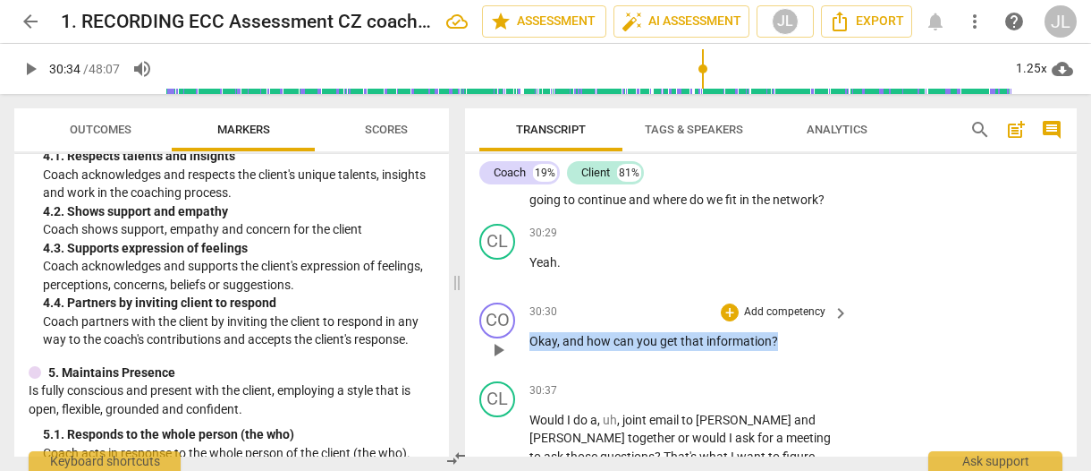
drag, startPoint x: 780, startPoint y: 198, endPoint x: 531, endPoint y: 208, distance: 248.9
click at [531, 332] on p "Okay , and how can you get that information ?" at bounding box center [685, 341] width 310 height 19
click at [790, 180] on div "+" at bounding box center [792, 180] width 18 height 18
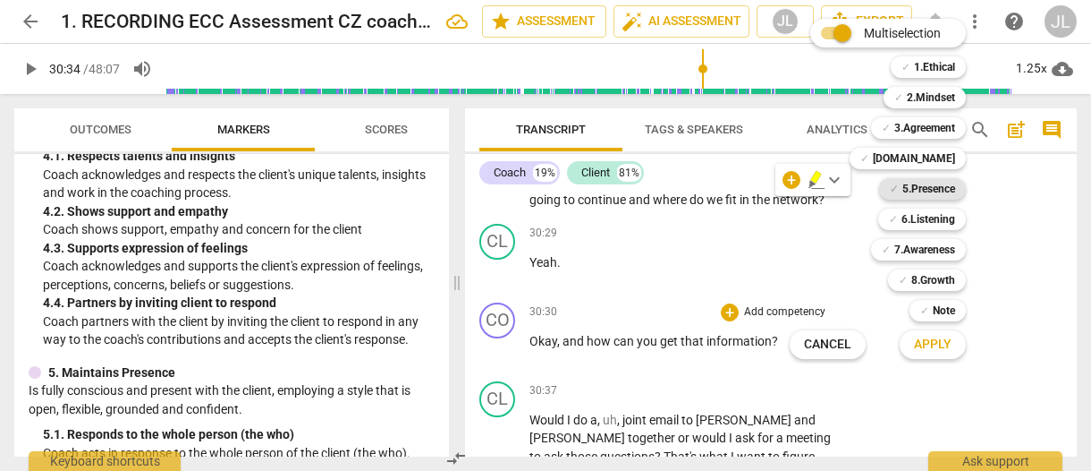
click at [945, 192] on b "5.Presence" at bounding box center [929, 188] width 53 height 21
click at [944, 250] on b "7.Awareness" at bounding box center [925, 249] width 61 height 21
click at [946, 344] on span "Apply" at bounding box center [933, 344] width 38 height 18
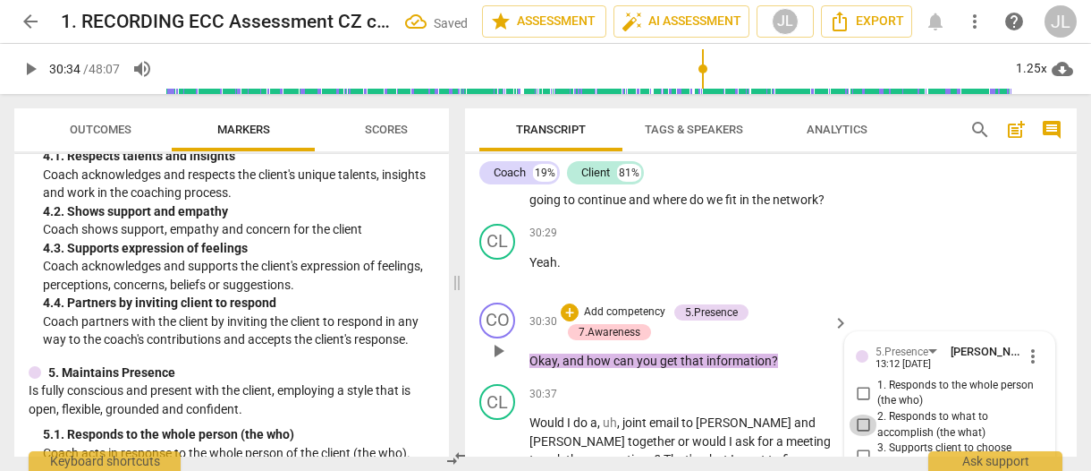
click at [862, 414] on input "2. Responds to what to accomplish (the what)" at bounding box center [863, 424] width 29 height 21
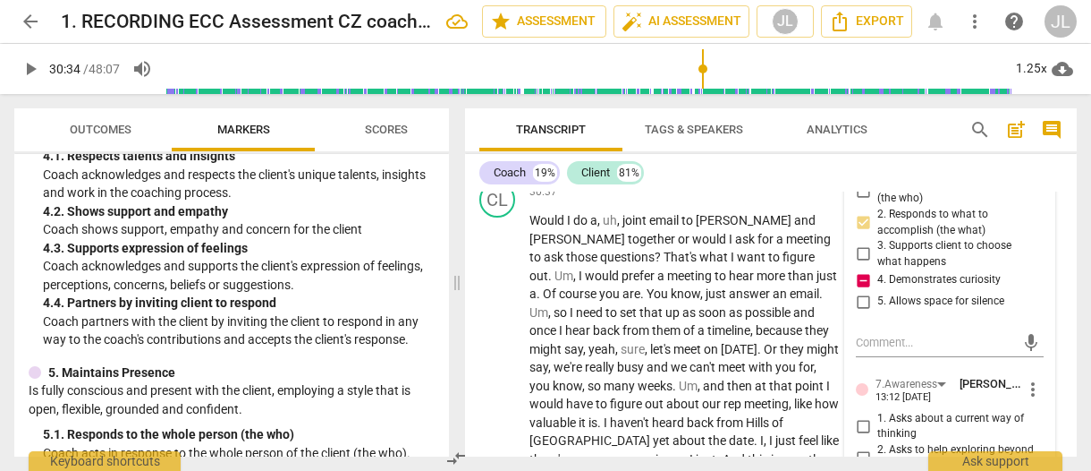
scroll to position [20976, 0]
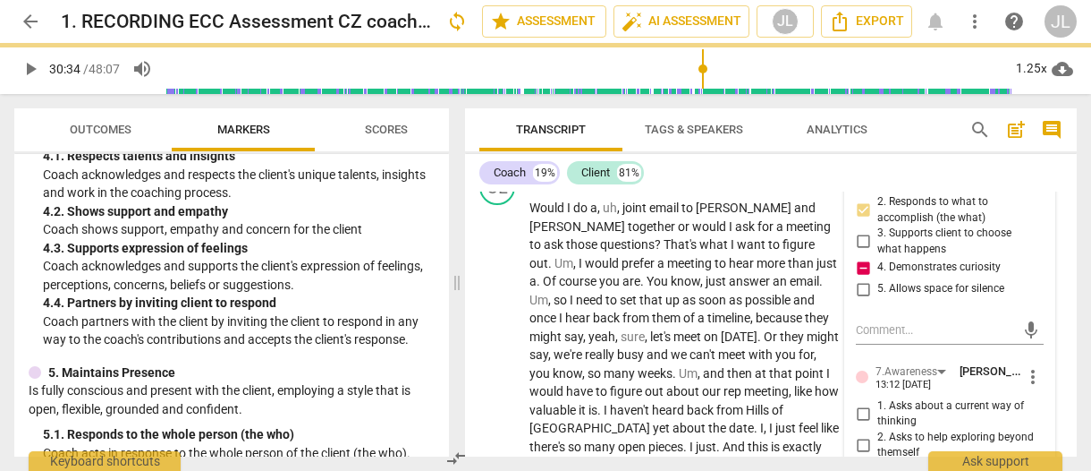
click at [860, 465] on input "3. Asks to help exploring beyond situation" at bounding box center [863, 475] width 29 height 21
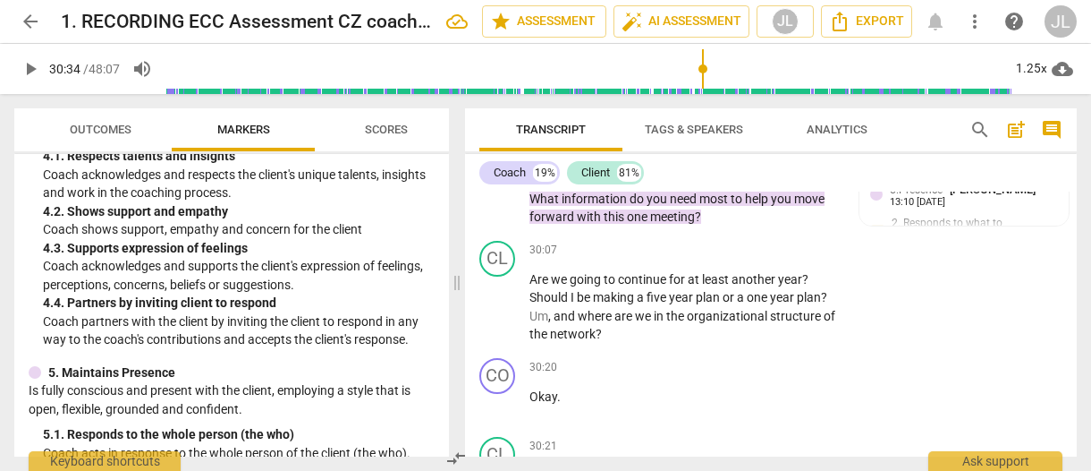
scroll to position [20457, 0]
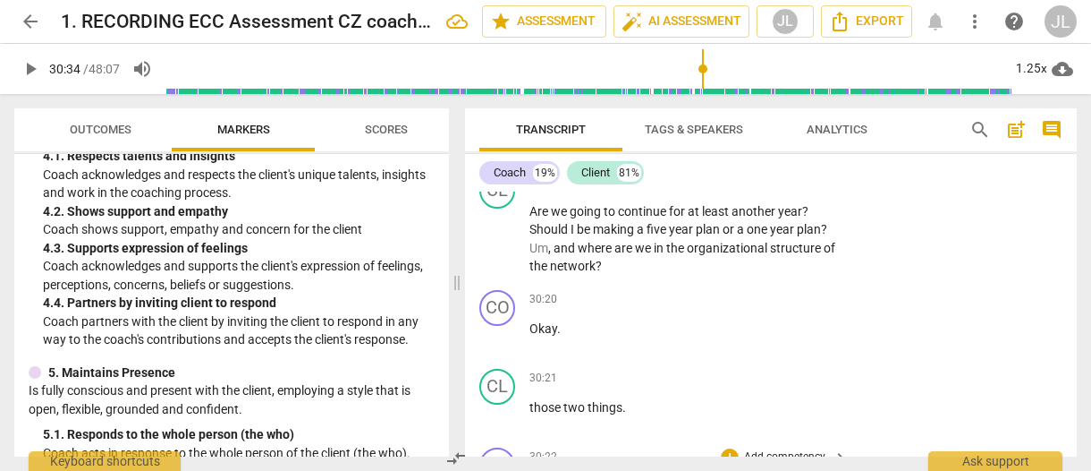
drag, startPoint x: 827, startPoint y: 366, endPoint x: 528, endPoint y: 352, distance: 300.0
click at [528, 440] on div "CO play_arrow pause 30:22 + Add competency keyboard_arrow_right So how can thos…" at bounding box center [771, 480] width 612 height 81
click at [838, 344] on div "+" at bounding box center [836, 342] width 18 height 18
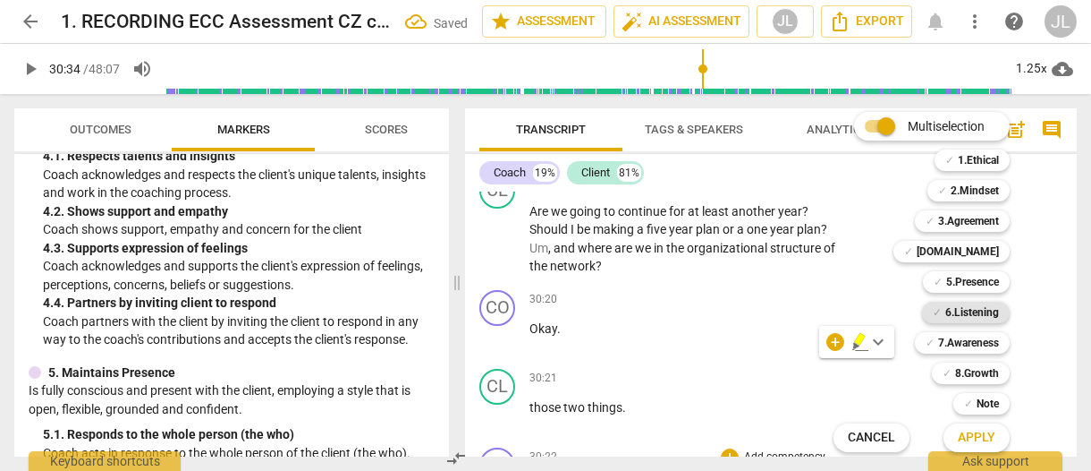
click at [974, 315] on b "6.Listening" at bounding box center [972, 311] width 54 height 21
click at [982, 441] on span "Apply" at bounding box center [977, 437] width 38 height 18
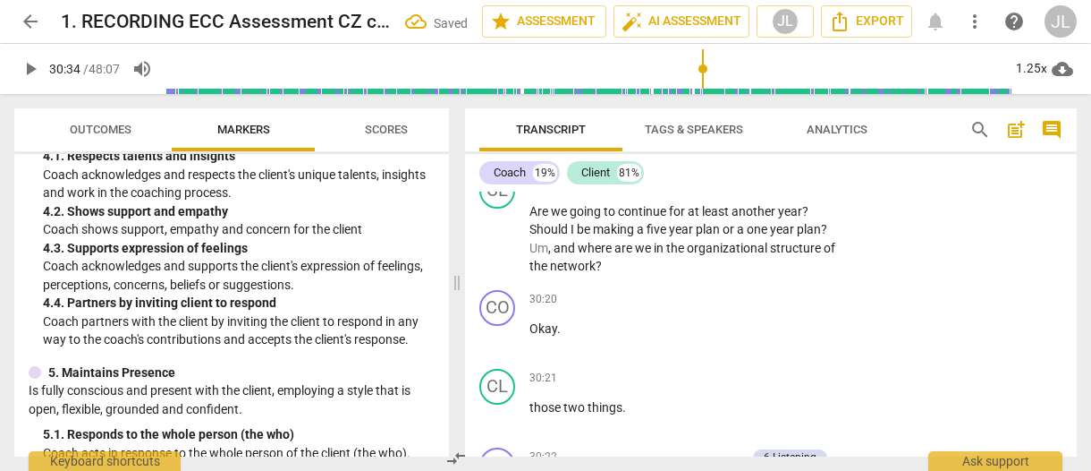
scroll to position [20708, 0]
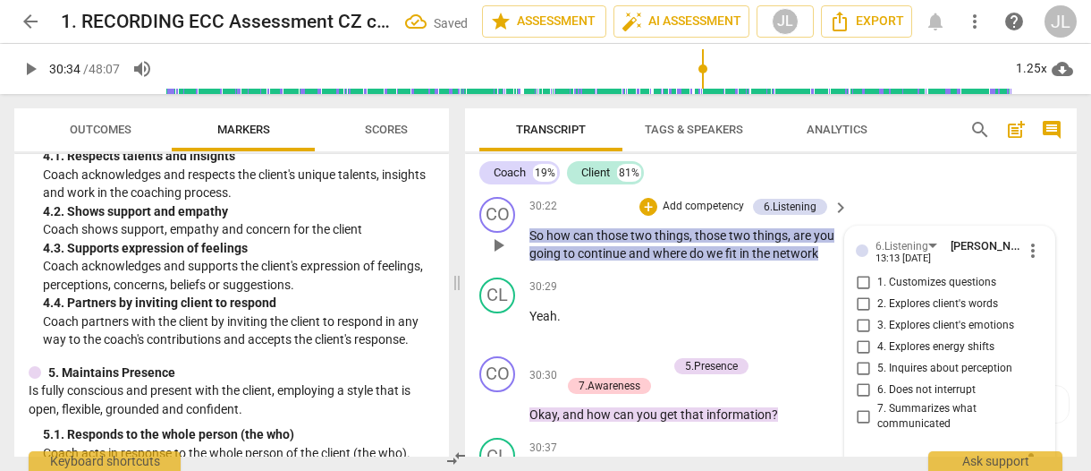
click at [862, 405] on input "7. Summarizes what communicated" at bounding box center [863, 415] width 29 height 21
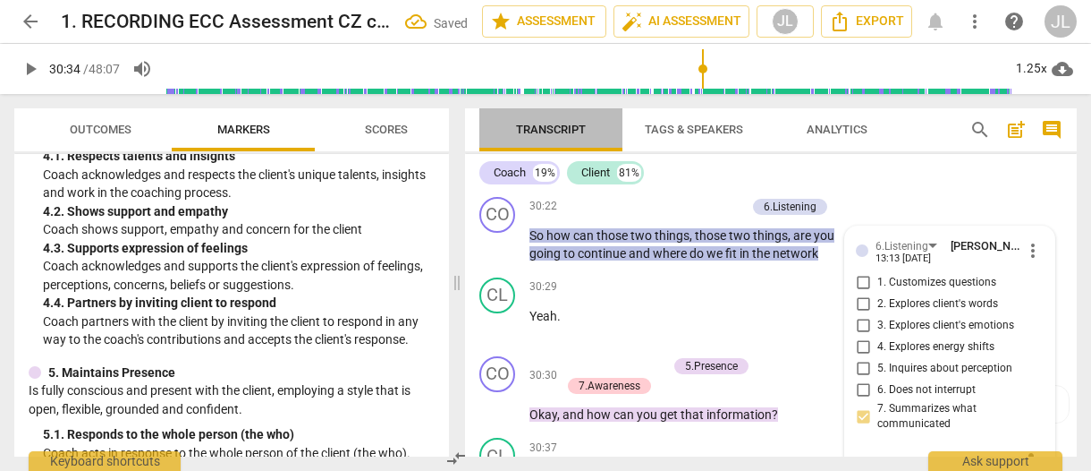
click at [489, 130] on span "Transcript" at bounding box center [550, 130] width 143 height 24
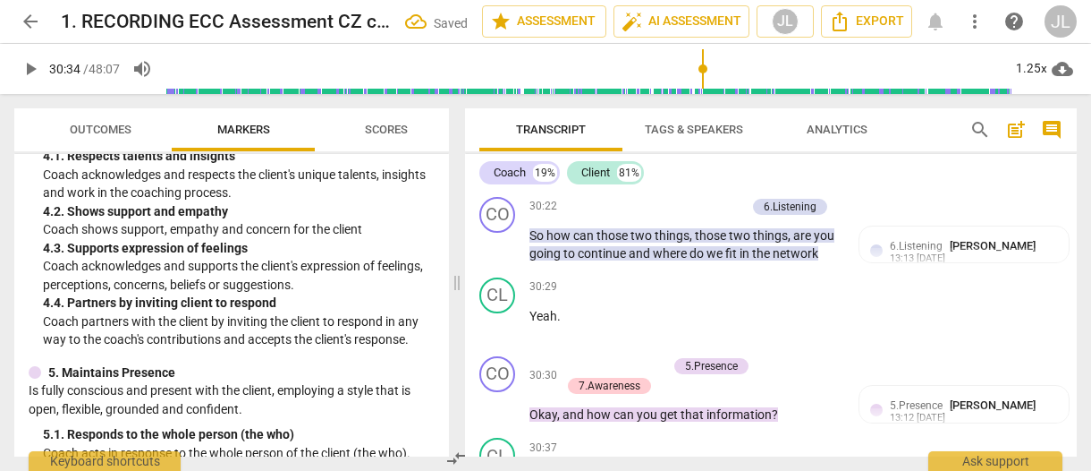
scroll to position [20800, 0]
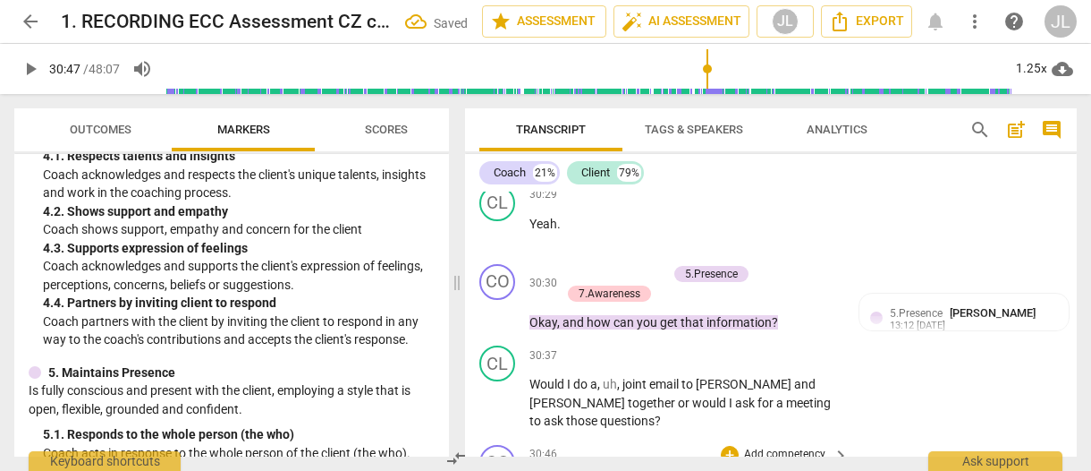
drag, startPoint x: 555, startPoint y: 324, endPoint x: 530, endPoint y: 324, distance: 25.0
click at [567, 309] on div "+" at bounding box center [569, 303] width 18 height 18
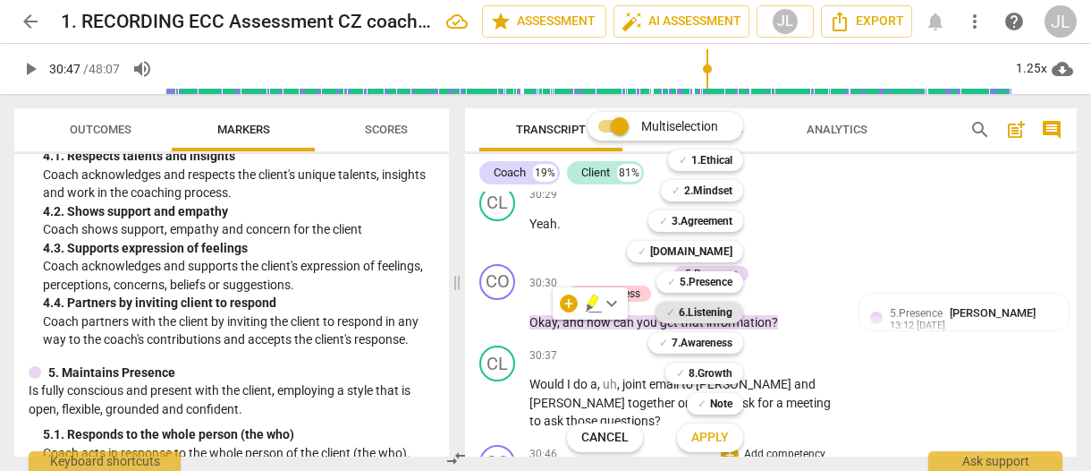
click at [719, 307] on b "6.Listening" at bounding box center [706, 311] width 54 height 21
click at [717, 431] on span "Apply" at bounding box center [710, 437] width 38 height 18
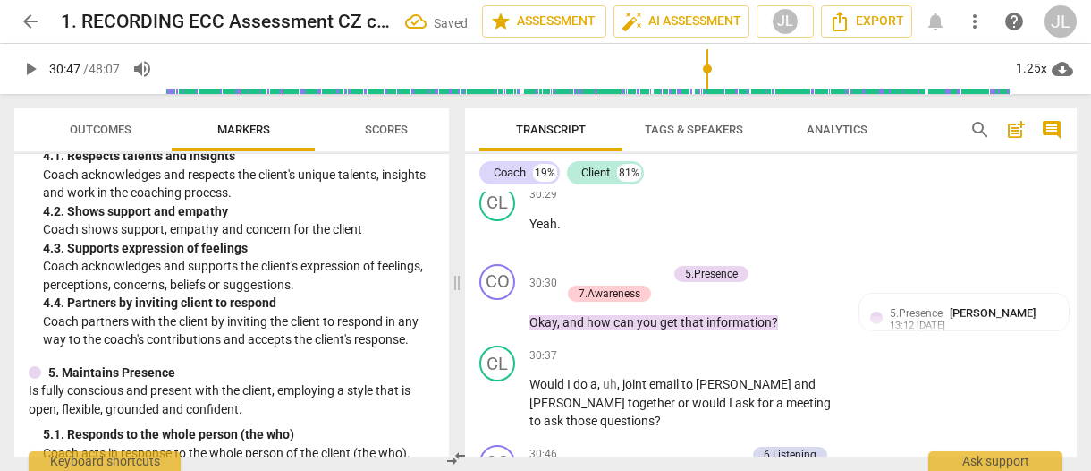
scroll to position [21029, 0]
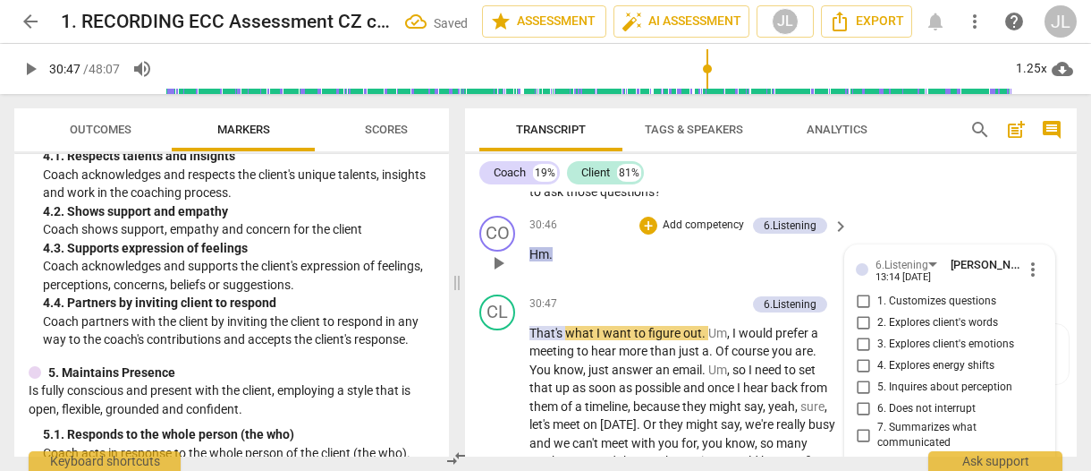
click at [866, 398] on input "6. Does not interrupt" at bounding box center [863, 408] width 29 height 21
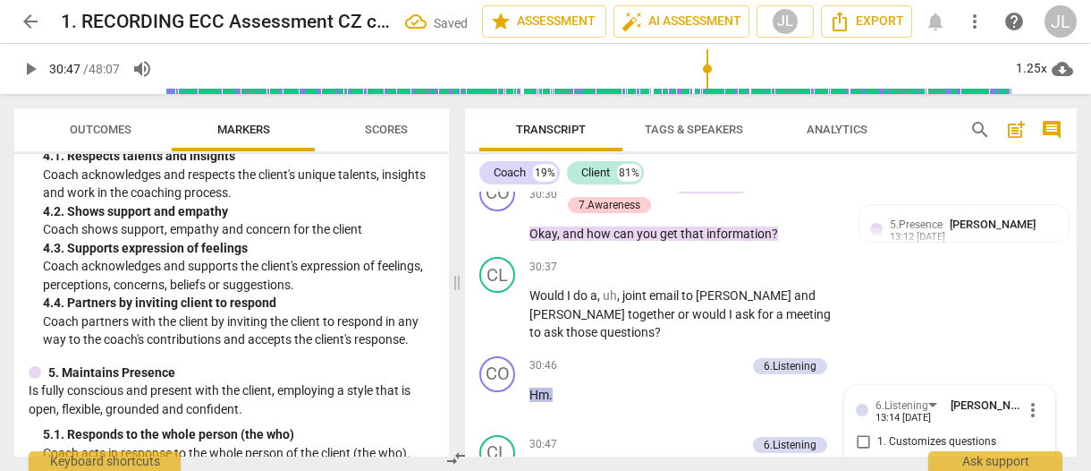
scroll to position [20957, 0]
